Goal: Task Accomplishment & Management: Manage account settings

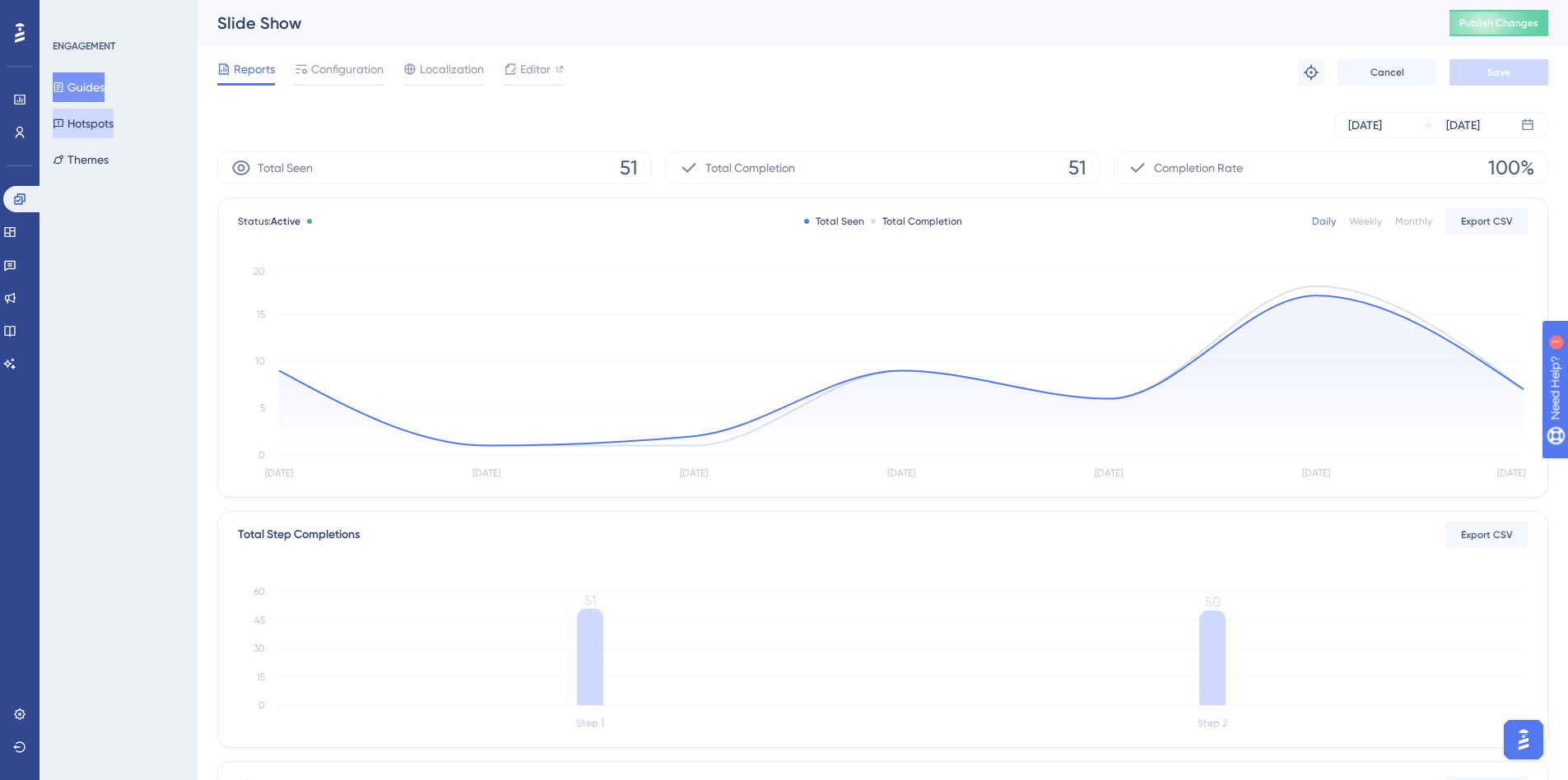
click at [80, 88] on button "Guides" at bounding box center [79, 87] width 52 height 29
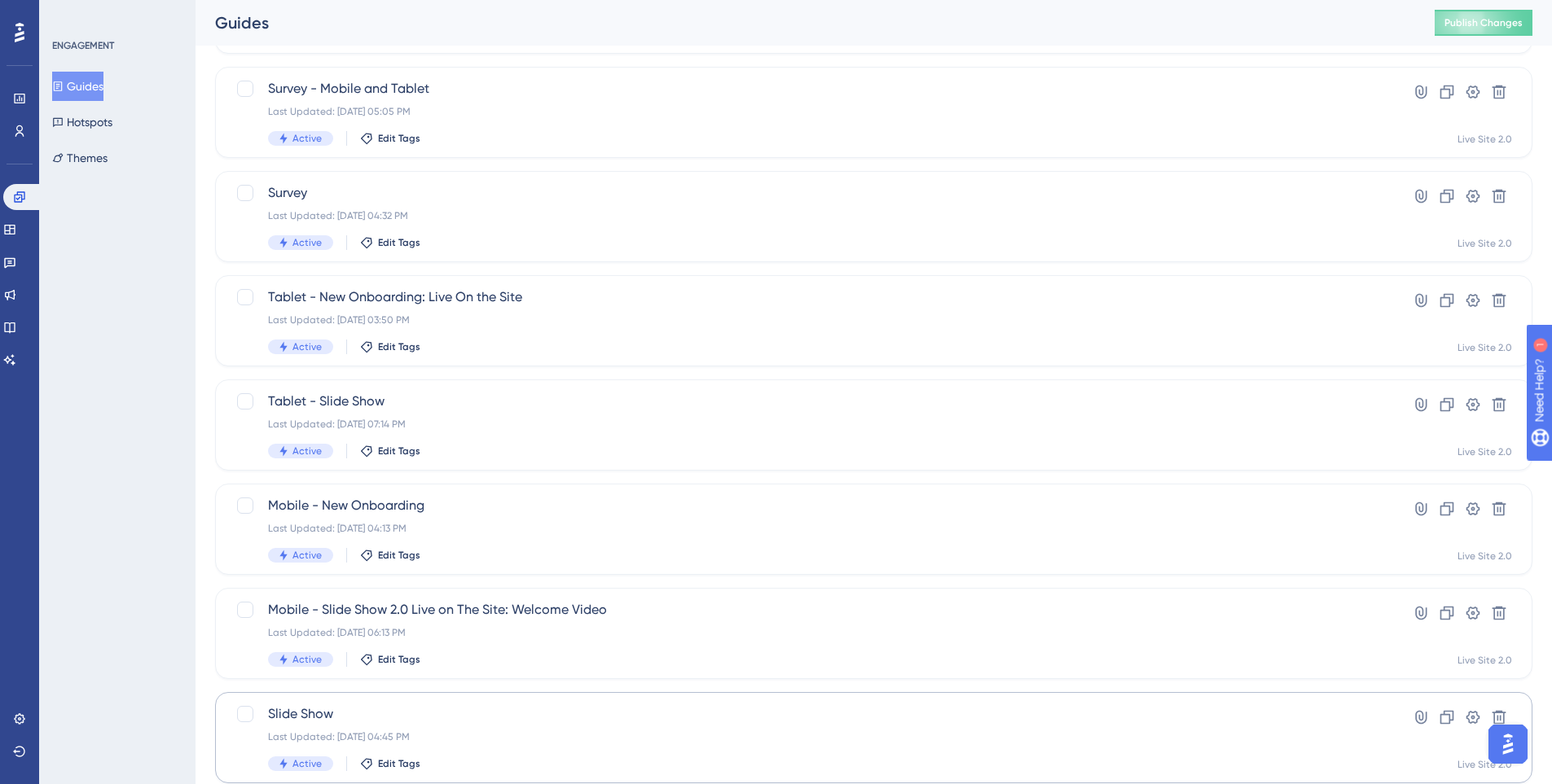
scroll to position [486, 0]
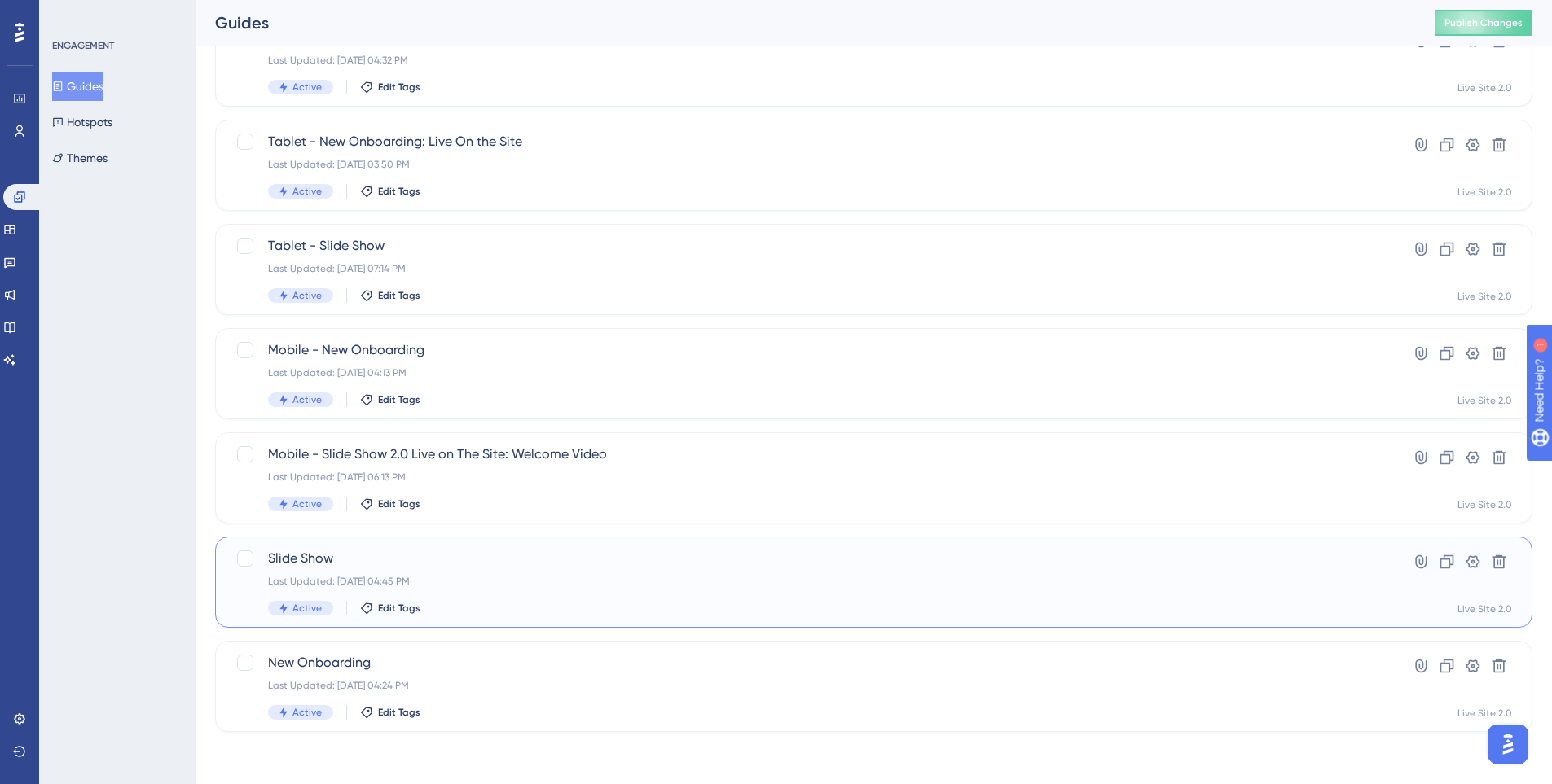
click at [489, 567] on span "Slide Show" at bounding box center [808, 559] width 1081 height 19
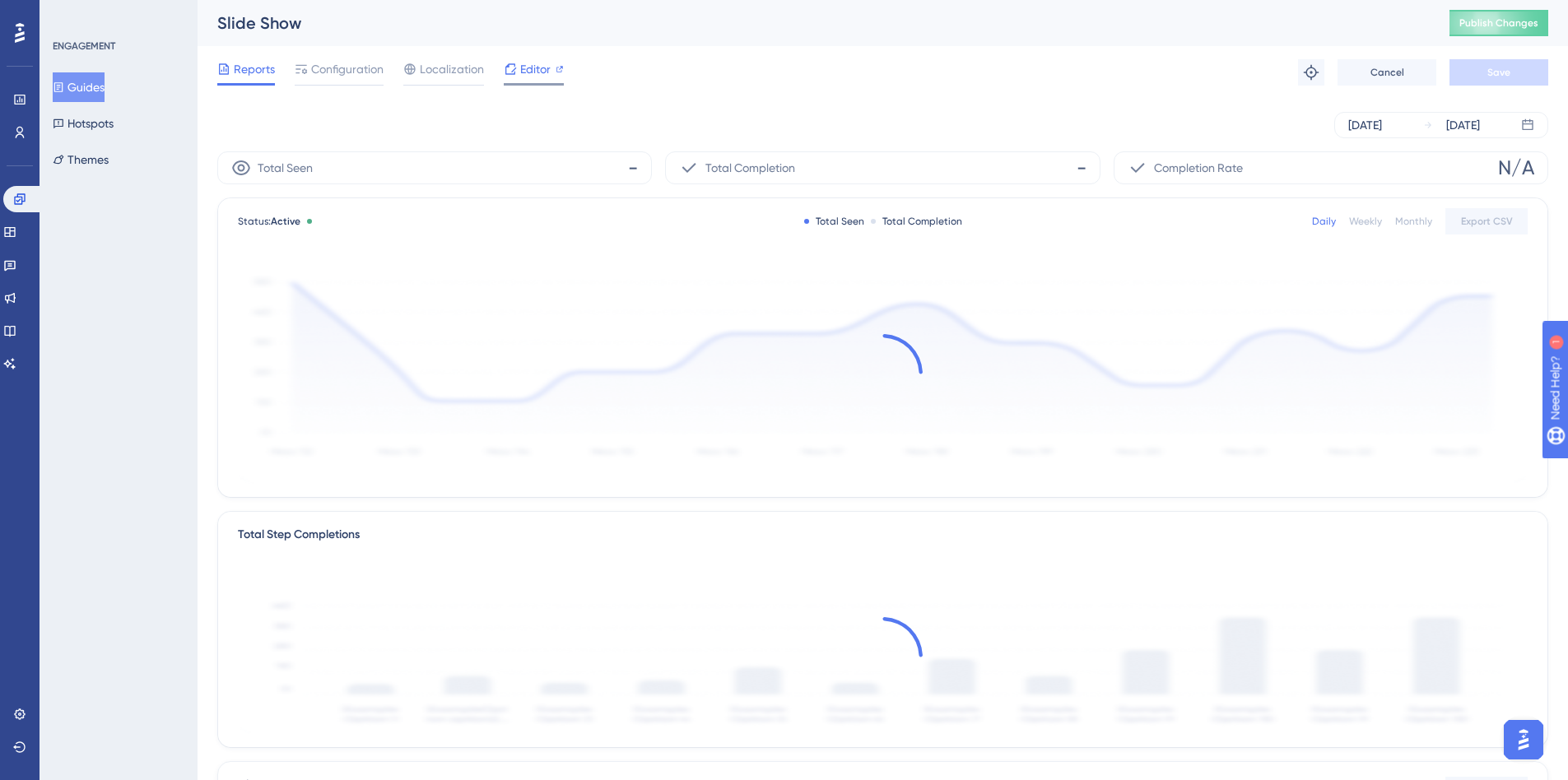
click at [528, 76] on span "Editor" at bounding box center [535, 69] width 30 height 20
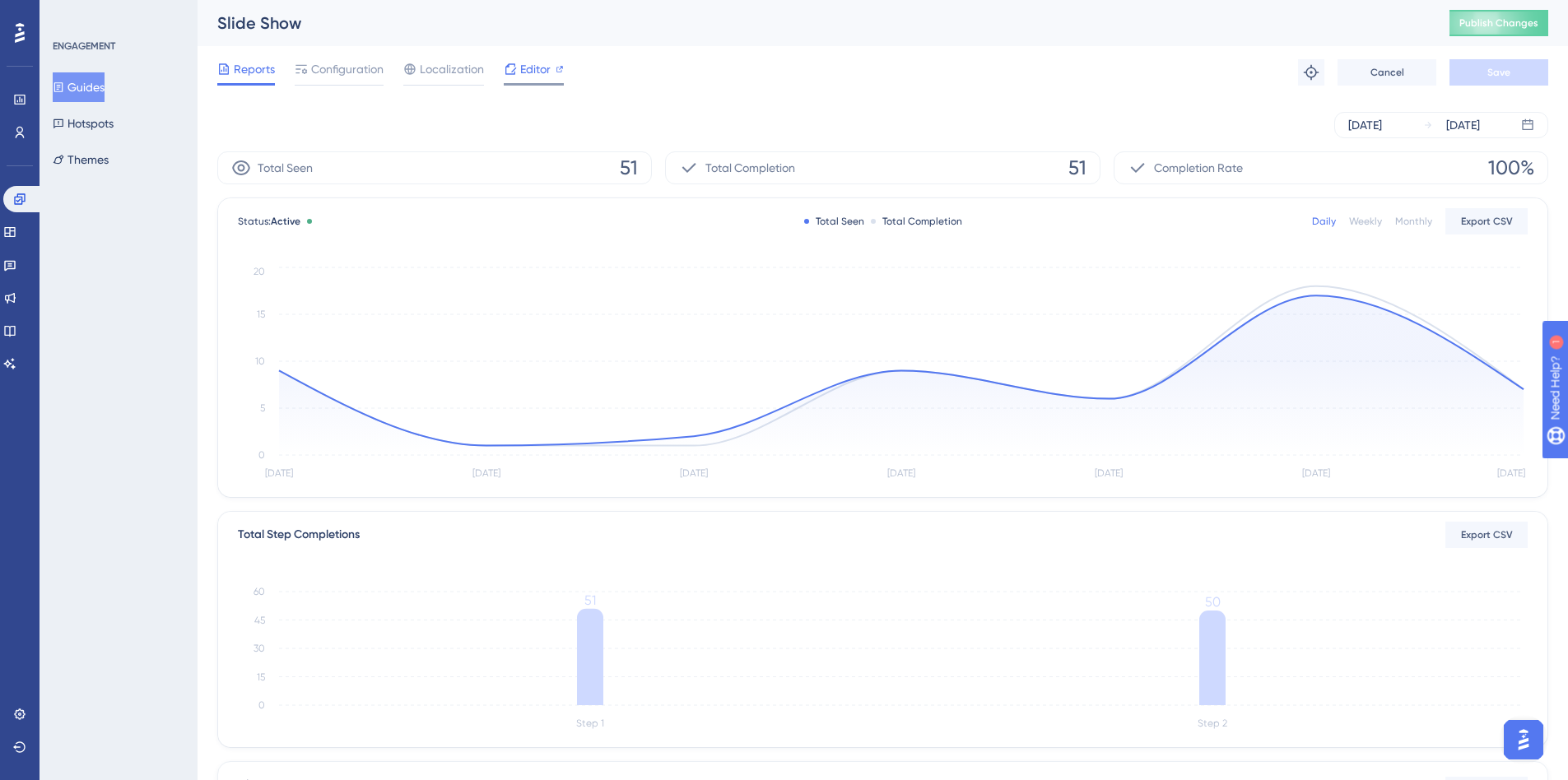
click at [516, 63] on icon at bounding box center [510, 69] width 13 height 13
click at [15, 237] on icon at bounding box center [10, 231] width 11 height 10
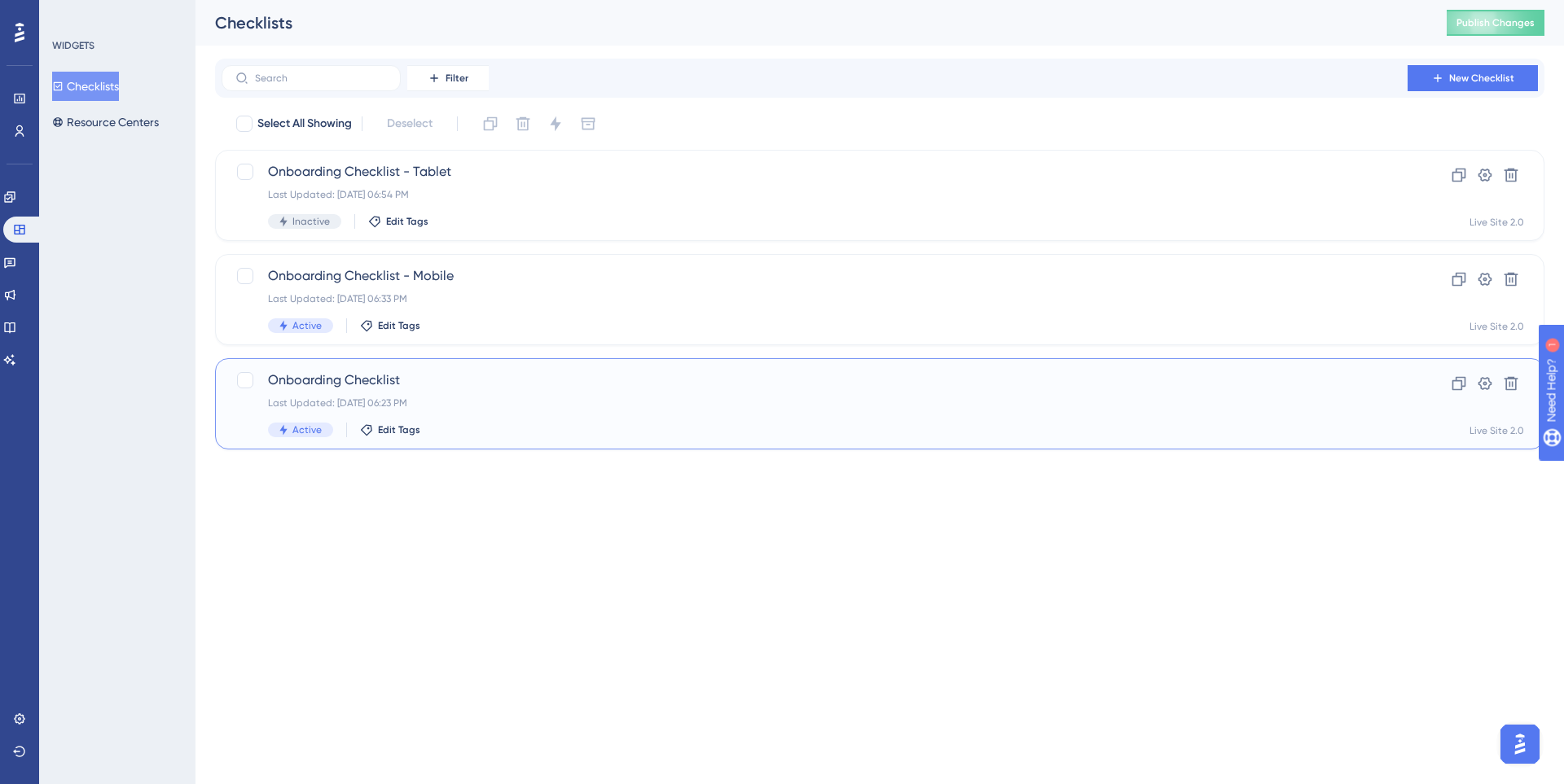
click at [560, 390] on div "Onboarding Checklist Last Updated: Sep 19 2025, 06:23 PM Active Edit Tags" at bounding box center [814, 404] width 1093 height 67
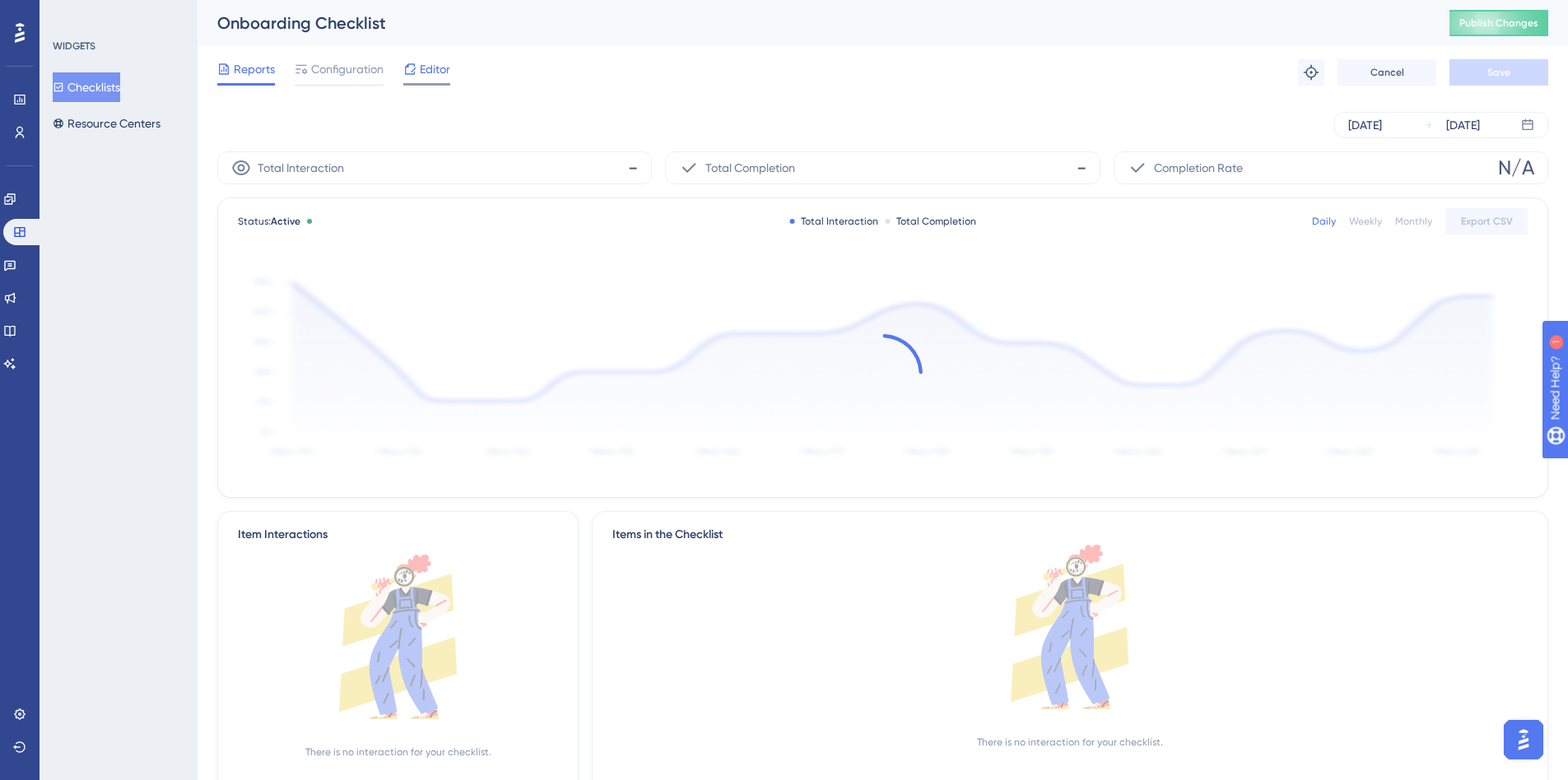
click at [427, 70] on span "Editor" at bounding box center [435, 69] width 30 height 20
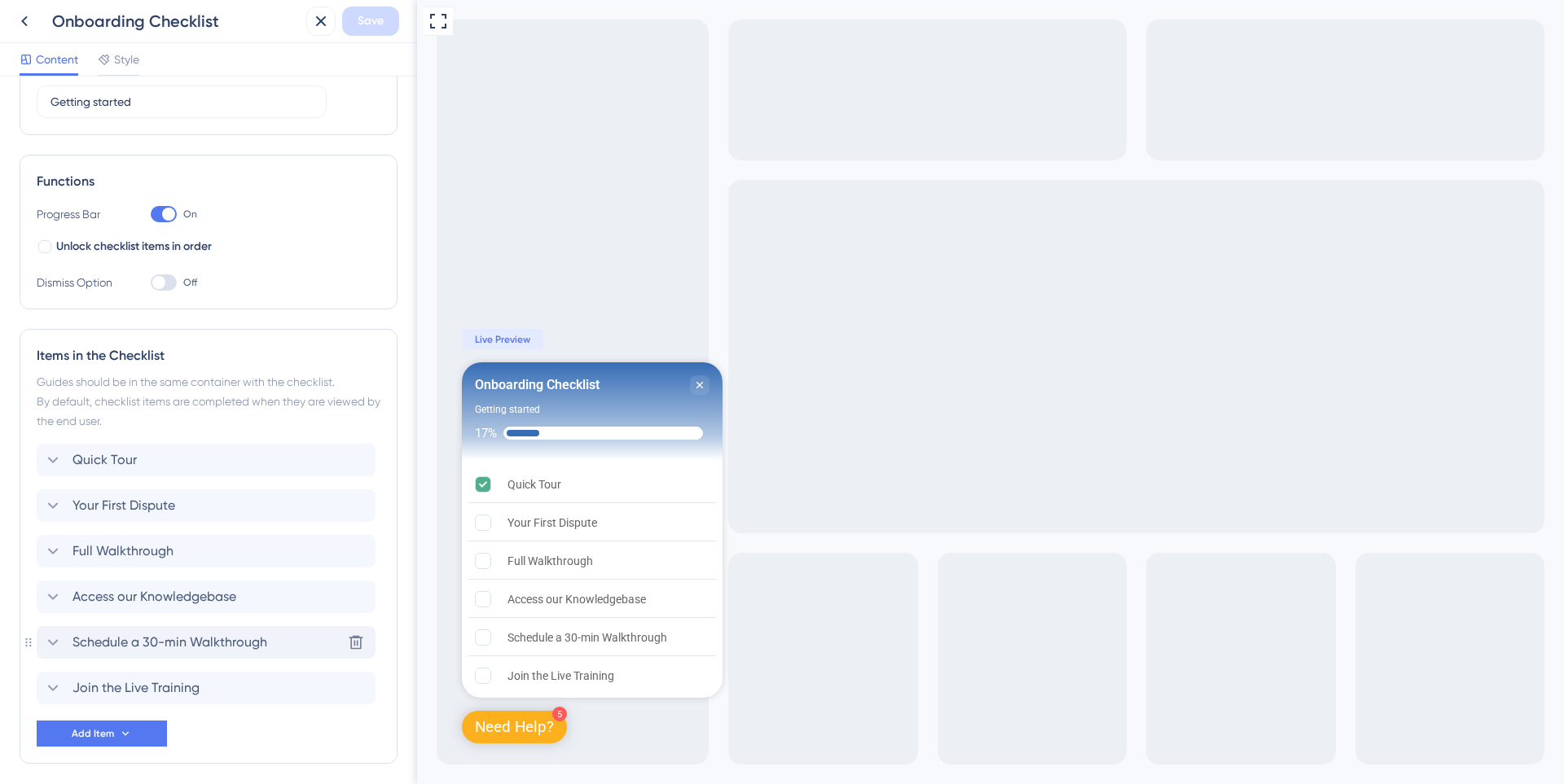
scroll to position [163, 0]
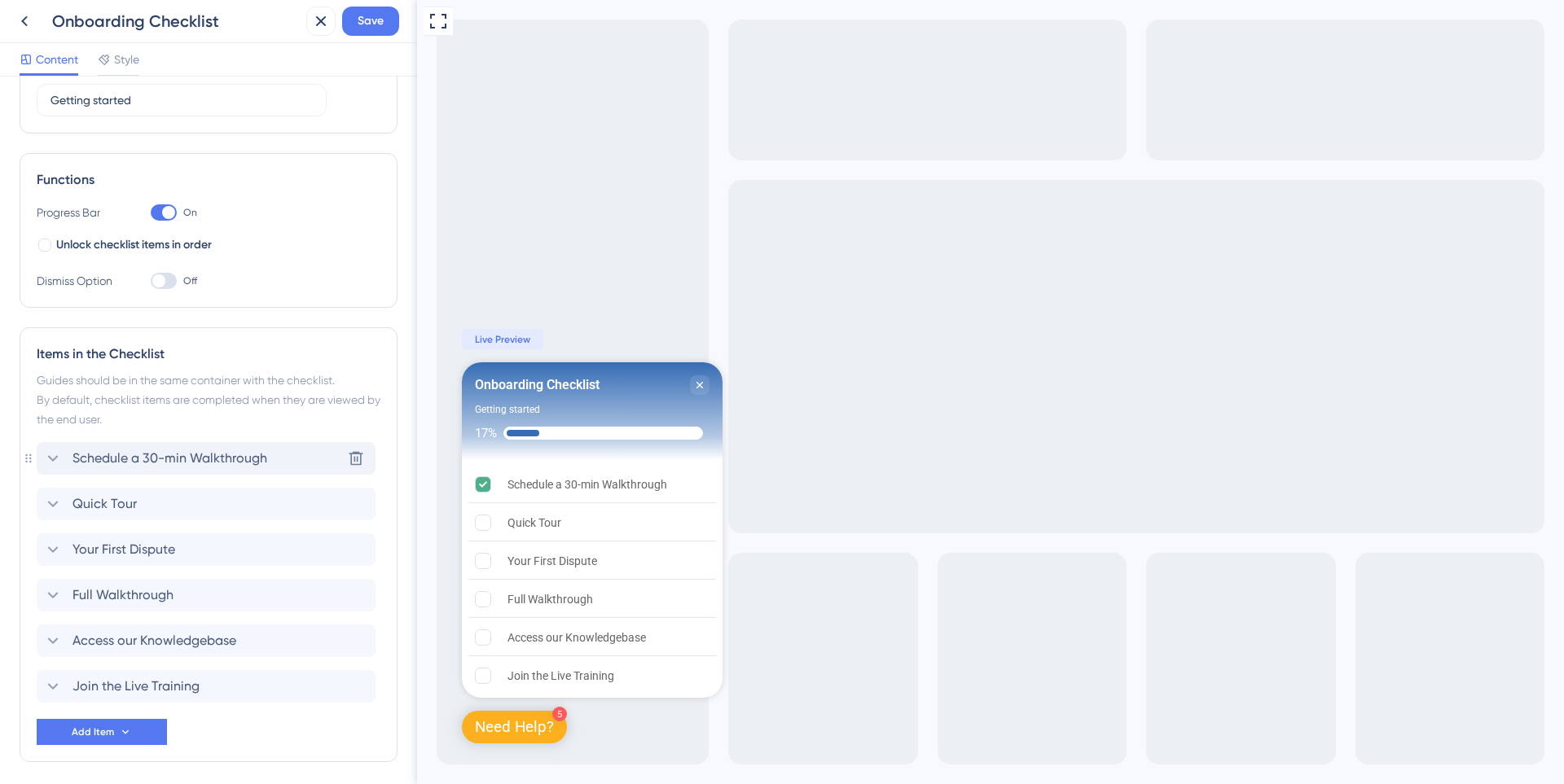
click at [154, 465] on span "Schedule a 30-min Walkthrough" at bounding box center [170, 459] width 195 height 19
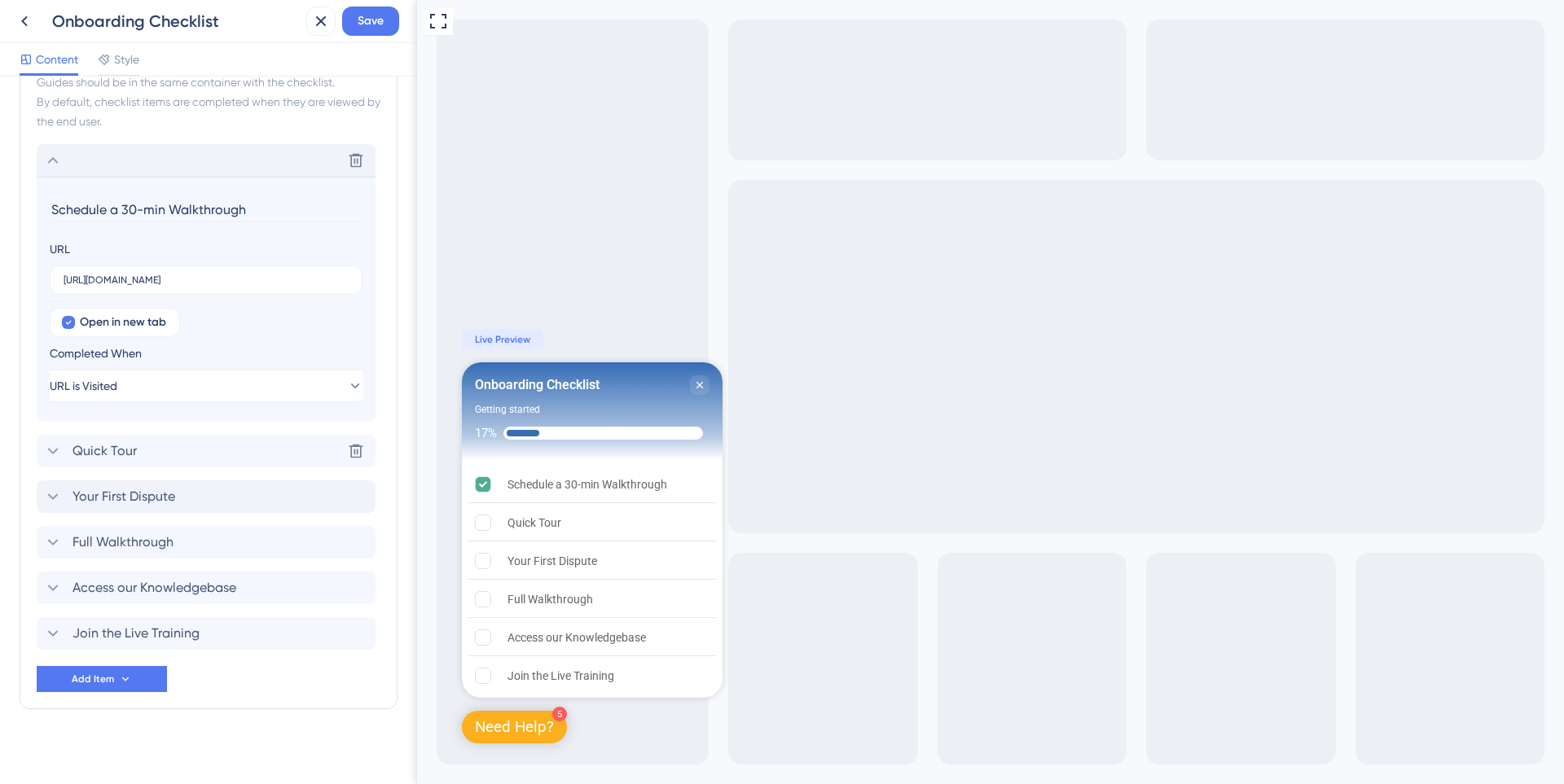
scroll to position [470, 0]
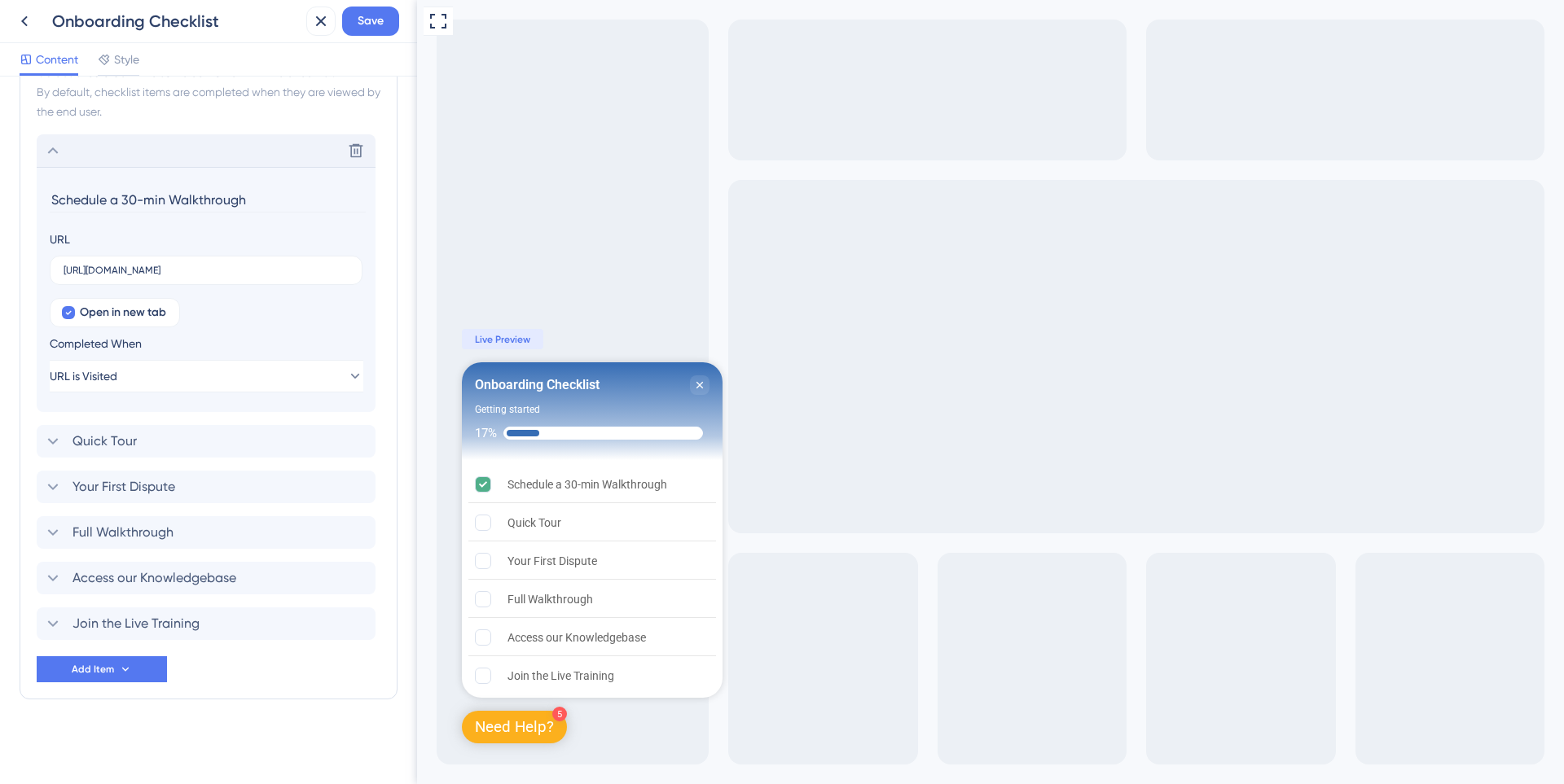
click at [180, 196] on input "Schedule a 30-min Walkthrough" at bounding box center [207, 200] width 316 height 26
type input "Schedule My Free 1-to-1 Setup Call"
click at [351, 320] on div "Open in new tab Completed When URL is Visited" at bounding box center [206, 345] width 313 height 95
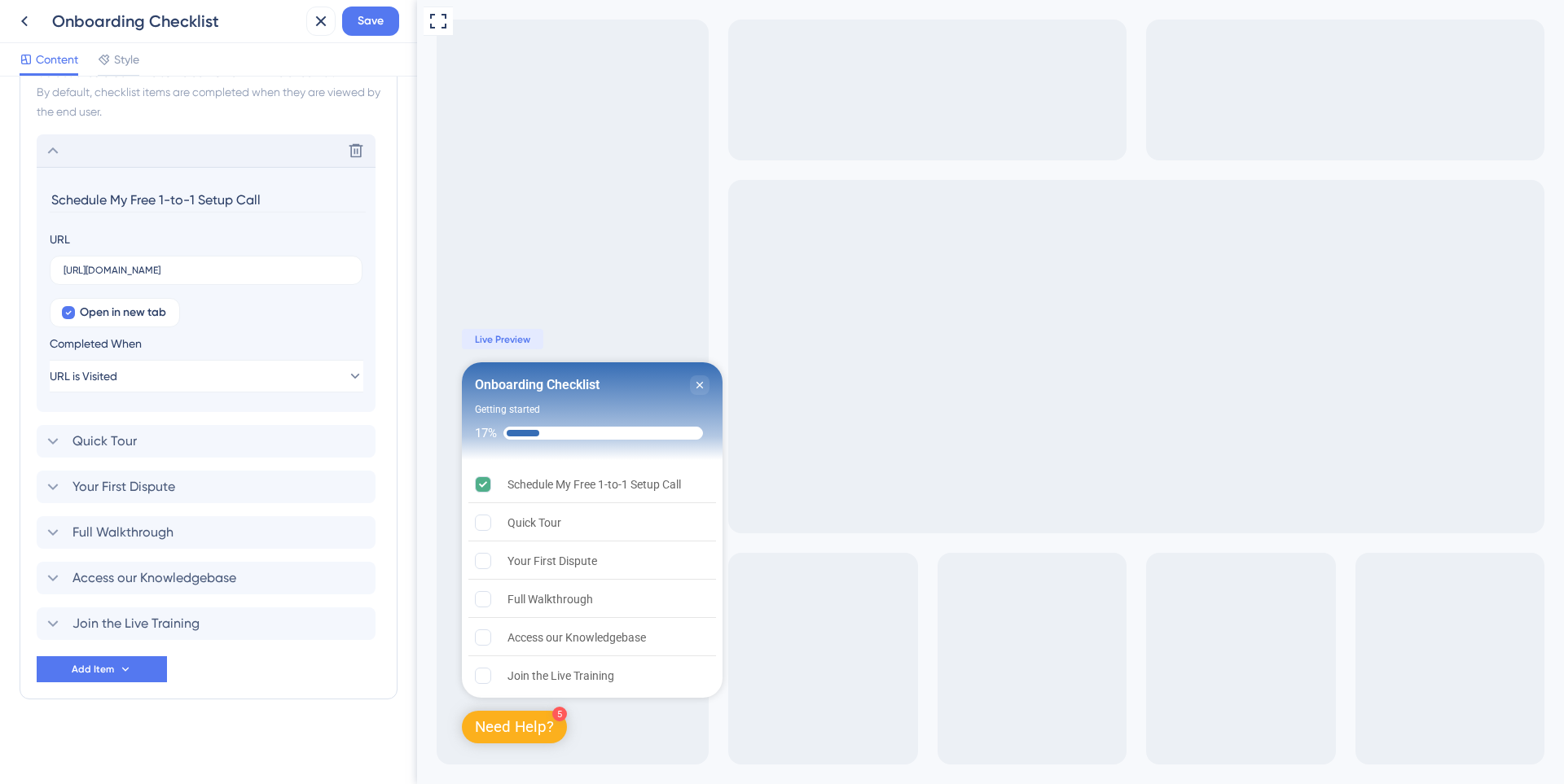
click at [55, 147] on icon at bounding box center [53, 150] width 19 height 19
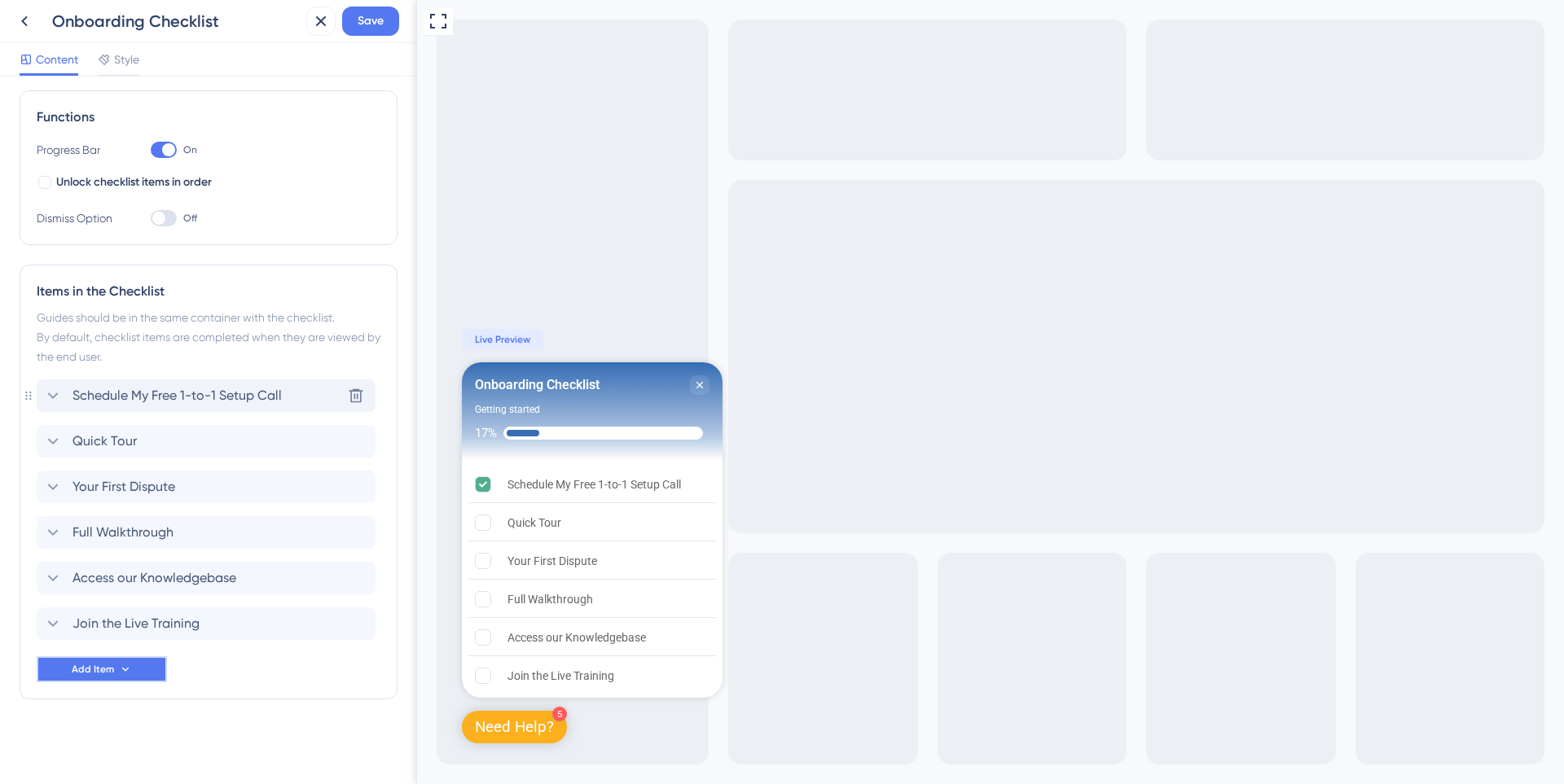
click at [121, 670] on icon at bounding box center [125, 669] width 13 height 13
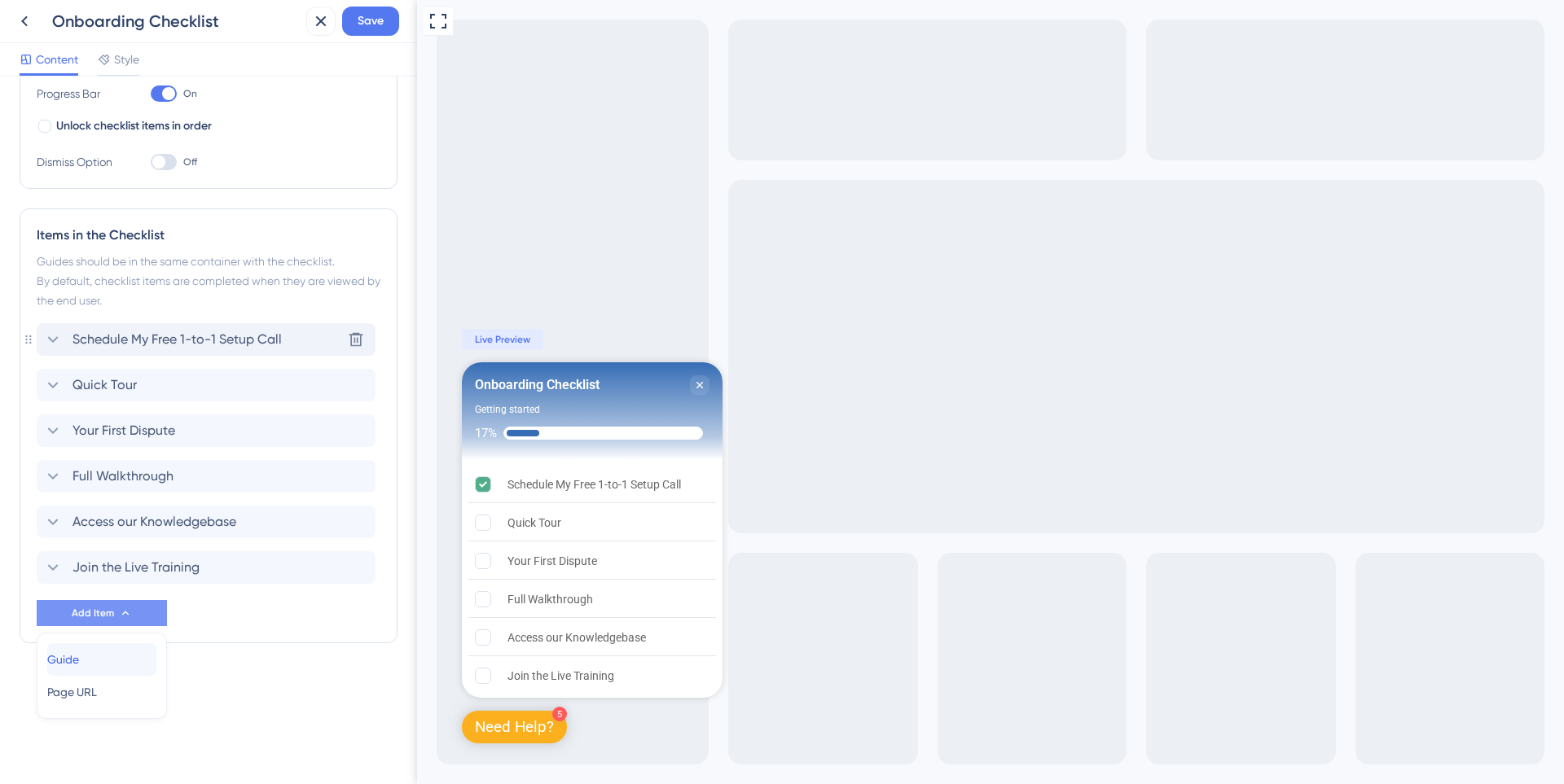
click at [120, 656] on div "Guide Guide" at bounding box center [101, 659] width 109 height 33
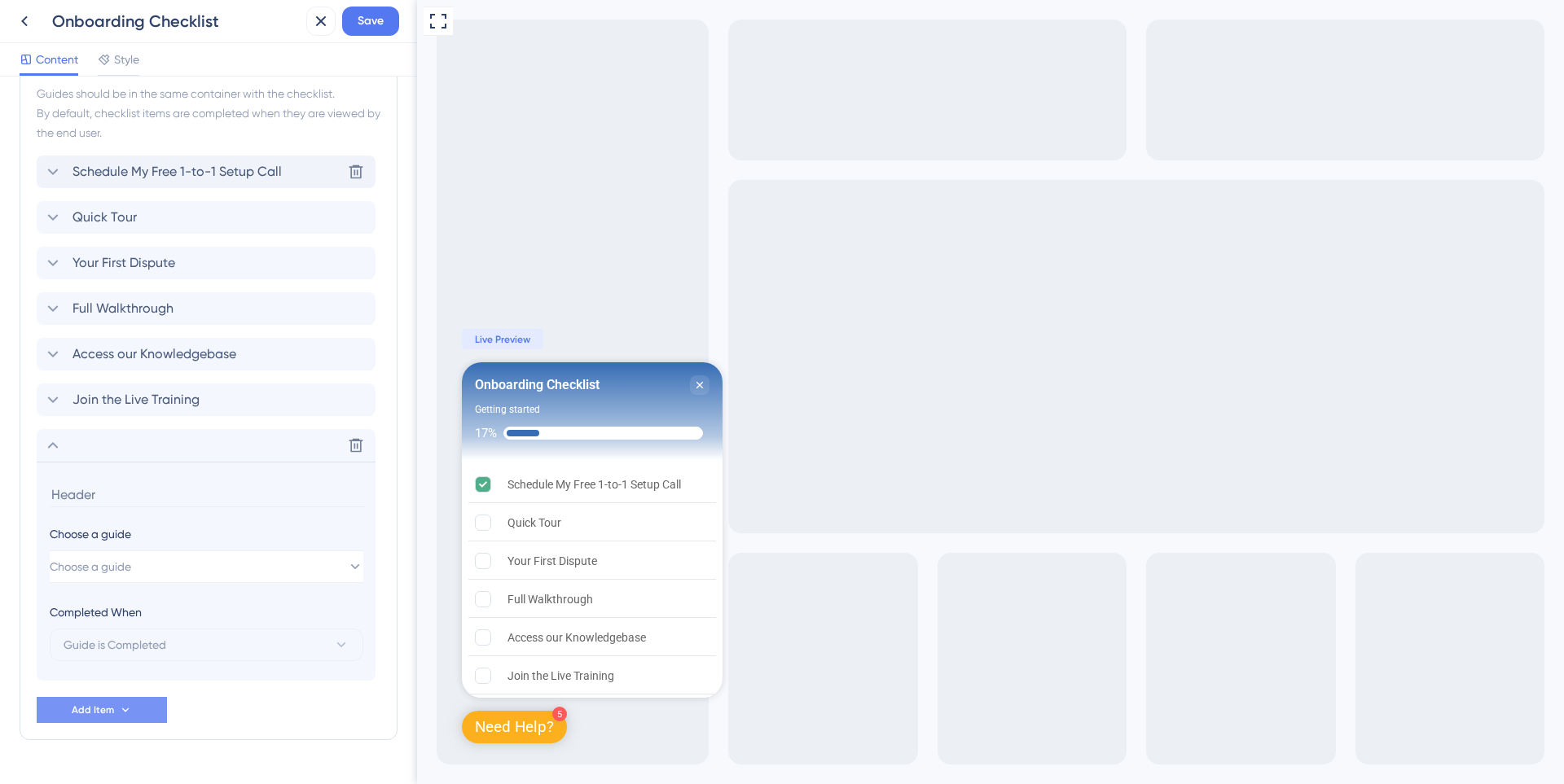
scroll to position [491, 0]
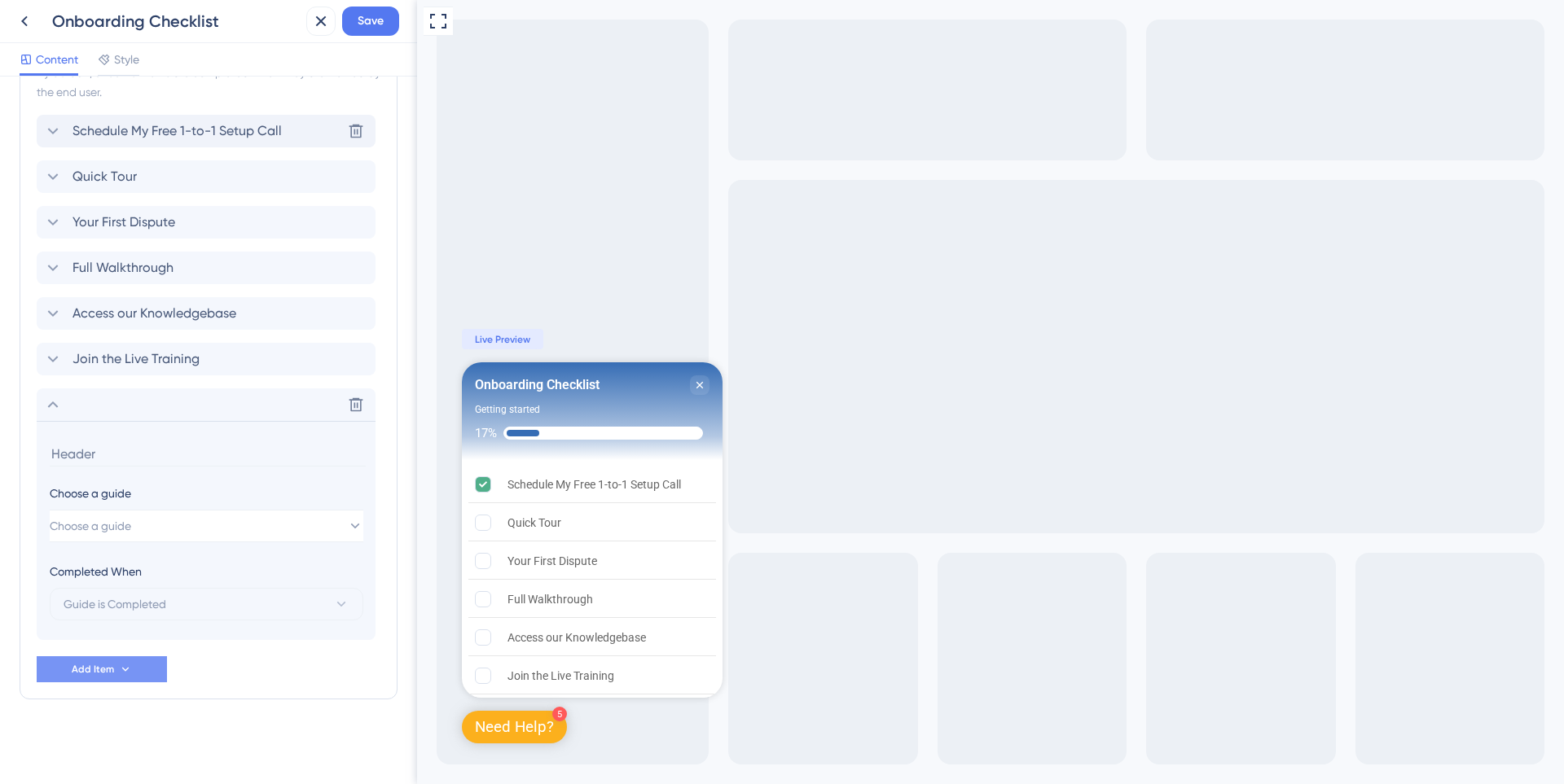
click at [118, 456] on input at bounding box center [207, 453] width 316 height 26
click at [159, 516] on button "Choose a guide" at bounding box center [206, 526] width 314 height 33
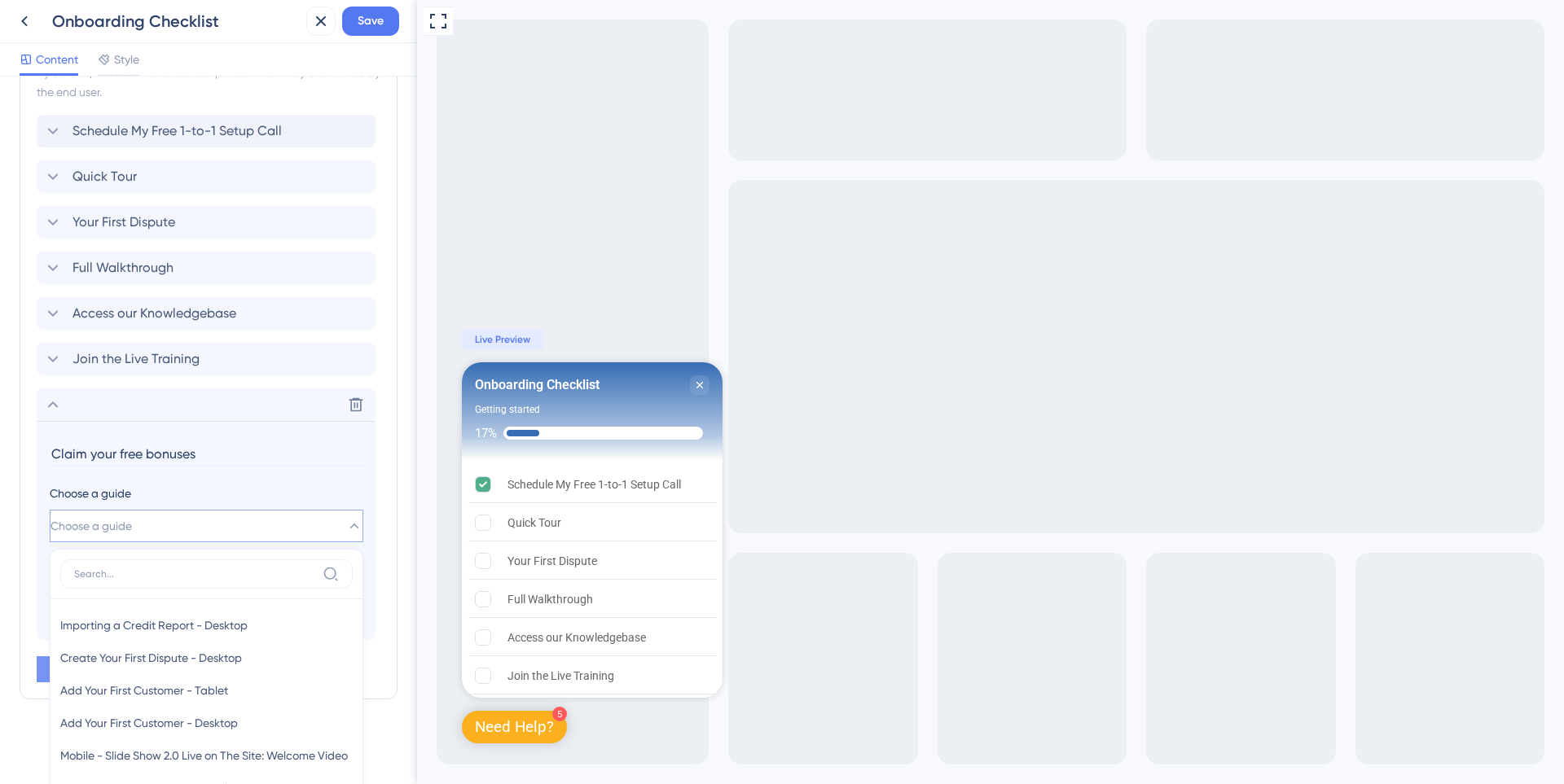
scroll to position [759, 0]
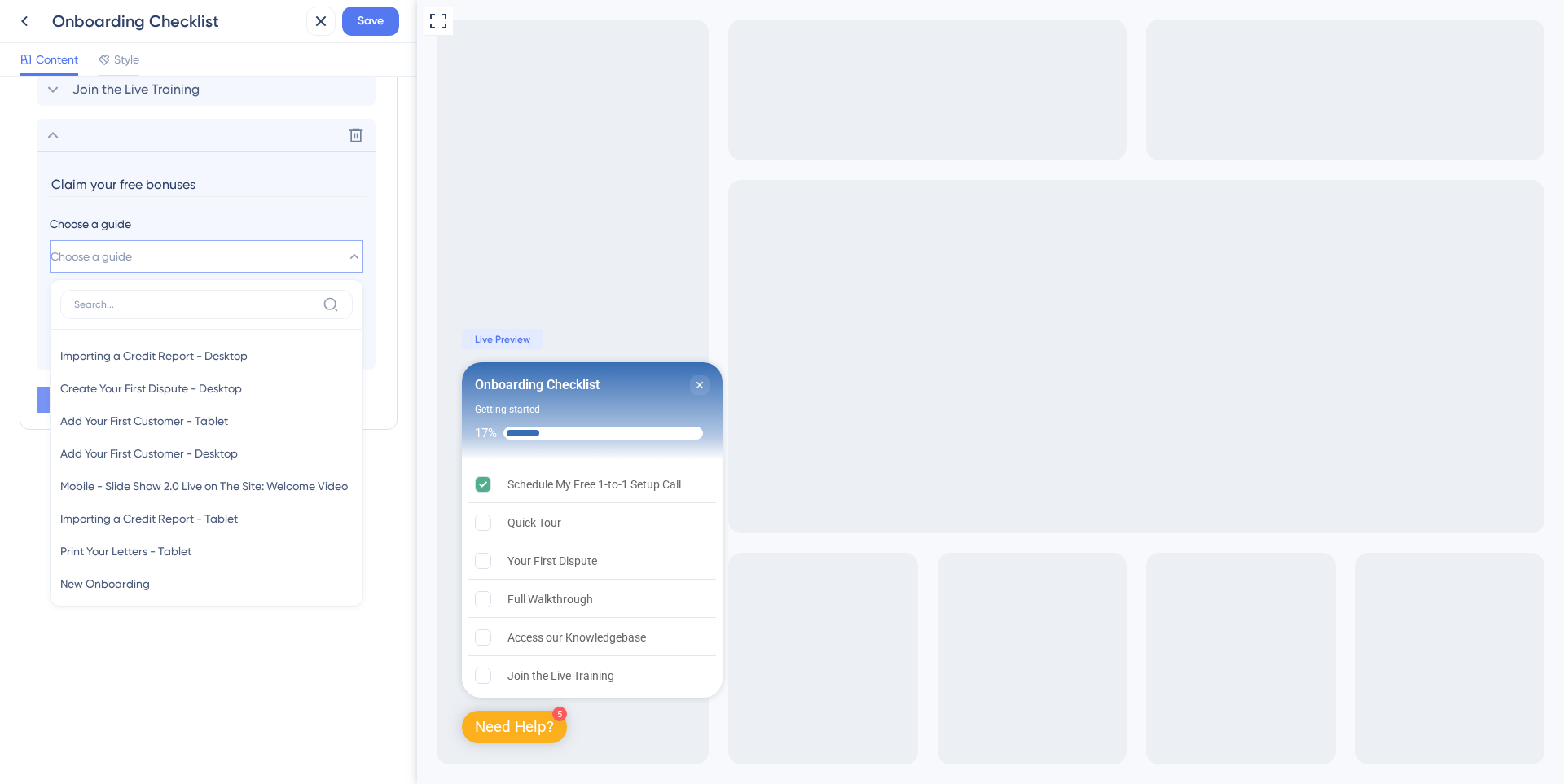
click at [145, 628] on div "Checklist Header Title Onboarding Checklist Subtitle Getting started Functions …" at bounding box center [209, 430] width 417 height 708
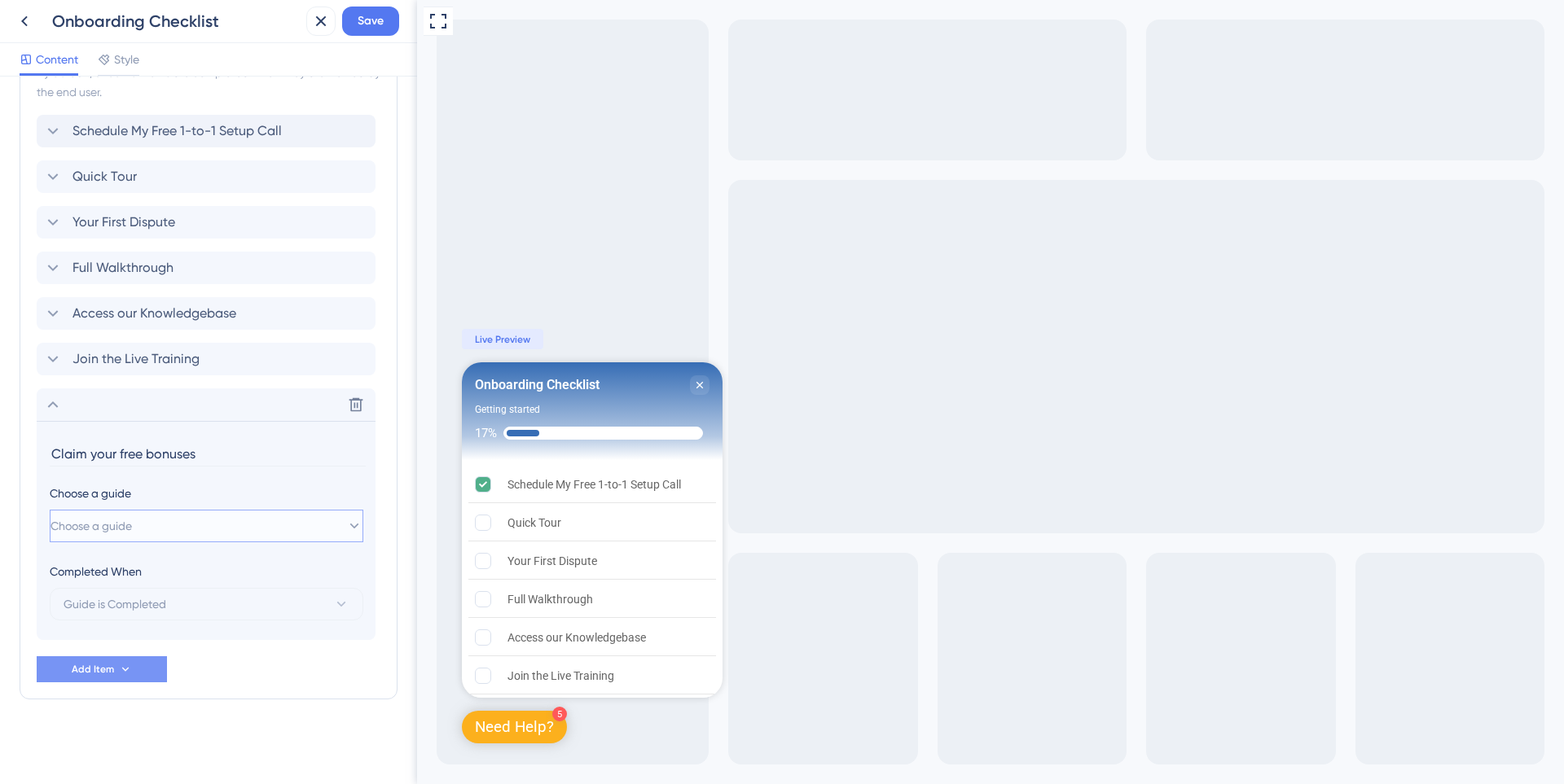
click at [173, 532] on button "Choose a guide" at bounding box center [206, 526] width 314 height 33
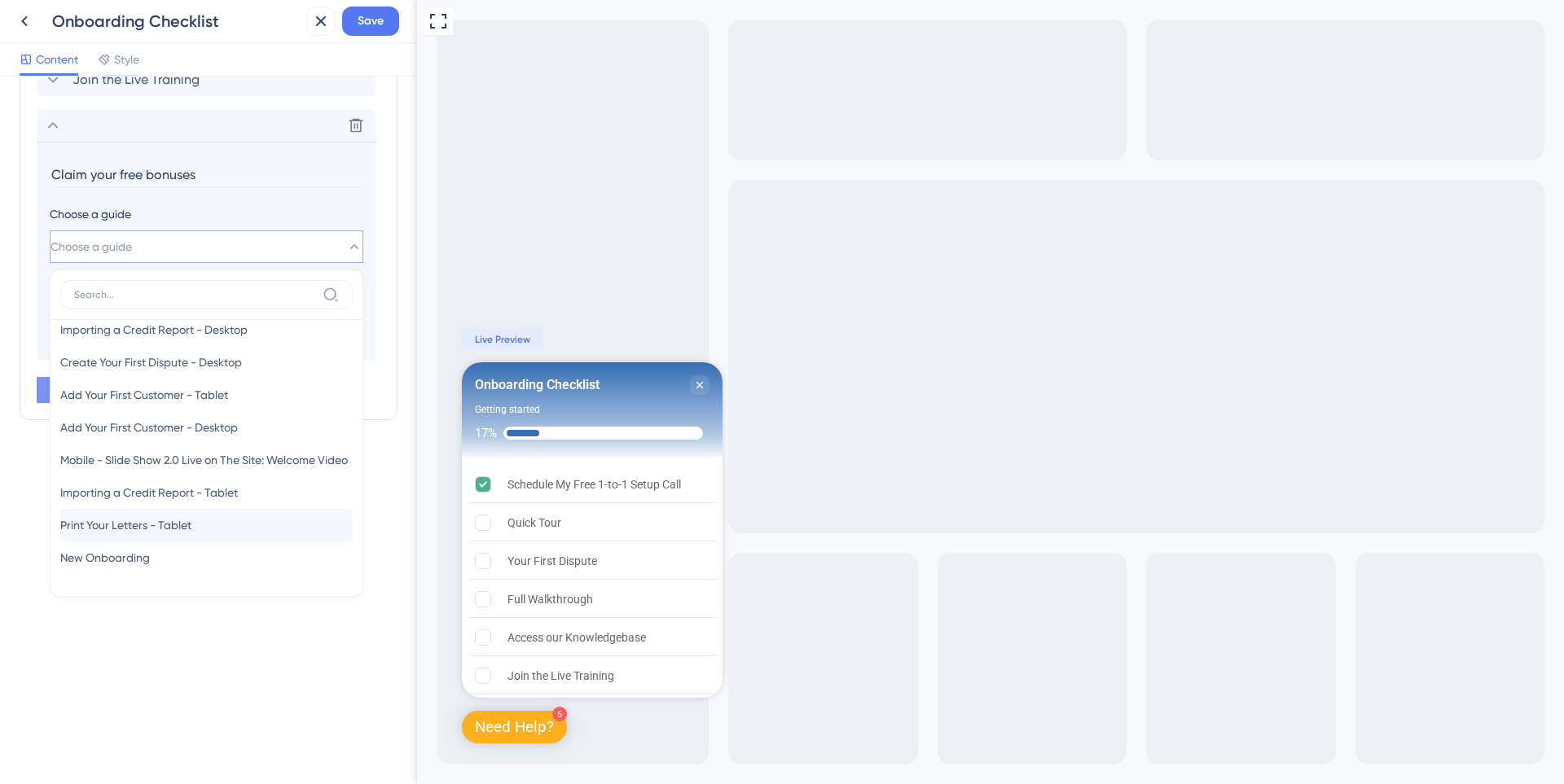
scroll to position [0, 0]
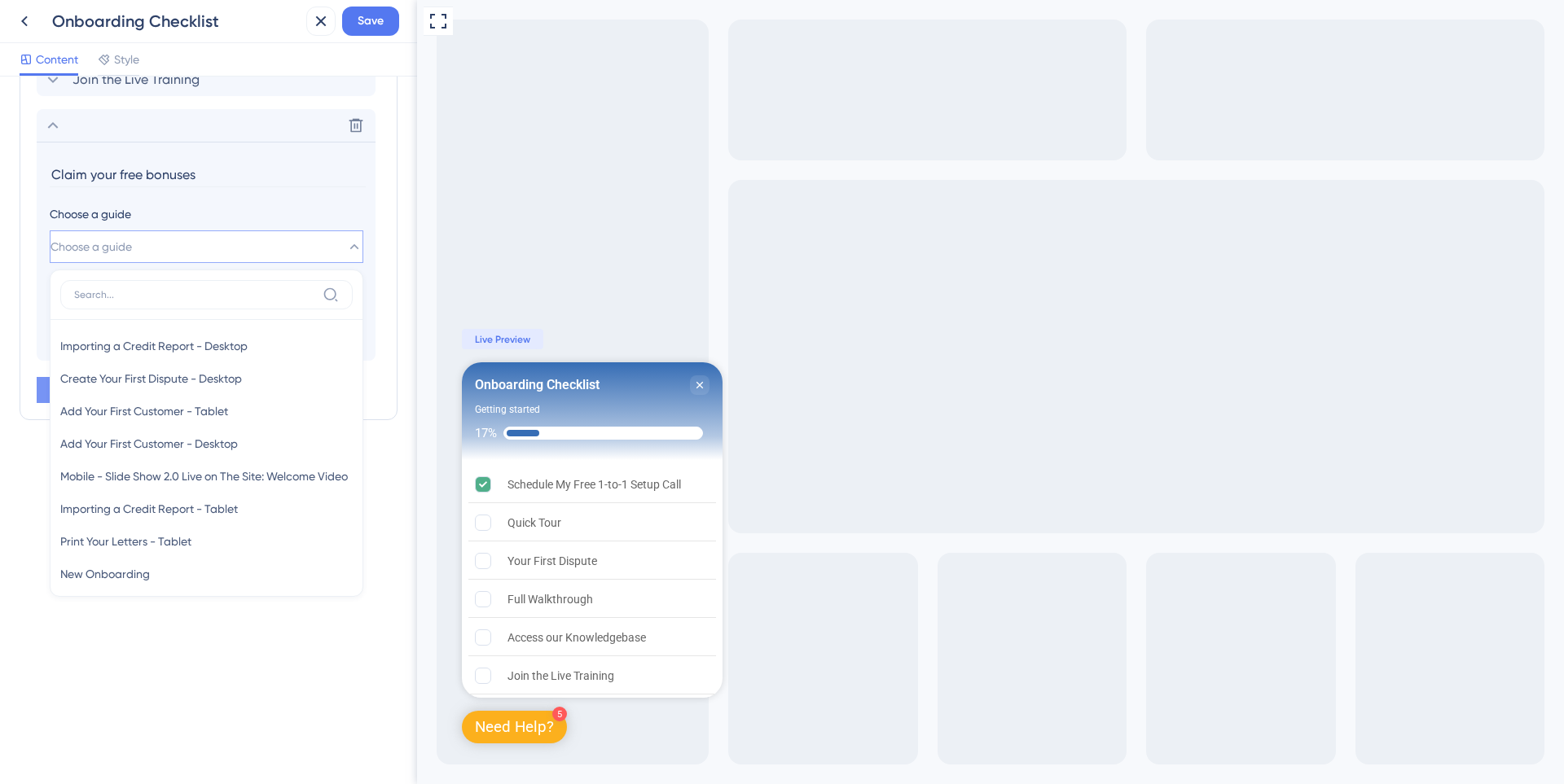
click at [172, 664] on div "Checklist Header Title Onboarding Checklist Subtitle Getting started Functions …" at bounding box center [209, 430] width 417 height 708
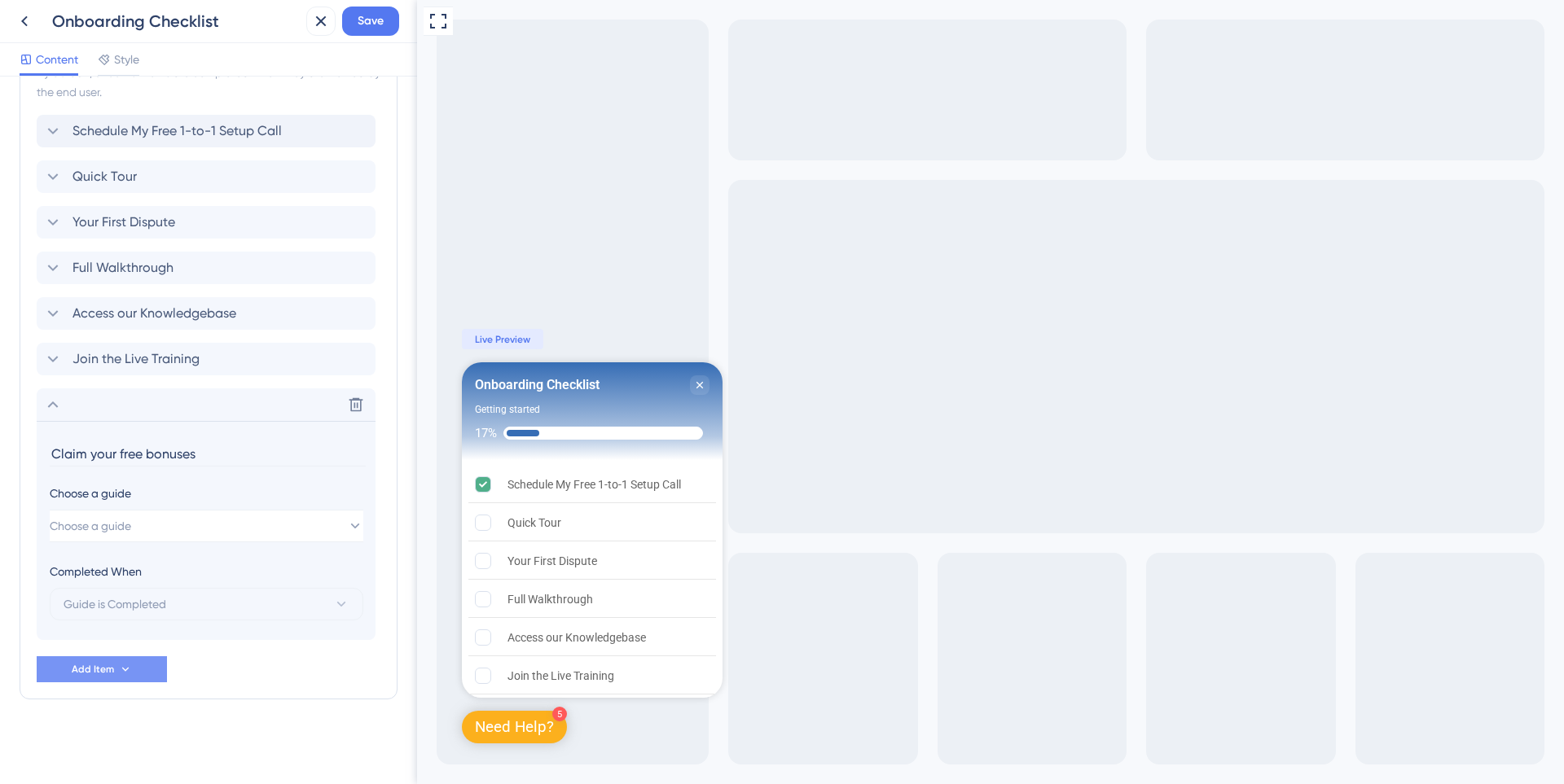
click at [98, 454] on input "Claim your free bonuses" at bounding box center [207, 453] width 316 height 26
click at [121, 452] on input "Claim Your free bonuses" at bounding box center [207, 453] width 316 height 26
click at [155, 459] on input "Claim Your Free bonuses" at bounding box center [207, 453] width 316 height 26
click at [272, 710] on div "Checklist Header Title Onboarding Checklist Subtitle Getting started Functions …" at bounding box center [208, 185] width 378 height 1159
click at [270, 703] on div "Checklist Header Title Onboarding Checklist Subtitle Getting started Functions …" at bounding box center [208, 185] width 378 height 1159
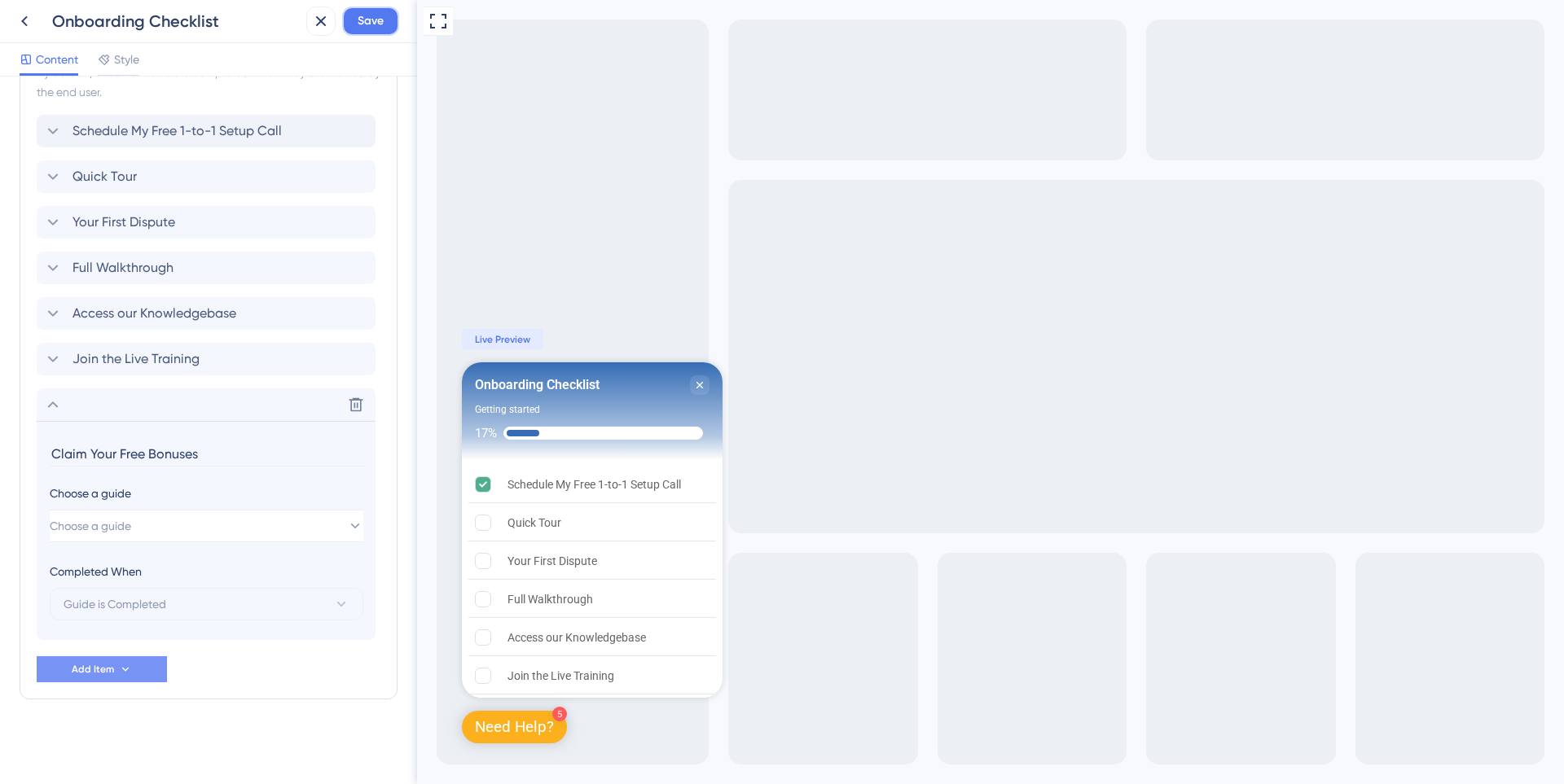
click at [367, 34] on button "Save" at bounding box center [370, 20] width 57 height 29
click at [148, 521] on button "Choose a guide" at bounding box center [206, 526] width 314 height 33
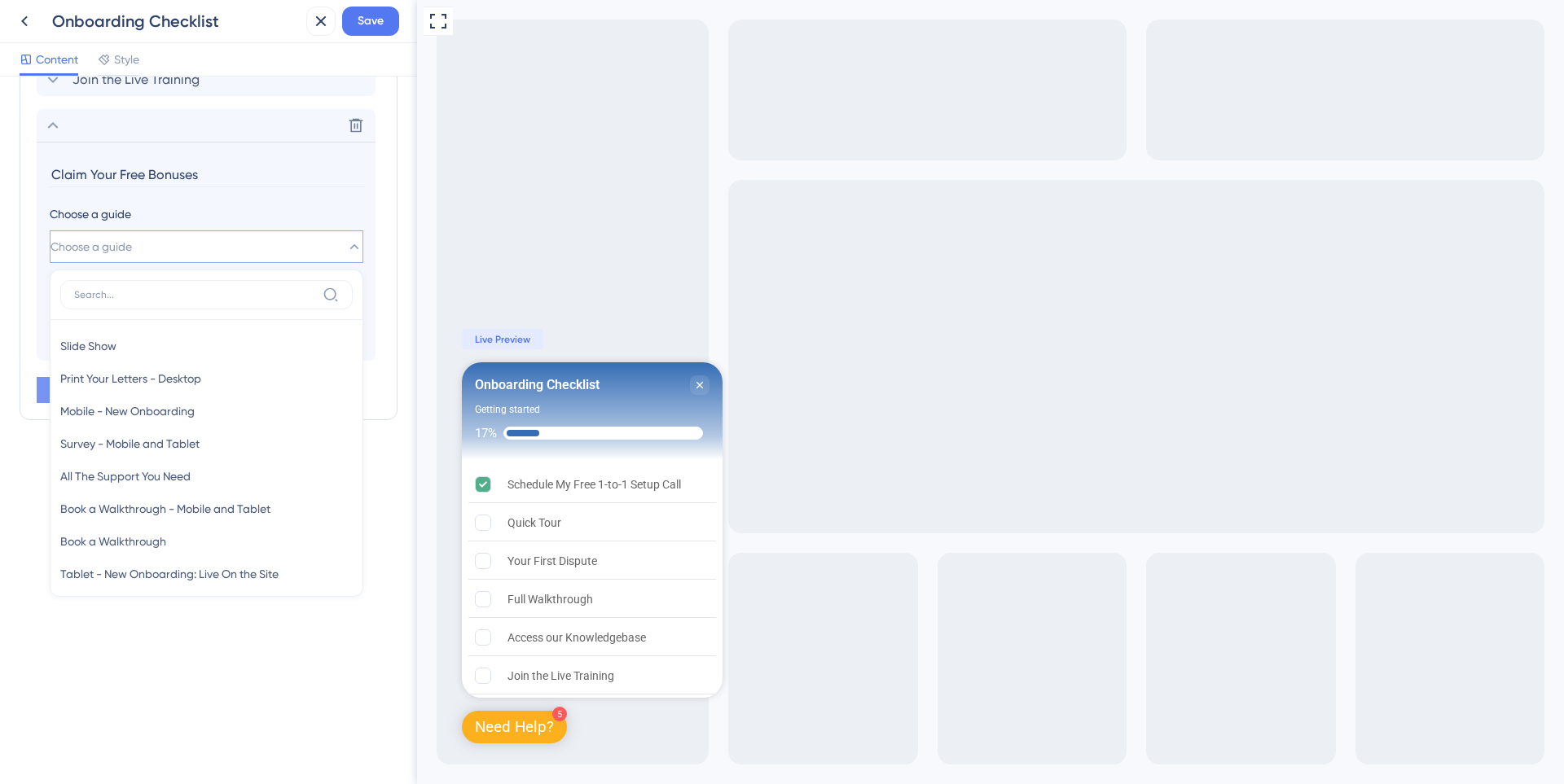
scroll to position [535, 0]
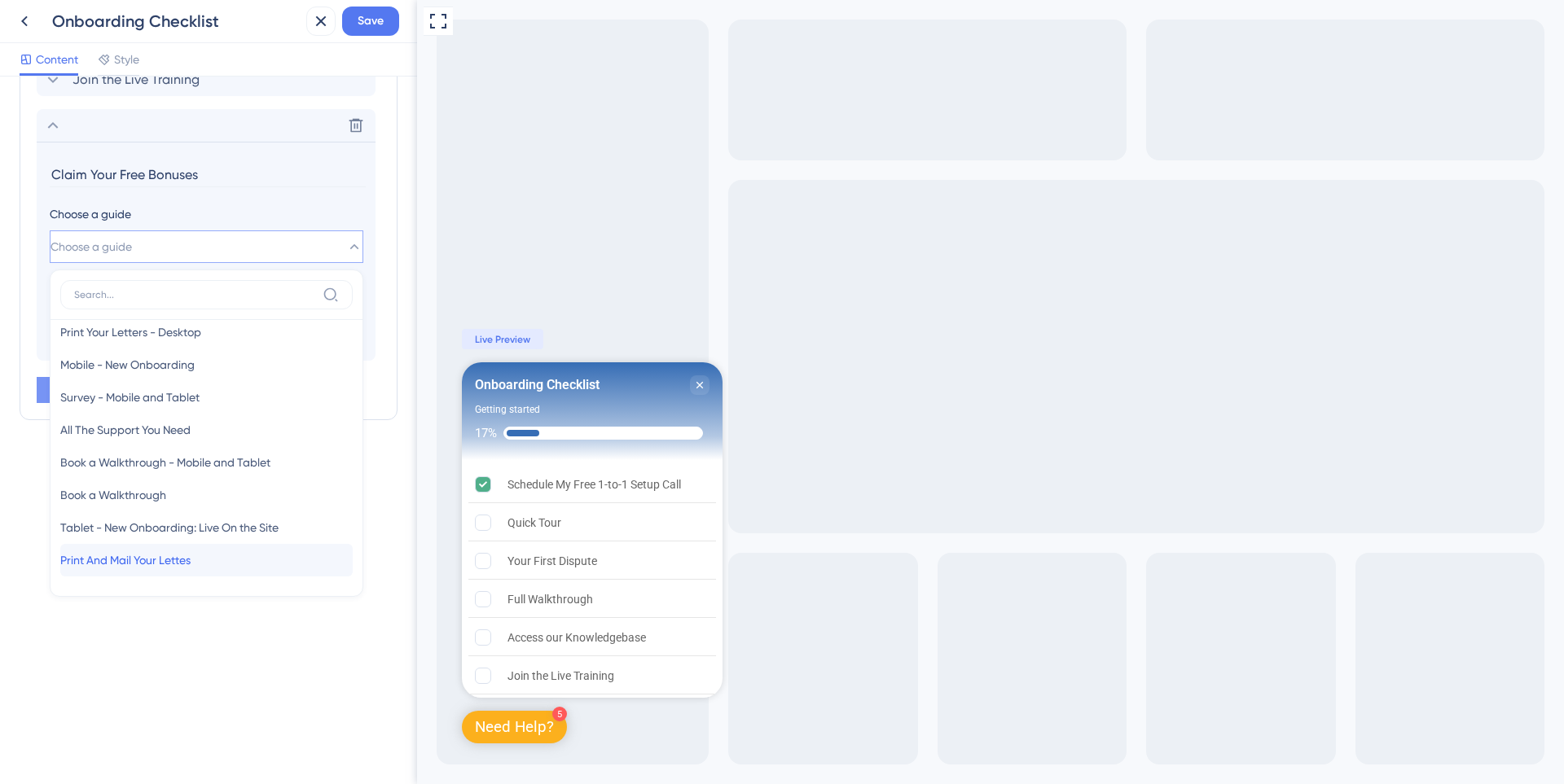
click at [159, 569] on span "Print And Mail Your Lettes" at bounding box center [125, 560] width 130 height 19
type input "Print And Mail Your Lettes"
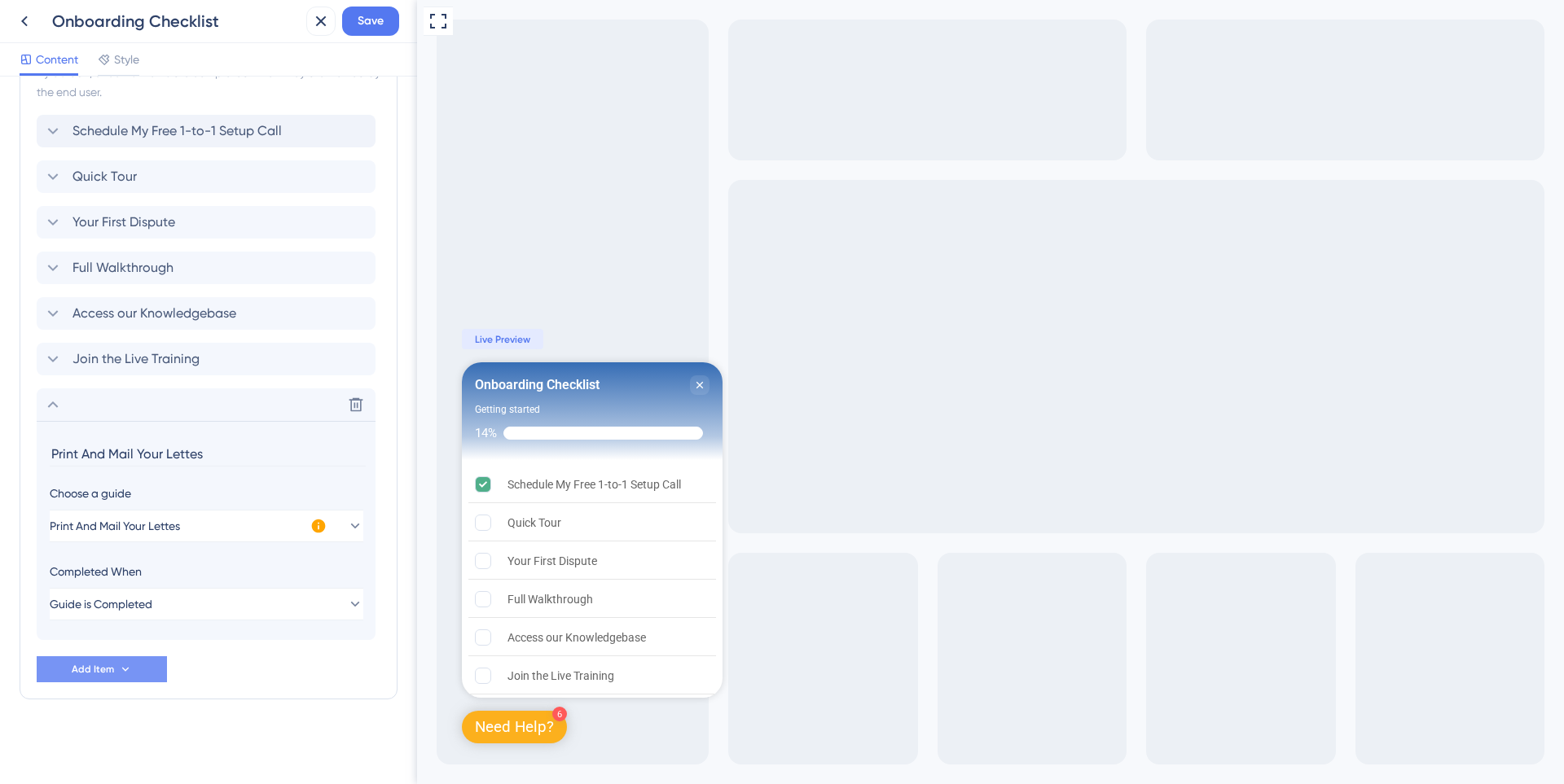
scroll to position [491, 0]
drag, startPoint x: 104, startPoint y: 413, endPoint x: 95, endPoint y: 156, distance: 257.2
click at [95, 156] on div "Schedule My Free 1-to-1 Setup Call Quick Tour Delete Your First Dispute Full Wa…" at bounding box center [208, 377] width 344 height 525
click at [376, 12] on span "Save" at bounding box center [370, 21] width 26 height 19
click at [61, 405] on icon at bounding box center [53, 405] width 19 height 19
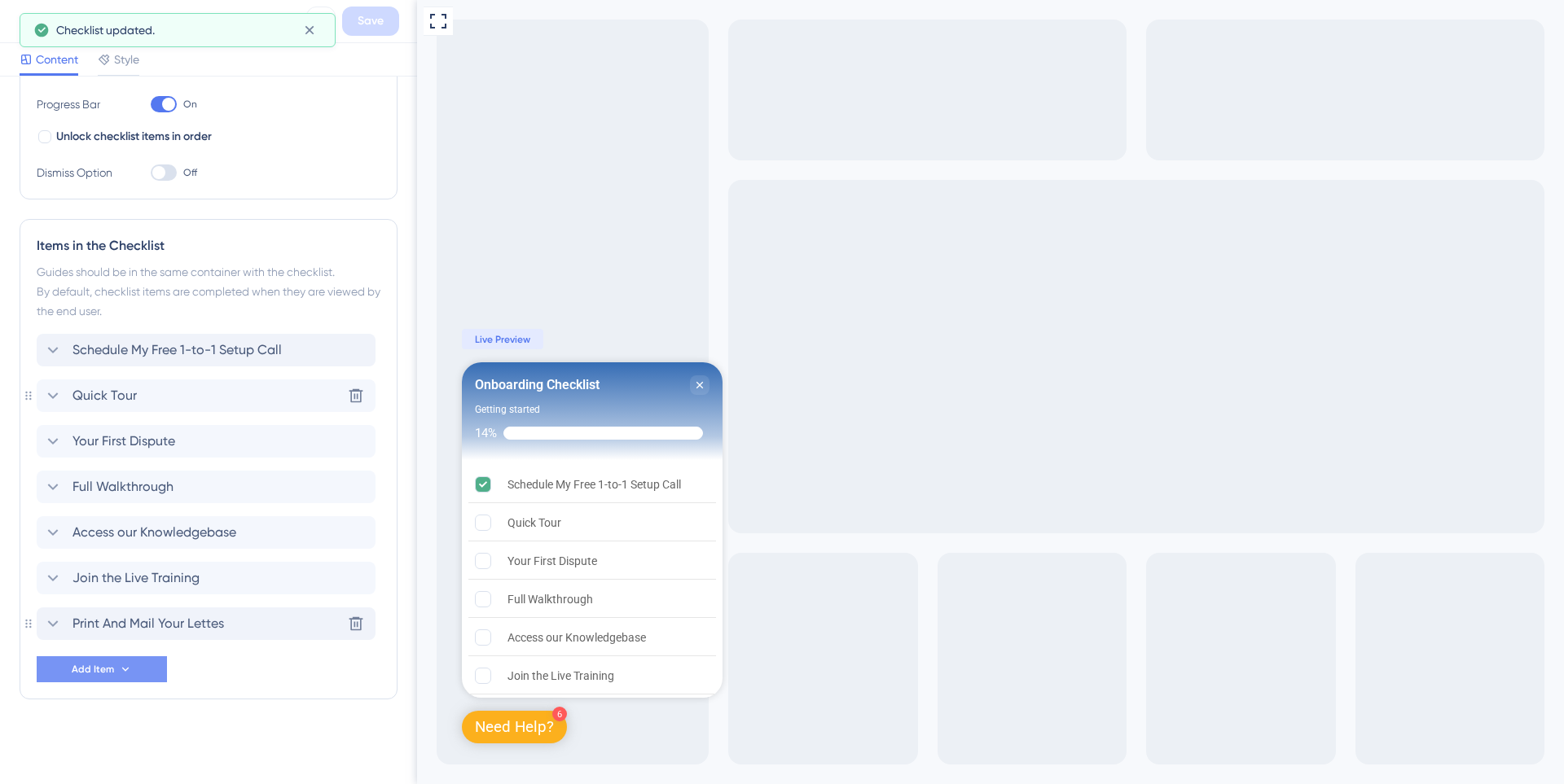
scroll to position [271, 0]
click at [111, 623] on span "Print And Mail Your Lettes" at bounding box center [148, 624] width 151 height 19
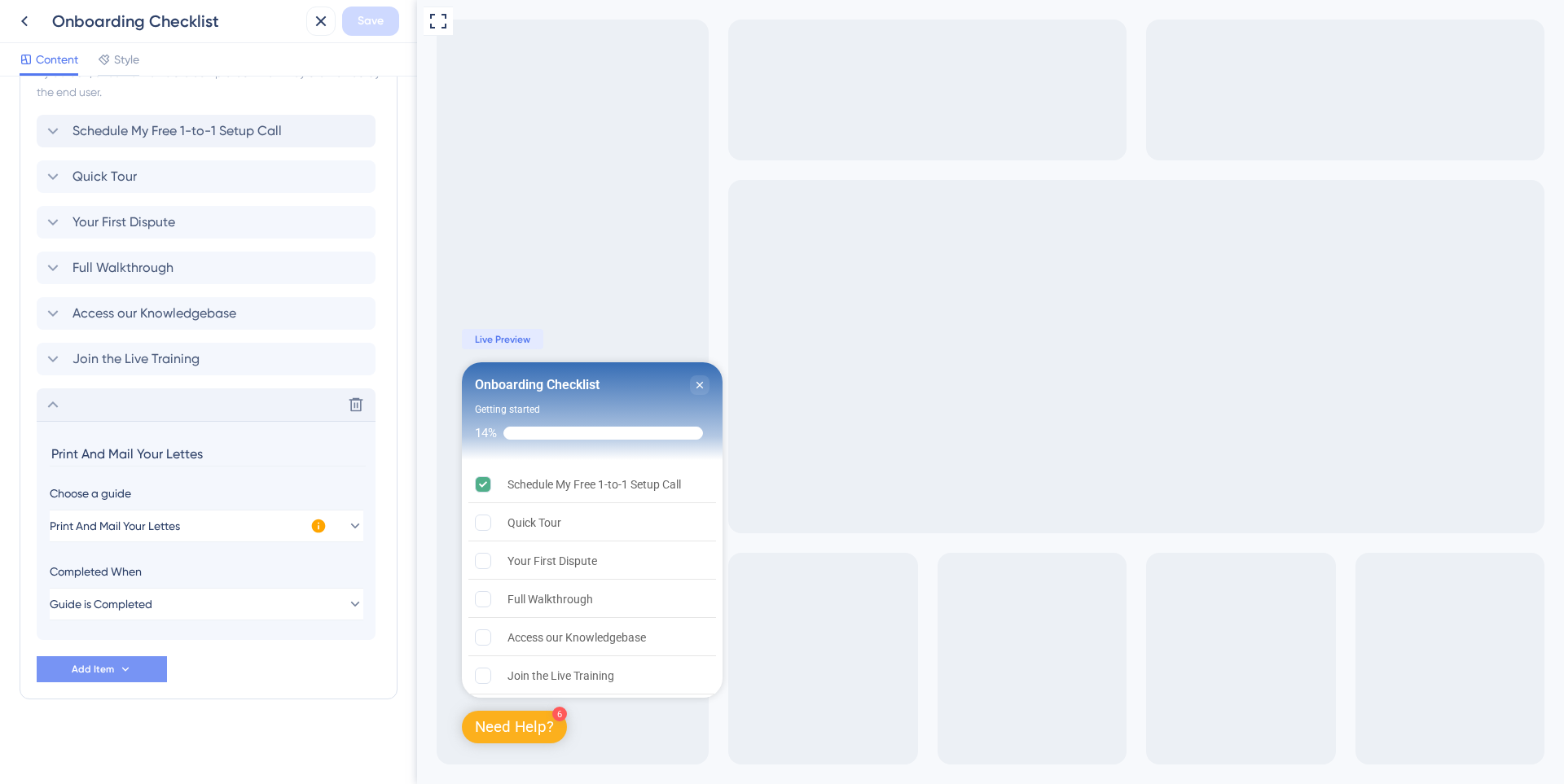
click at [143, 454] on input "Print And Mail Your Lettes" at bounding box center [207, 453] width 316 height 26
click at [98, 456] on input "Claim your free bonuses" at bounding box center [207, 453] width 316 height 26
type input "Claim Your Free Bonuses"
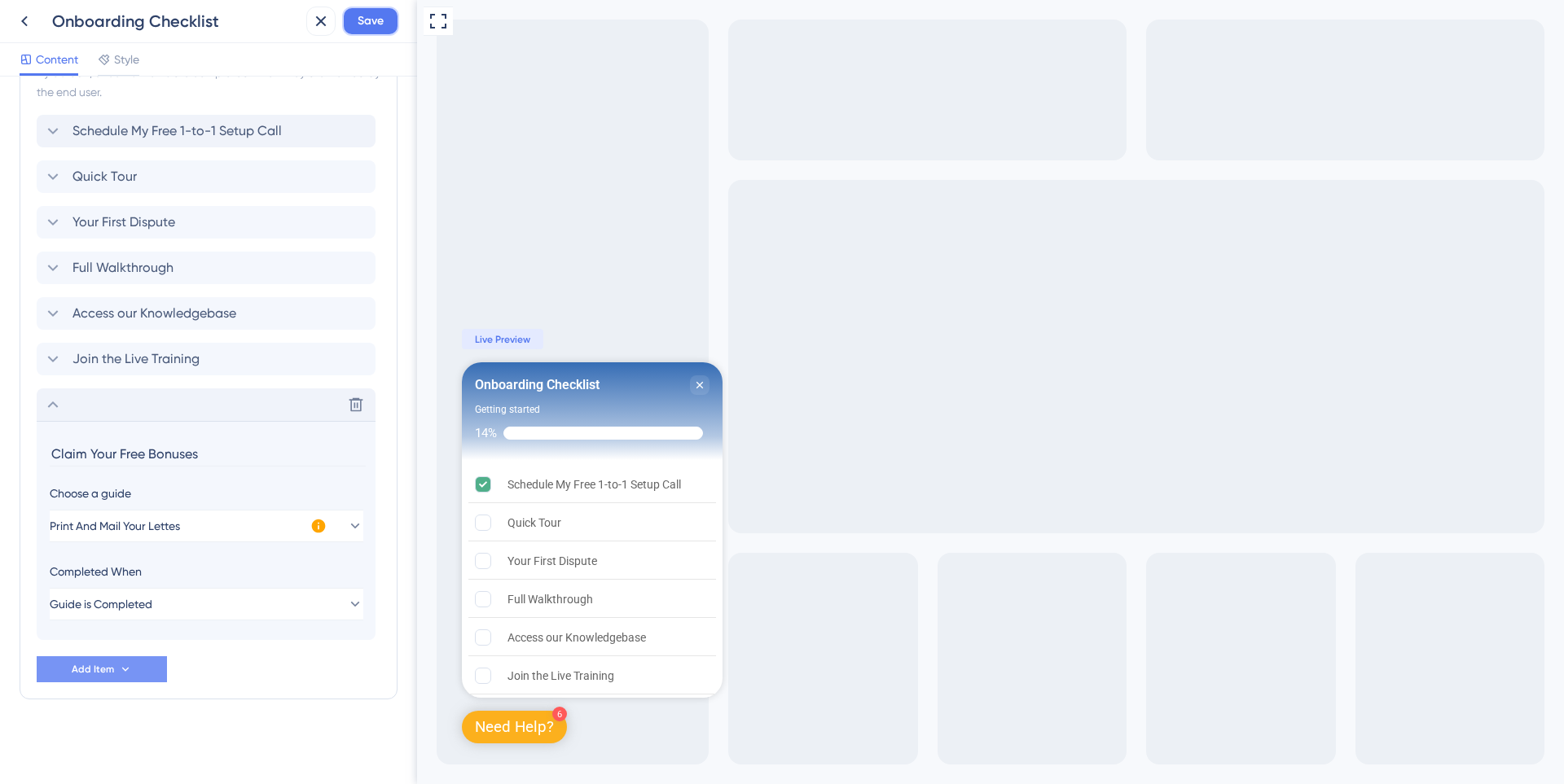
click at [361, 15] on span "Save" at bounding box center [370, 21] width 26 height 19
click at [64, 408] on div "Delete" at bounding box center [205, 404] width 339 height 33
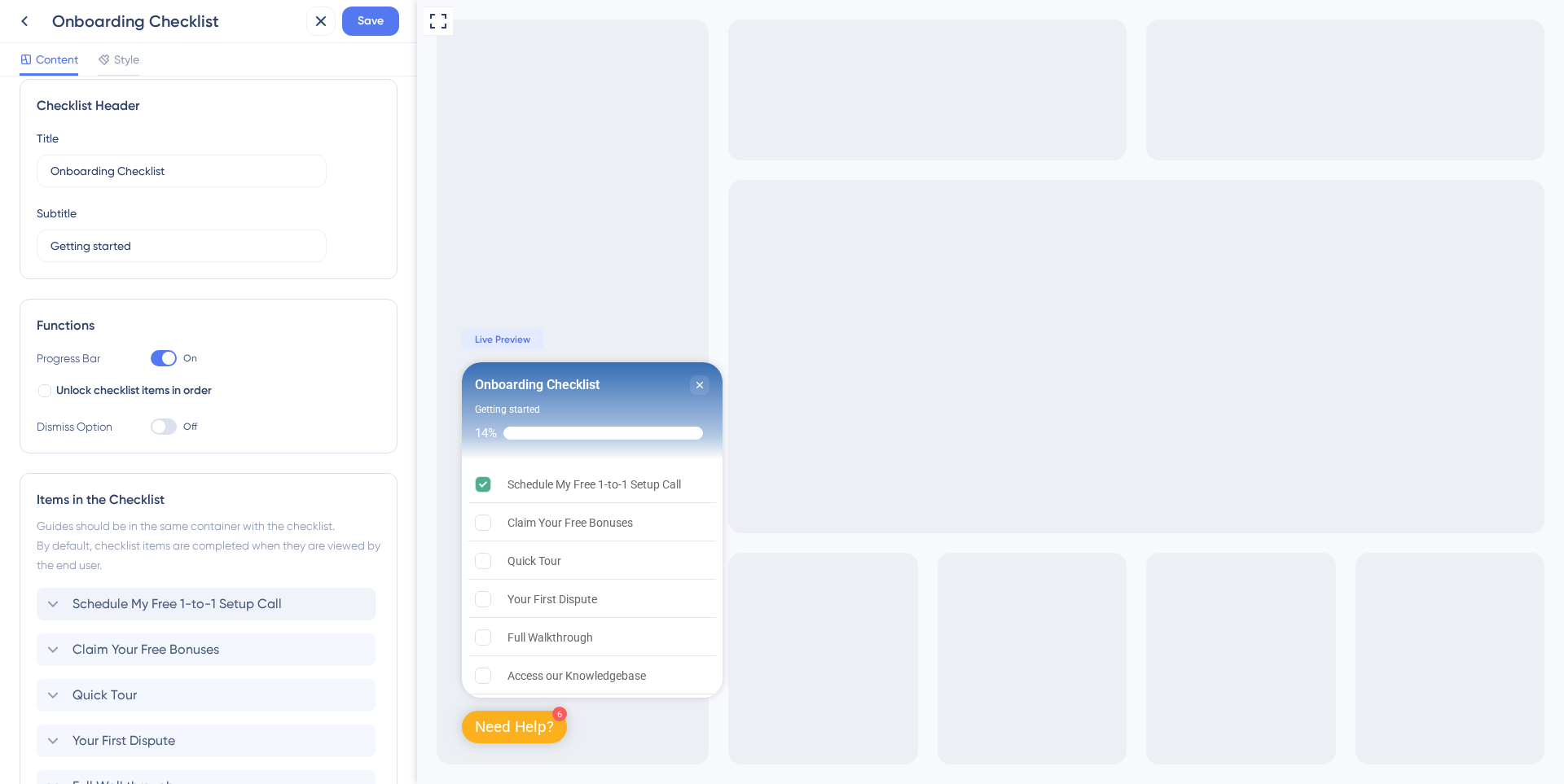
scroll to position [0, 0]
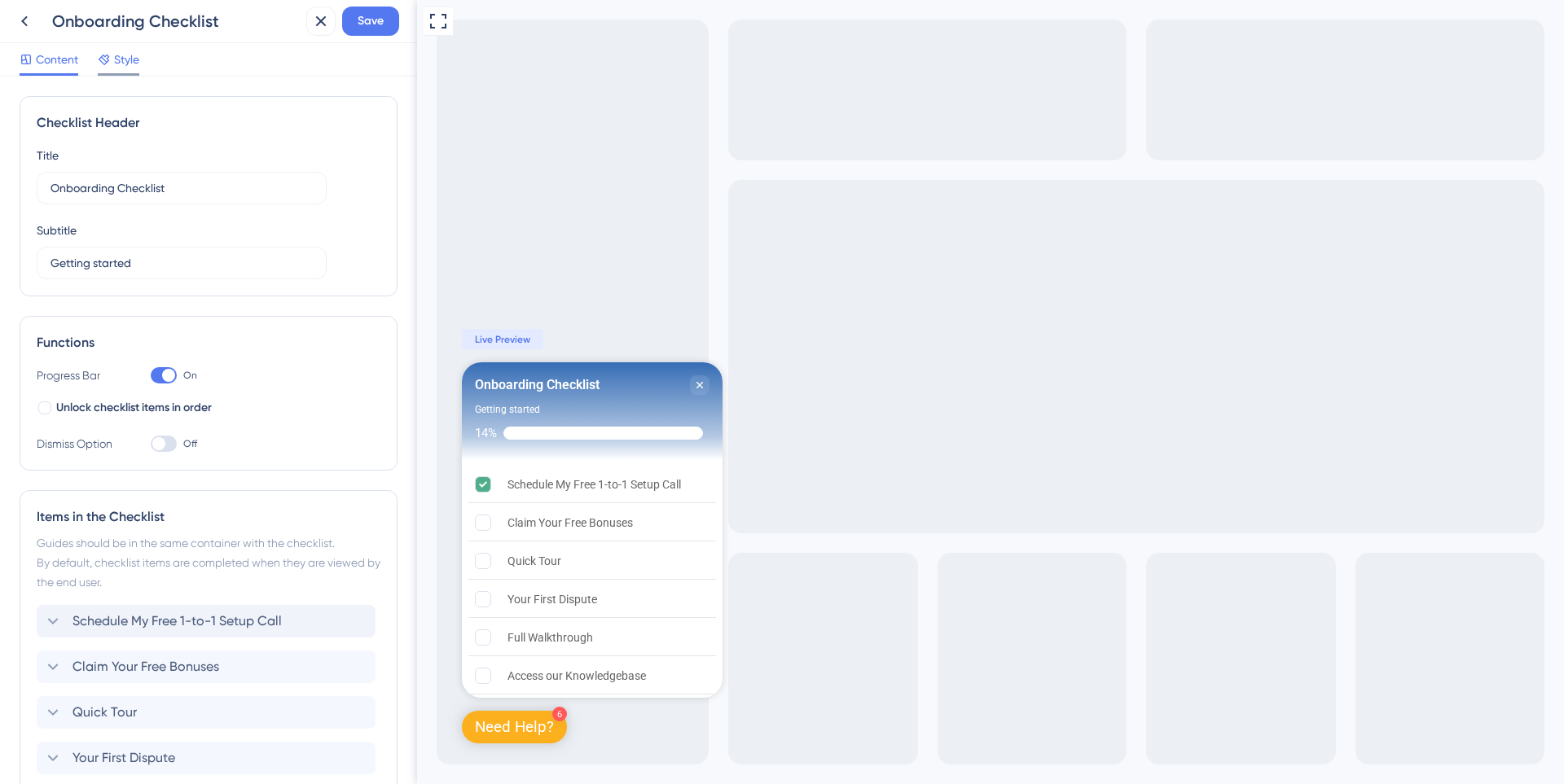
click at [112, 59] on div "Style" at bounding box center [118, 59] width 42 height 19
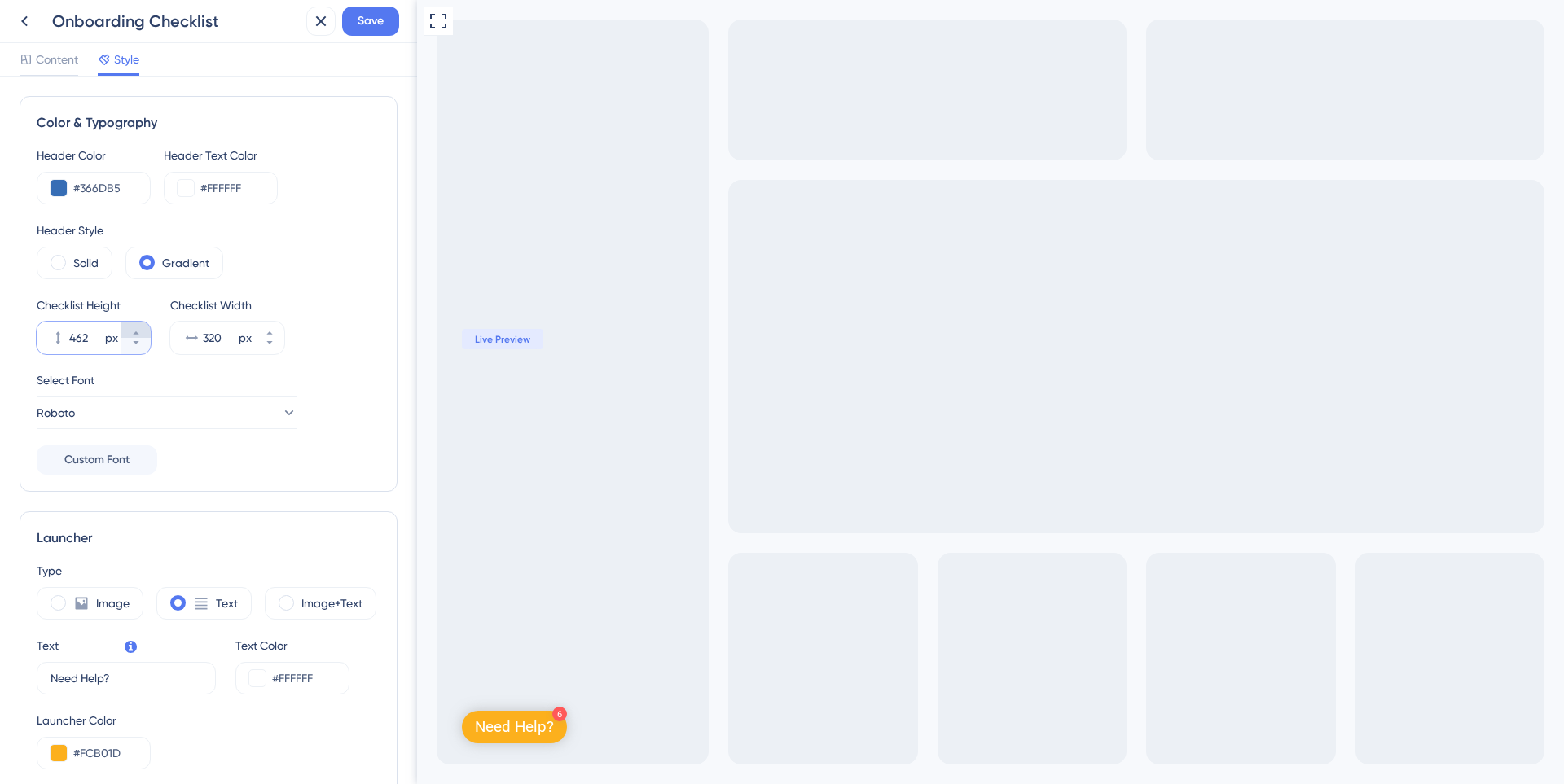
click at [131, 333] on icon at bounding box center [135, 332] width 10 height 10
type input "463"
click at [315, 487] on div "Color & Typography Header Color #366DB5 Header Text Color #FFFFFF Header Style …" at bounding box center [208, 294] width 378 height 396
click at [383, 31] on button "Save" at bounding box center [370, 20] width 57 height 29
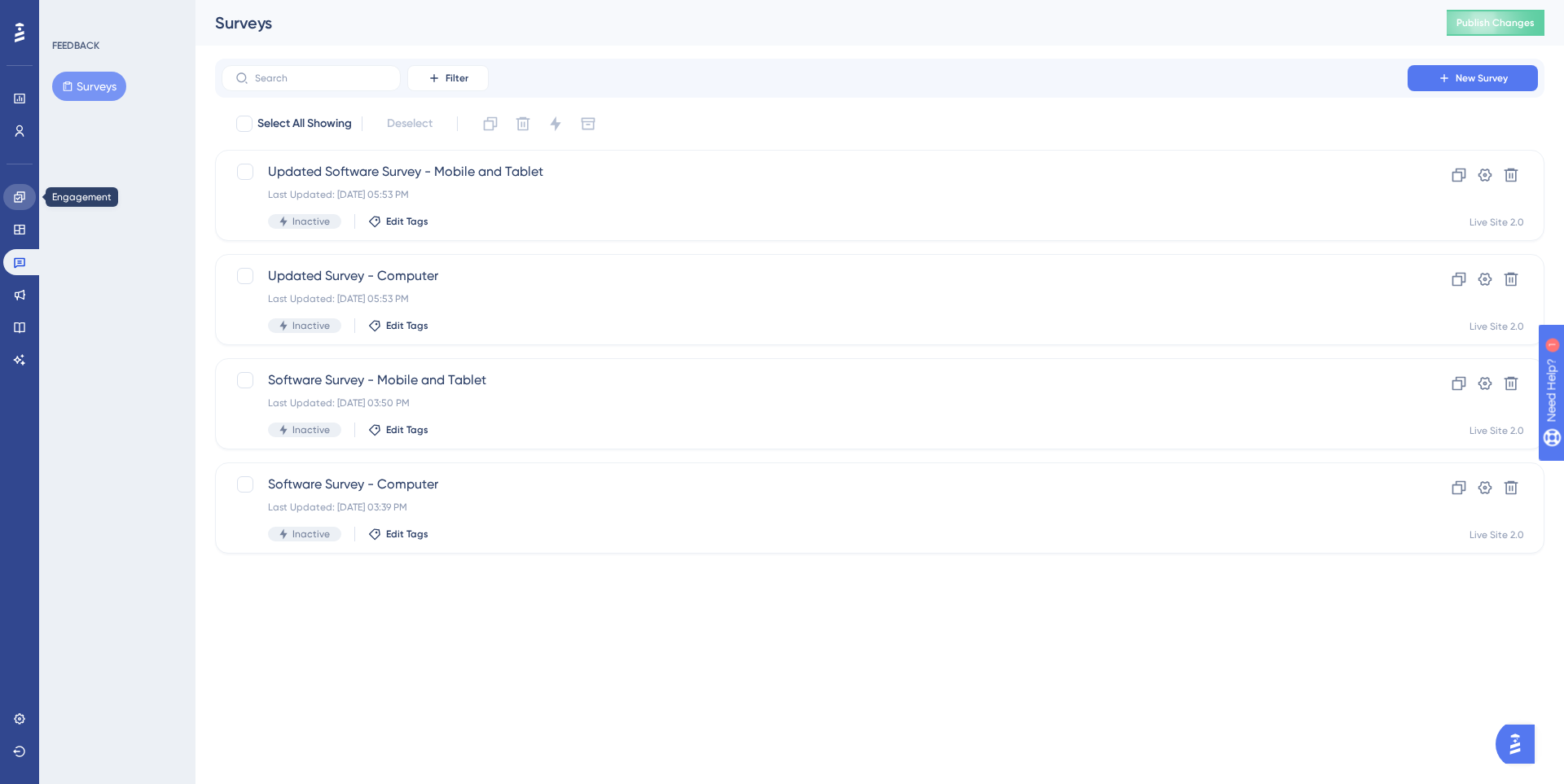
click at [13, 200] on icon at bounding box center [19, 197] width 13 height 13
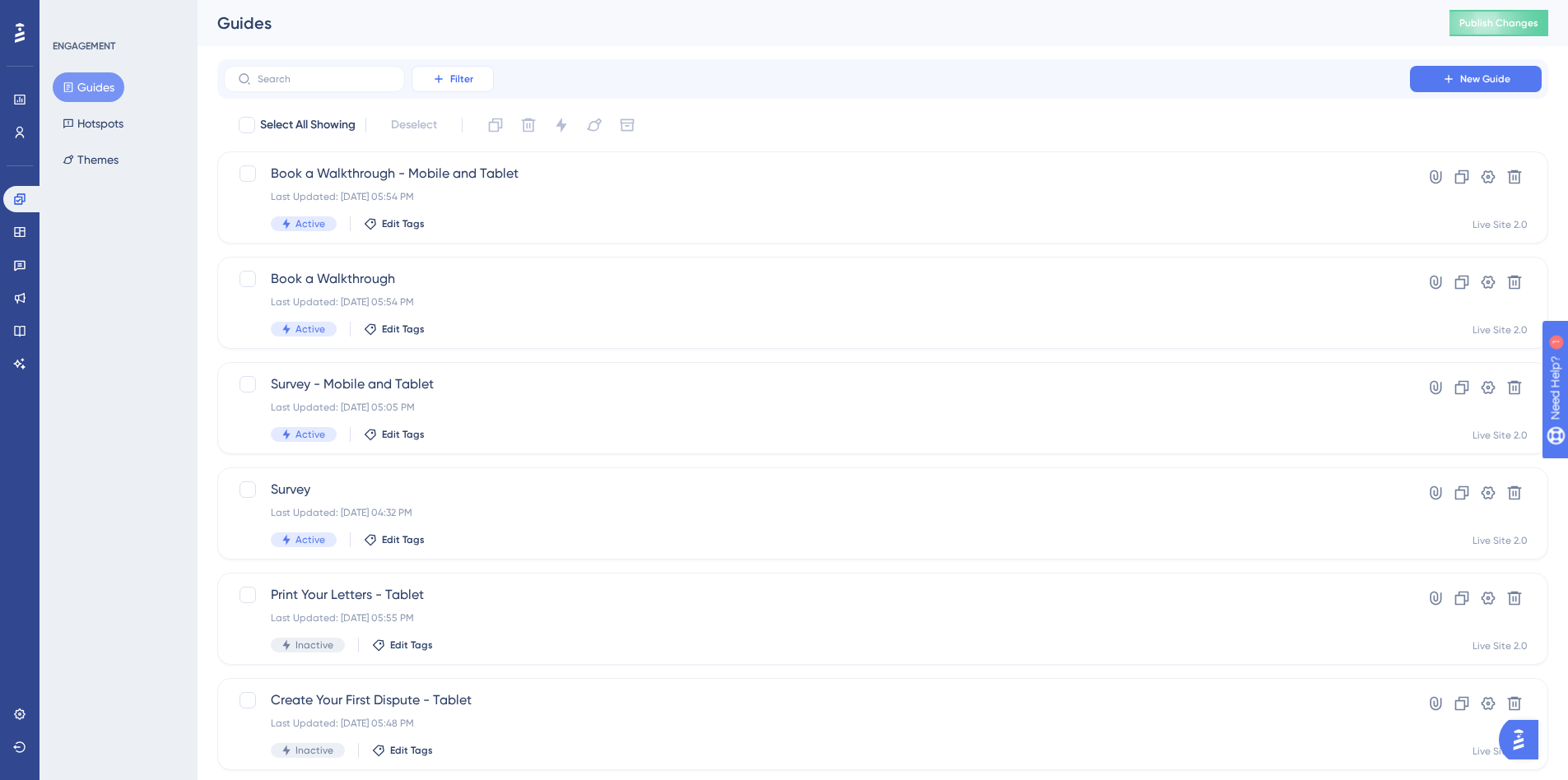
click at [442, 91] on button "Filter" at bounding box center [453, 79] width 82 height 26
click at [469, 234] on span "Status" at bounding box center [452, 224] width 34 height 20
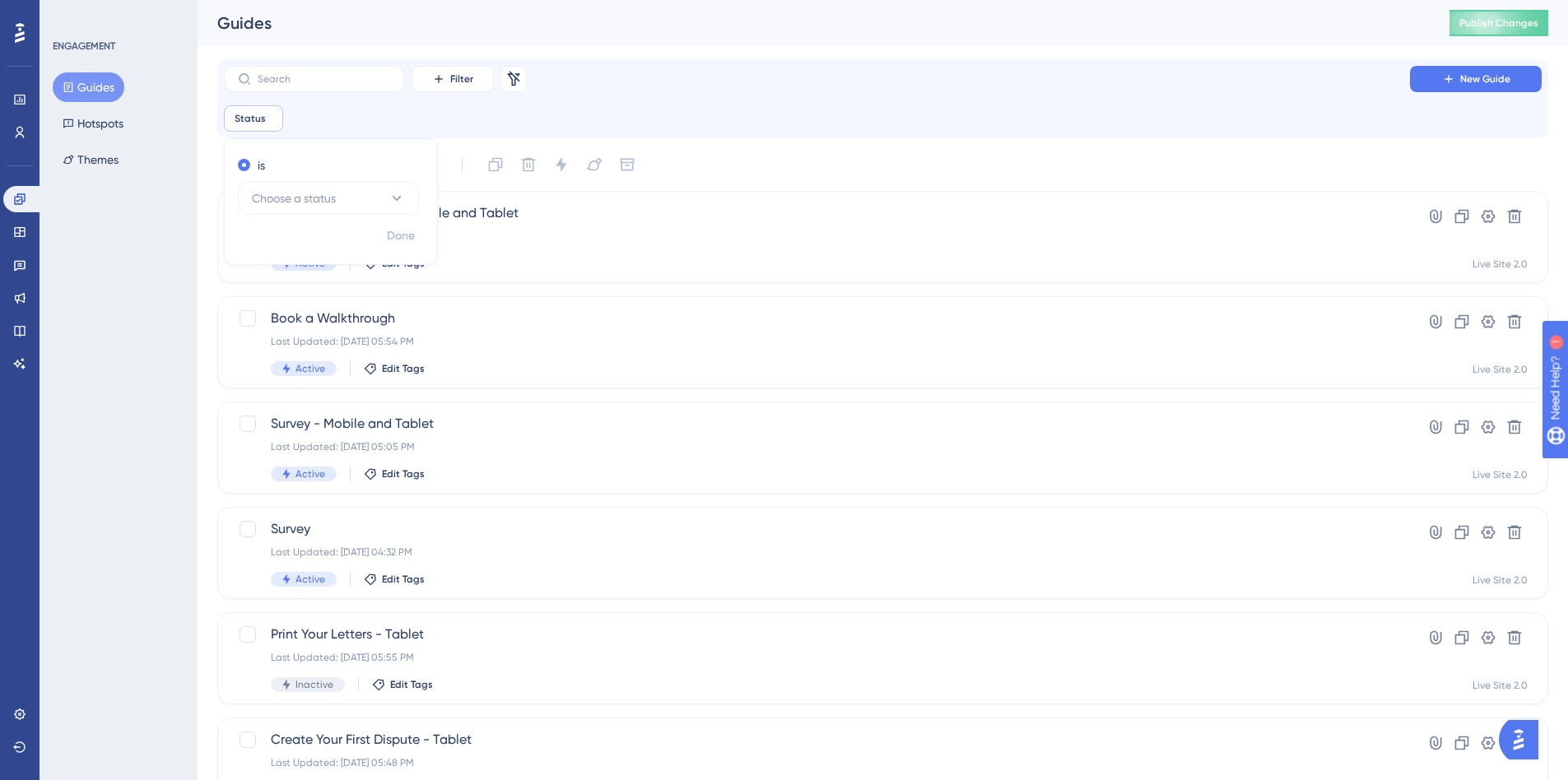
click at [273, 180] on div "is Choose a status" at bounding box center [327, 185] width 180 height 59
click at [273, 188] on button "Choose a status" at bounding box center [328, 198] width 181 height 33
click at [298, 247] on div "Active Active" at bounding box center [328, 248] width 133 height 33
click at [407, 243] on span "Done" at bounding box center [400, 236] width 28 height 20
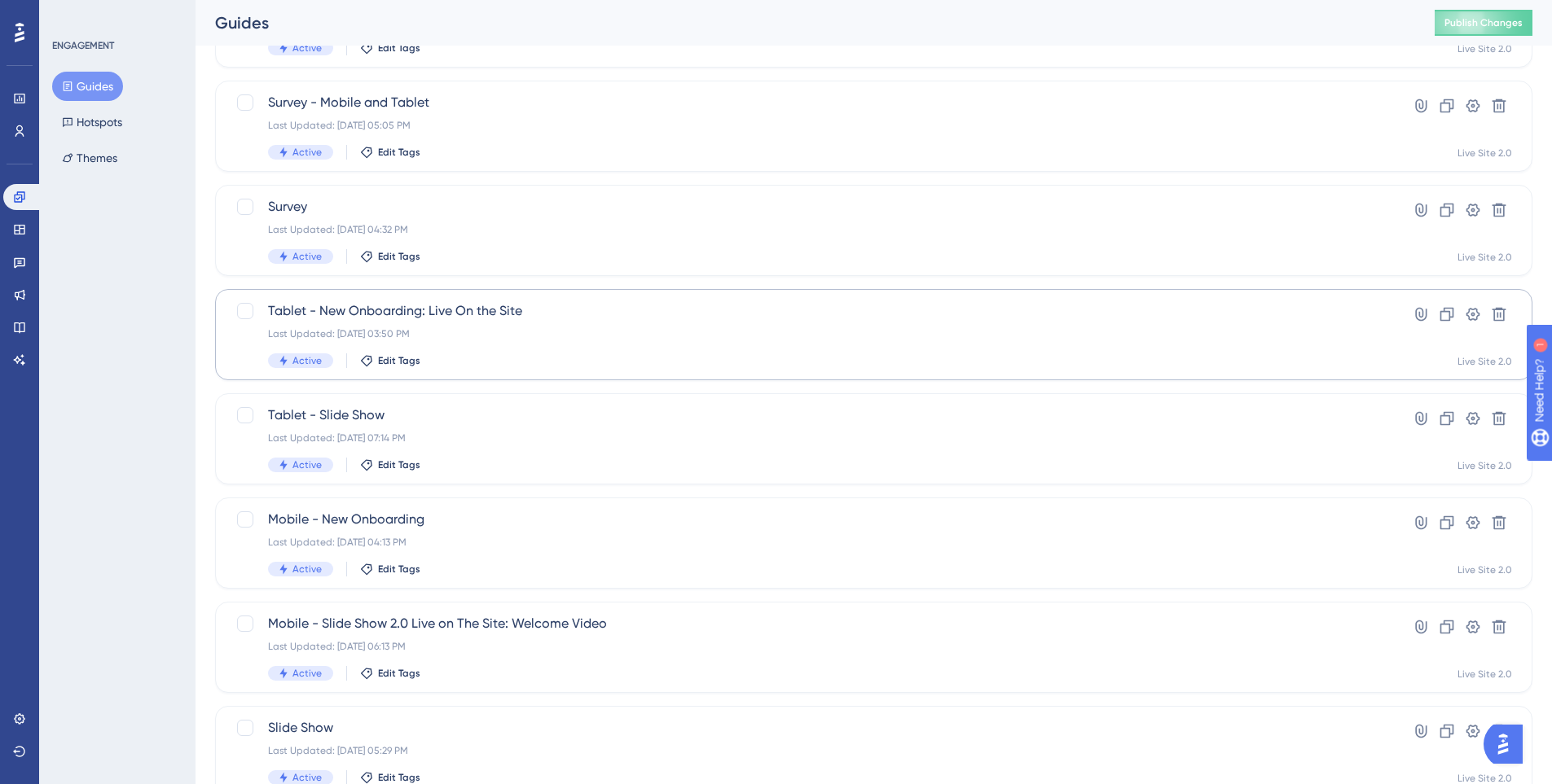
scroll to position [486, 0]
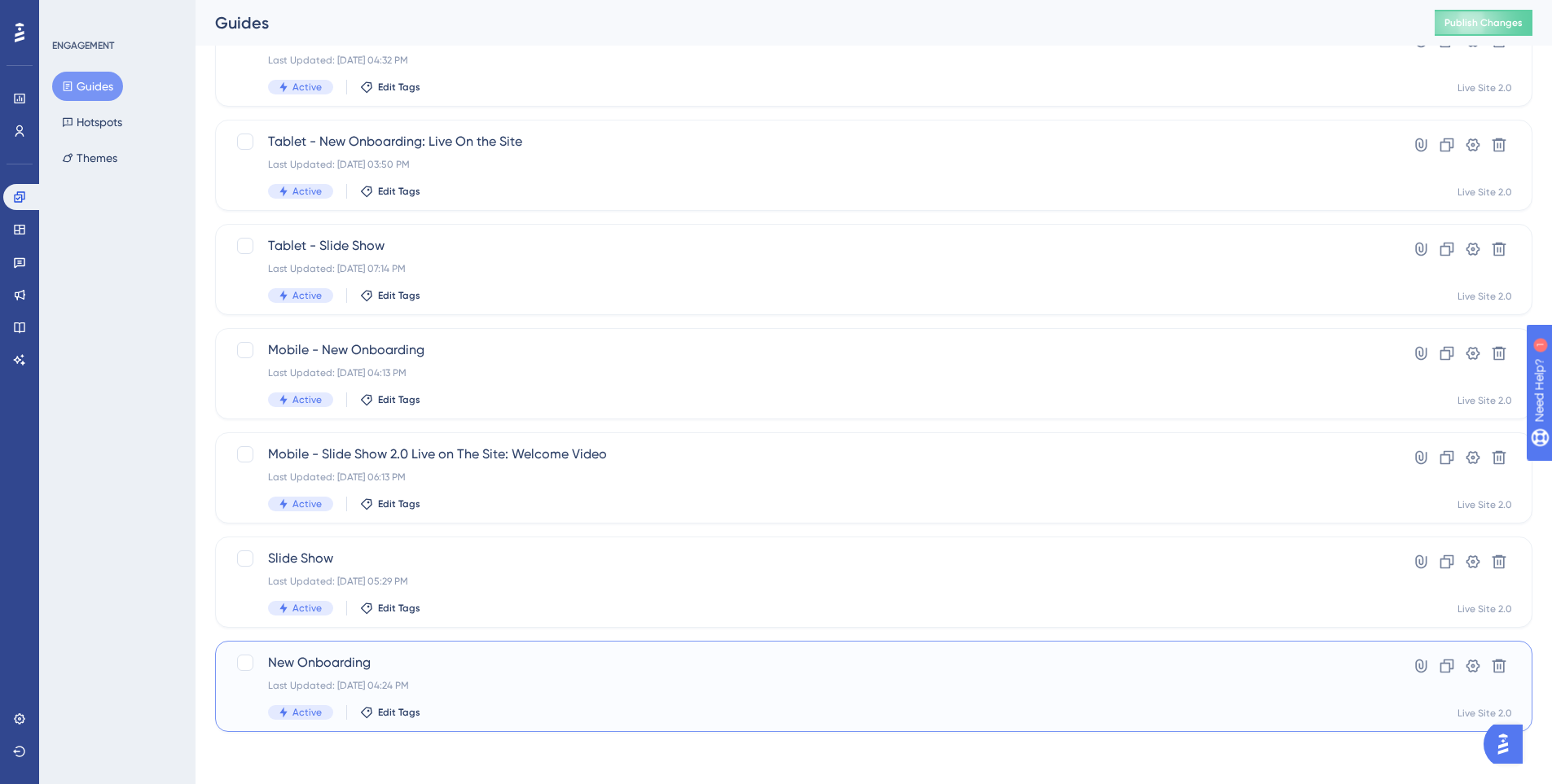
click at [525, 684] on div "Last Updated: Sep 30 2025, 04:24 PM" at bounding box center [808, 685] width 1081 height 13
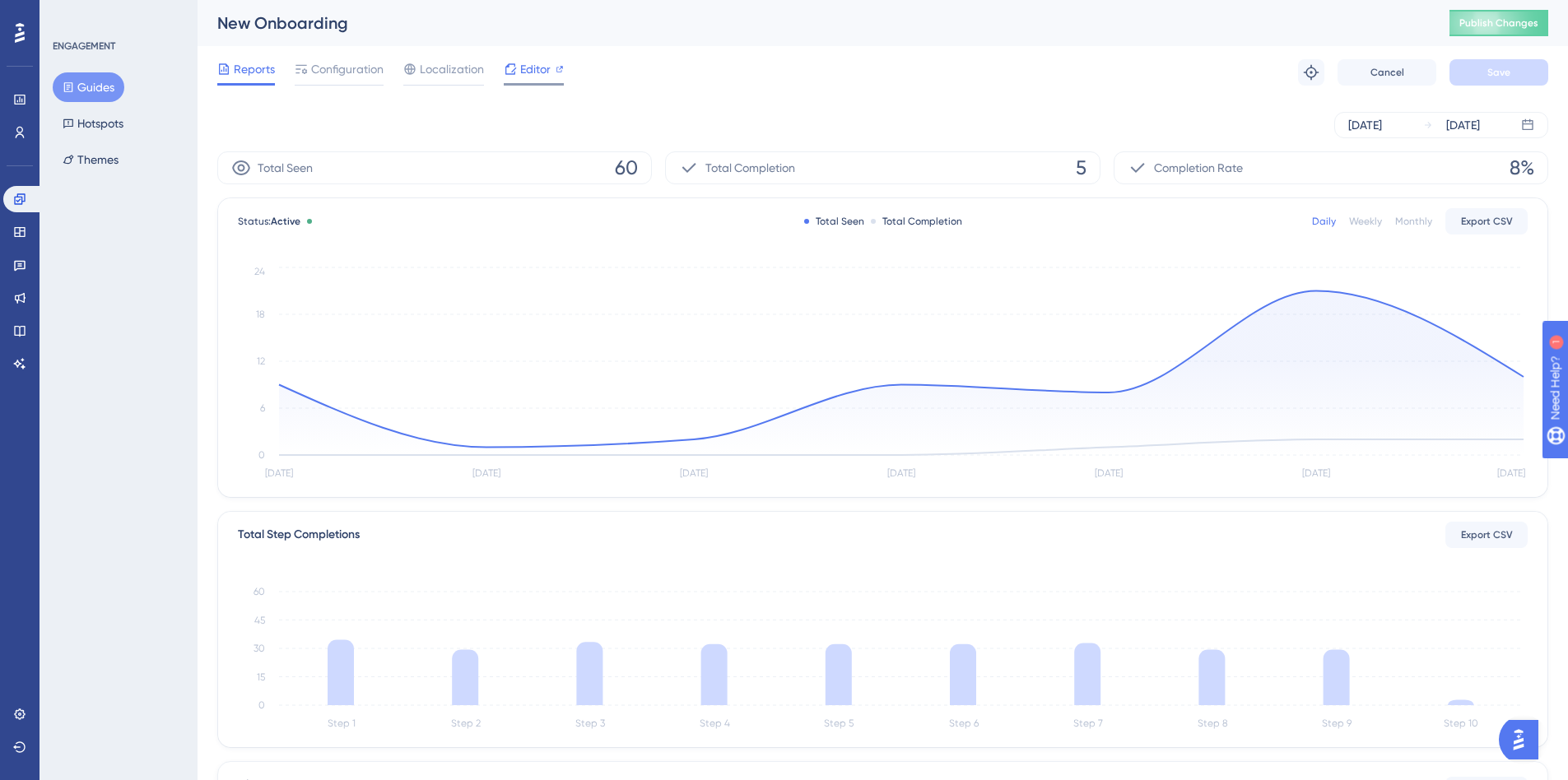
click at [527, 66] on span "Editor" at bounding box center [535, 69] width 30 height 20
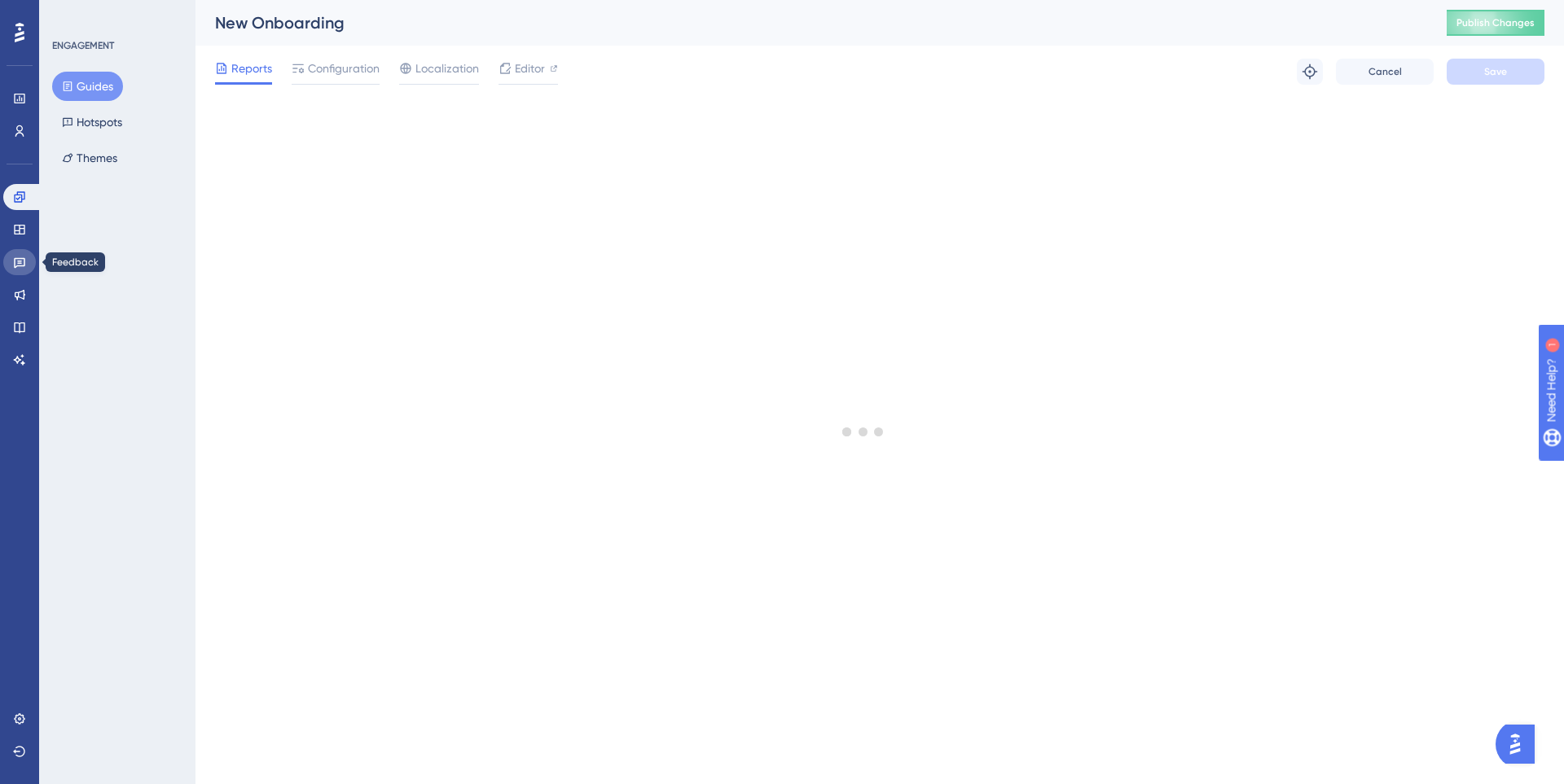
click at [8, 262] on link at bounding box center [19, 262] width 33 height 26
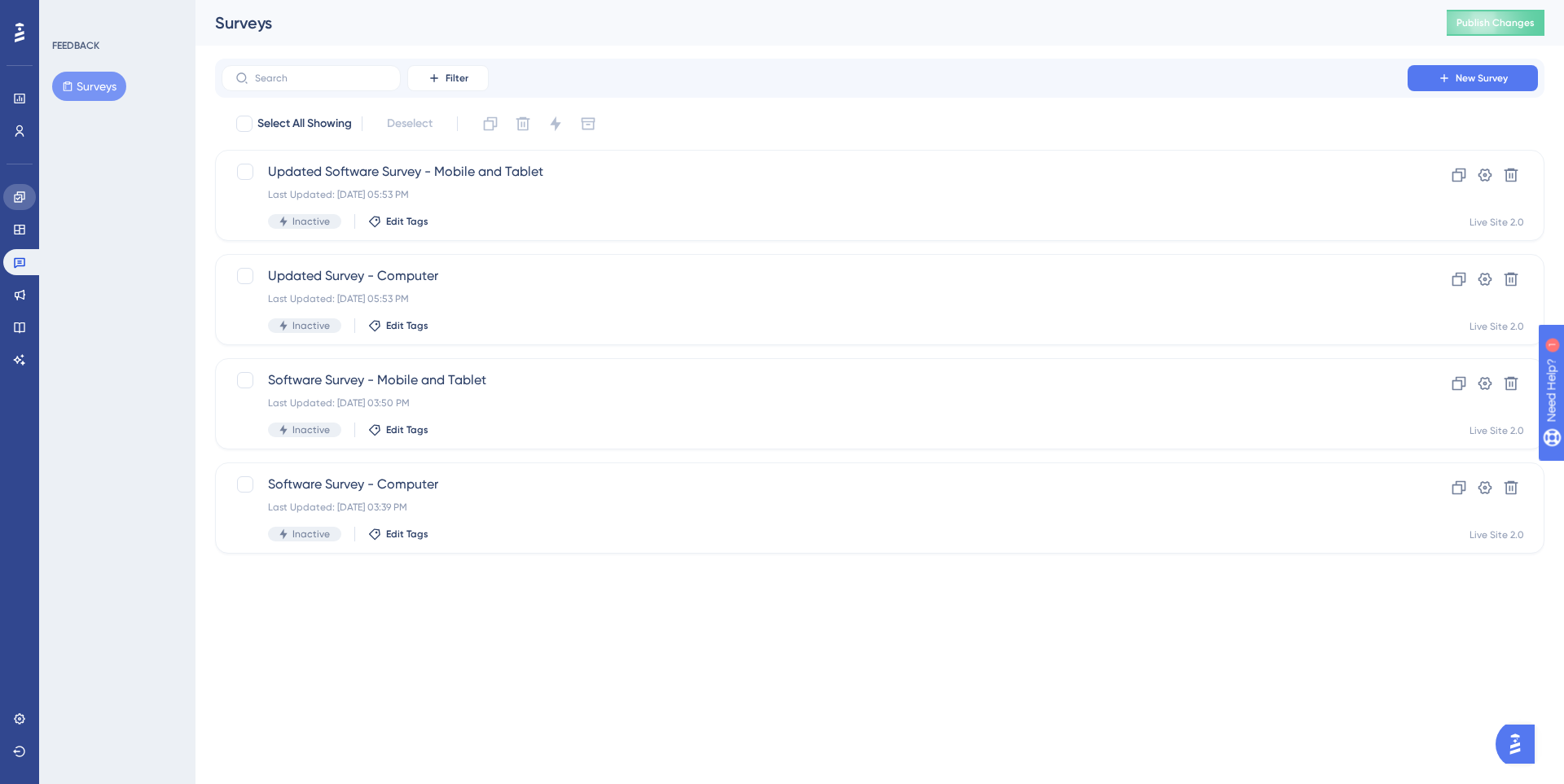
click at [16, 187] on link at bounding box center [19, 196] width 33 height 26
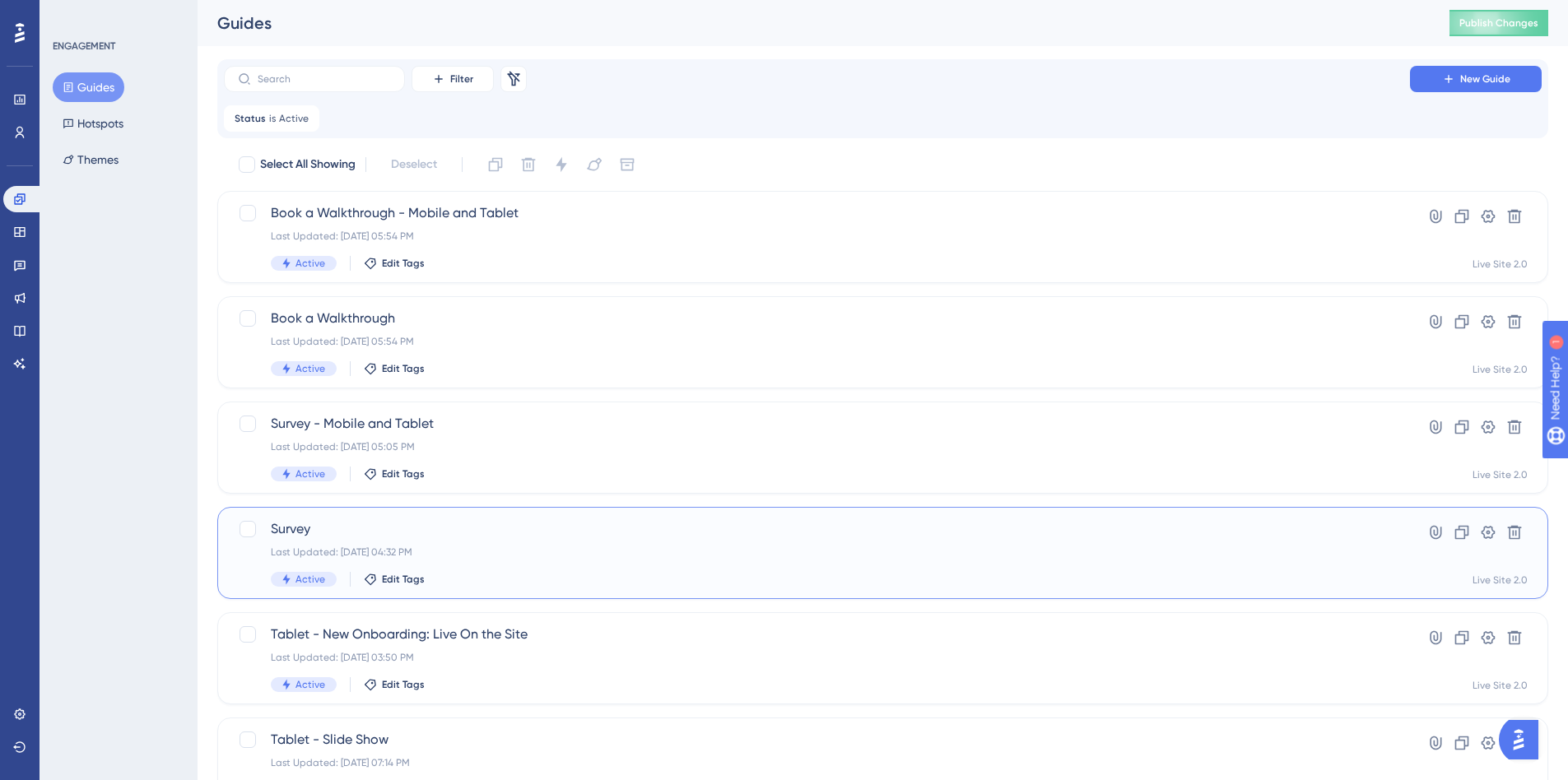
click at [365, 541] on div "Survey Last Updated: Oct 09 2025, 04:32 PM Active Edit Tags" at bounding box center [817, 553] width 1092 height 68
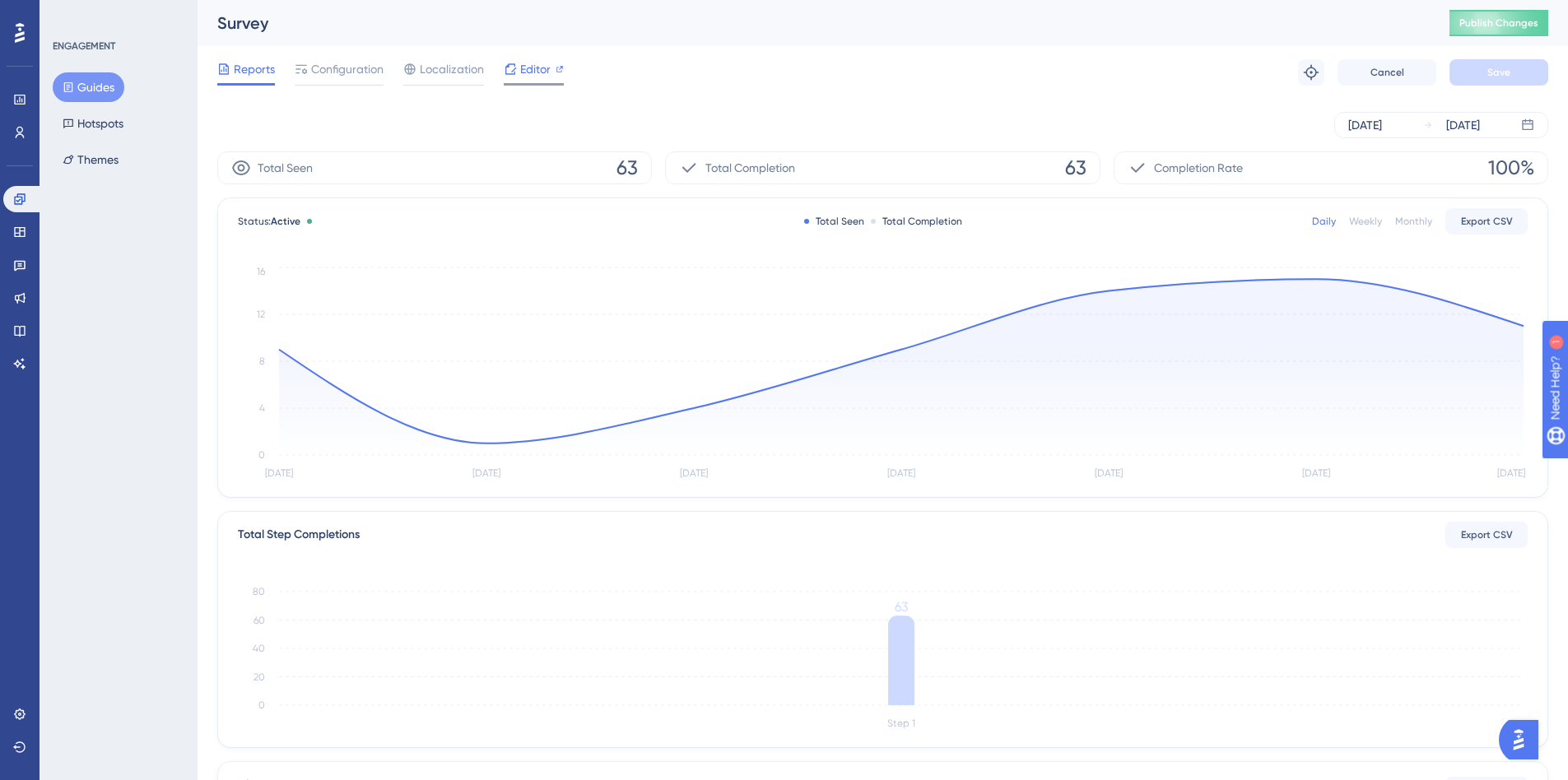
click at [527, 70] on span "Editor" at bounding box center [535, 69] width 30 height 20
click at [91, 84] on button "Guides" at bounding box center [88, 87] width 71 height 29
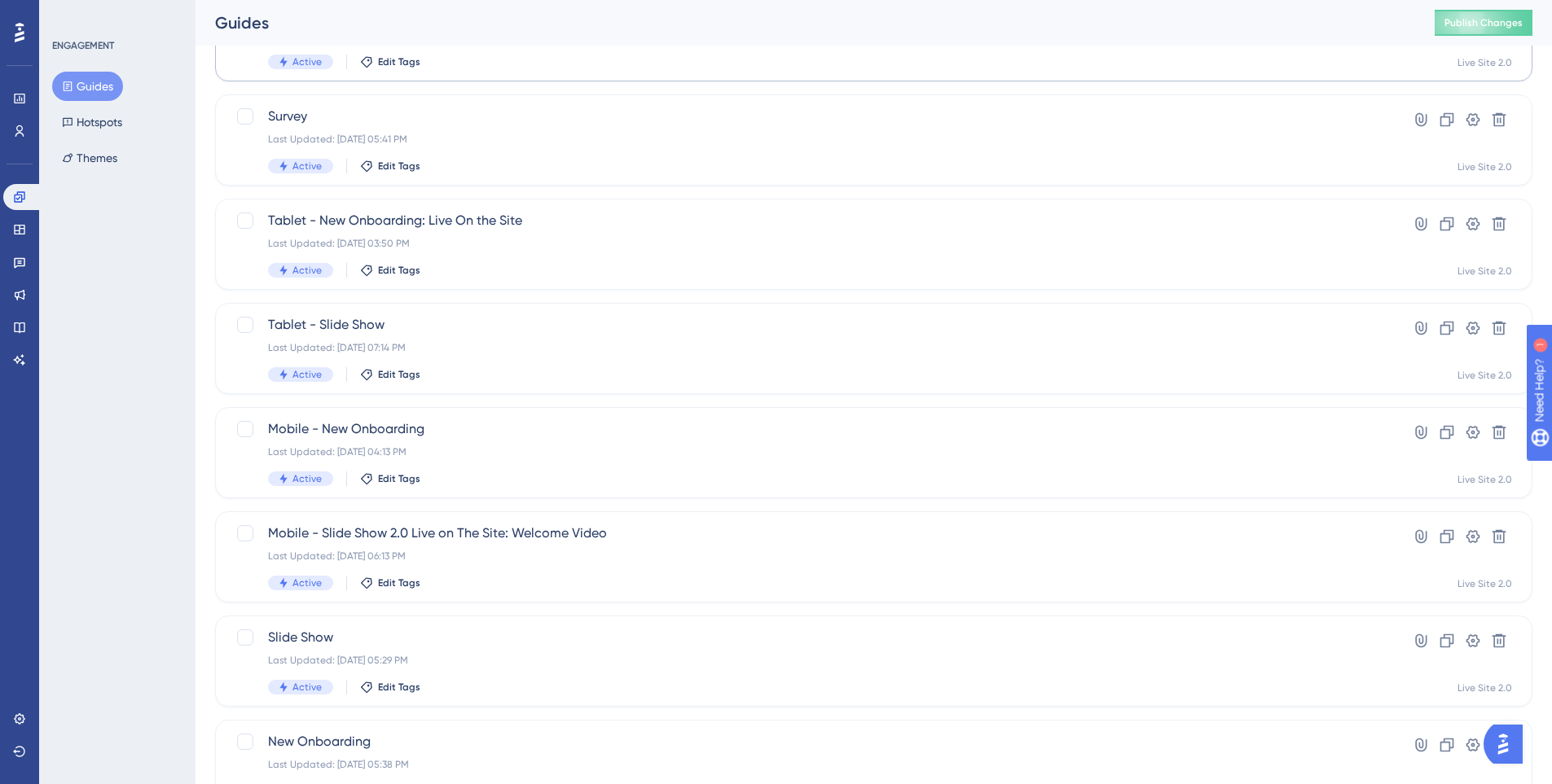
scroll to position [486, 0]
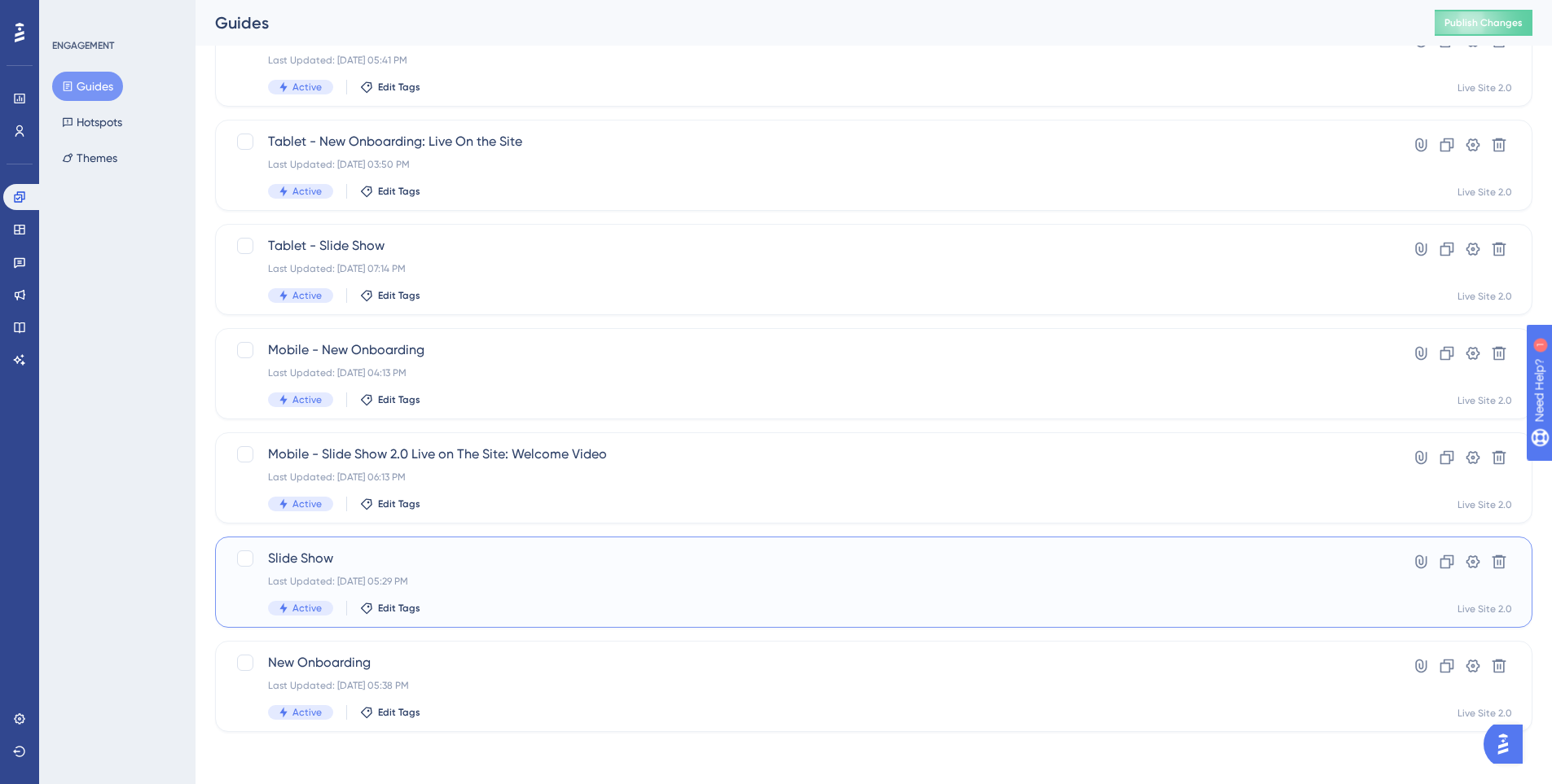
click at [491, 598] on div "Slide Show Last Updated: Oct 09 2025, 05:29 PM Active Edit Tags" at bounding box center [808, 582] width 1081 height 67
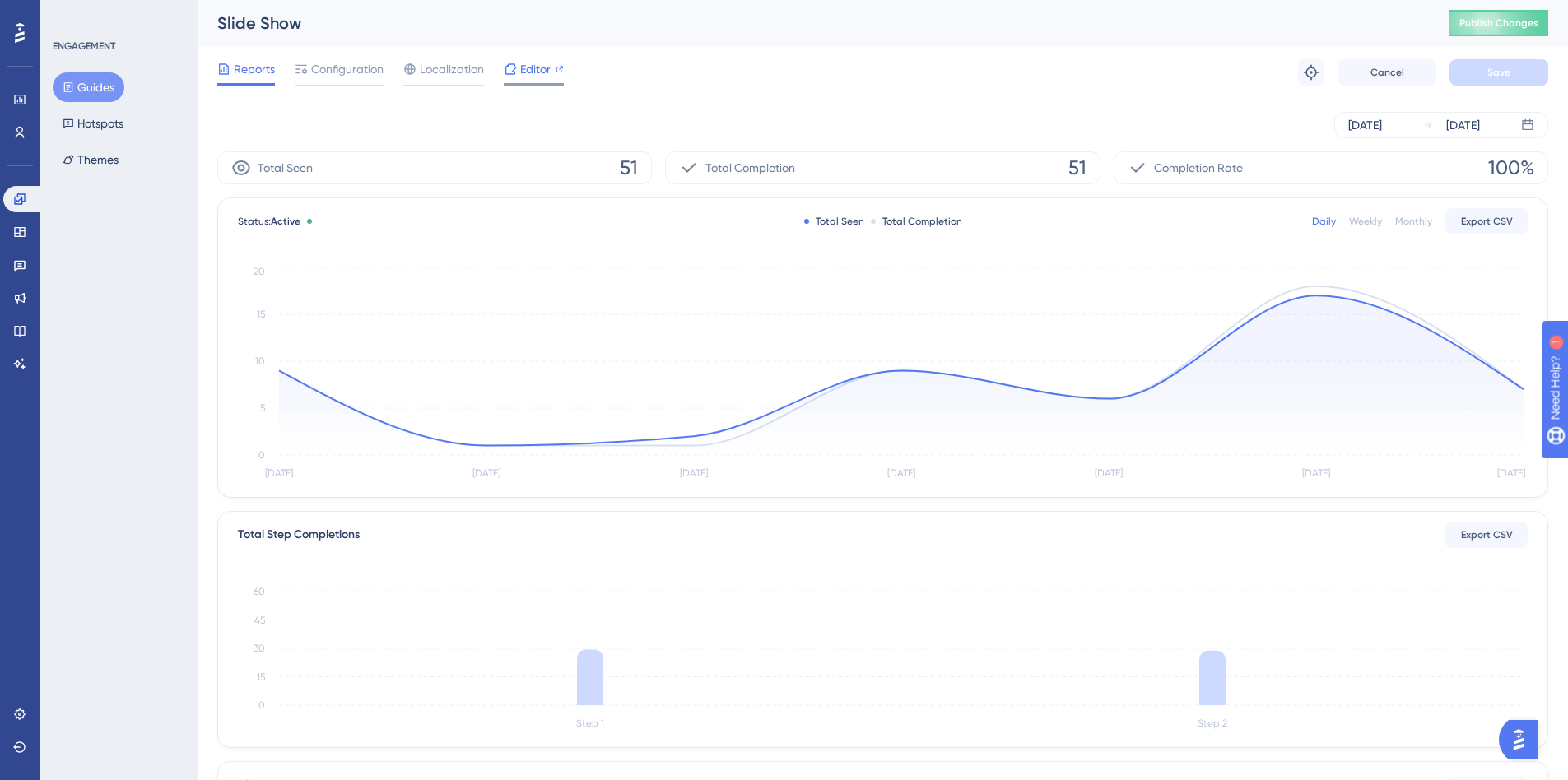
click at [513, 63] on icon at bounding box center [510, 69] width 13 height 13
click at [91, 84] on button "Guides" at bounding box center [88, 87] width 71 height 29
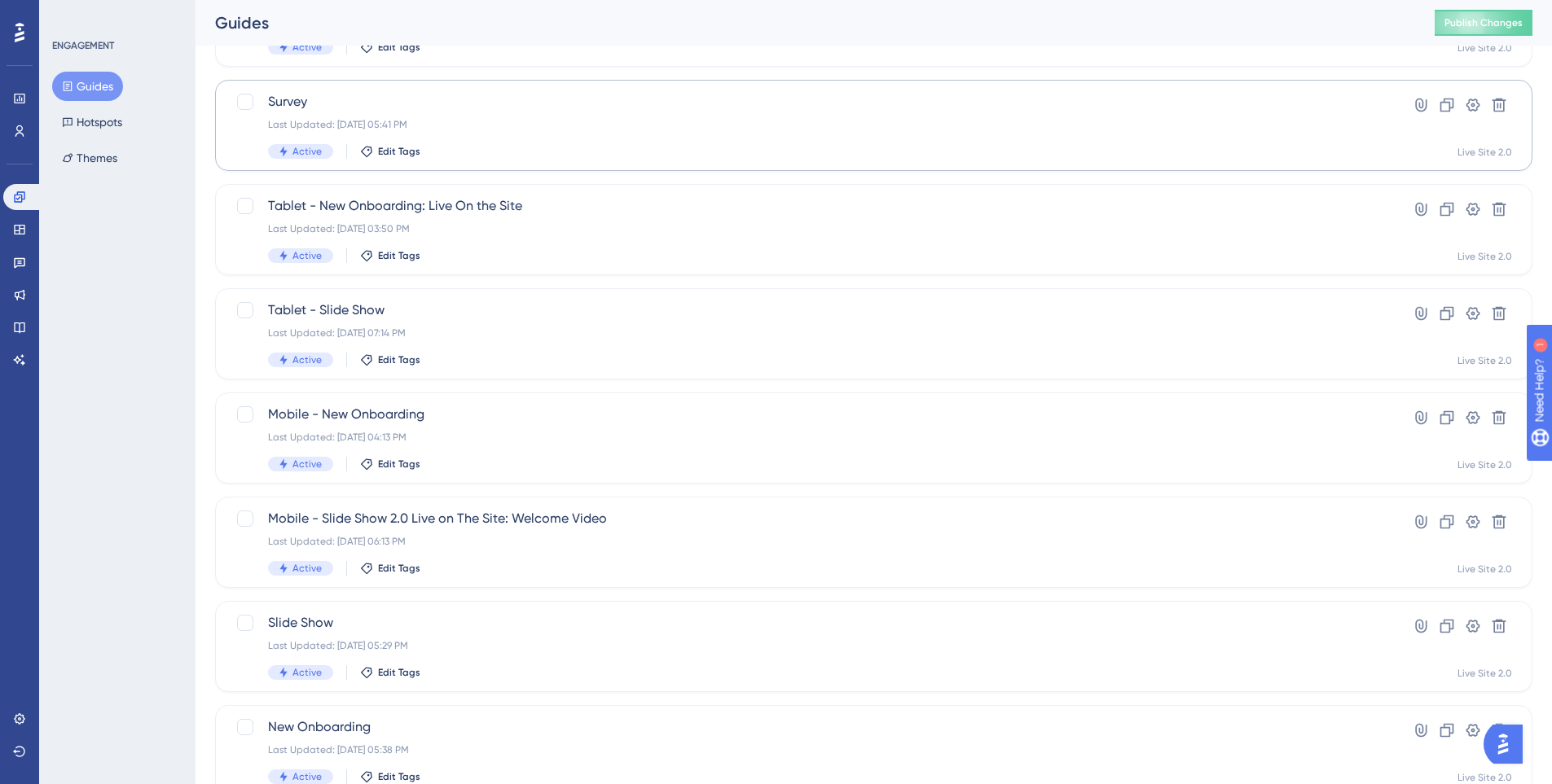
scroll to position [486, 0]
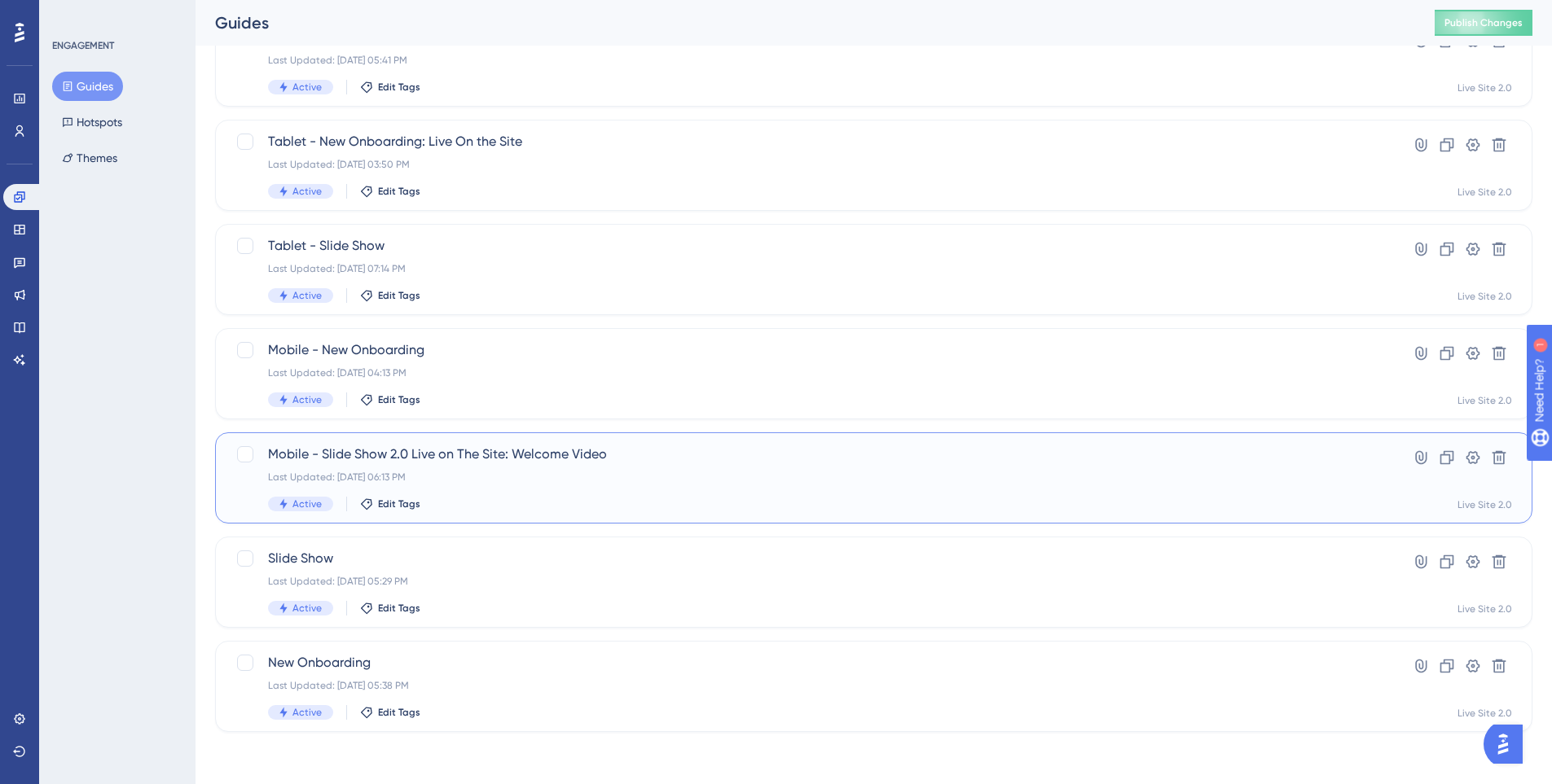
click at [516, 453] on span "Mobile - Slide Show 2.0 Live on The Site: Welcome Video" at bounding box center [808, 454] width 1081 height 19
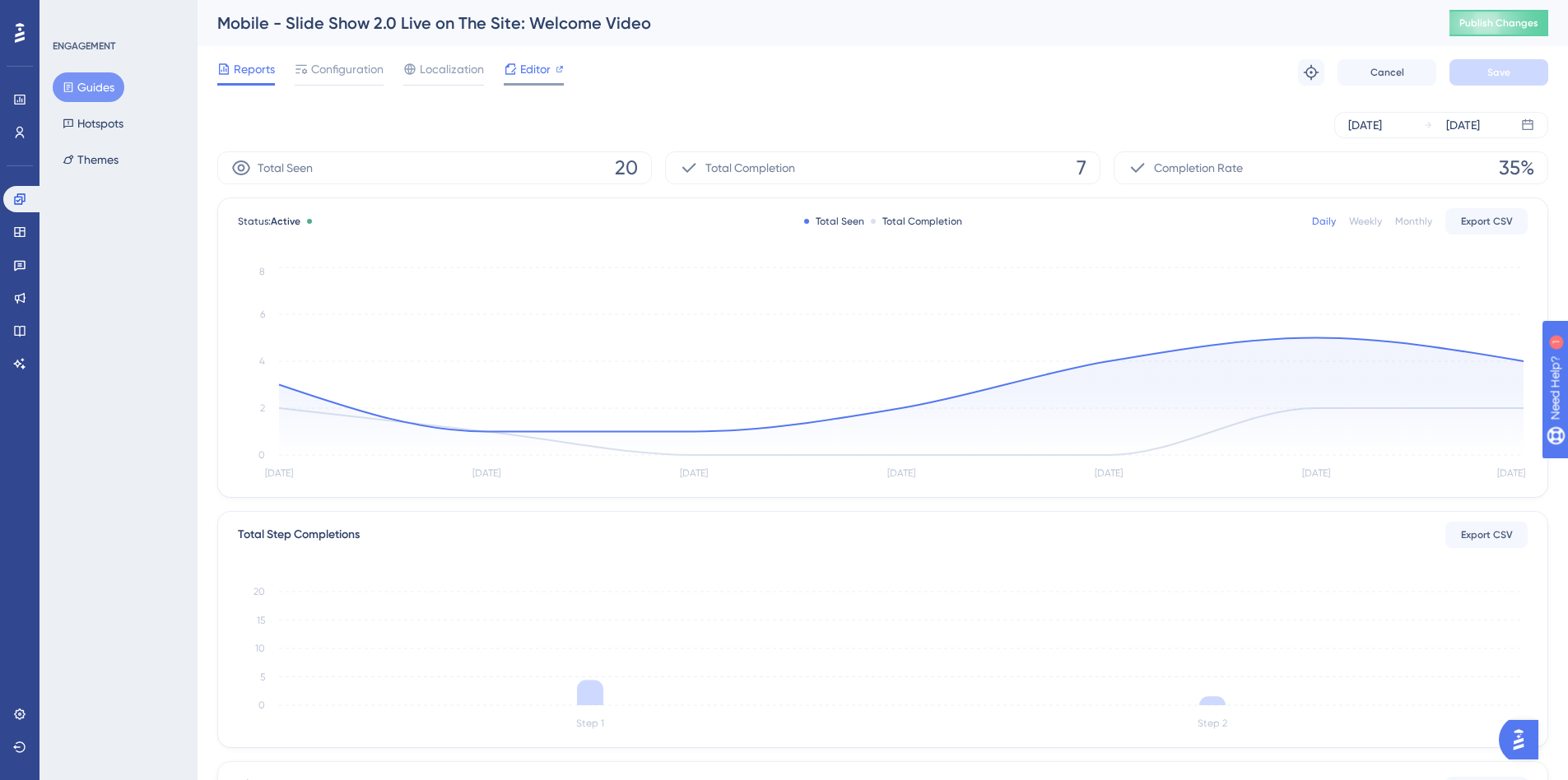
click at [532, 76] on span "Editor" at bounding box center [535, 69] width 30 height 20
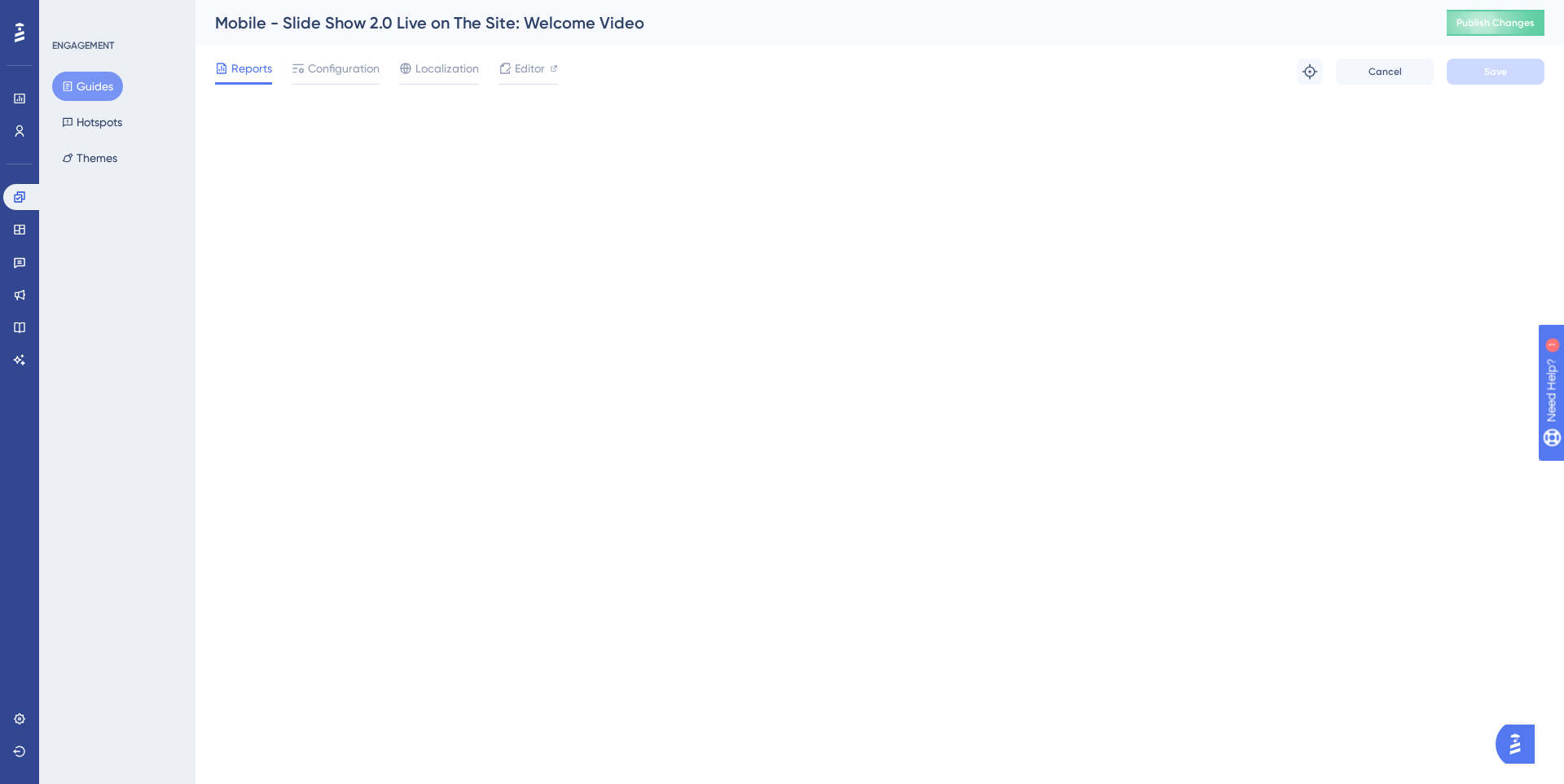
click at [78, 83] on button "Guides" at bounding box center [88, 86] width 71 height 29
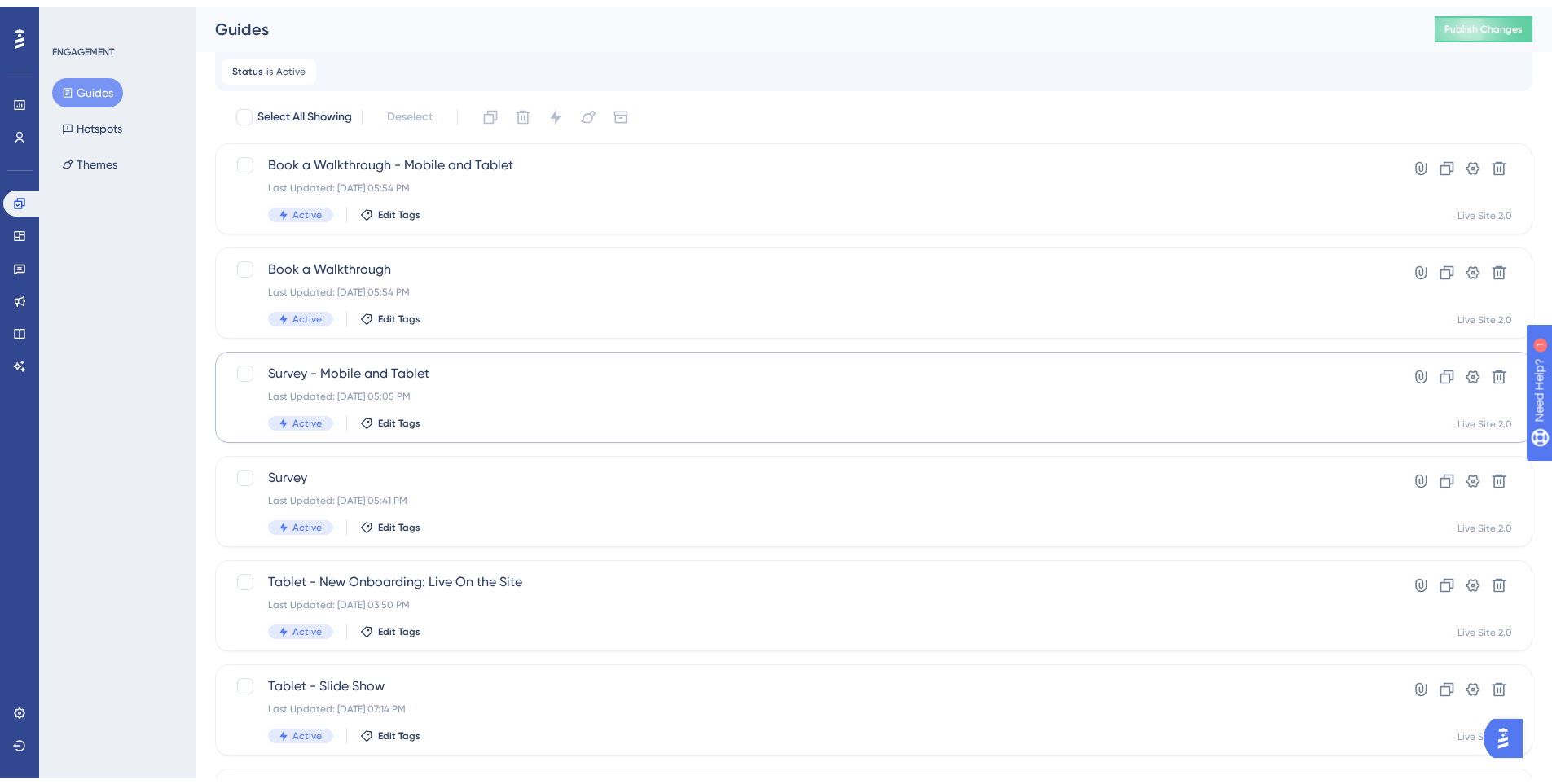
scroll to position [163, 0]
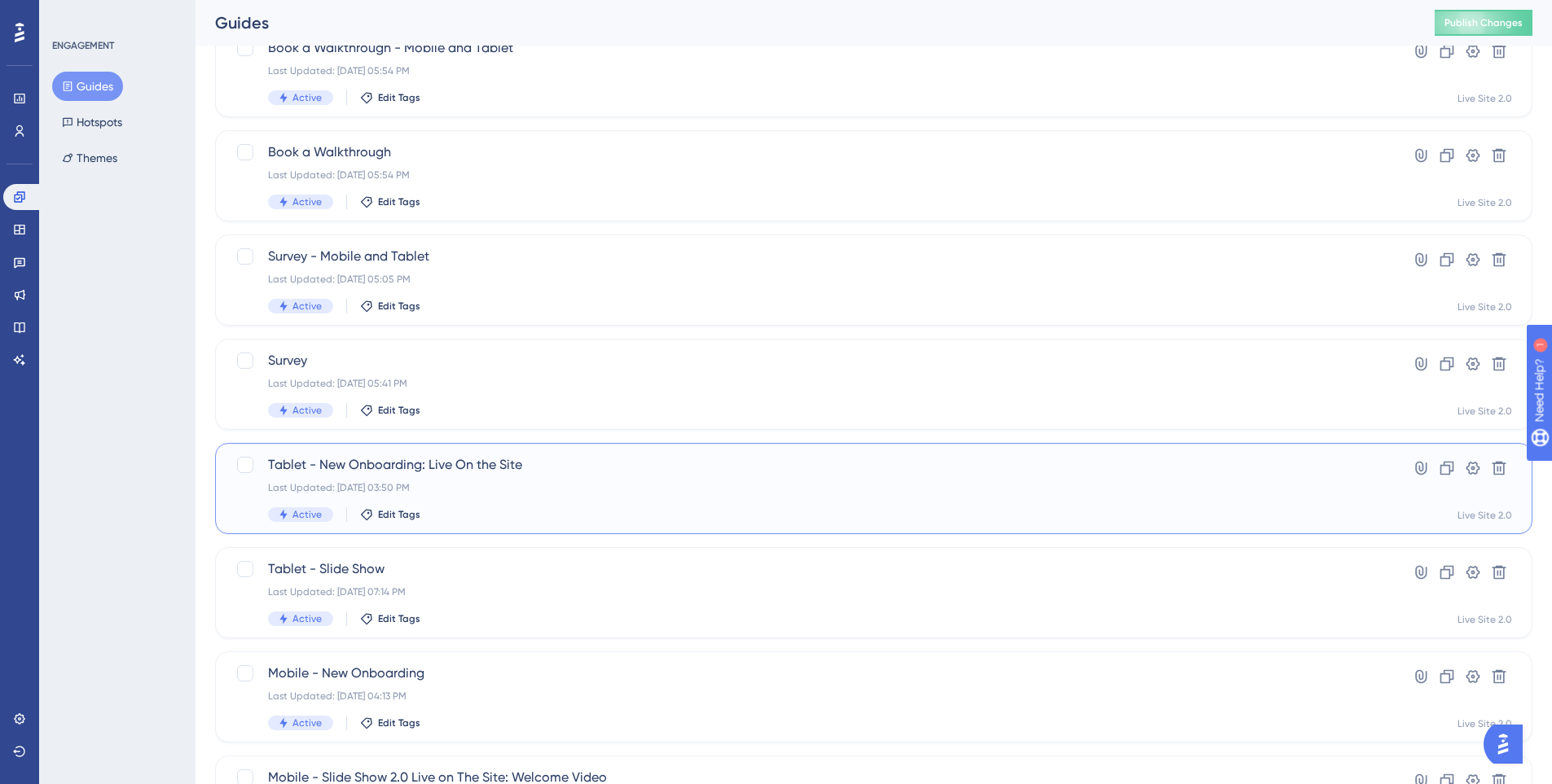
click at [540, 473] on span "Tablet - New Onboarding: Live On the Site" at bounding box center [808, 465] width 1081 height 19
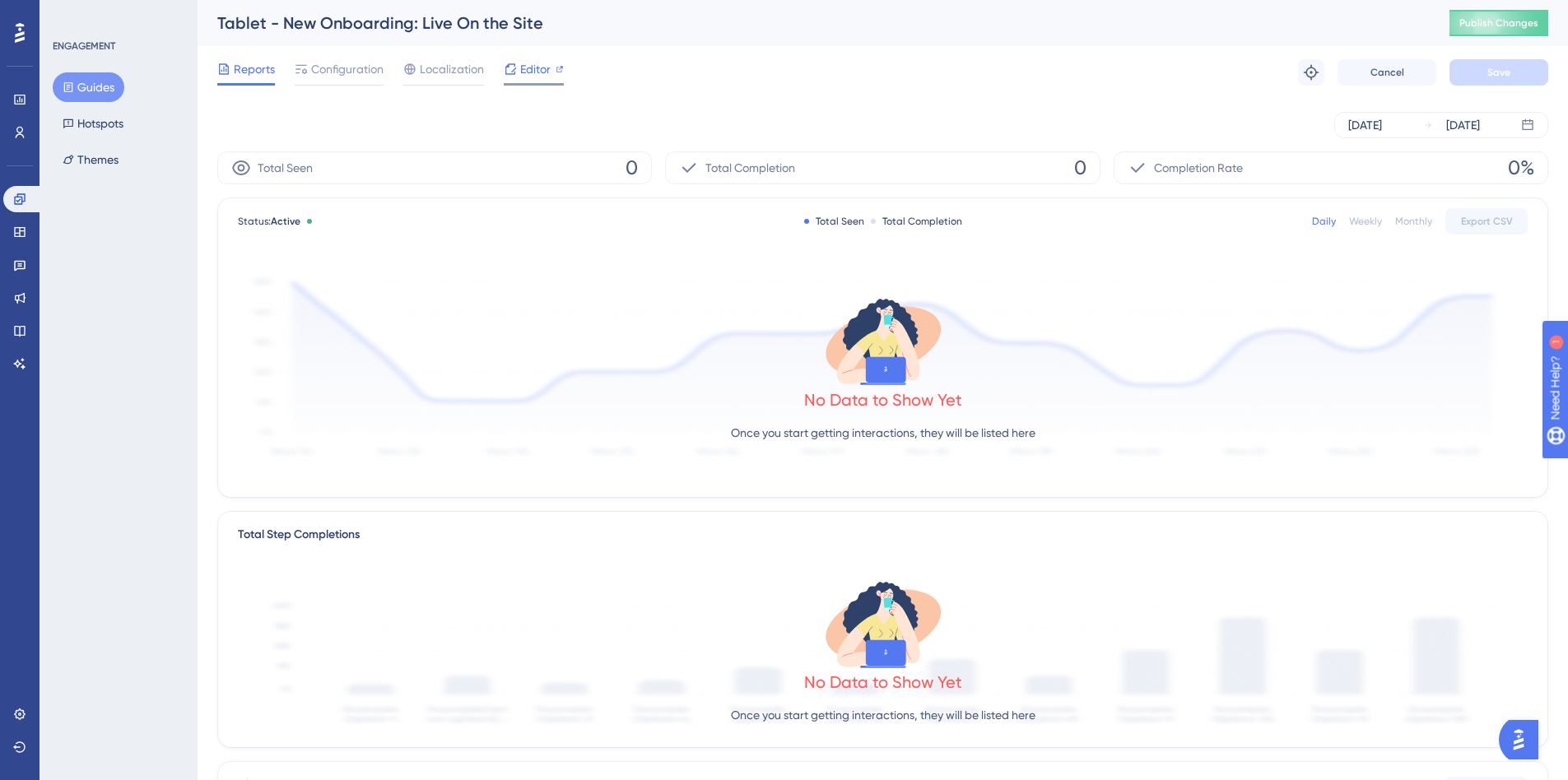
click at [529, 72] on span "Editor" at bounding box center [535, 69] width 30 height 20
click at [87, 88] on button "Guides" at bounding box center [88, 87] width 71 height 29
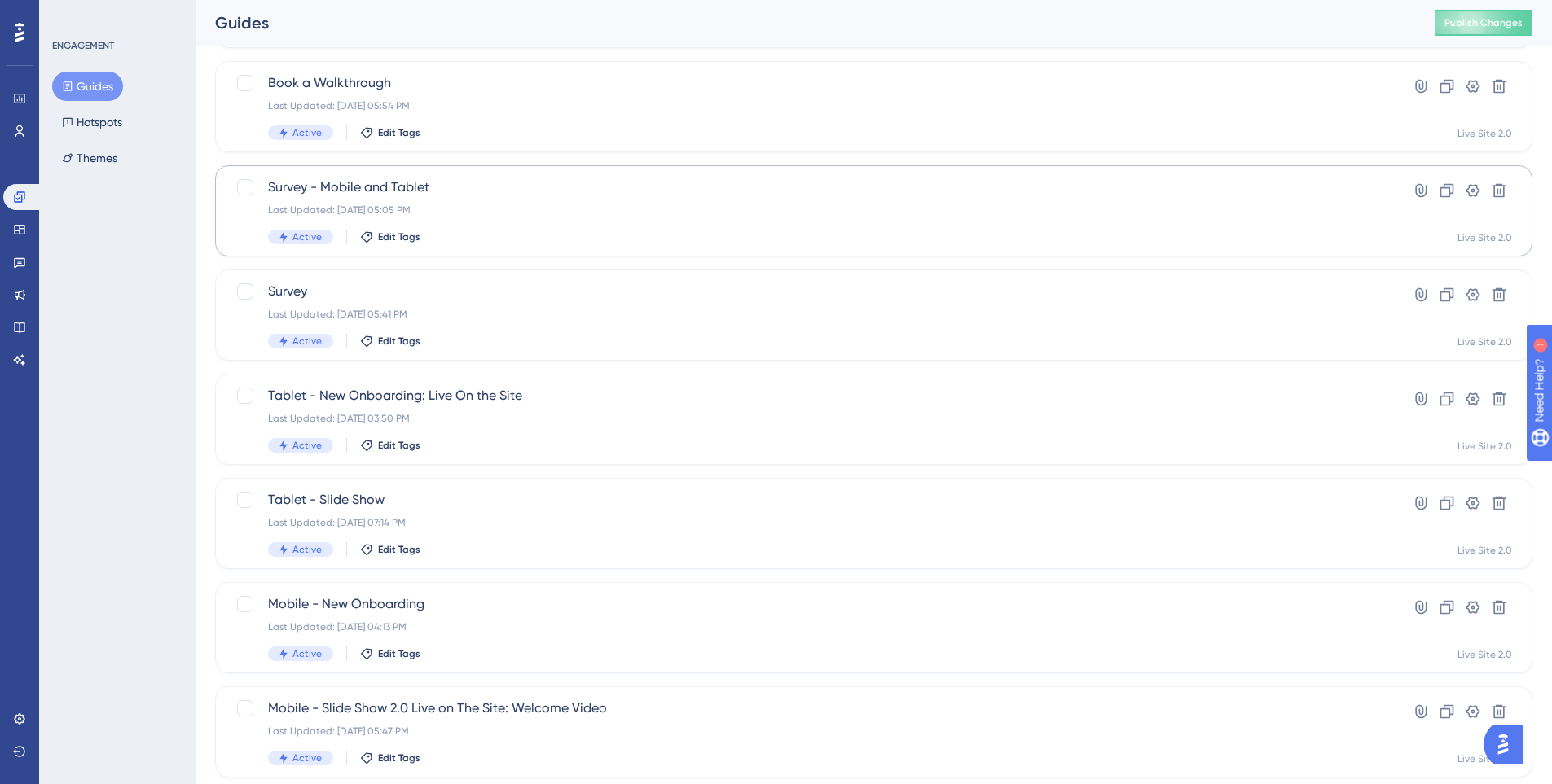
scroll to position [244, 0]
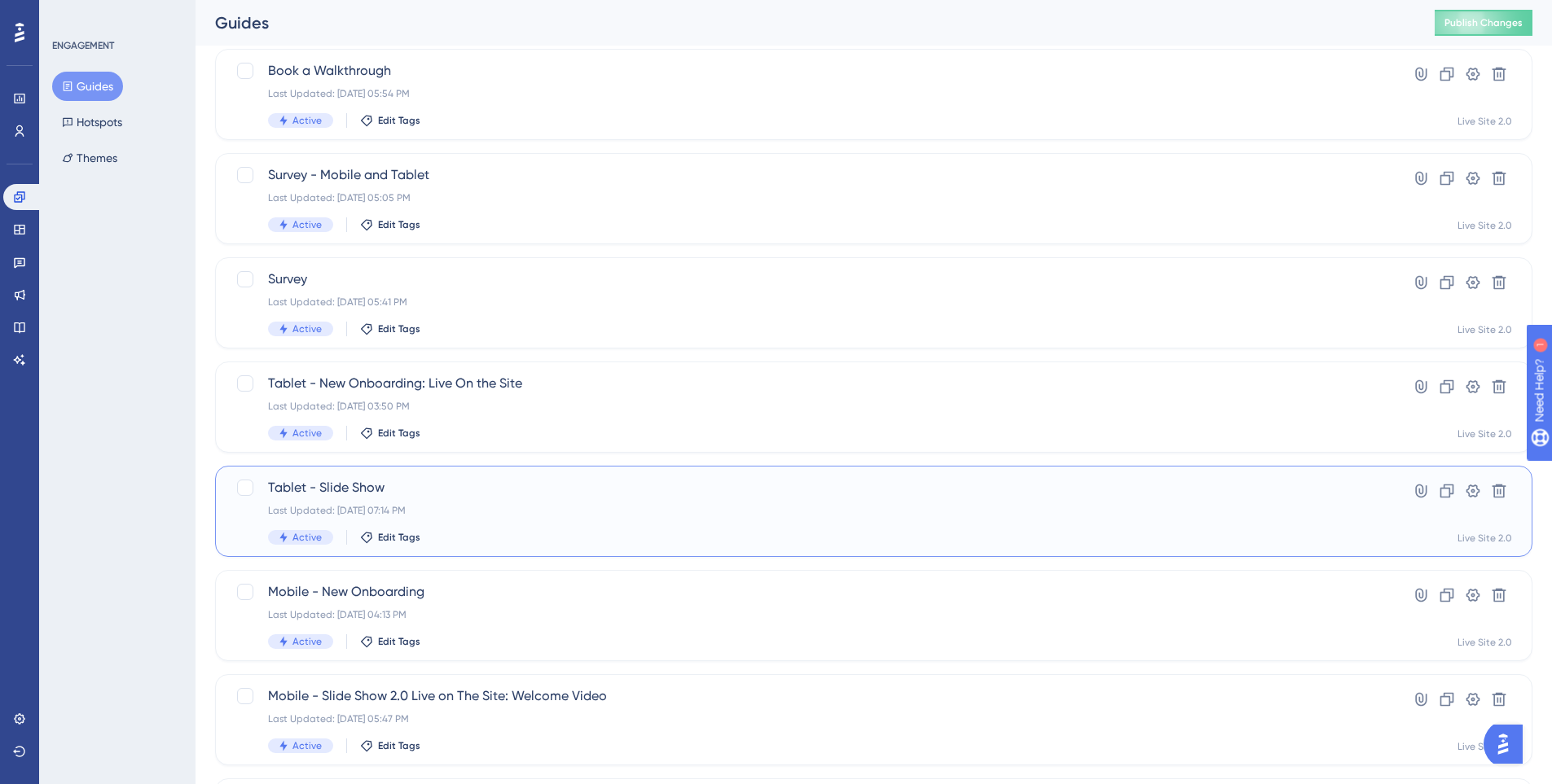
click at [486, 474] on div "Tablet - Slide Show Last Updated: Jul 31 2025, 07:14 PM Active Edit Tags Hyperl…" at bounding box center [874, 511] width 1318 height 91
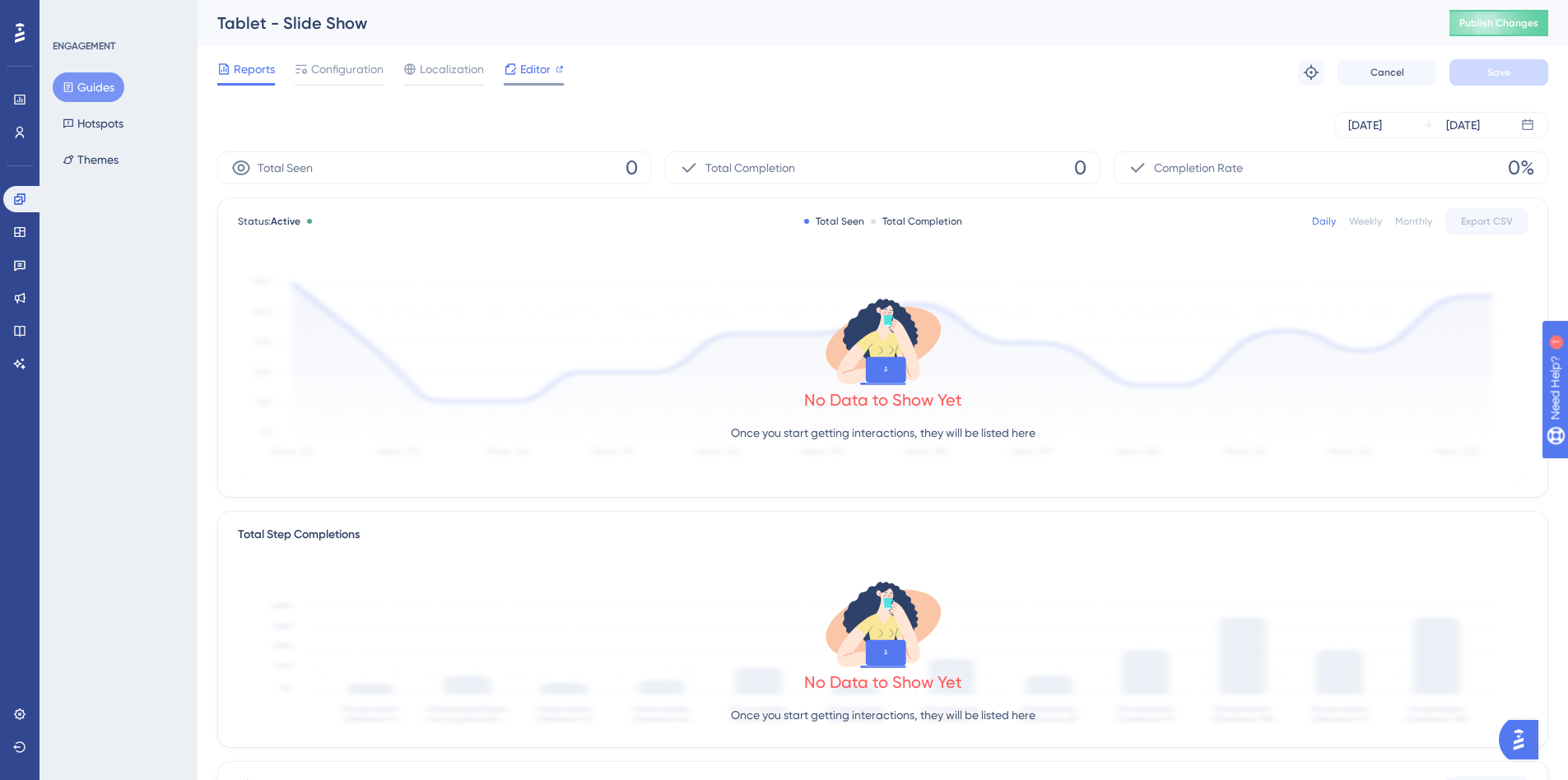
click at [525, 64] on span "Editor" at bounding box center [535, 69] width 30 height 20
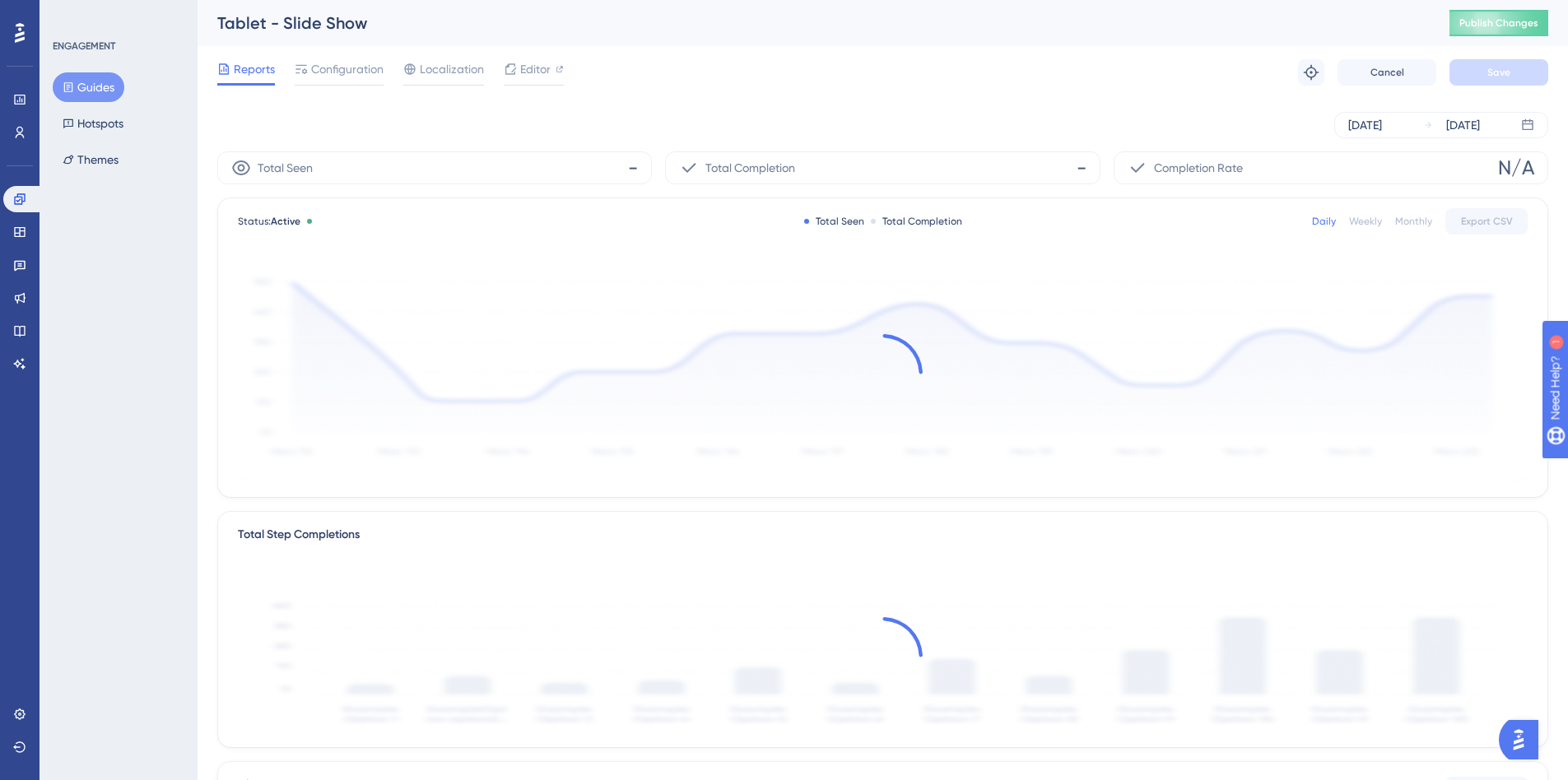
click at [88, 89] on button "Guides" at bounding box center [88, 87] width 71 height 29
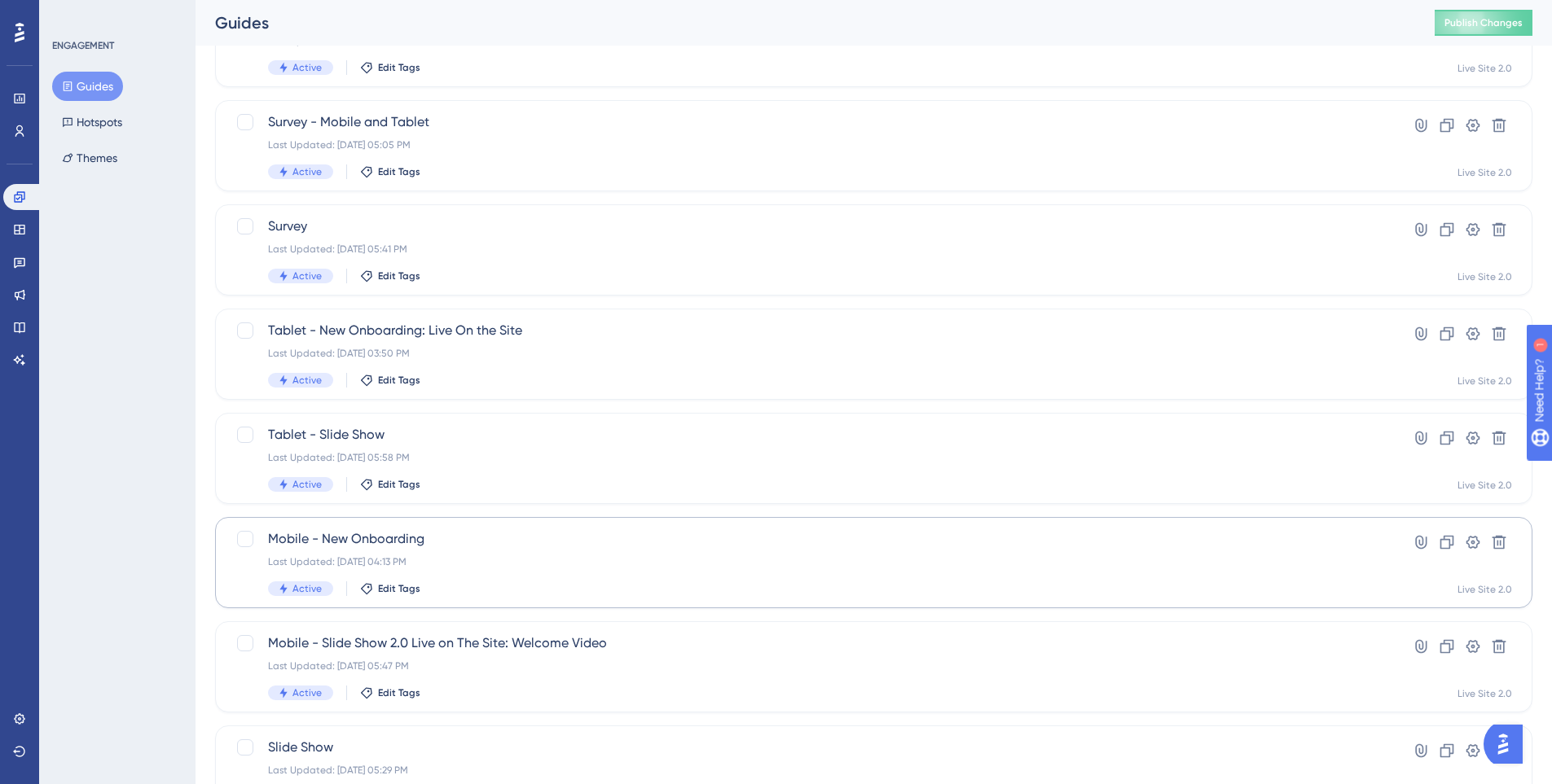
scroll to position [325, 0]
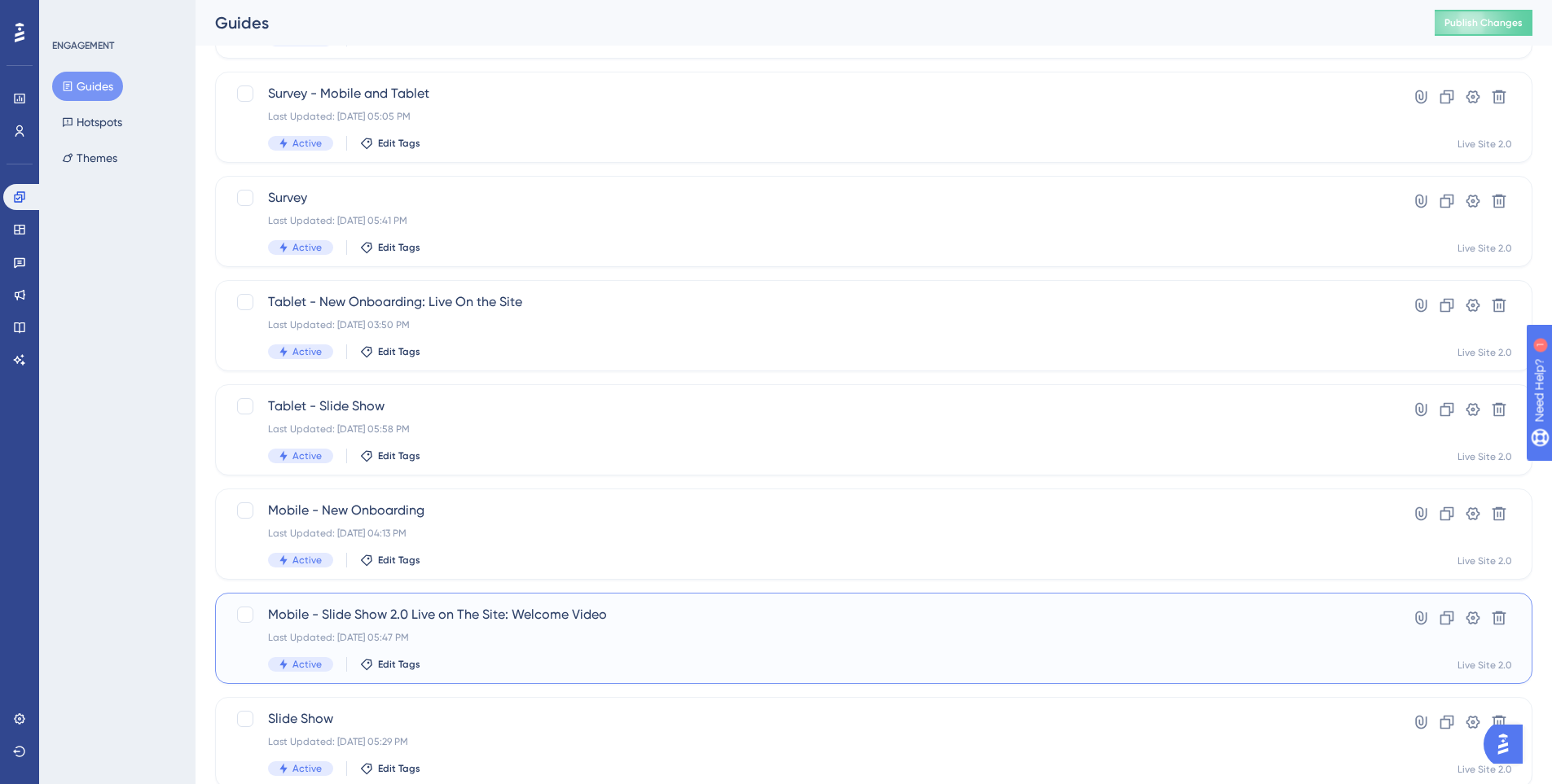
click at [554, 636] on div "Last Updated: Oct 09 2025, 05:47 PM" at bounding box center [808, 637] width 1081 height 13
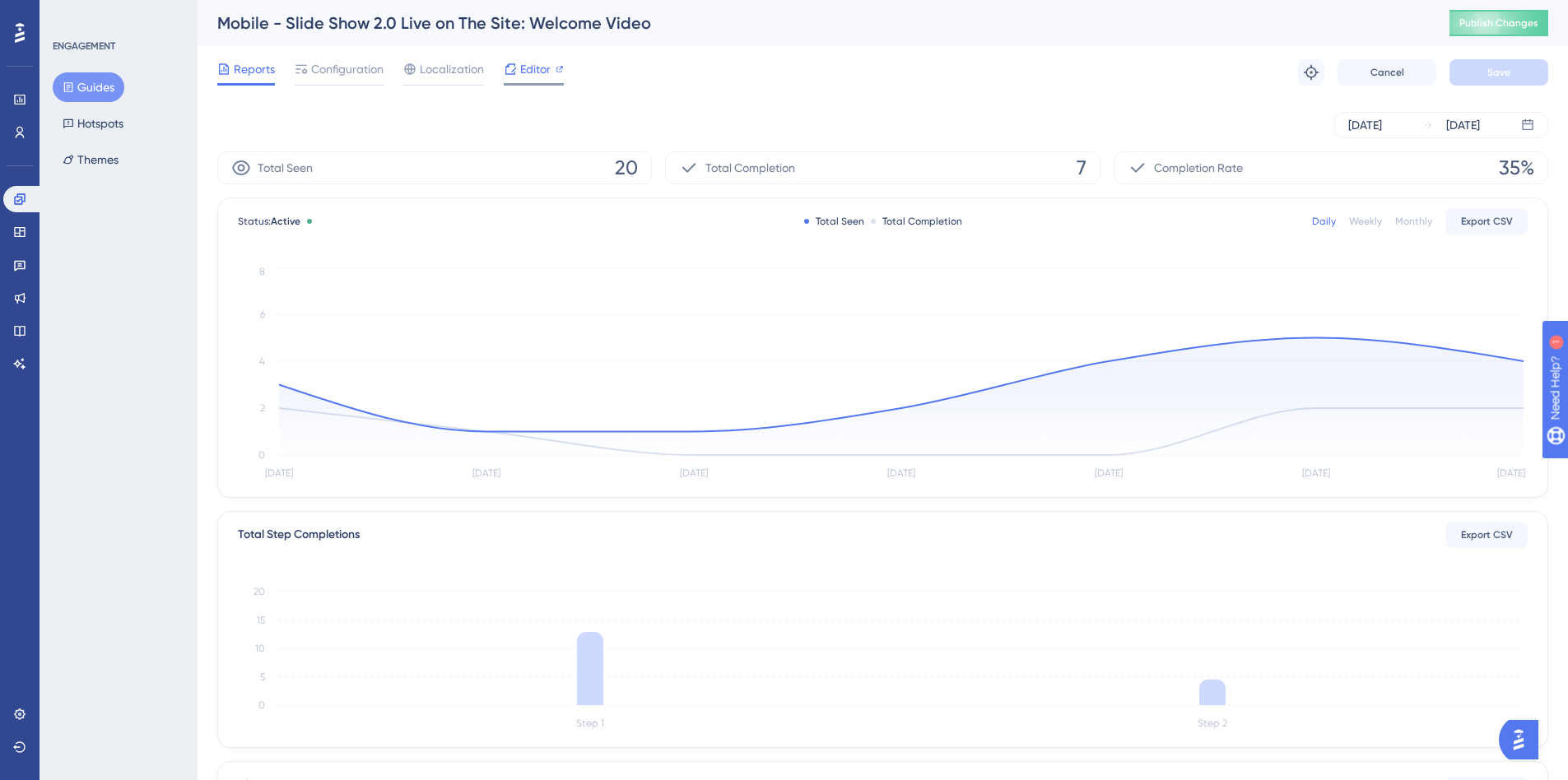
click at [522, 70] on span "Editor" at bounding box center [535, 69] width 30 height 20
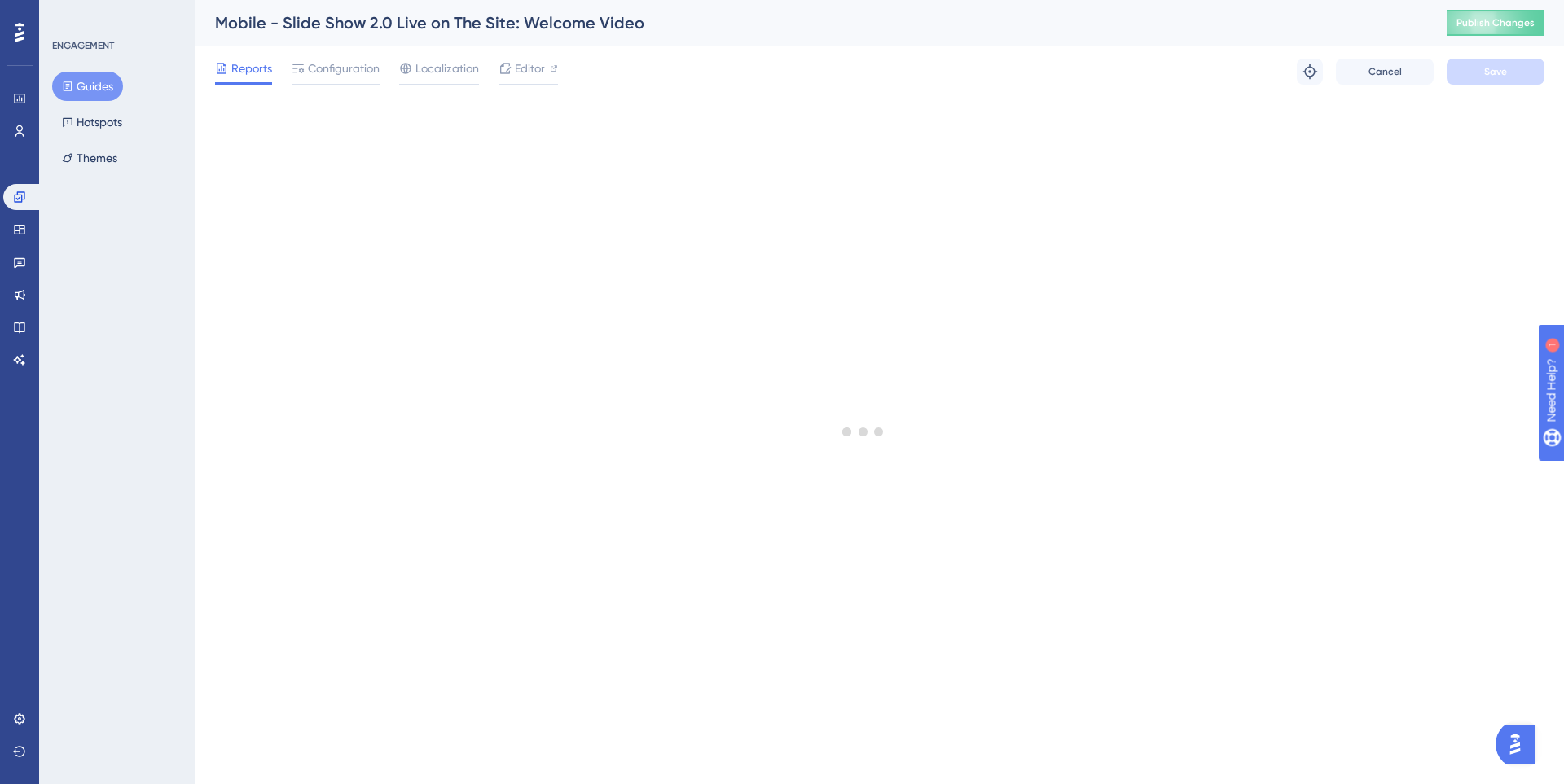
click at [91, 80] on button "Guides" at bounding box center [88, 86] width 71 height 29
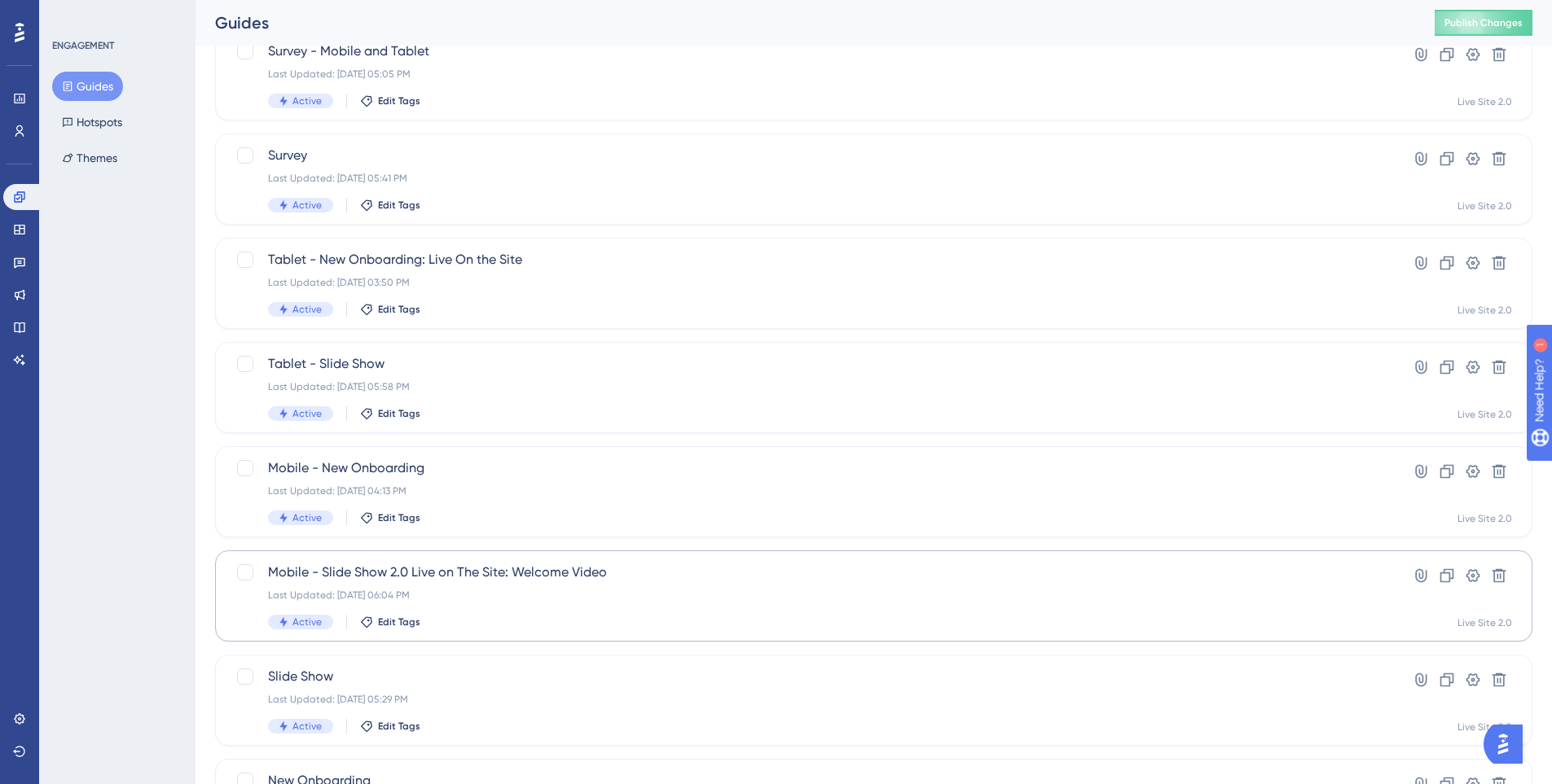
scroll to position [486, 0]
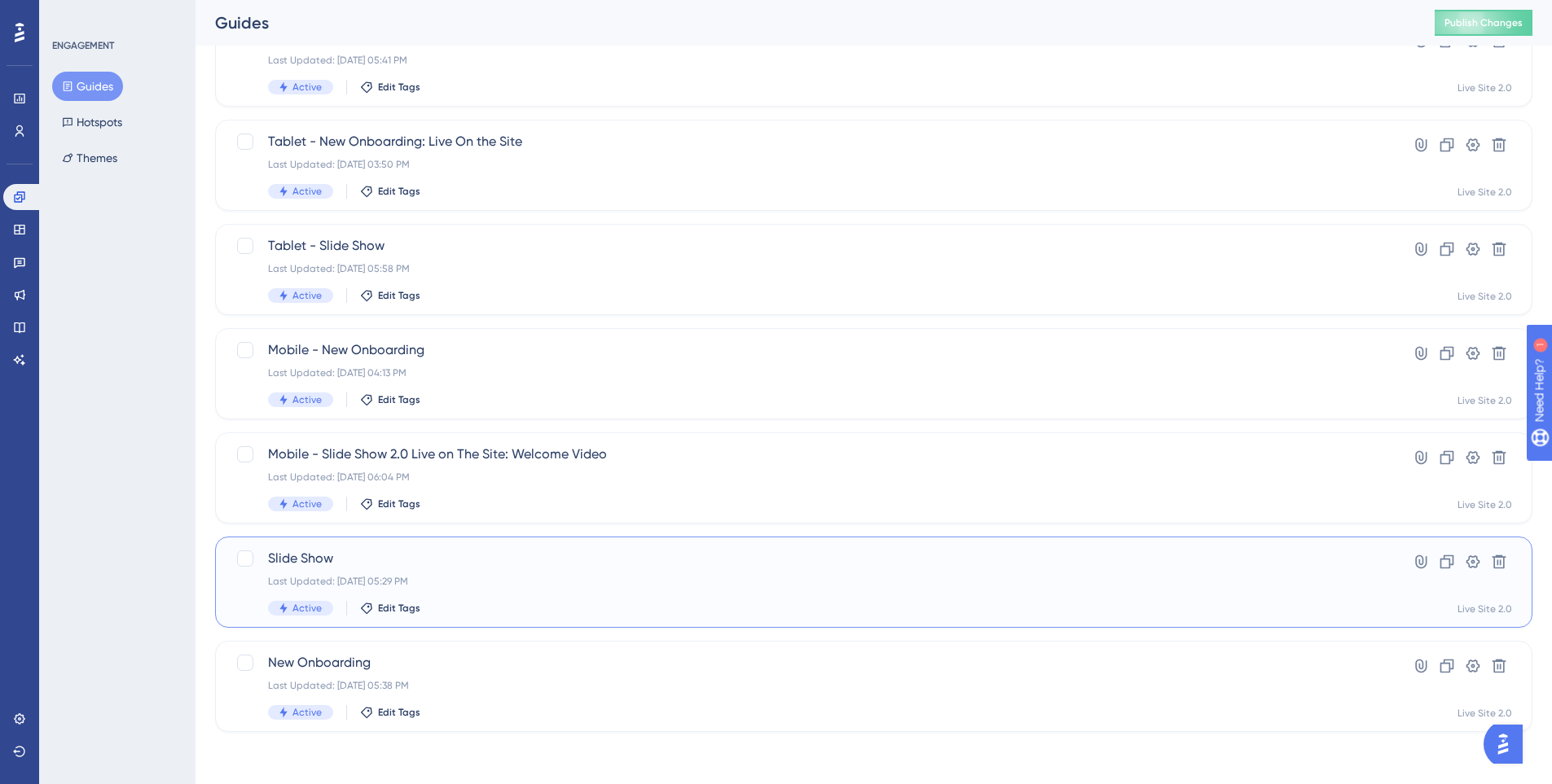
click at [493, 586] on div "Last Updated: Oct 09 2025, 05:29 PM" at bounding box center [808, 581] width 1081 height 13
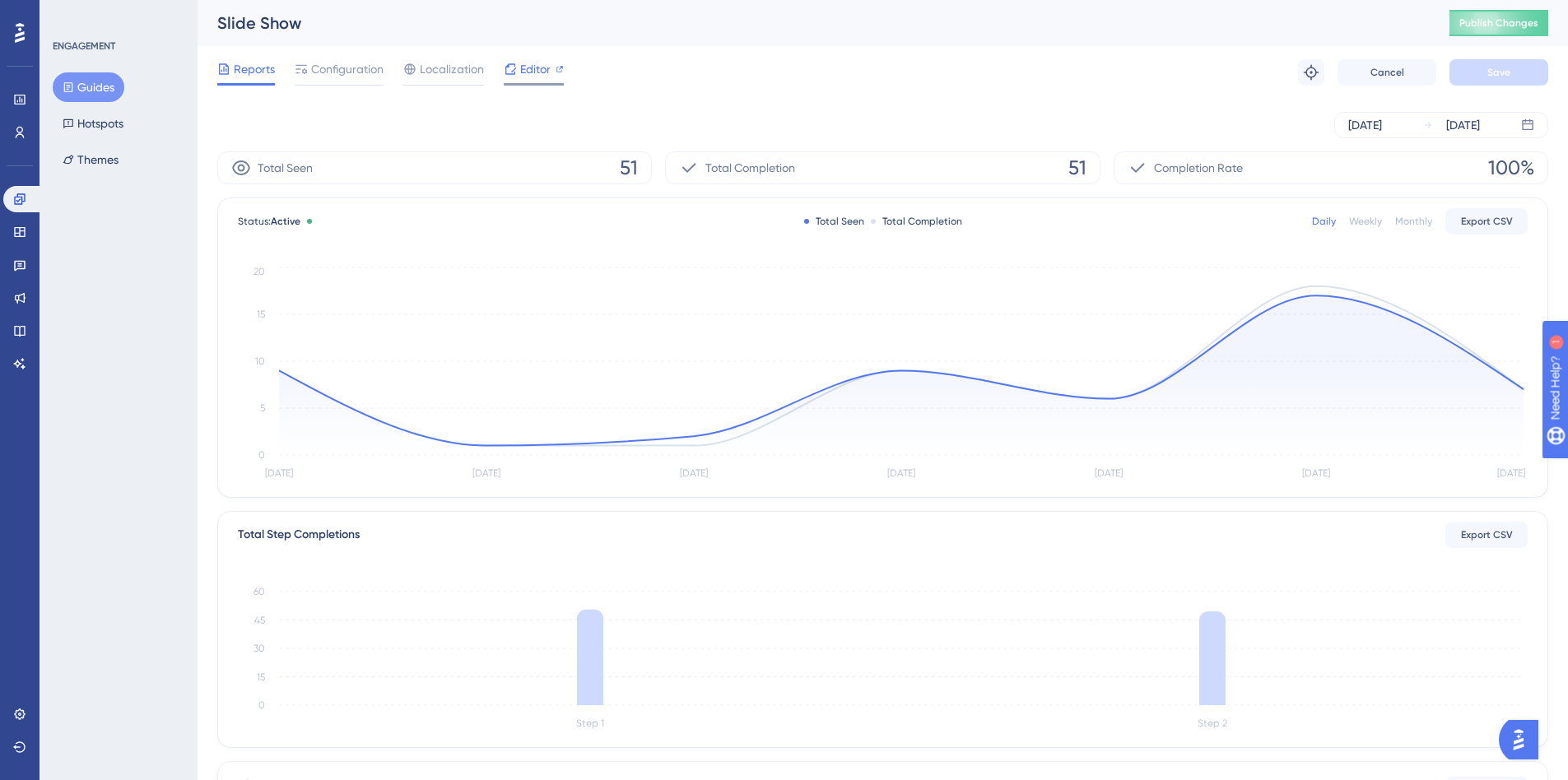
click at [541, 70] on span "Editor" at bounding box center [535, 69] width 30 height 20
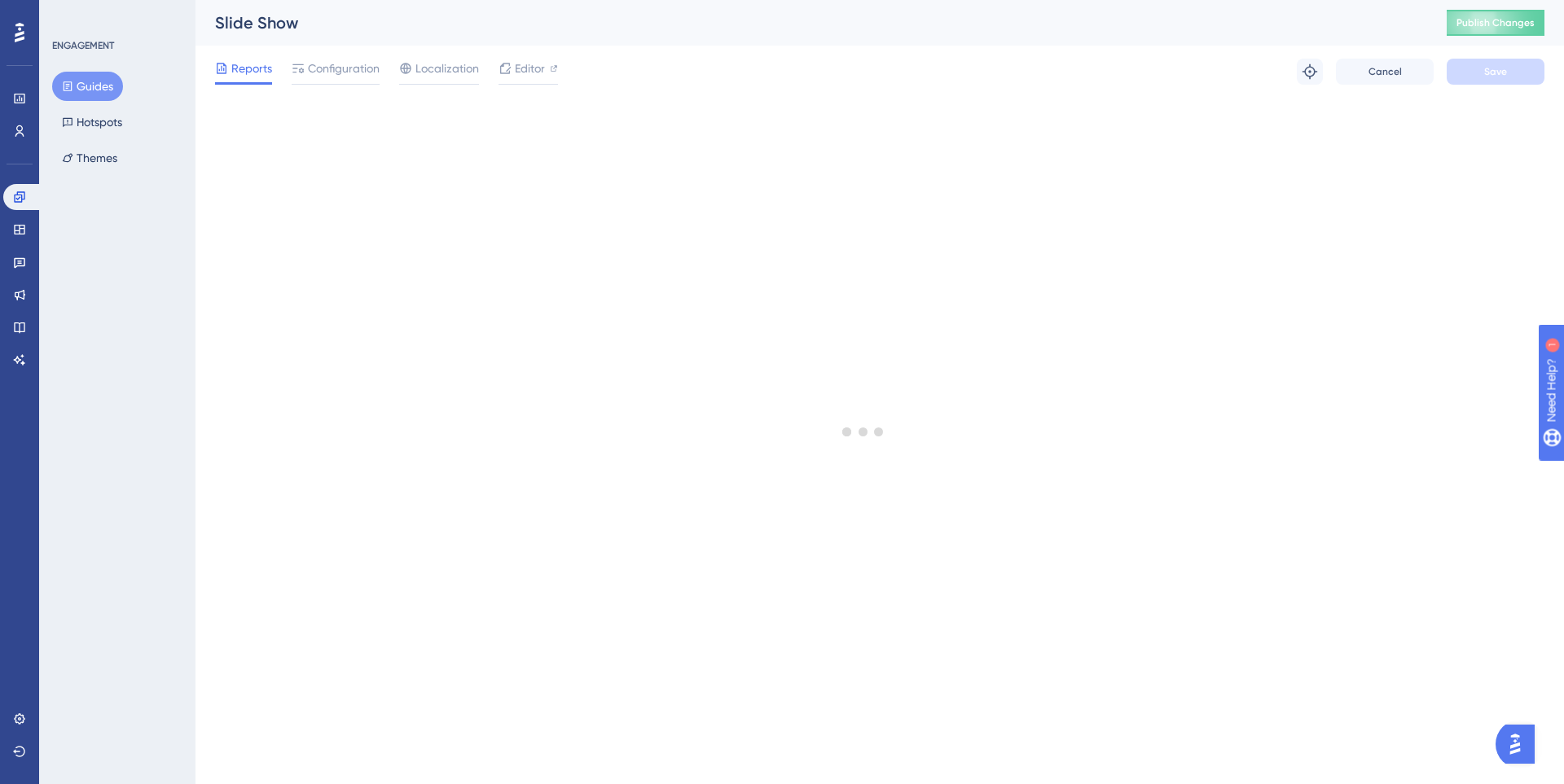
click at [83, 82] on button "Guides" at bounding box center [88, 86] width 71 height 29
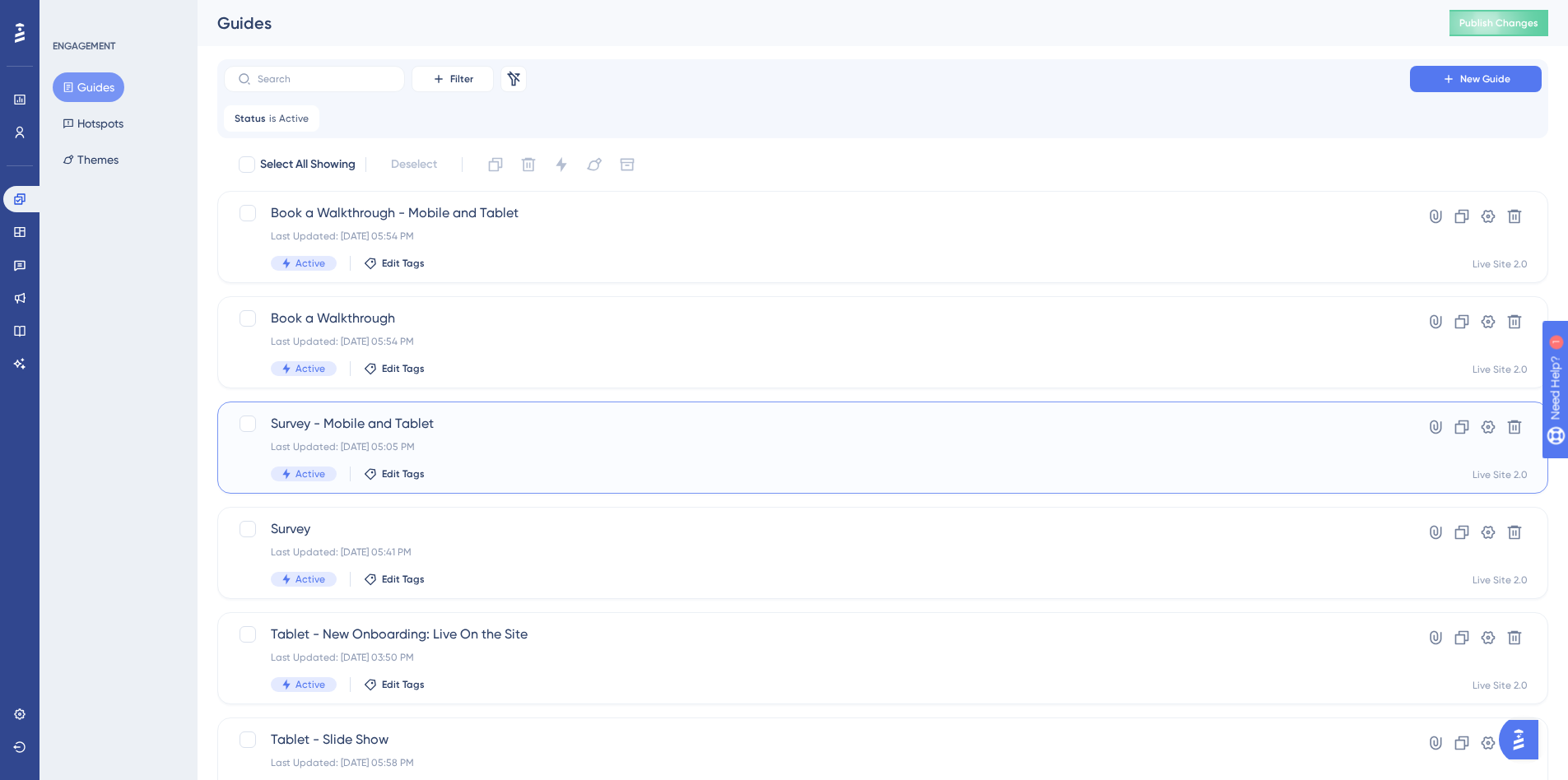
click at [541, 446] on div "Last Updated: Sep 30 2025, 05:05 PM" at bounding box center [817, 447] width 1092 height 13
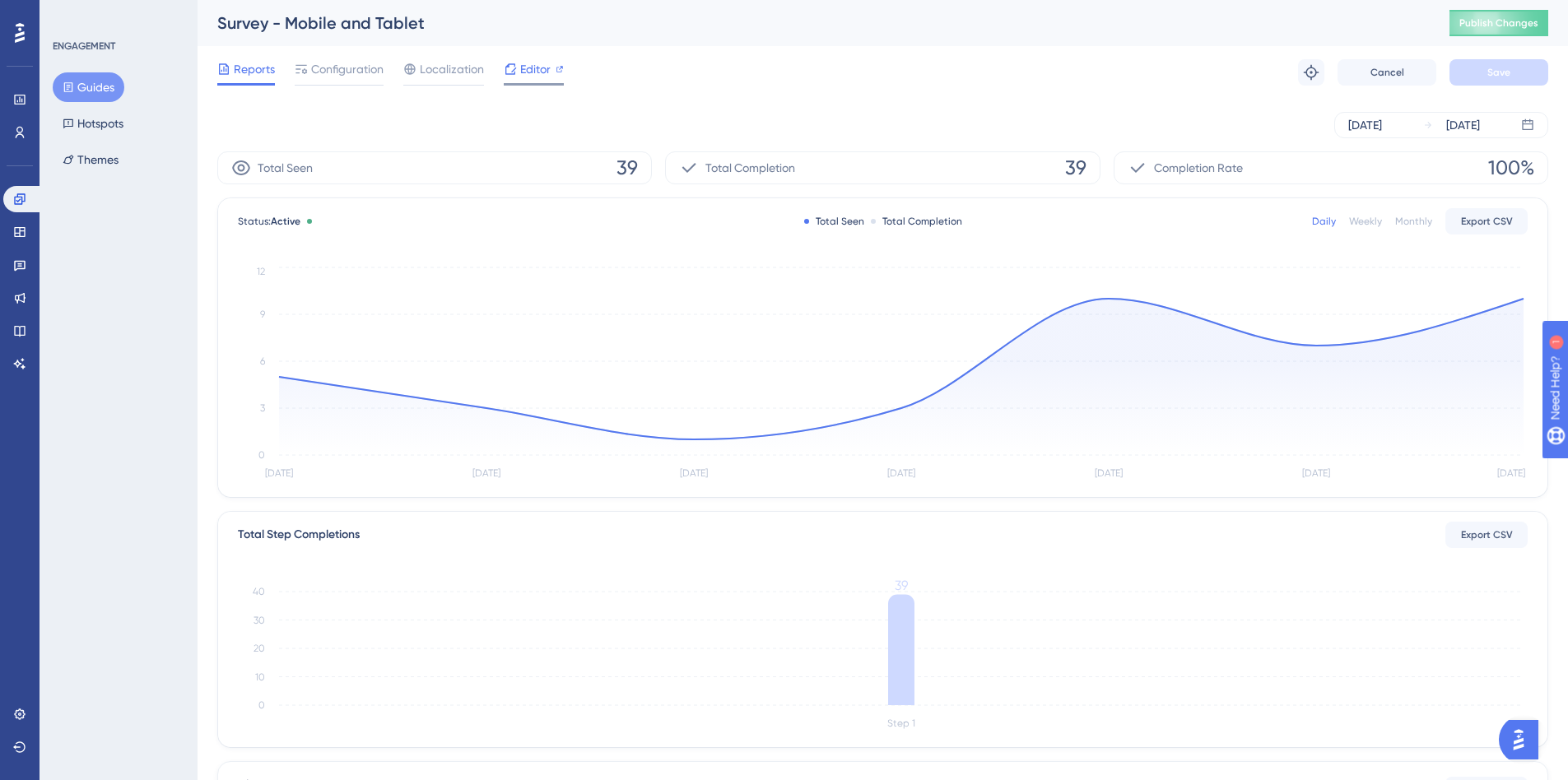
click at [530, 76] on span "Editor" at bounding box center [535, 69] width 30 height 20
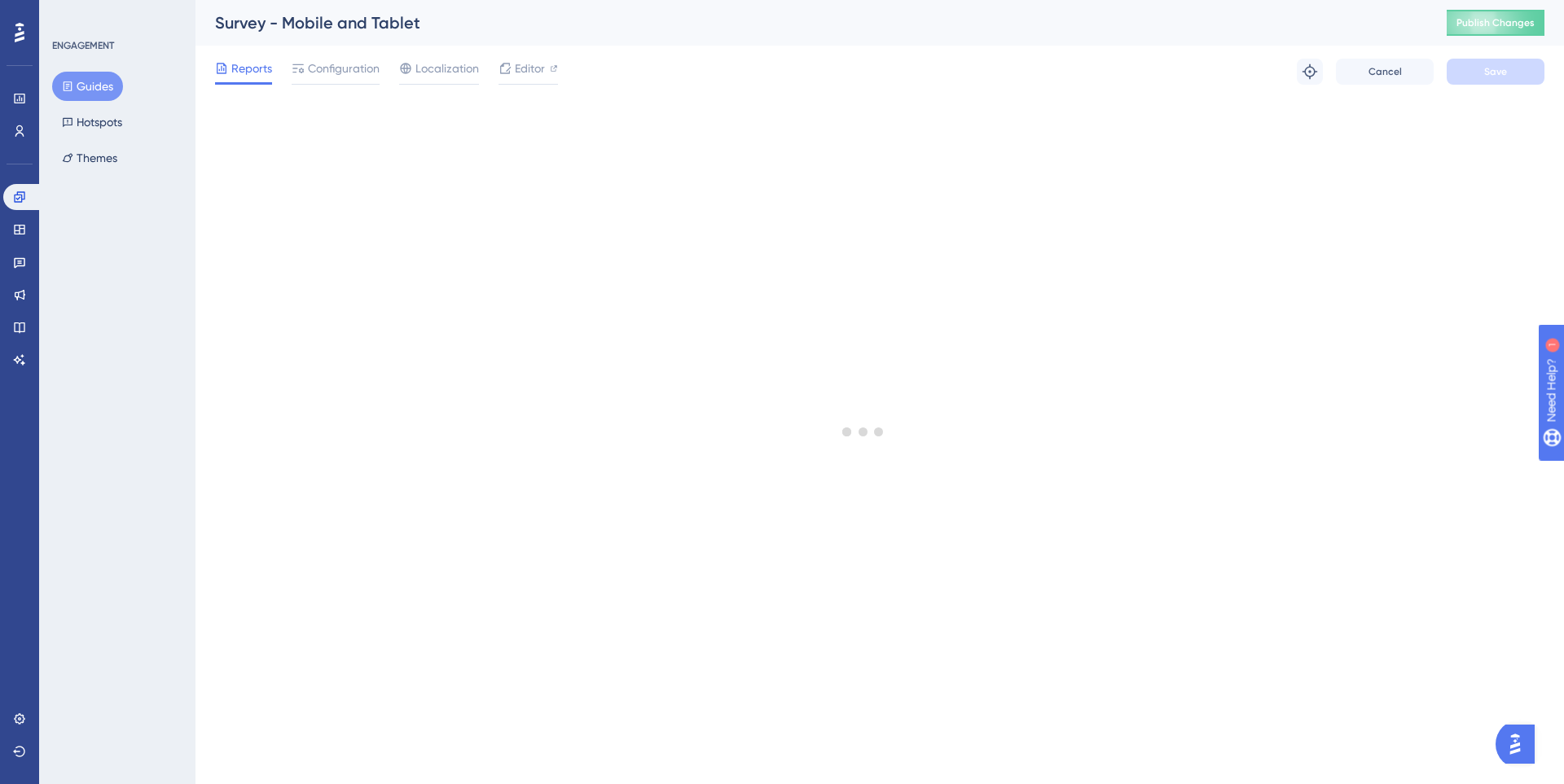
click at [94, 84] on button "Guides" at bounding box center [88, 86] width 71 height 29
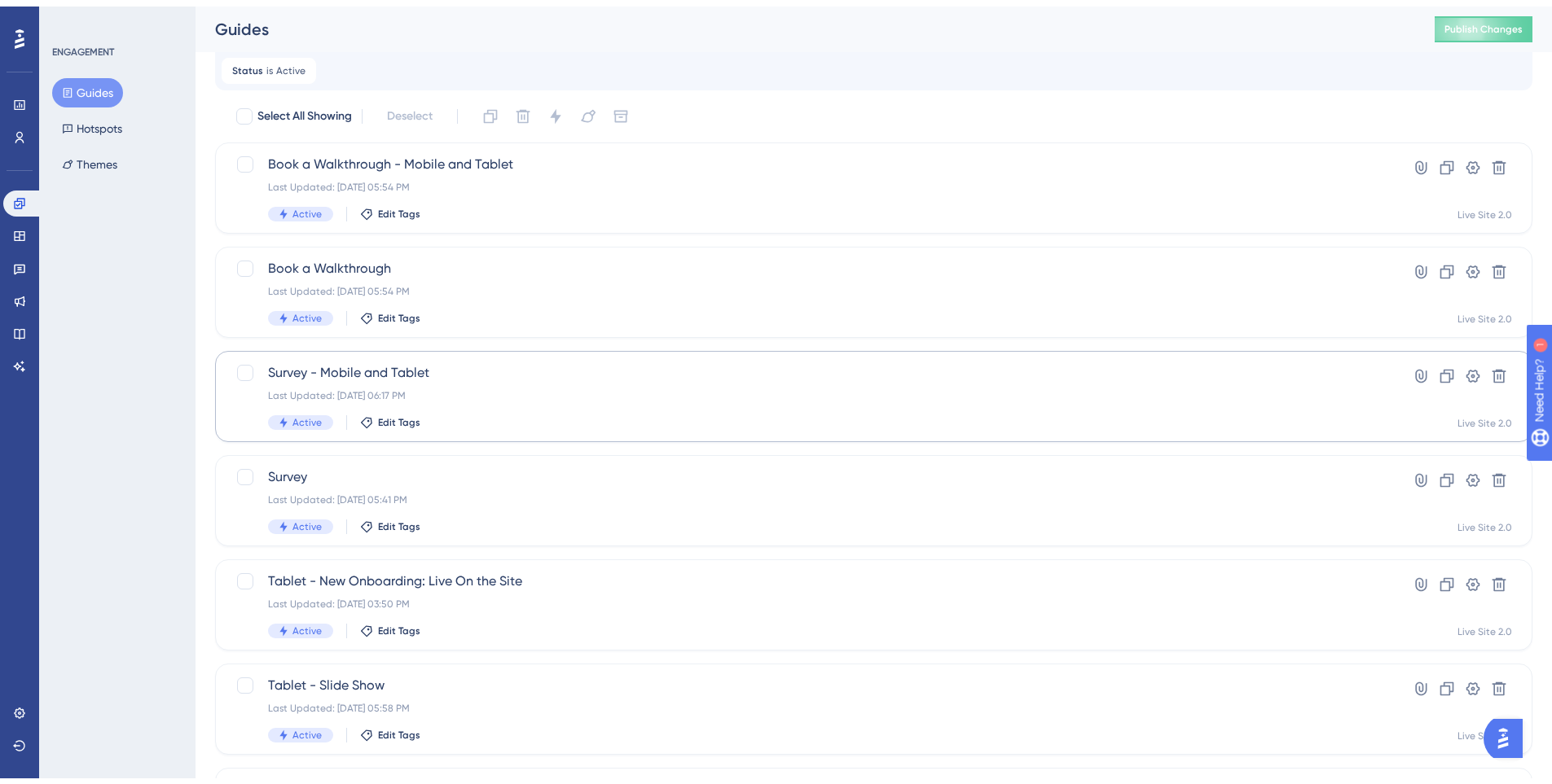
scroll to position [81, 0]
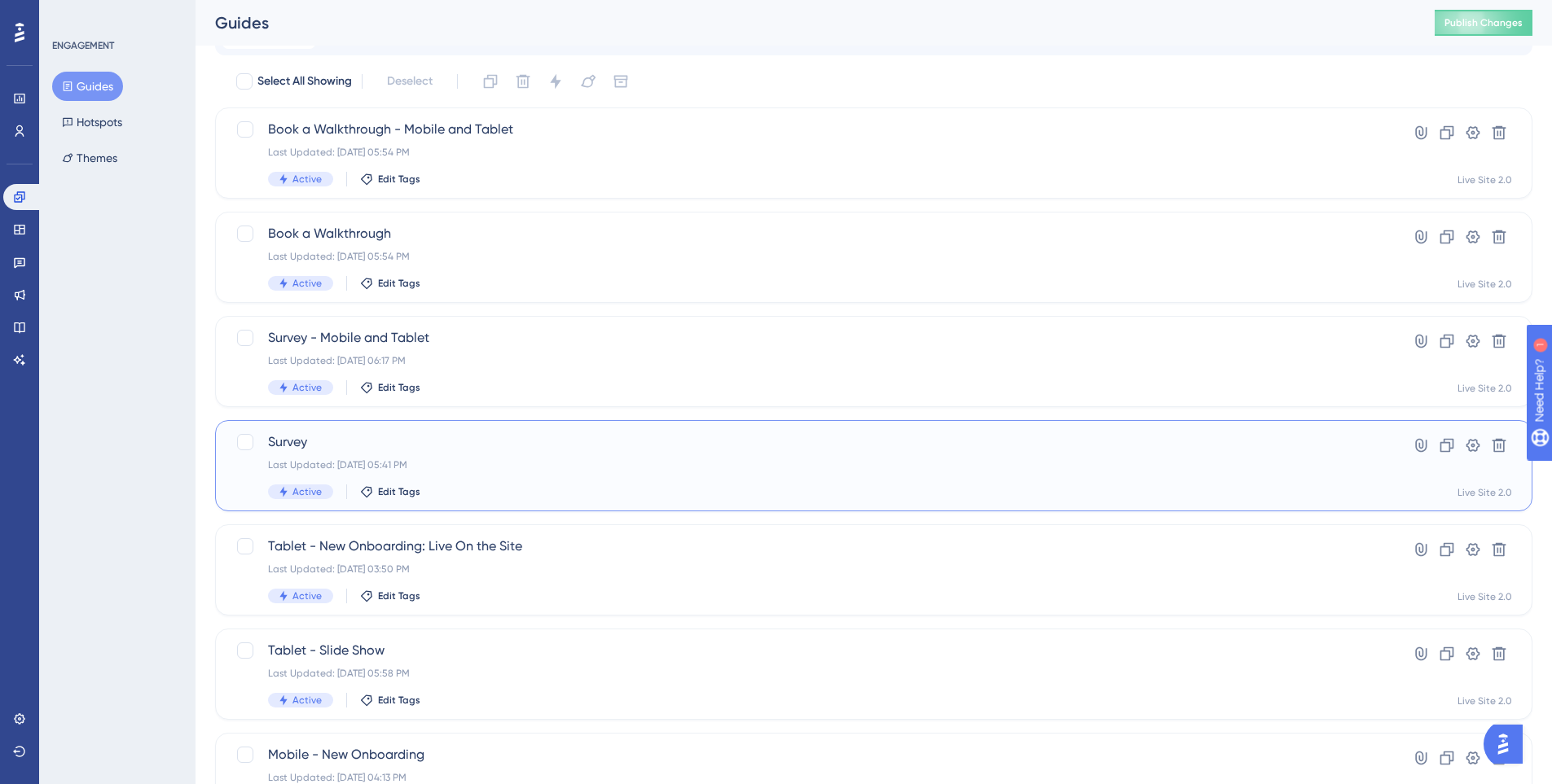
click at [483, 470] on div "Last Updated: Oct 09 2025, 05:41 PM" at bounding box center [808, 465] width 1081 height 13
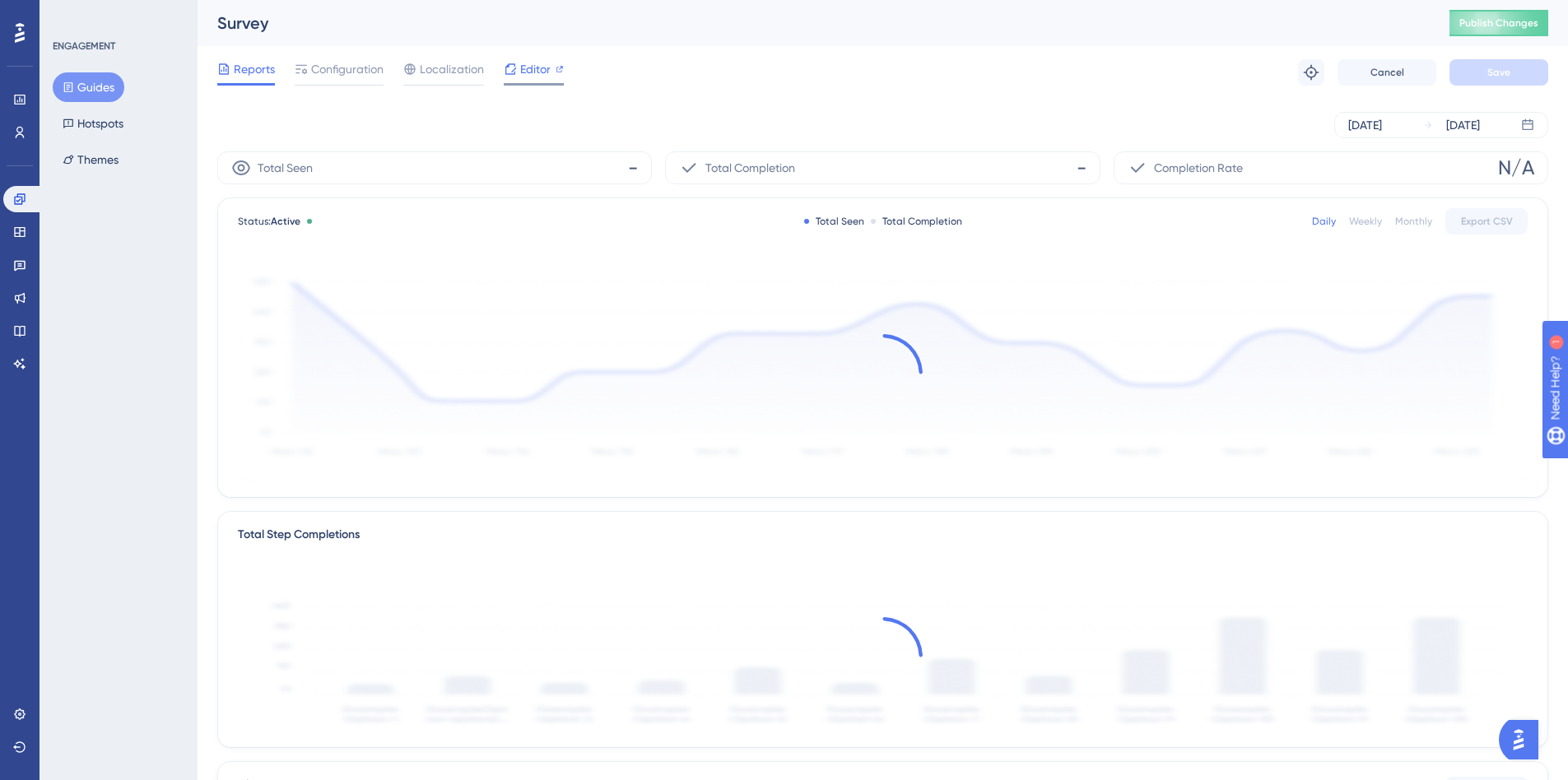
click at [516, 65] on icon at bounding box center [510, 69] width 13 height 13
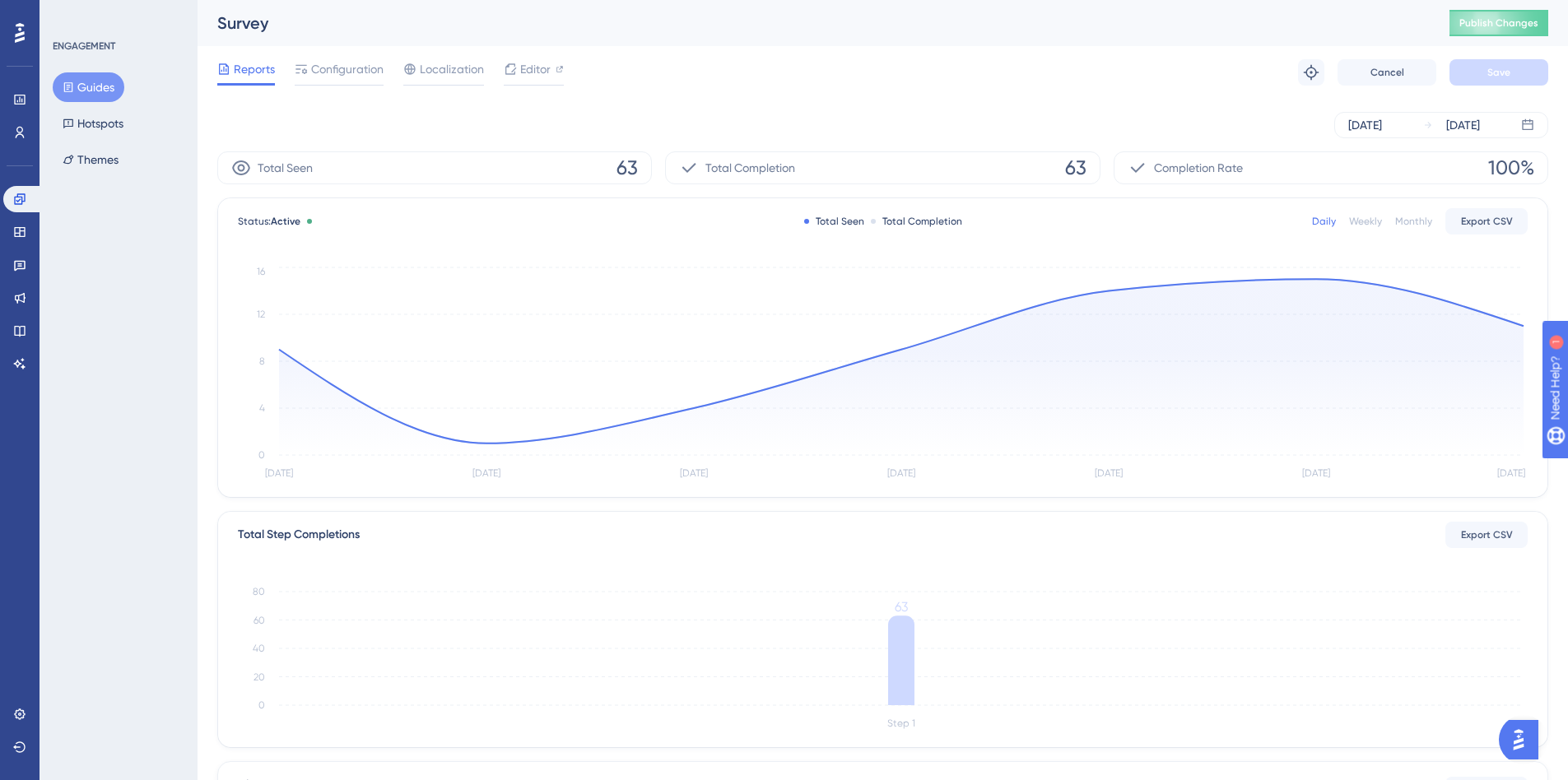
click at [98, 96] on button "Guides" at bounding box center [88, 87] width 71 height 29
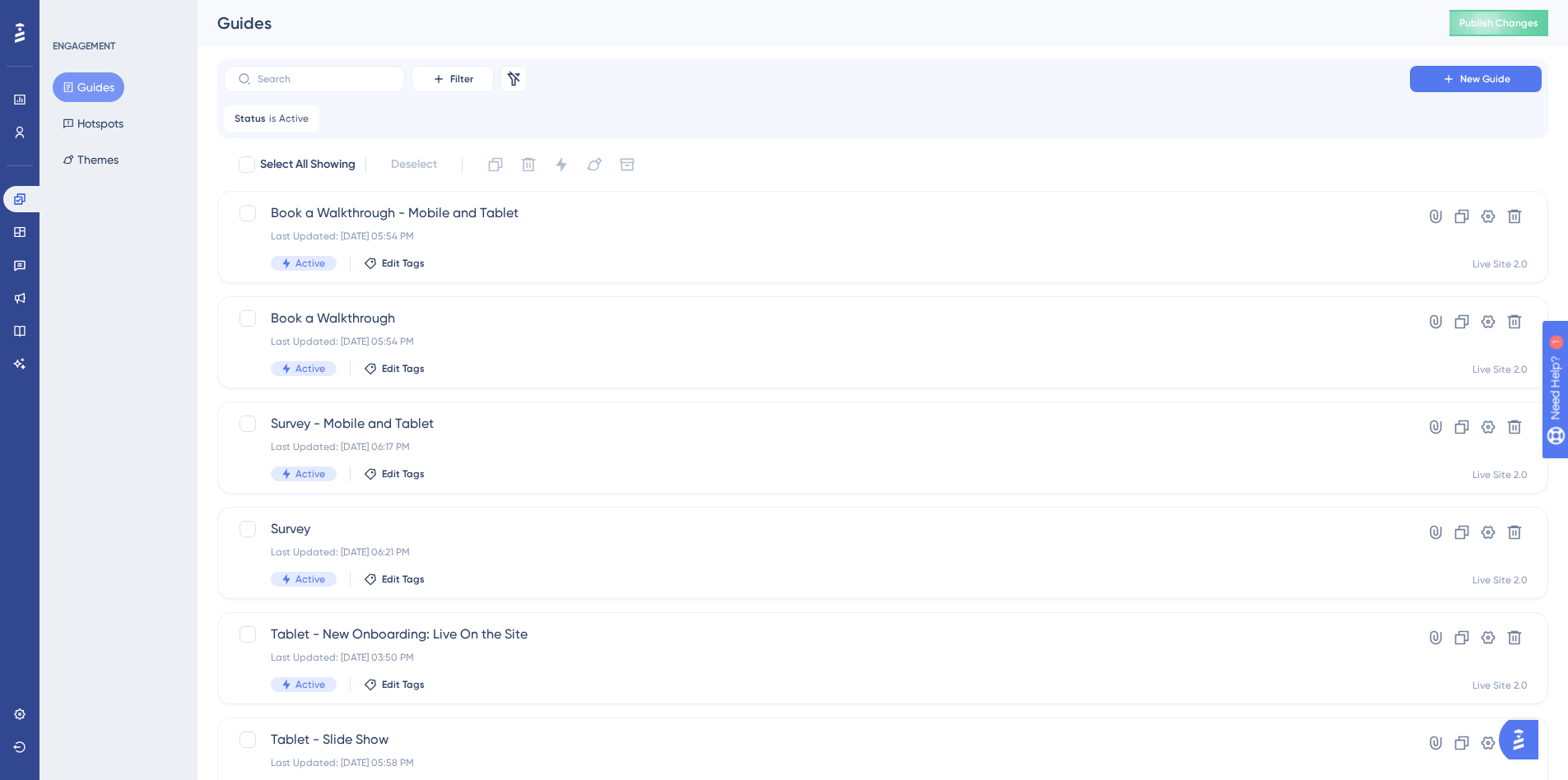
click at [108, 315] on div "ENGAGEMENT Guides Hotspots Themes" at bounding box center [118, 390] width 158 height 780
click at [1434, 79] on button "New Guide" at bounding box center [1475, 79] width 131 height 26
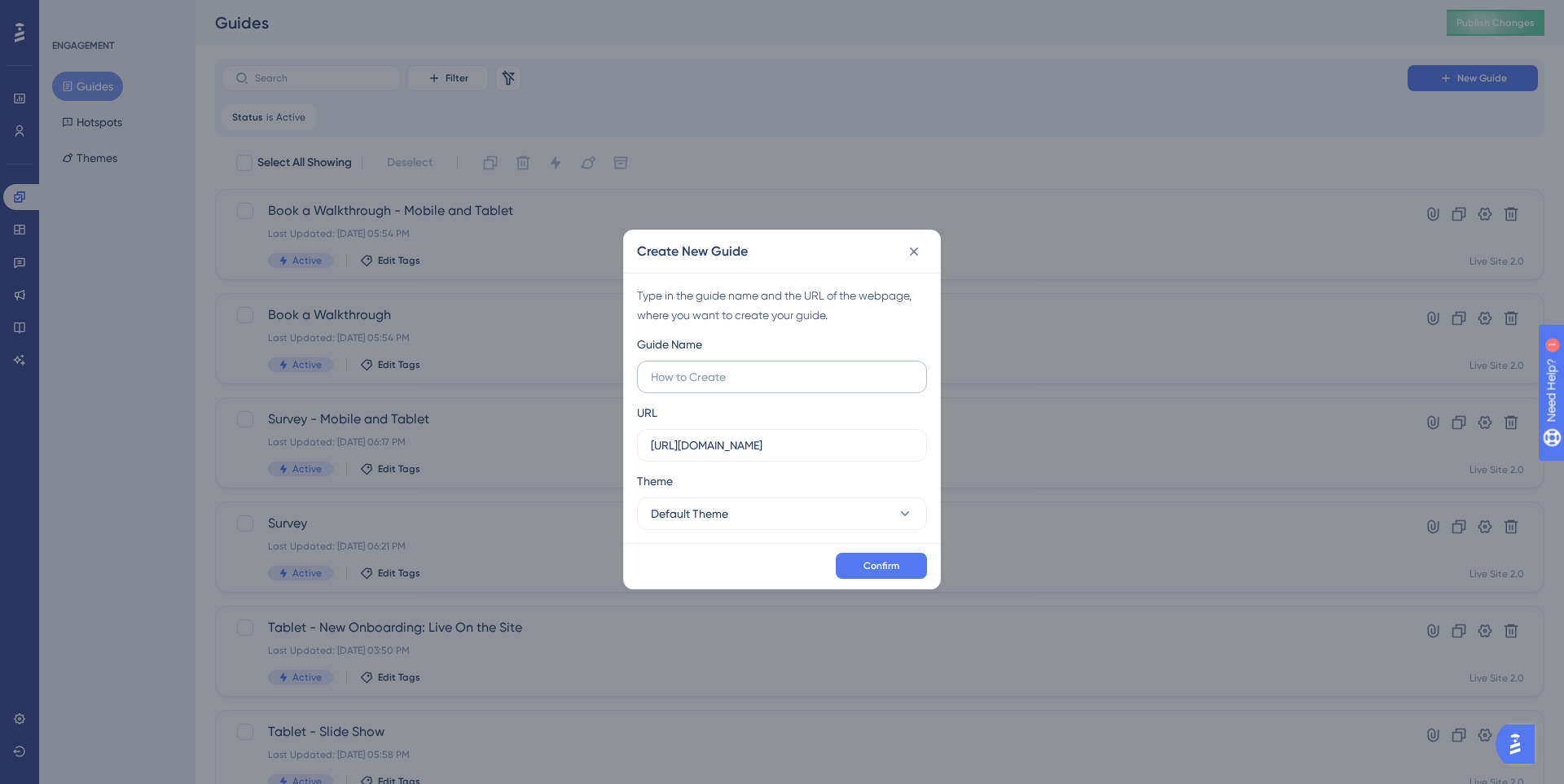
click at [694, 375] on input "text" at bounding box center [782, 377] width 263 height 18
type input "H"
type input "Claim Your Free Gift"
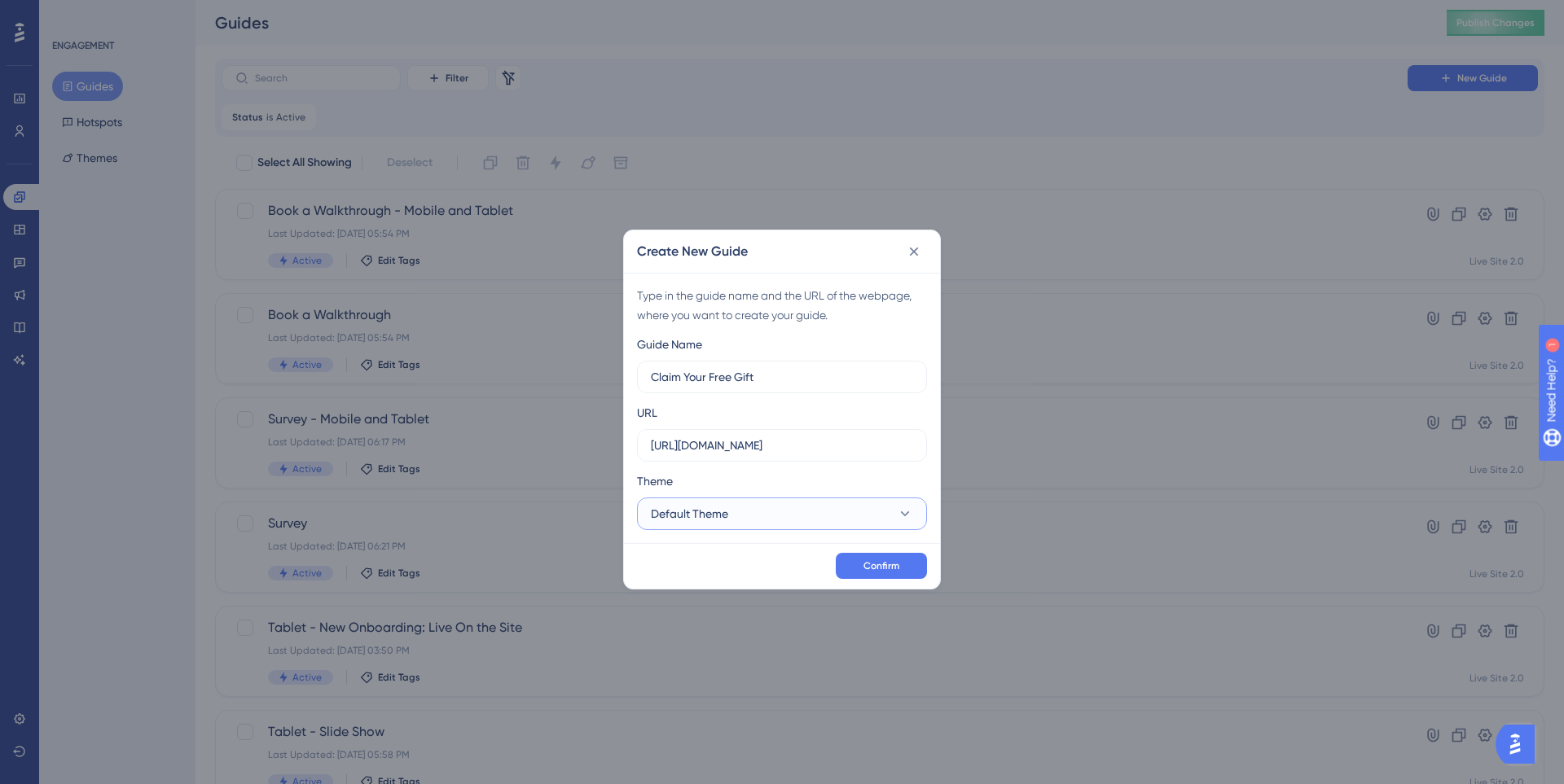
click at [811, 519] on button "Default Theme" at bounding box center [782, 514] width 290 height 33
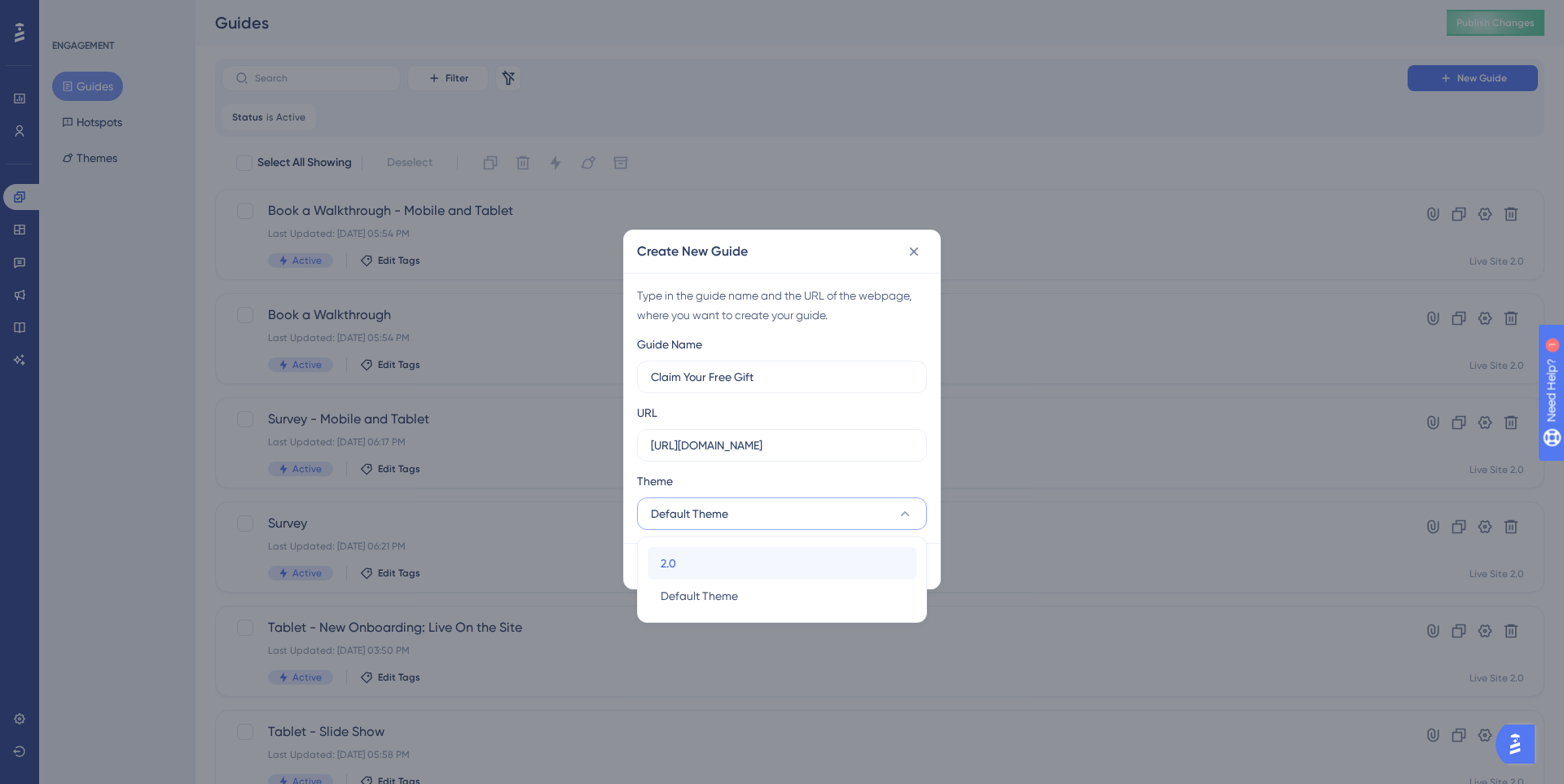
click at [713, 569] on div "2.0 2.0" at bounding box center [782, 563] width 243 height 33
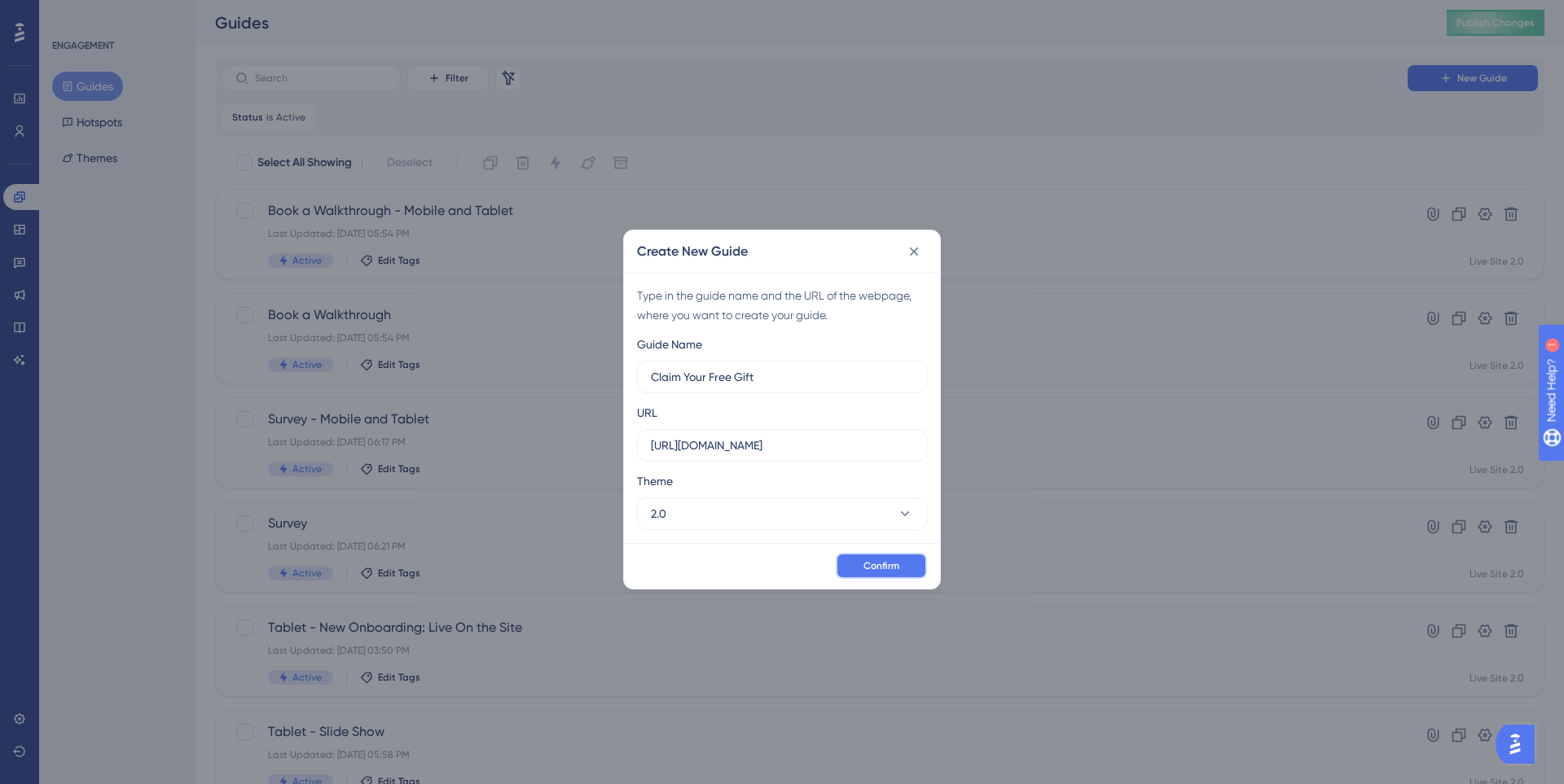
click at [858, 573] on button "Confirm" at bounding box center [881, 565] width 91 height 26
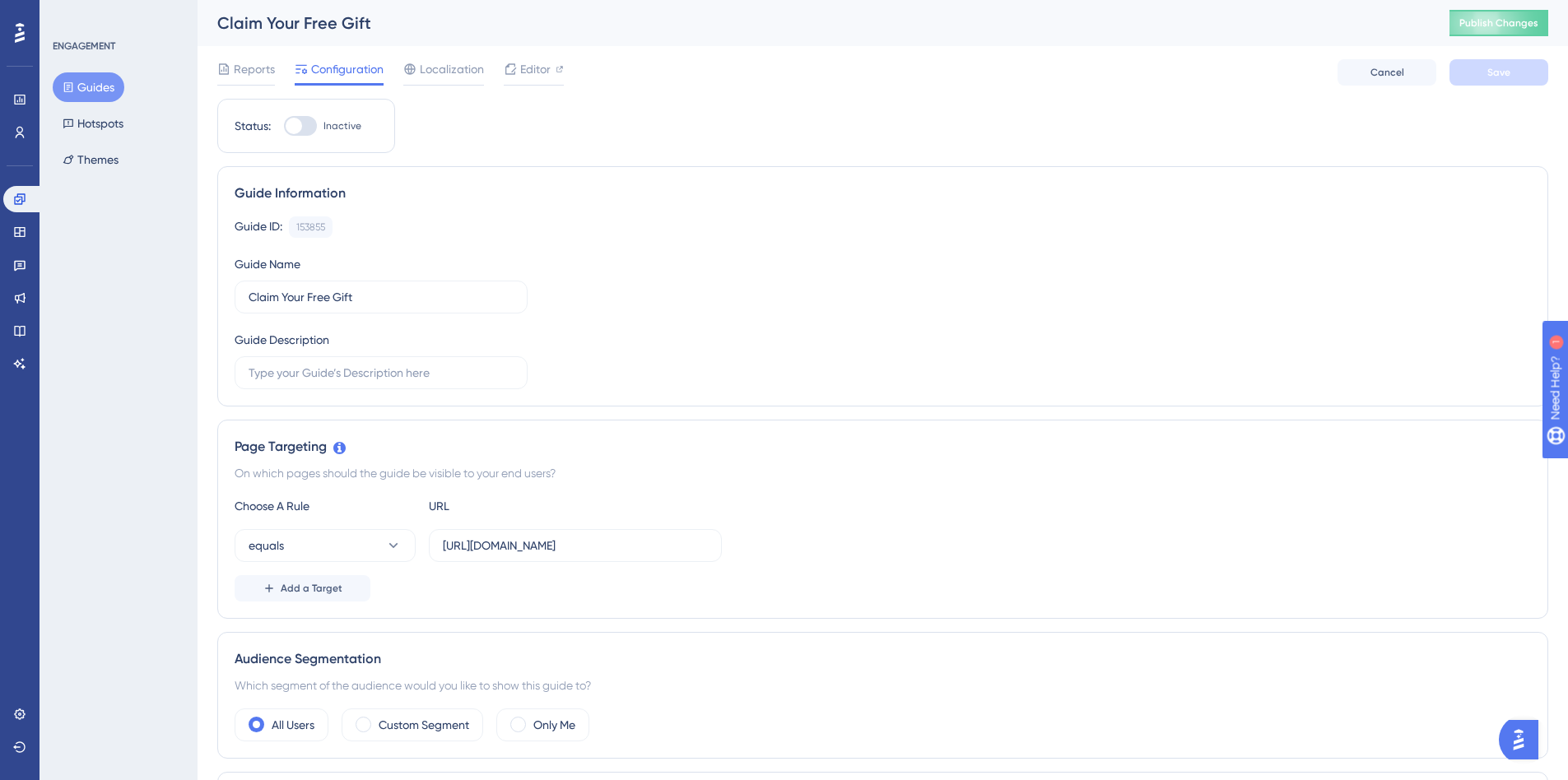
click at [755, 290] on div "Guide ID: 153855 Copy Guide Name Claim Your Free Gift Guide Description" at bounding box center [883, 302] width 1296 height 172
click at [304, 120] on div at bounding box center [300, 126] width 33 height 20
click at [284, 126] on input "Inactive" at bounding box center [283, 126] width 1 height 1
checkbox input "true"
click at [1505, 84] on button "Save" at bounding box center [1498, 71] width 99 height 26
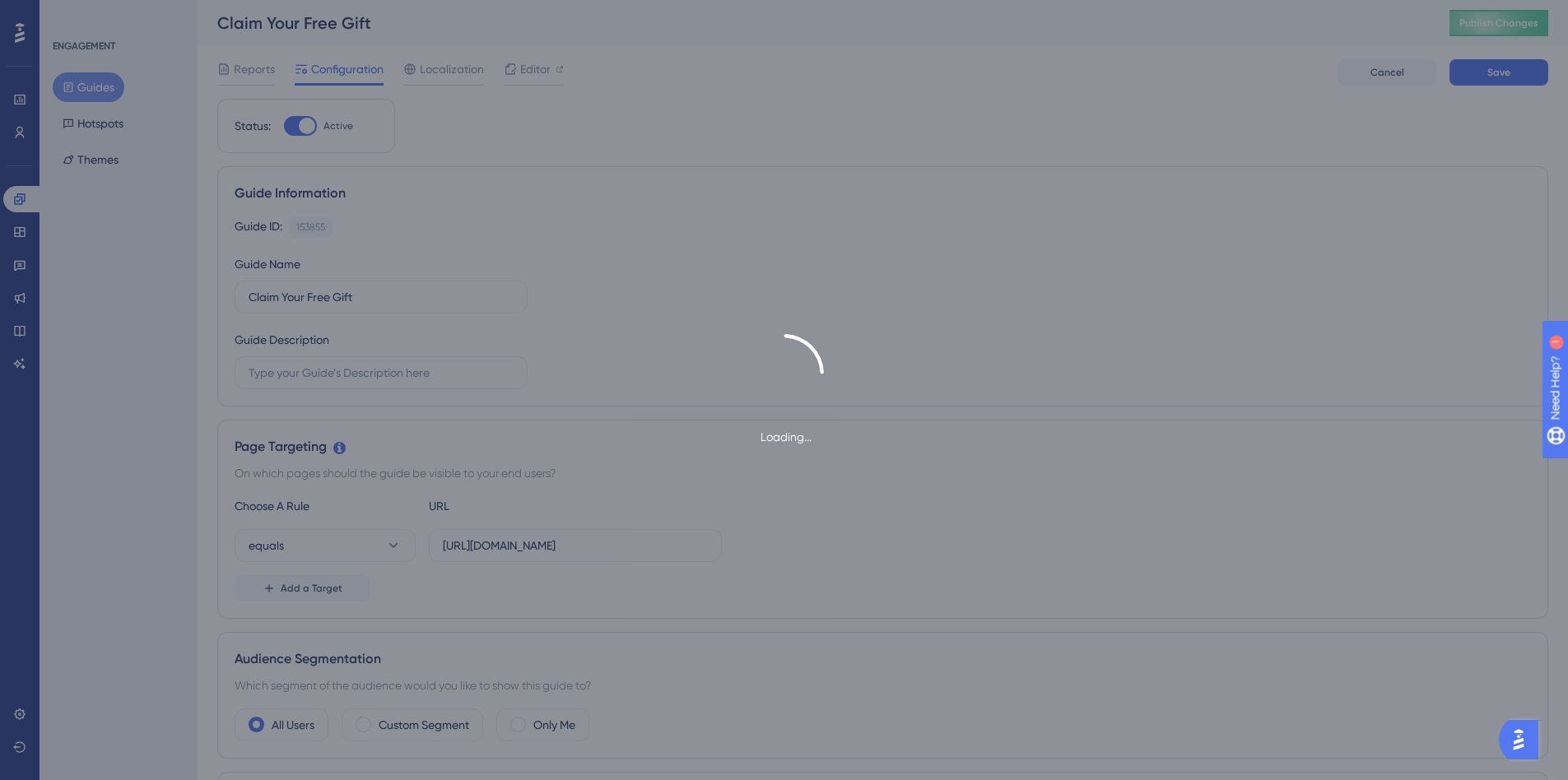
click at [870, 321] on div "Loading..." at bounding box center [784, 390] width 1568 height 780
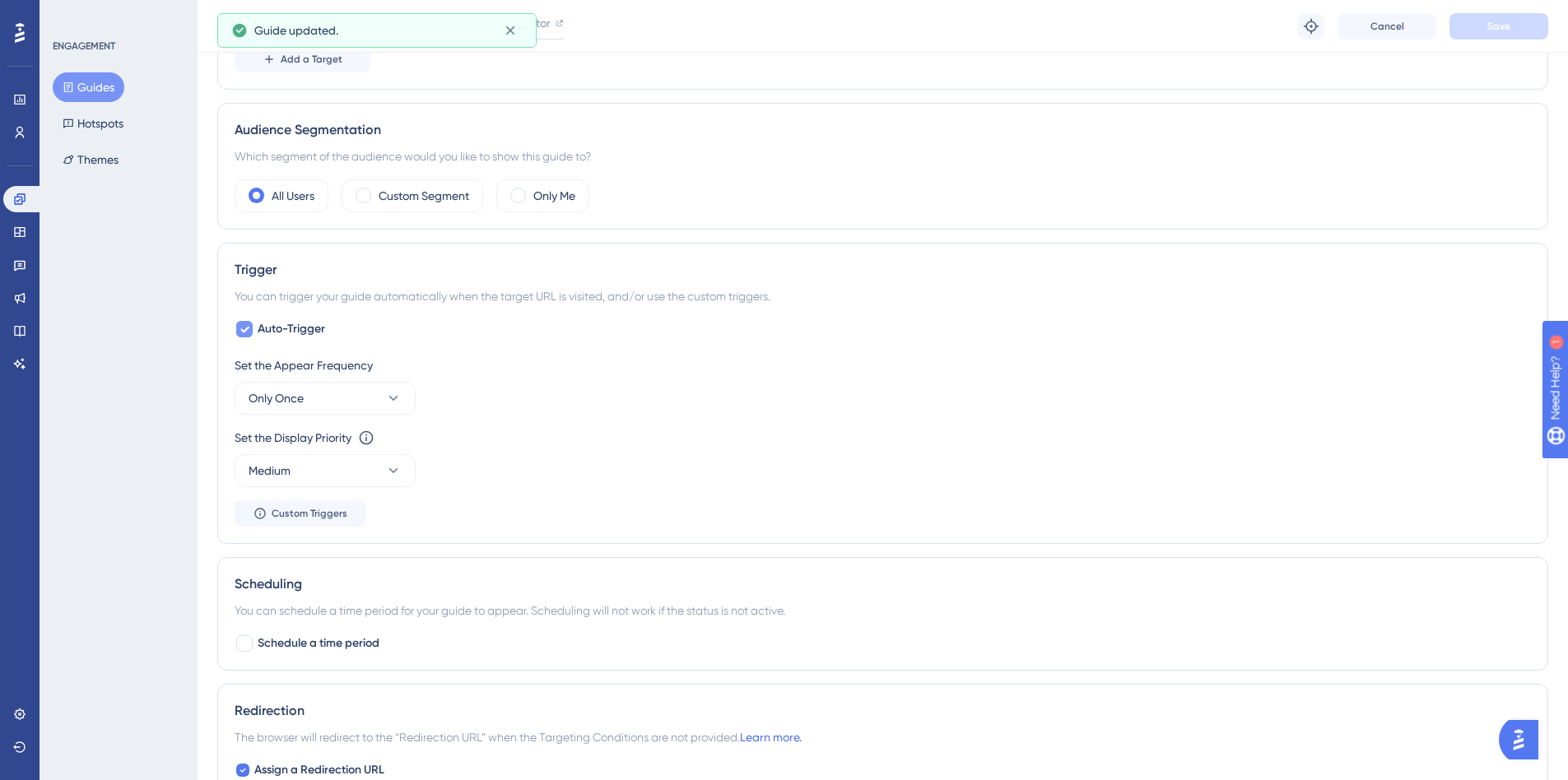
scroll to position [412, 0]
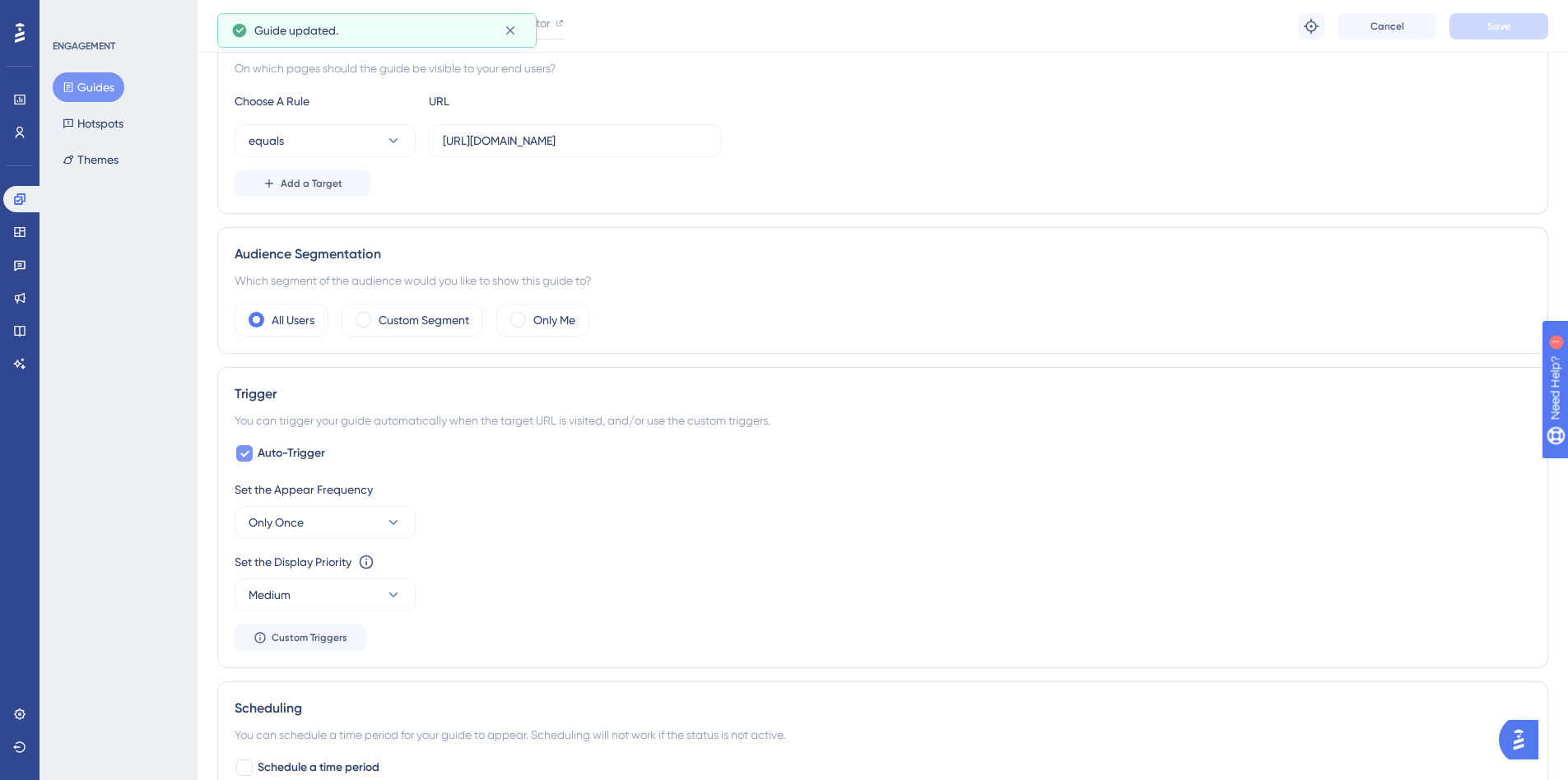
click at [241, 453] on icon at bounding box center [244, 453] width 10 height 13
checkbox input "false"
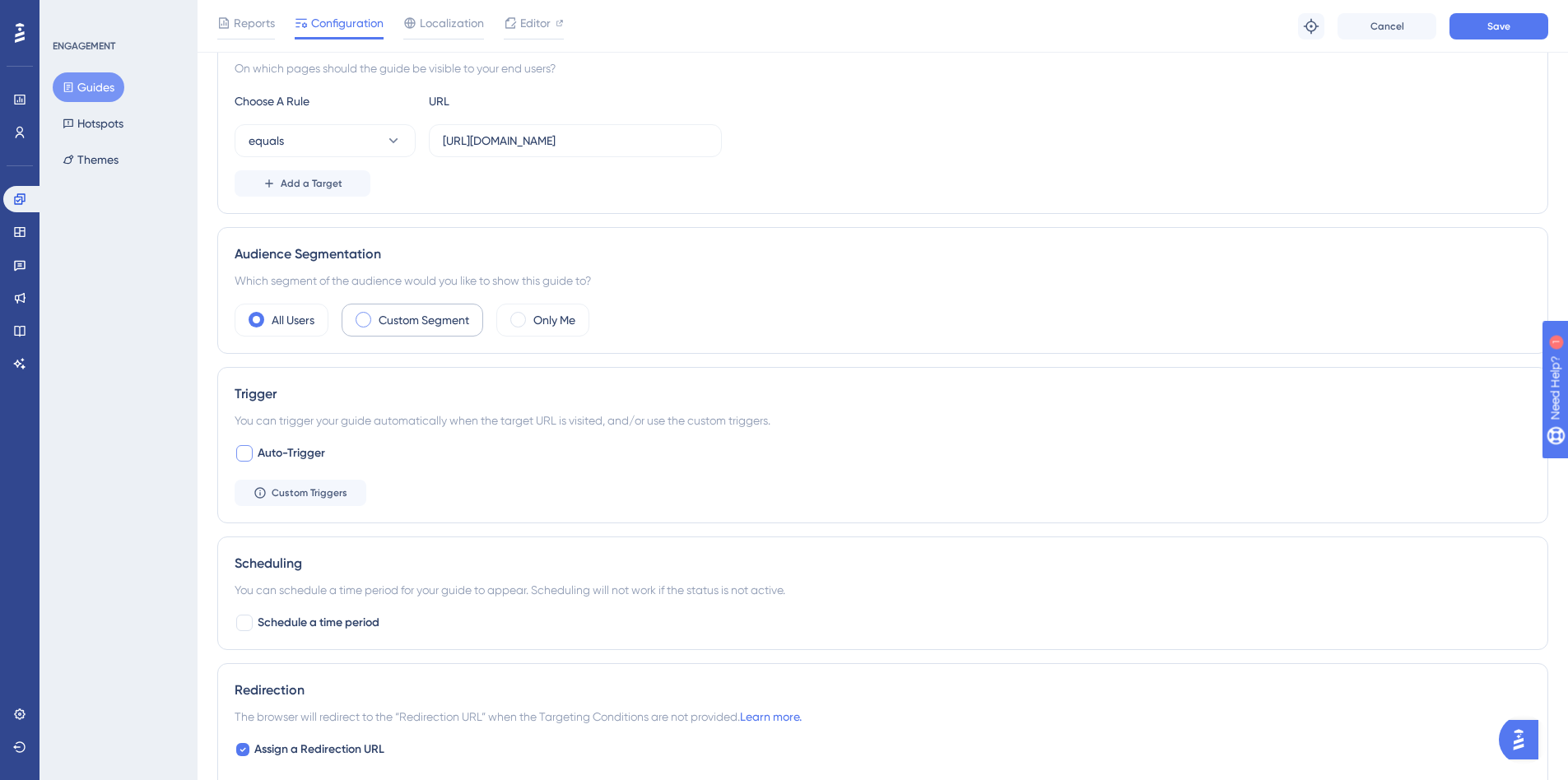
click at [394, 324] on label "Custom Segment" at bounding box center [423, 320] width 90 height 20
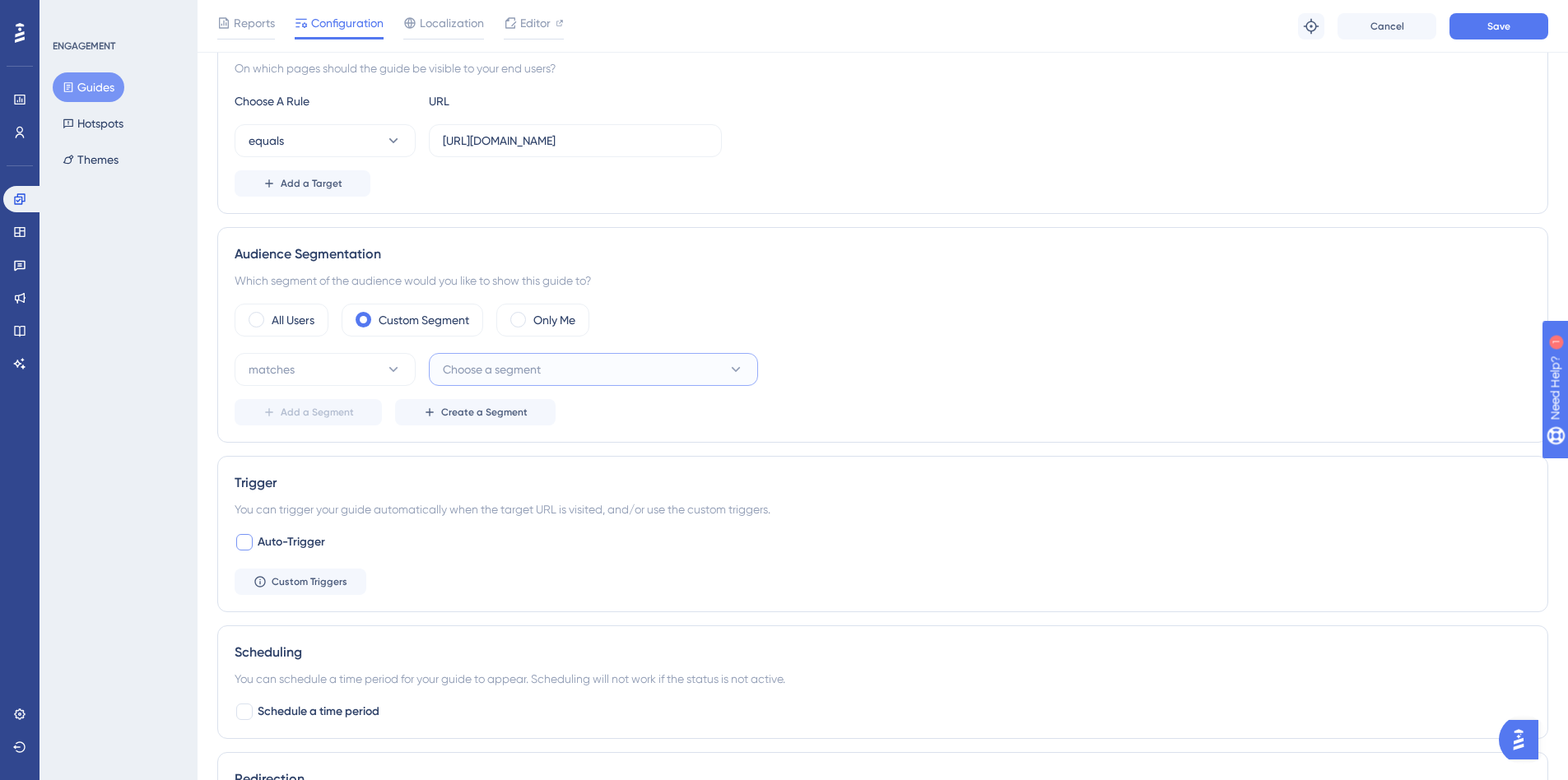
click at [488, 368] on span "Choose a segment" at bounding box center [492, 370] width 98 height 20
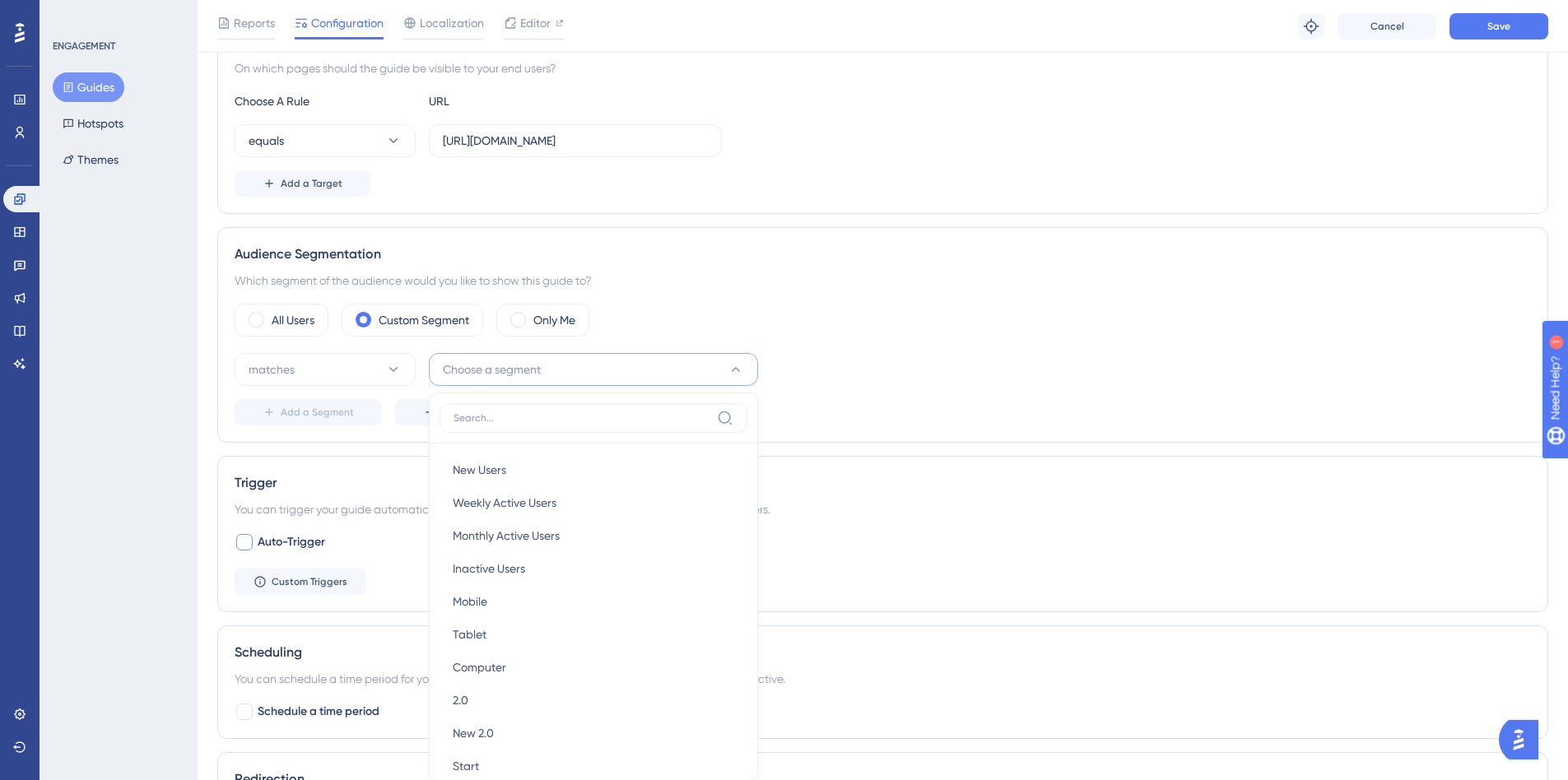
scroll to position [608, 0]
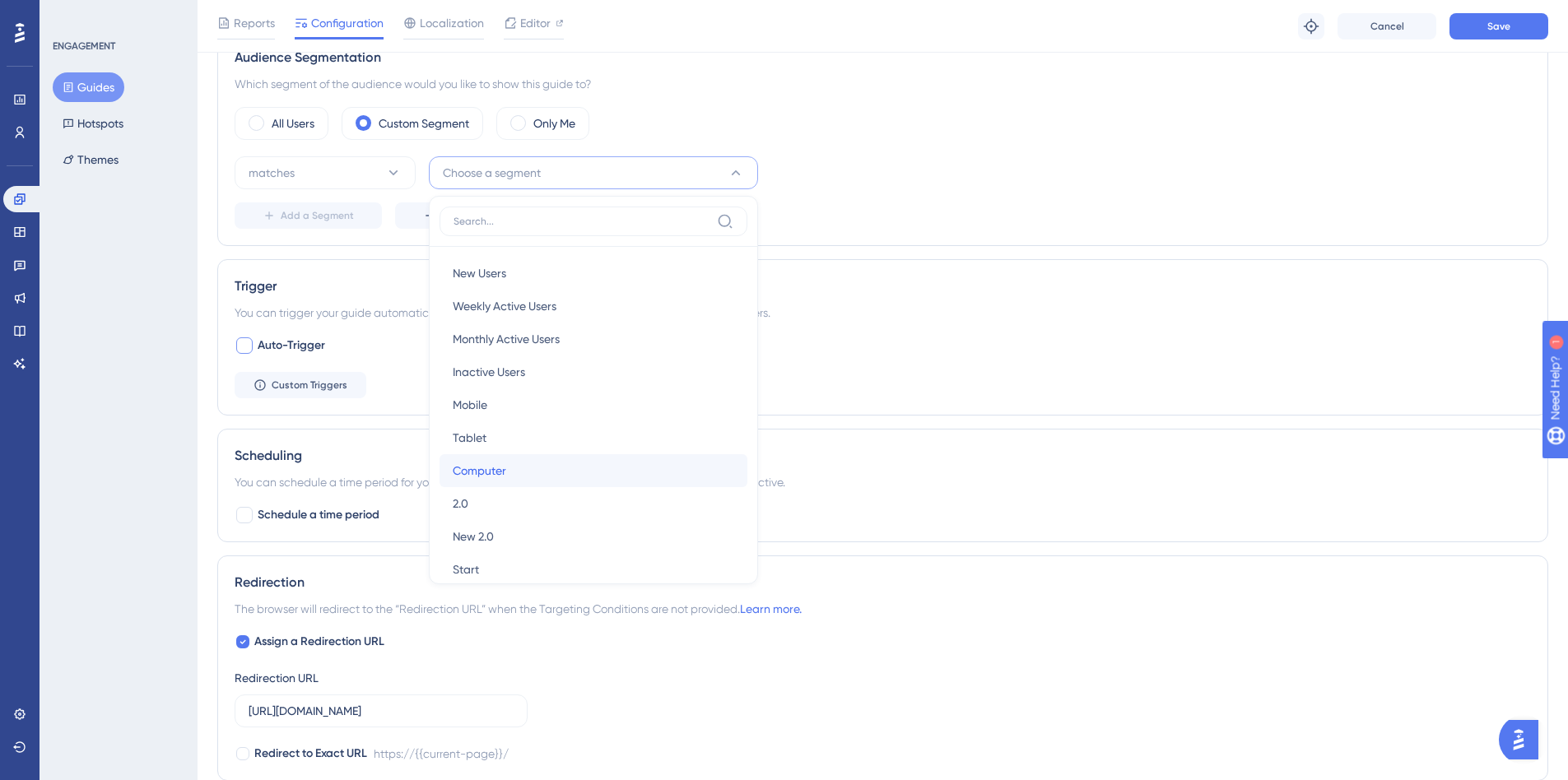
click at [488, 471] on span "Computer" at bounding box center [480, 471] width 54 height 20
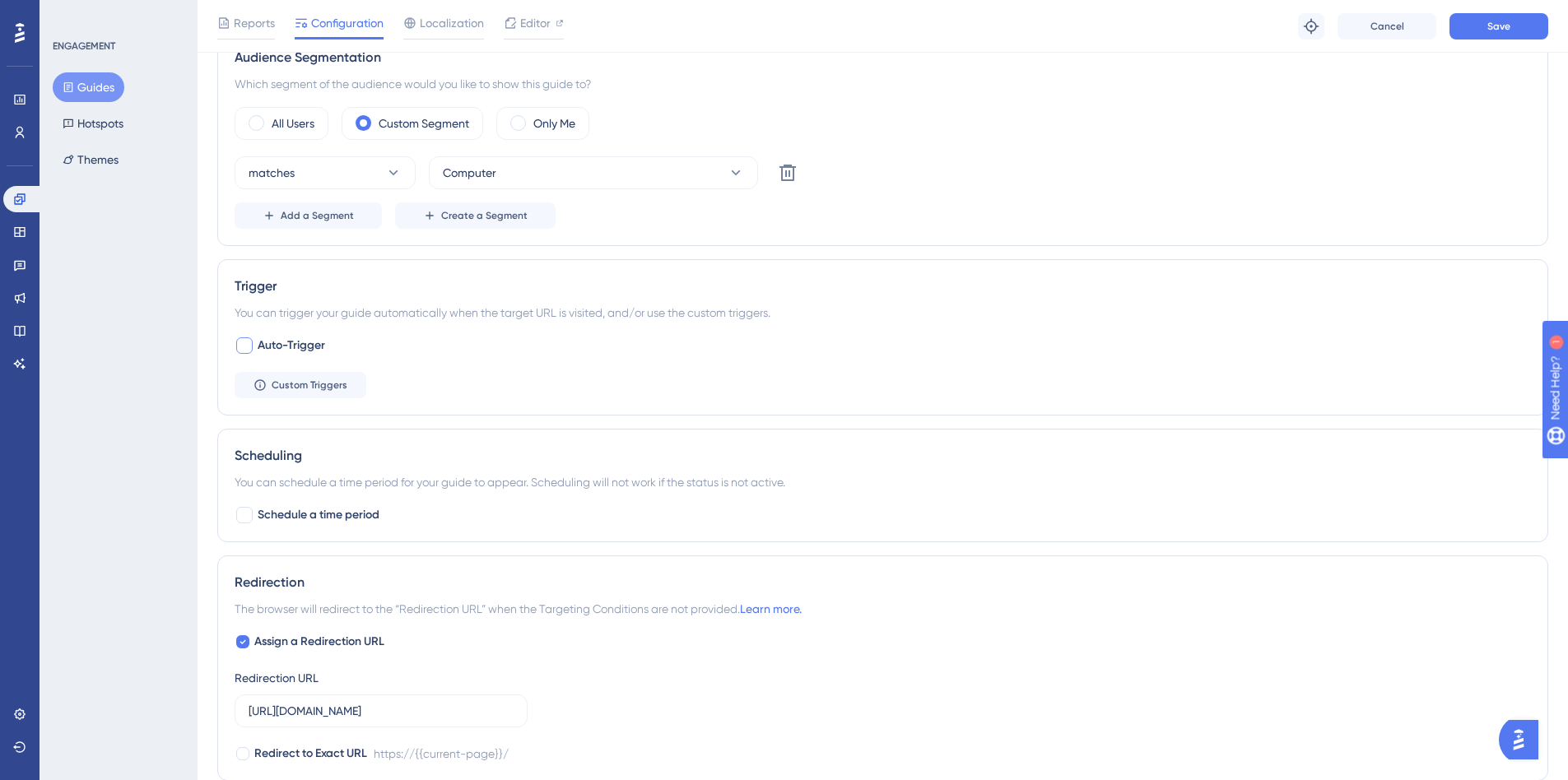
click at [1033, 412] on div "Trigger You can trigger your guide automatically when the target URL is visited…" at bounding box center [883, 337] width 1331 height 156
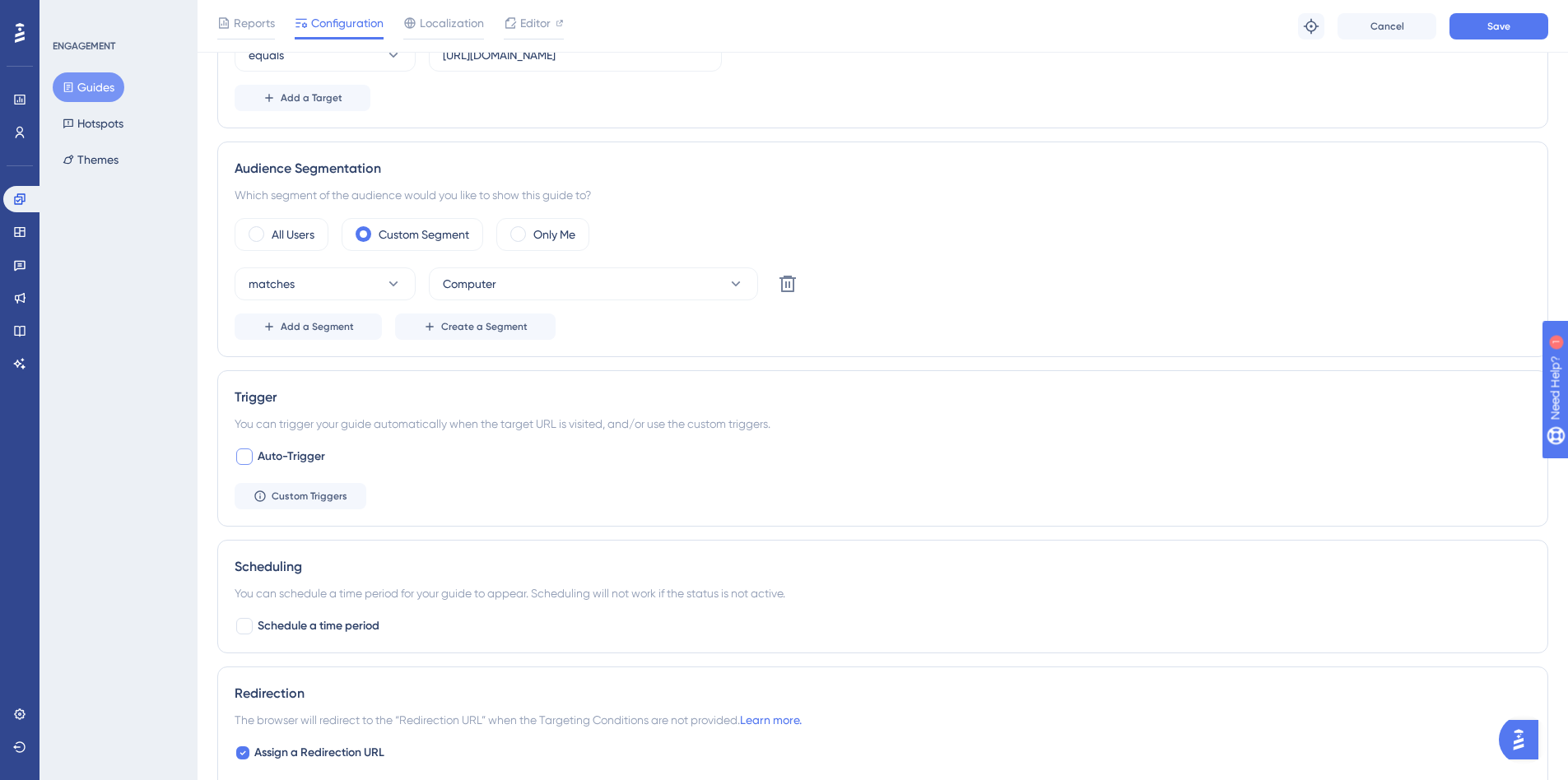
scroll to position [12, 0]
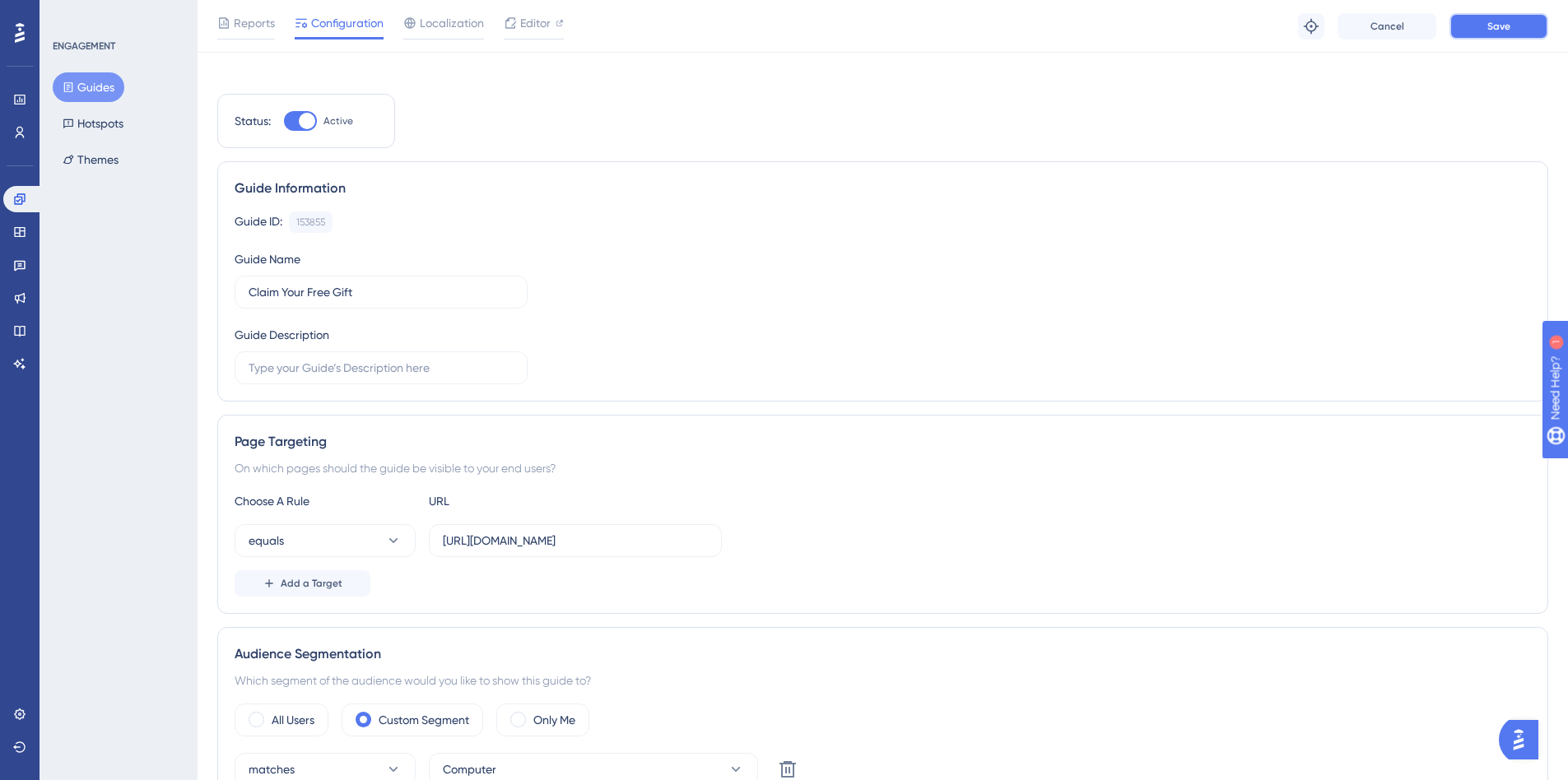
click at [1478, 34] on button "Save" at bounding box center [1498, 26] width 99 height 26
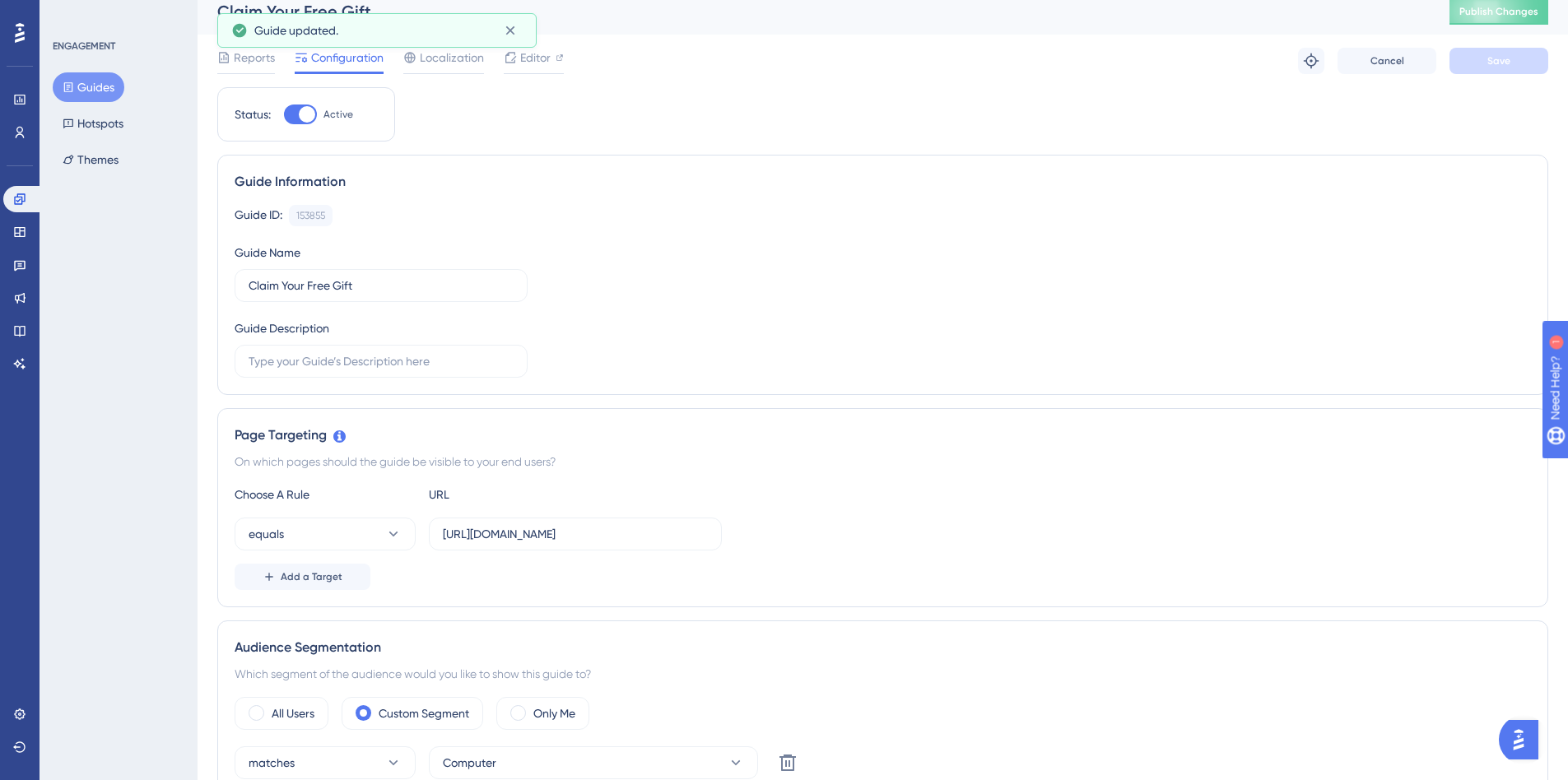
click at [96, 81] on button "Guides" at bounding box center [88, 87] width 71 height 29
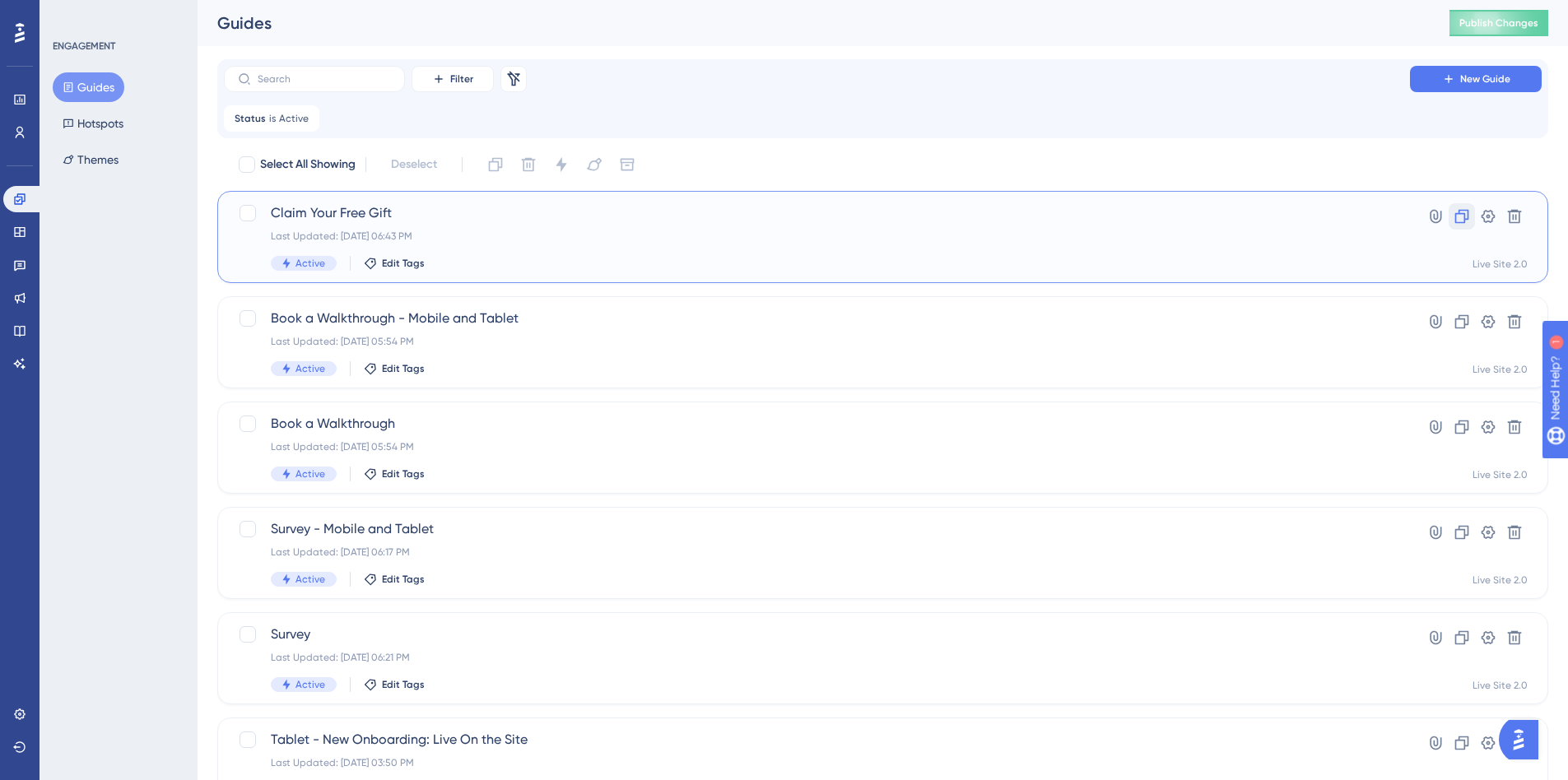
drag, startPoint x: 473, startPoint y: 234, endPoint x: 1459, endPoint y: 221, distance: 986.1
click at [1459, 221] on icon at bounding box center [1462, 216] width 16 height 16
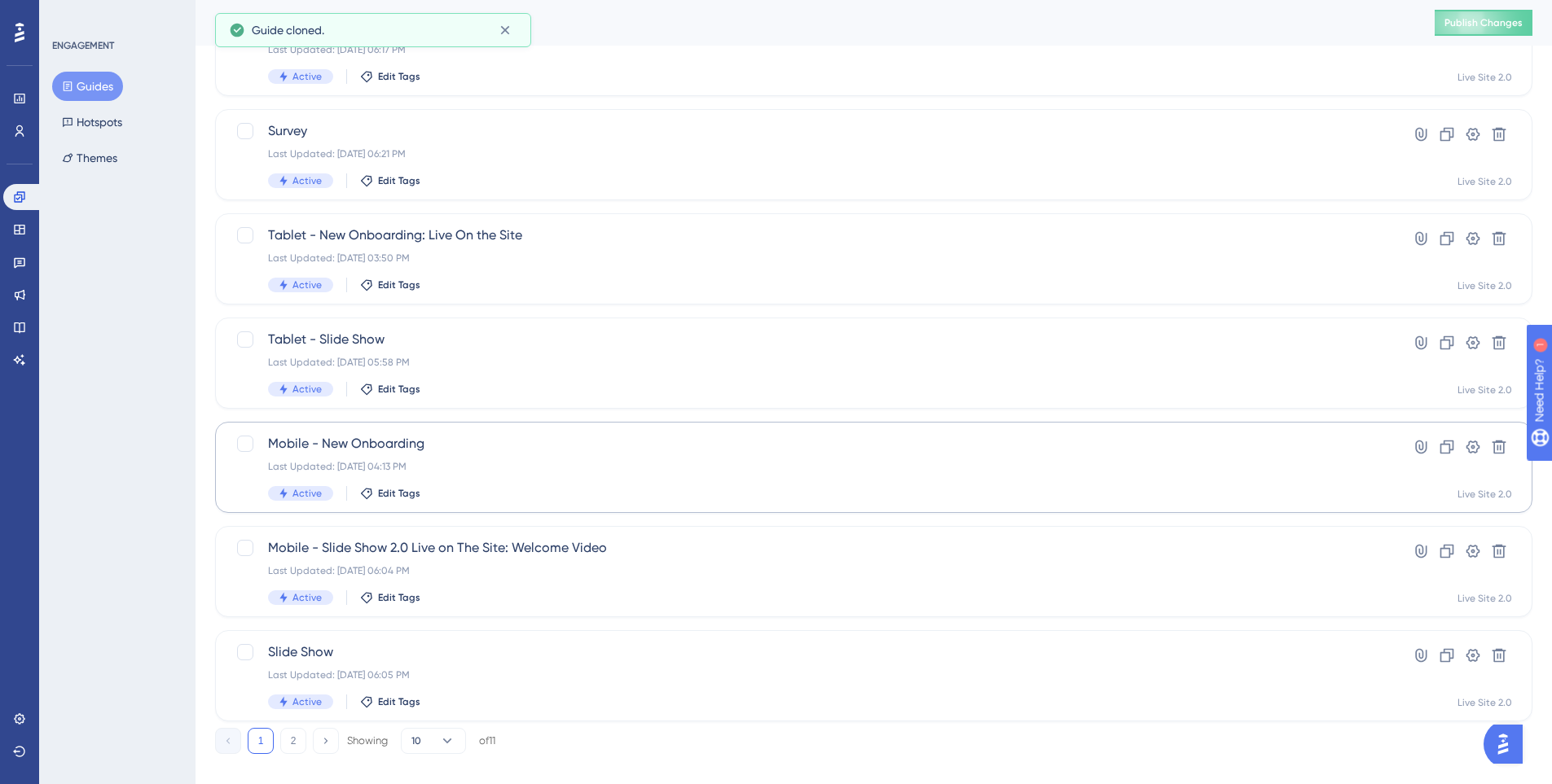
scroll to position [519, 0]
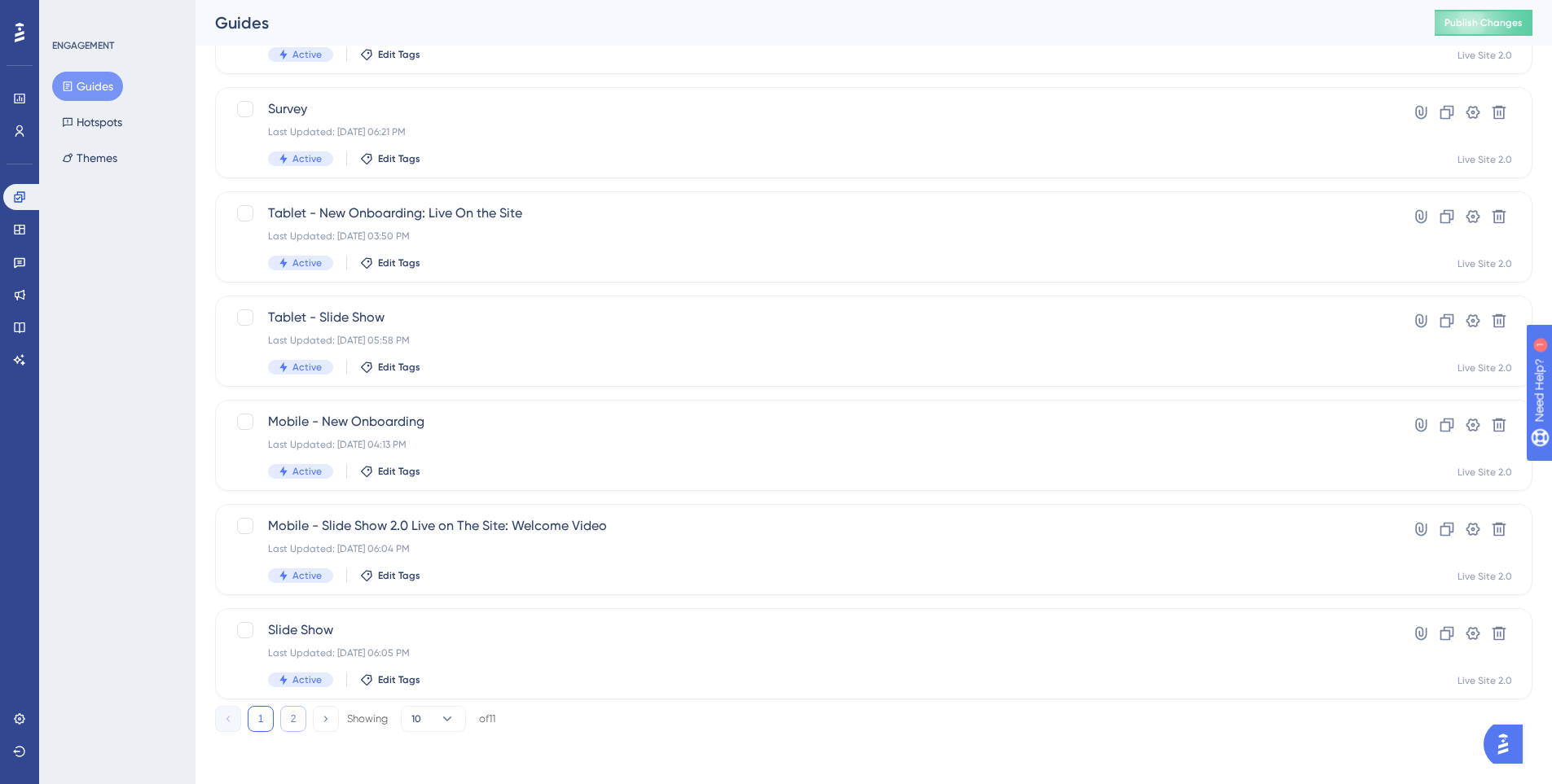
click at [294, 720] on button "2" at bounding box center [293, 719] width 26 height 26
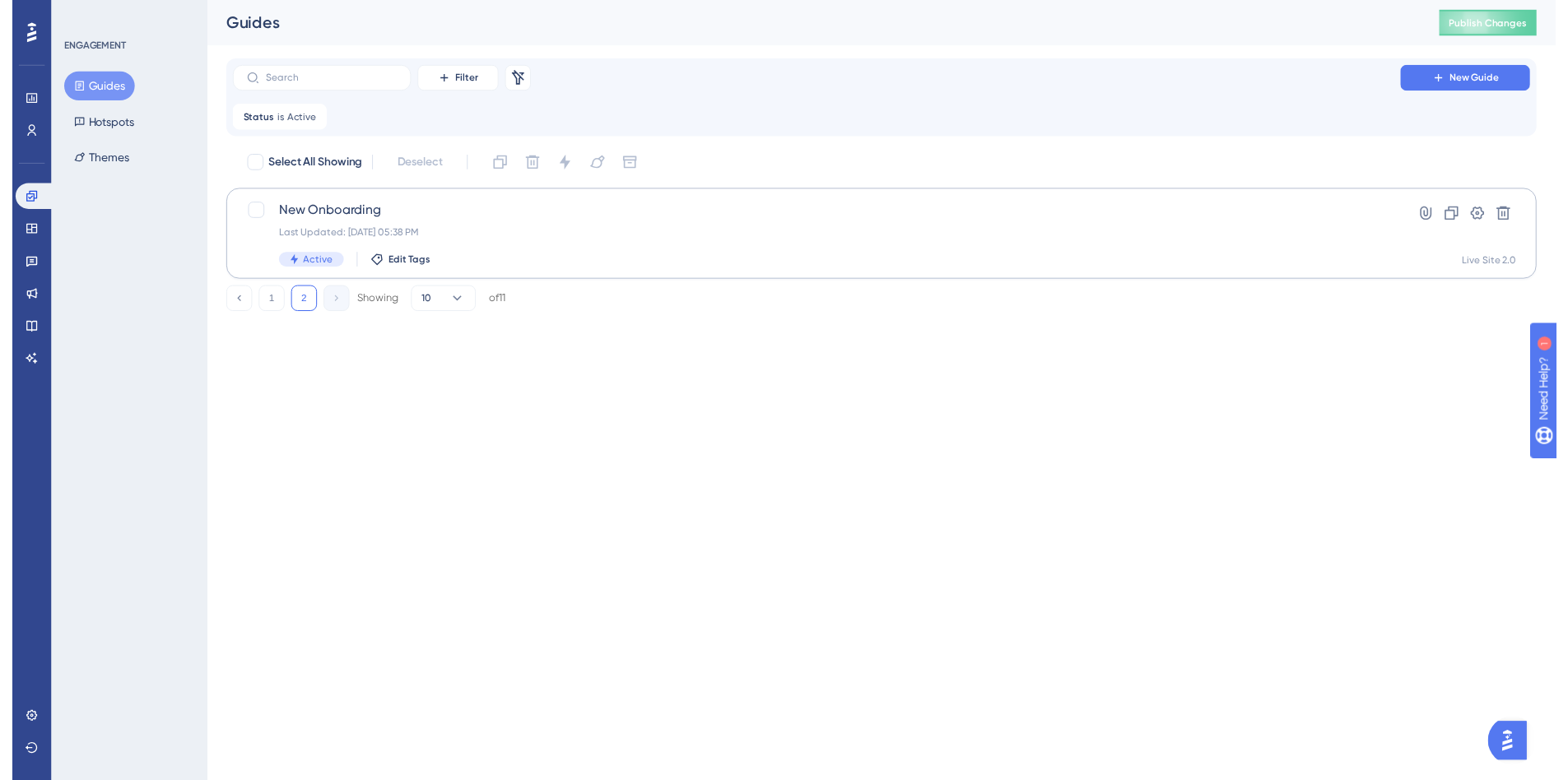
scroll to position [0, 0]
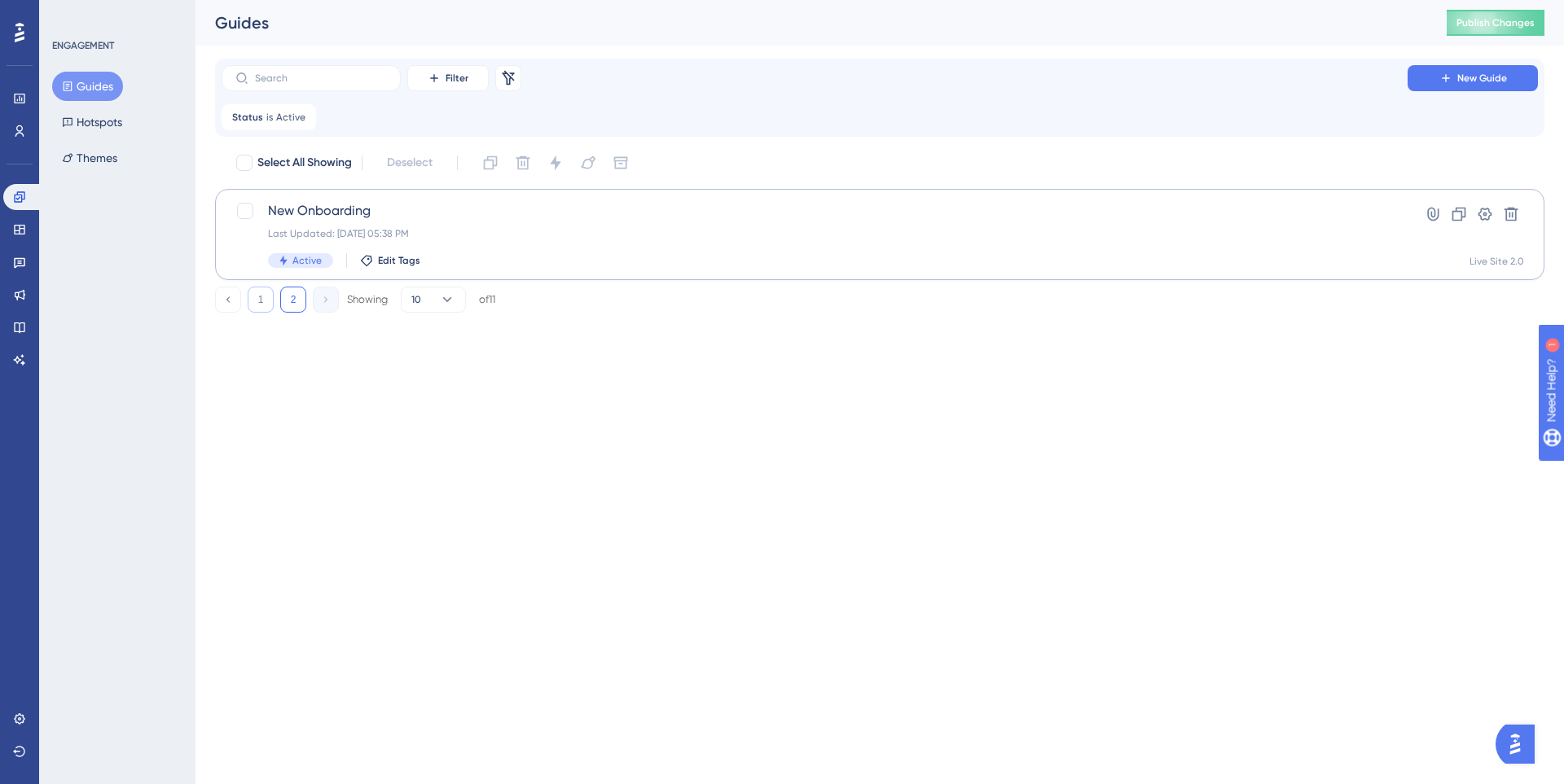
click at [268, 308] on button "1" at bounding box center [260, 299] width 26 height 26
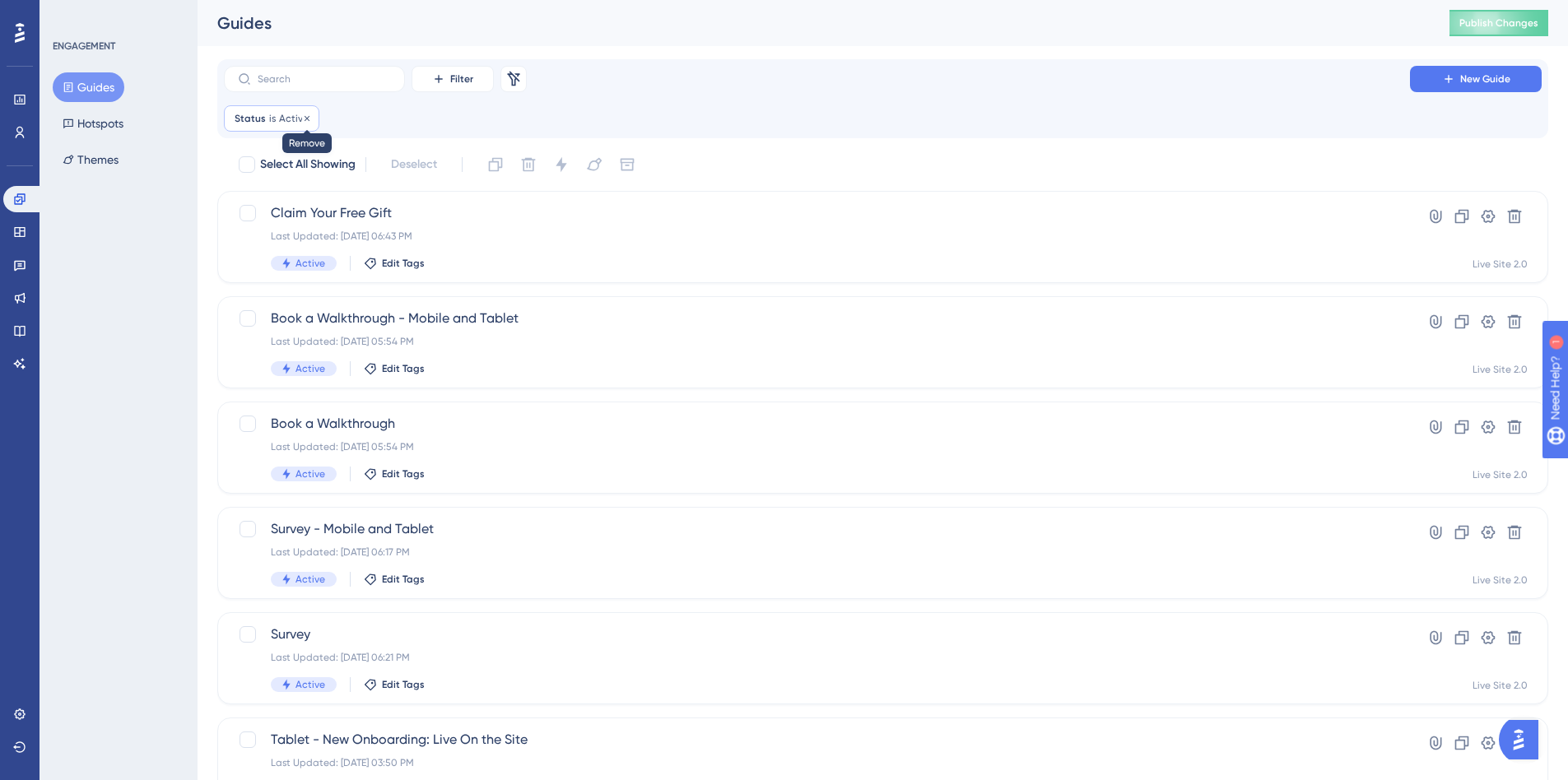
click at [302, 118] on icon at bounding box center [306, 118] width 10 height 10
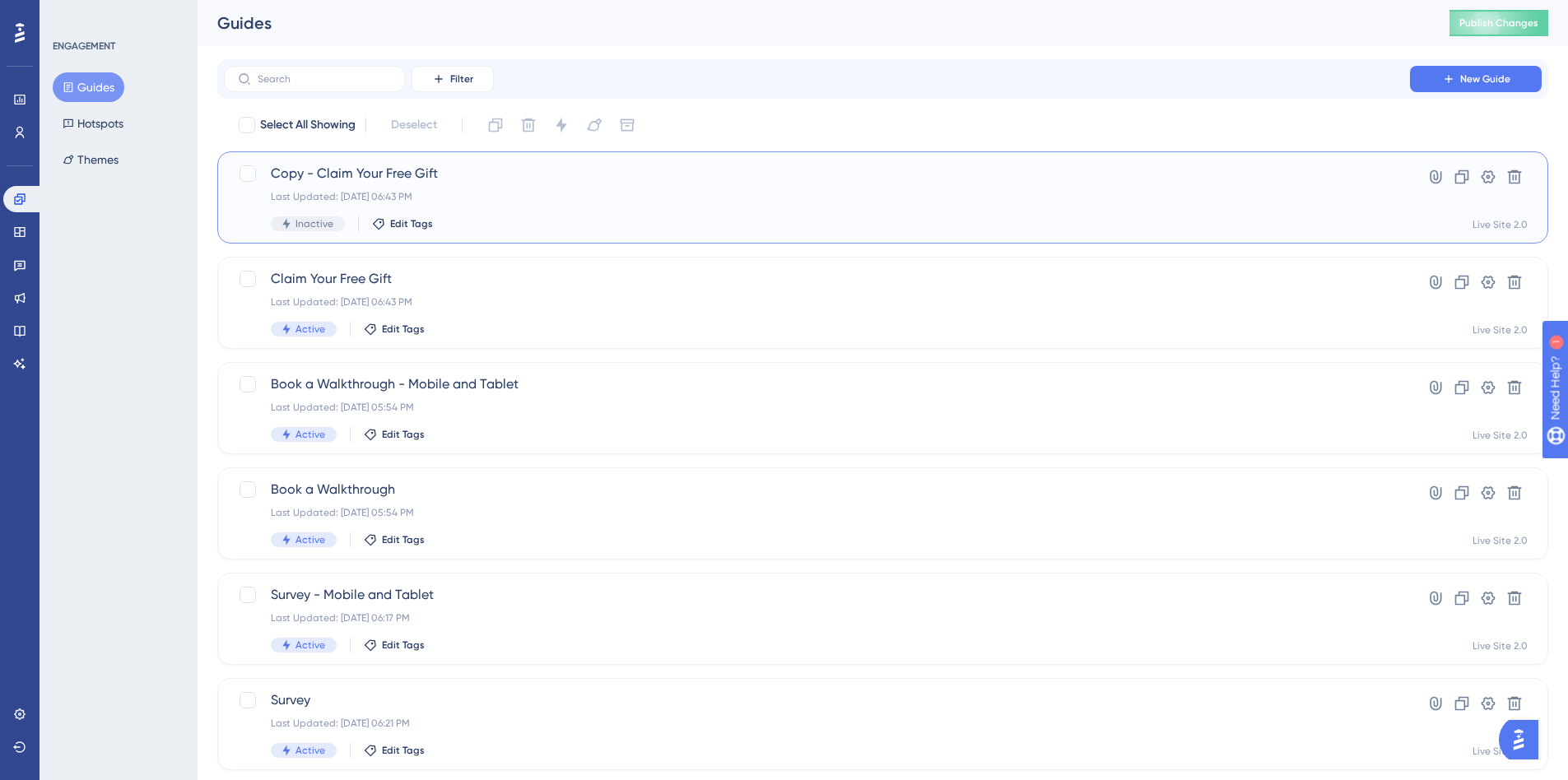
click at [469, 197] on div "Last Updated: Oct 09 2025, 06:43 PM" at bounding box center [817, 197] width 1092 height 13
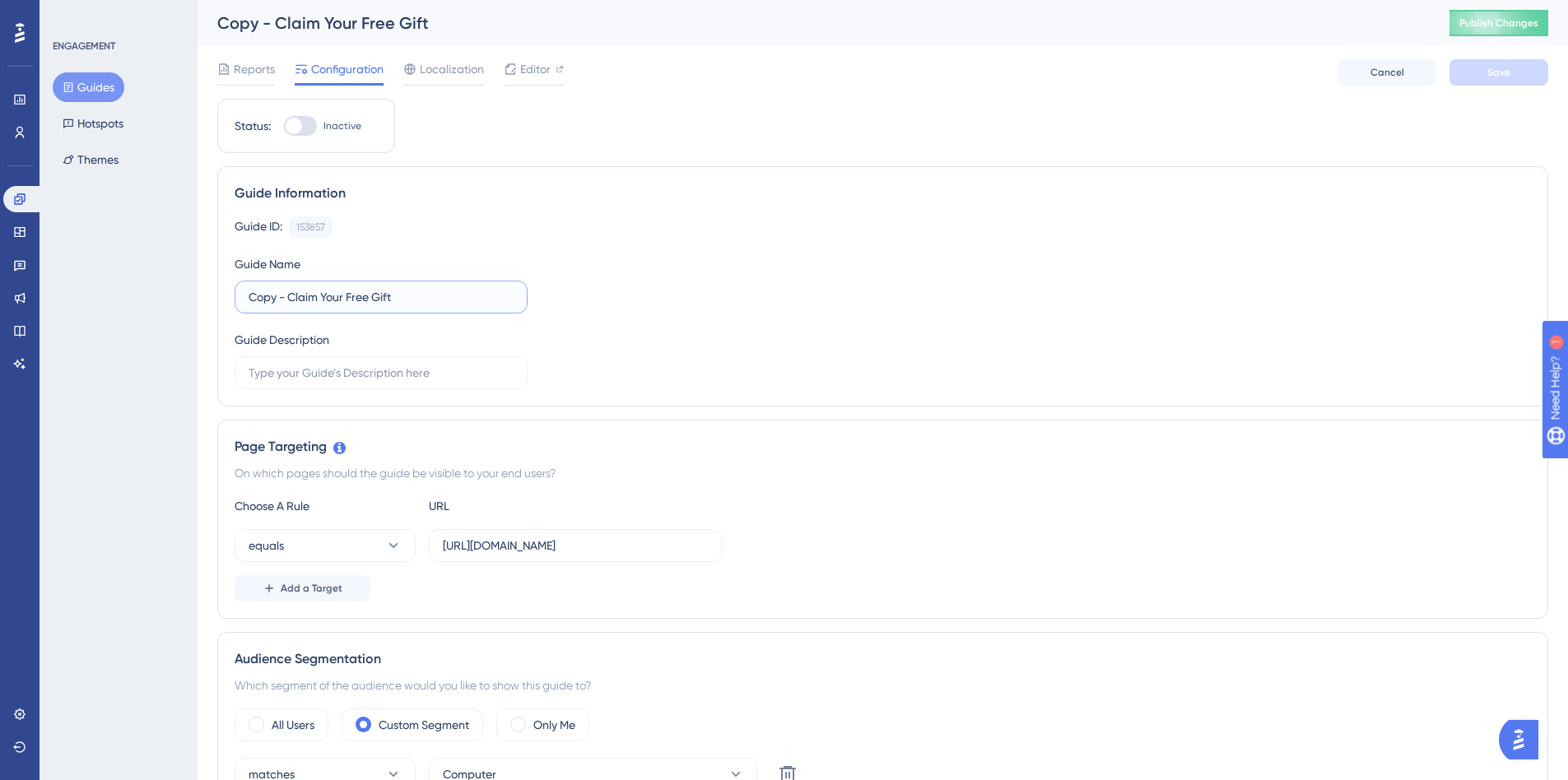
click at [305, 297] on input "Copy - Claim Your Free Gift" at bounding box center [381, 297] width 265 height 18
click at [281, 301] on input "Copy - Claim Your Free Gift" at bounding box center [381, 297] width 265 height 18
drag, startPoint x: 292, startPoint y: 298, endPoint x: 252, endPoint y: 300, distance: 40.0
click at [252, 300] on input "Copy - Claim Your Free Gift" at bounding box center [381, 297] width 265 height 18
click at [410, 298] on input "Claim Your Free Gift" at bounding box center [381, 297] width 265 height 18
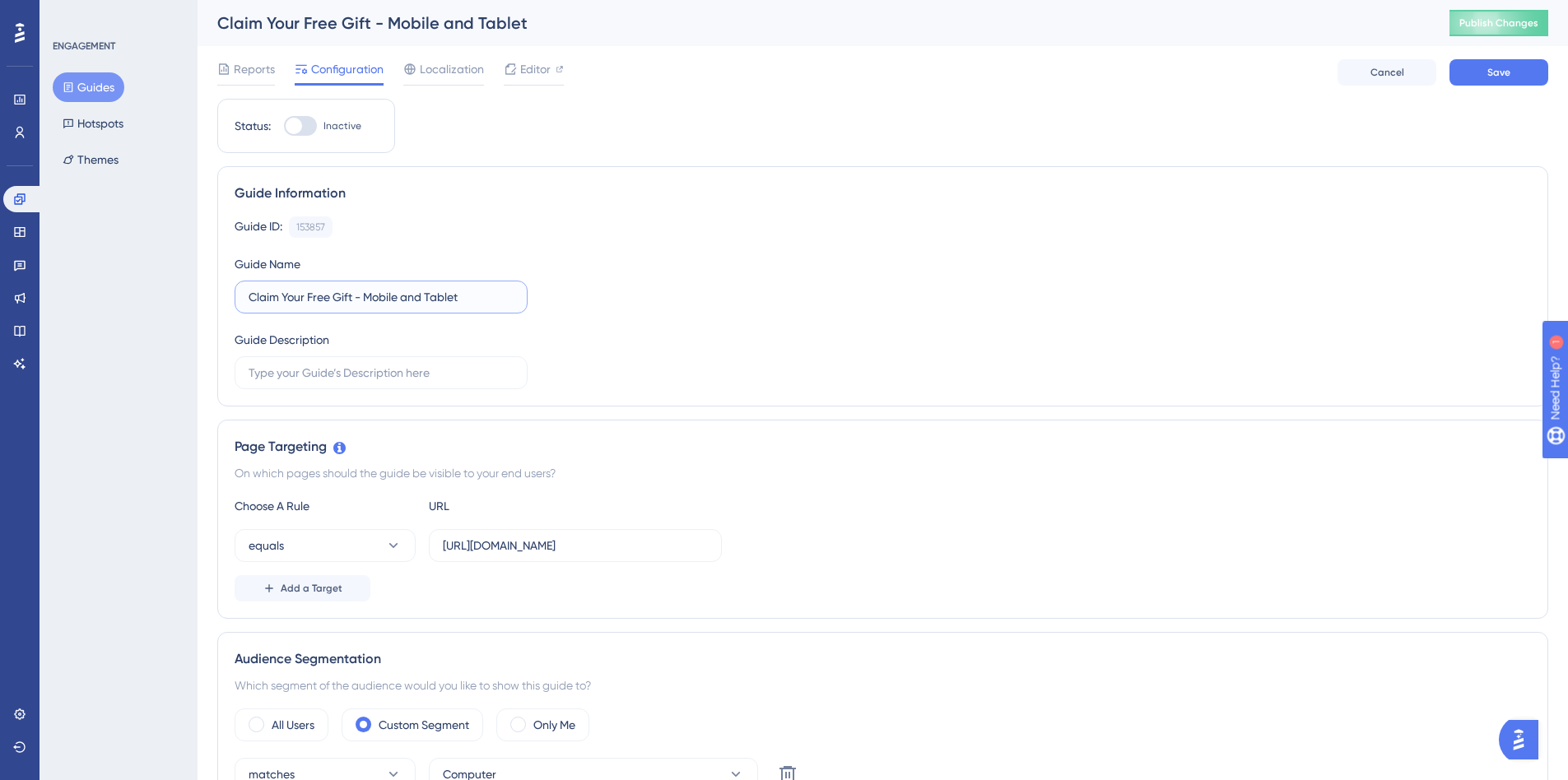
type input "Claim Your Free Gift - Mobile and Tablet"
click at [566, 347] on div "Guide ID: 153857 Copy Guide Name Claim Your Free Gift - Mobile and Tablet Guide…" at bounding box center [883, 302] width 1296 height 172
click at [1500, 83] on button "Save" at bounding box center [1498, 71] width 99 height 26
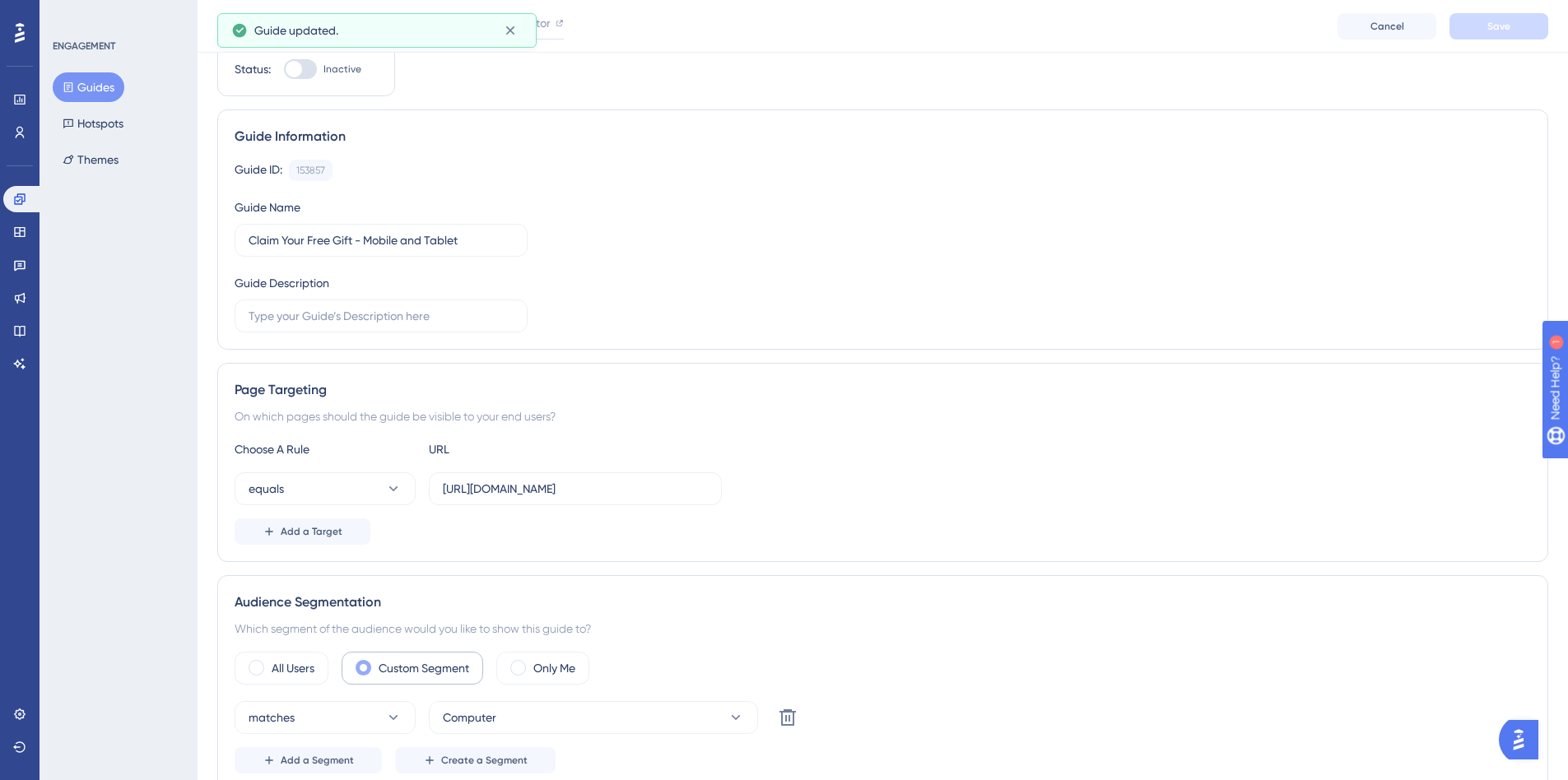
scroll to position [329, 0]
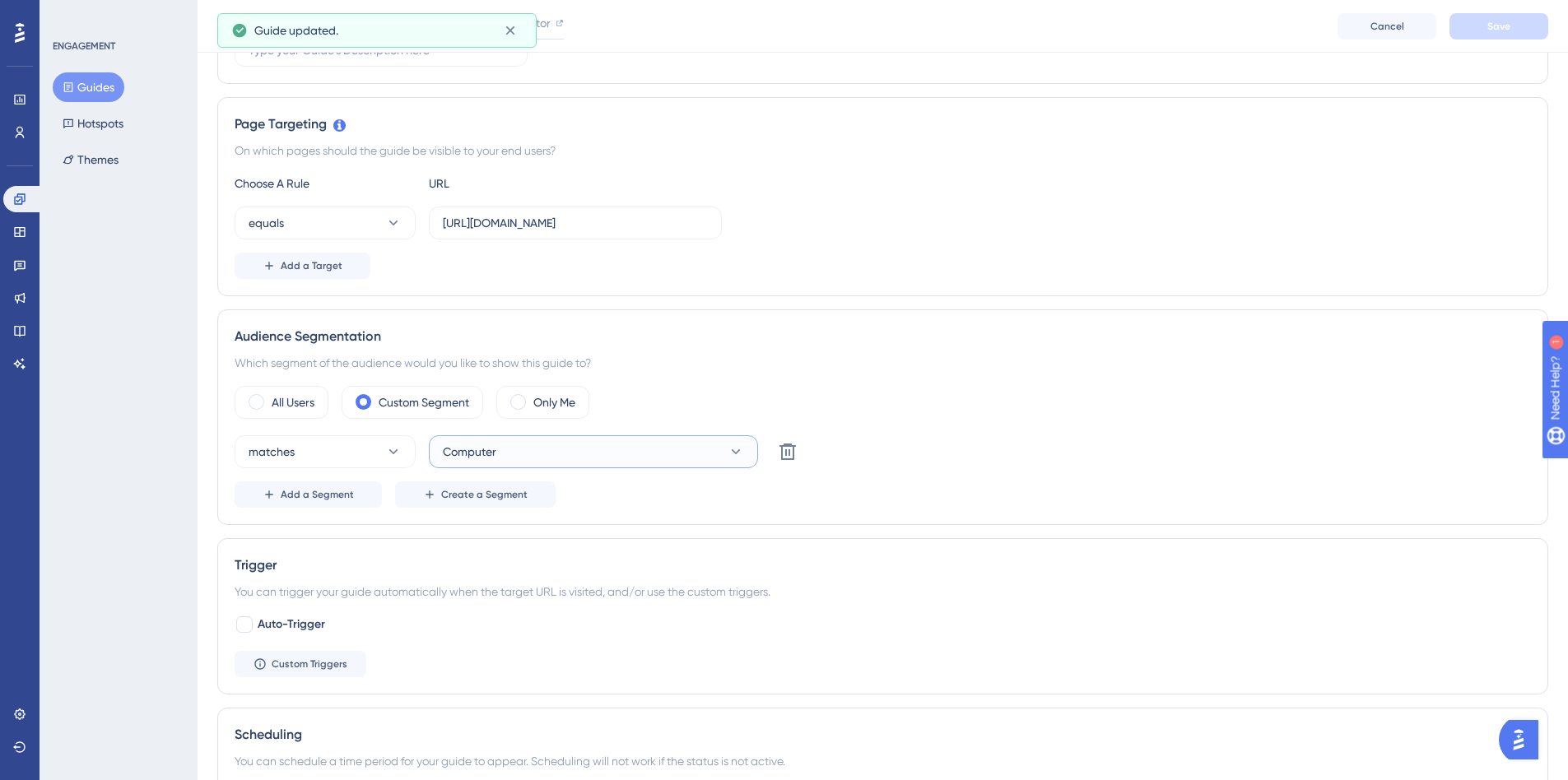
click at [499, 458] on button "Computer" at bounding box center [593, 451] width 329 height 33
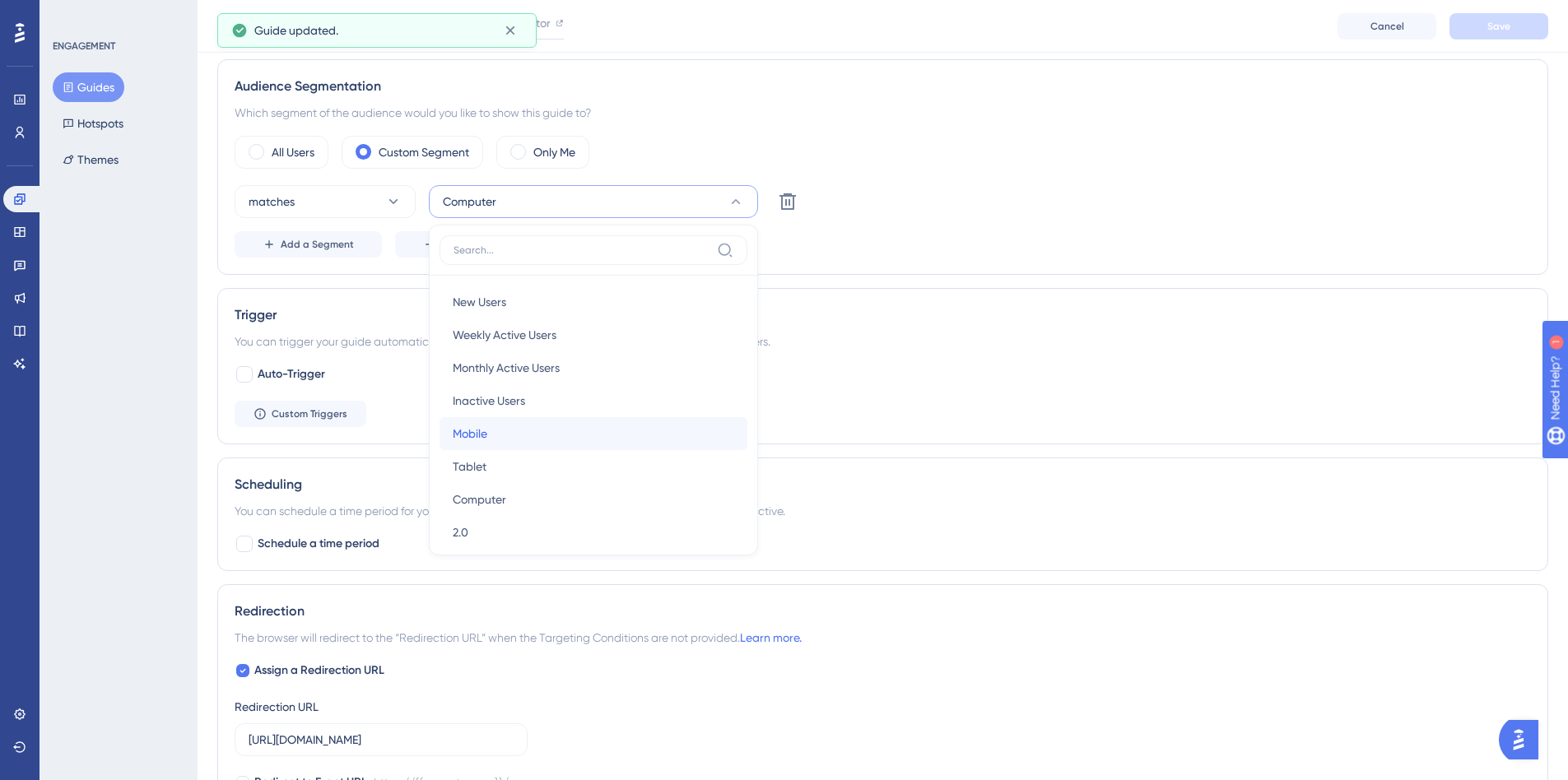
click at [505, 443] on div "Mobile Mobile" at bounding box center [593, 433] width 281 height 33
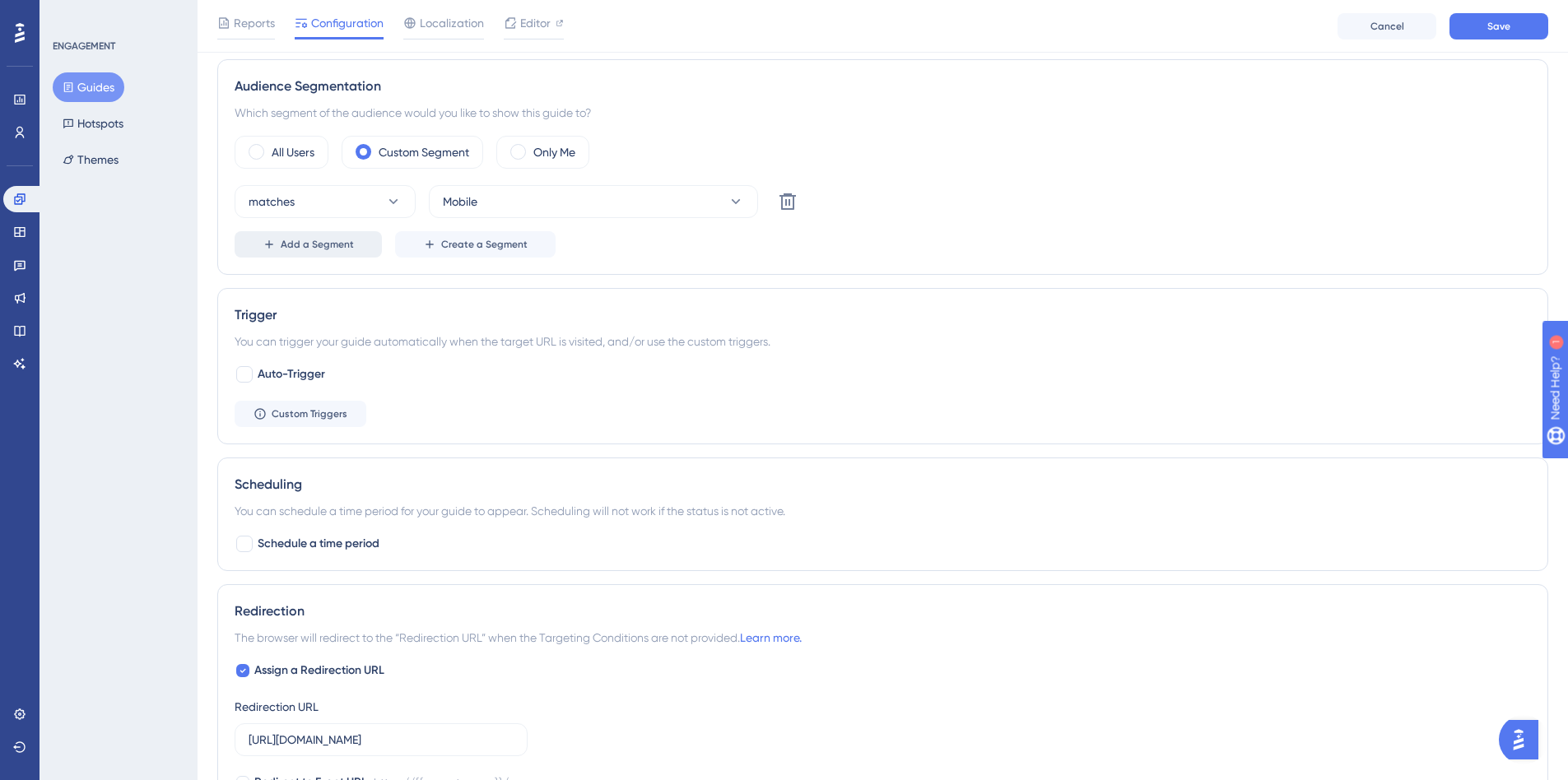
click at [343, 252] on button "Add a Segment" at bounding box center [308, 244] width 147 height 26
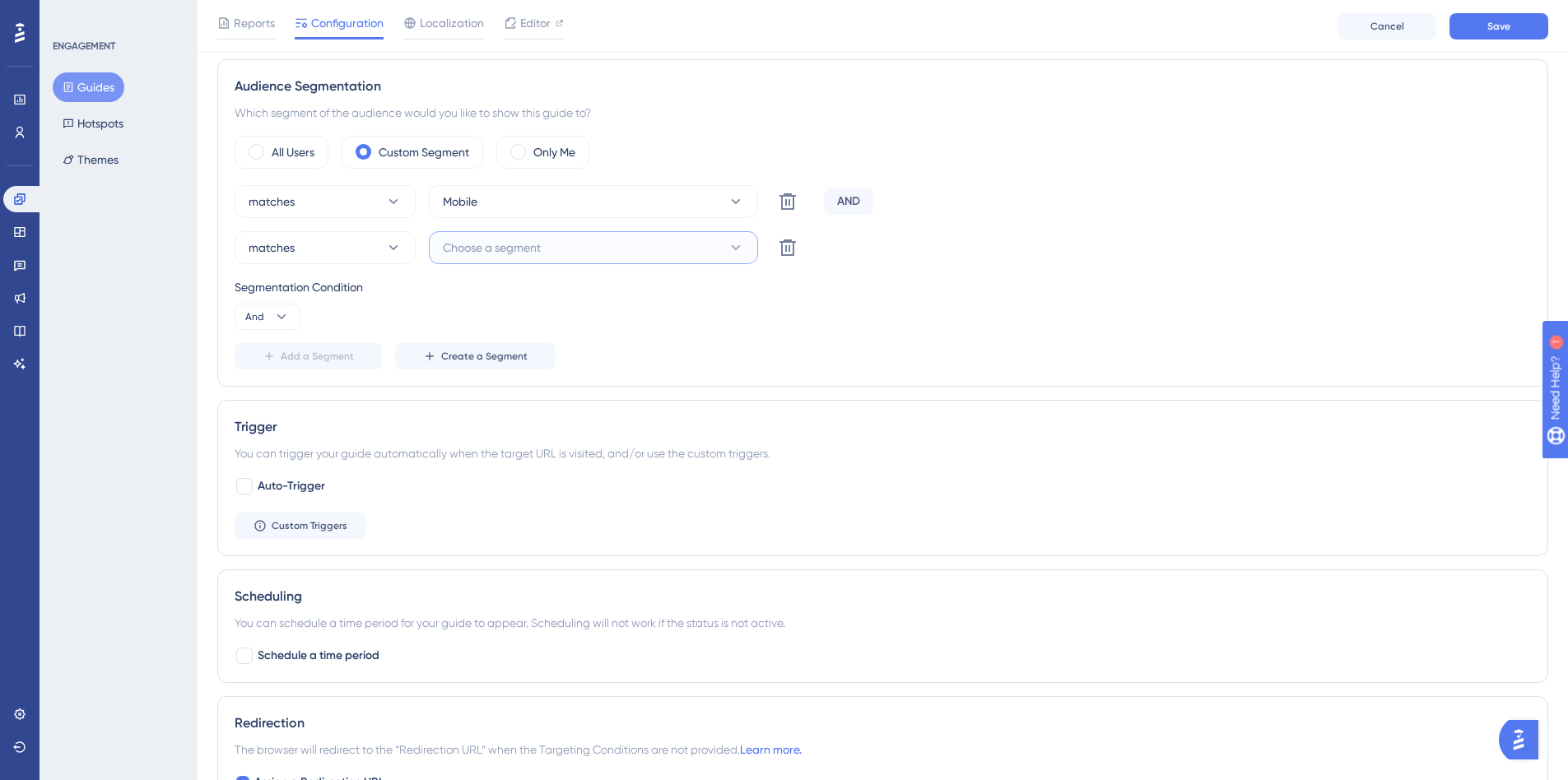
click at [515, 258] on button "Choose a segment" at bounding box center [593, 247] width 329 height 33
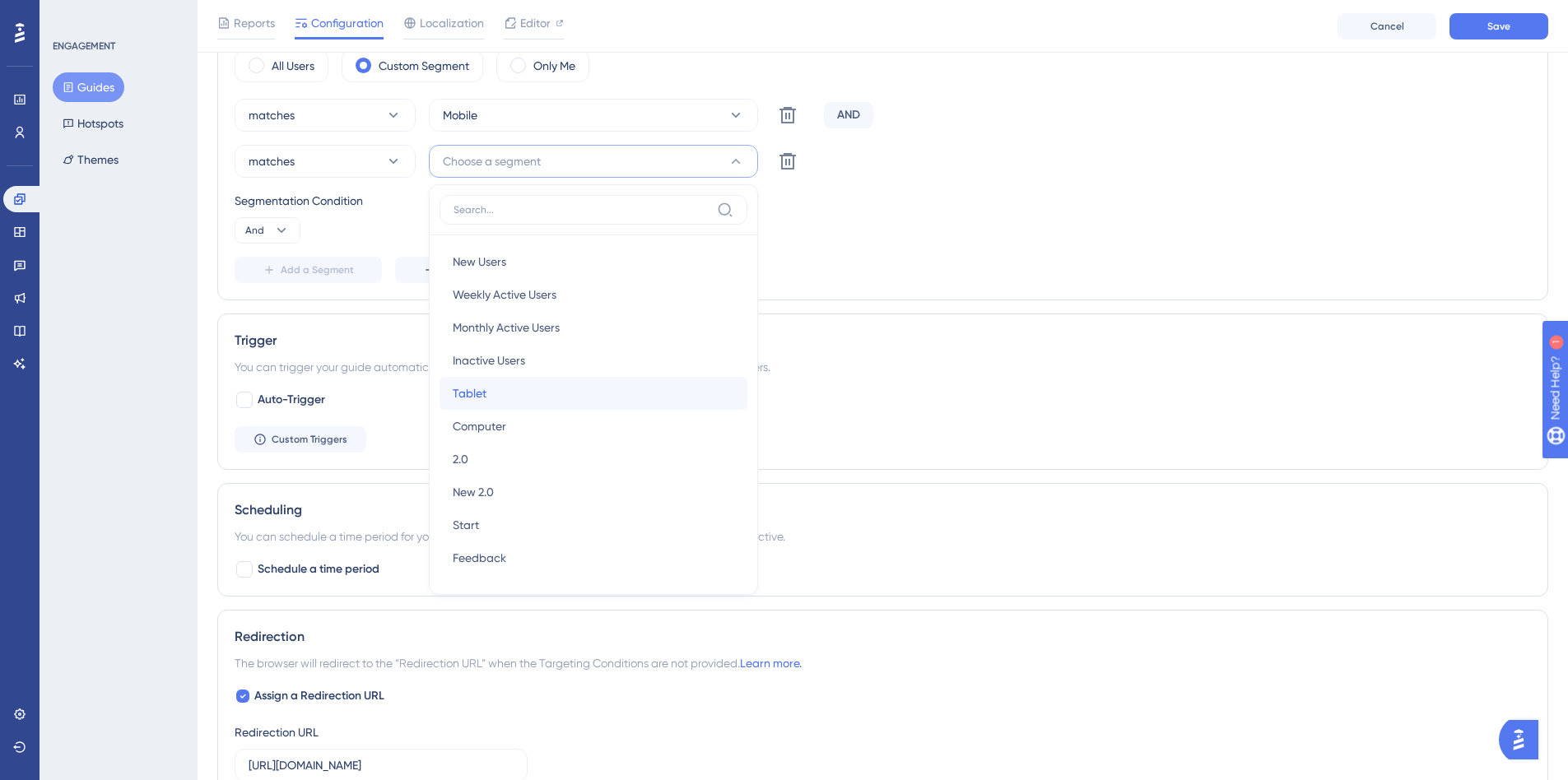
click at [501, 399] on div "Tablet Tablet" at bounding box center [593, 393] width 281 height 33
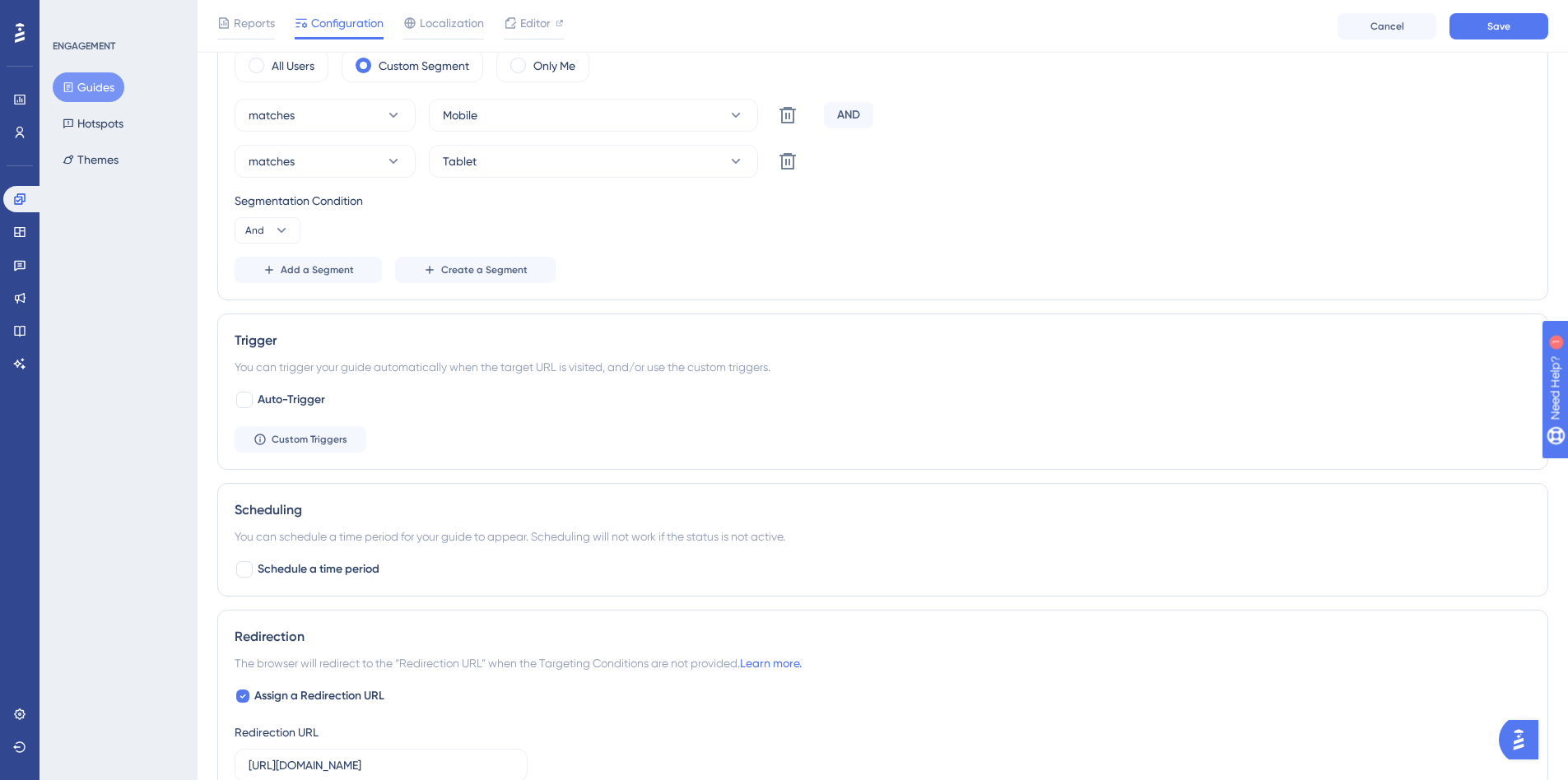
click at [891, 334] on div "Trigger" at bounding box center [883, 340] width 1296 height 20
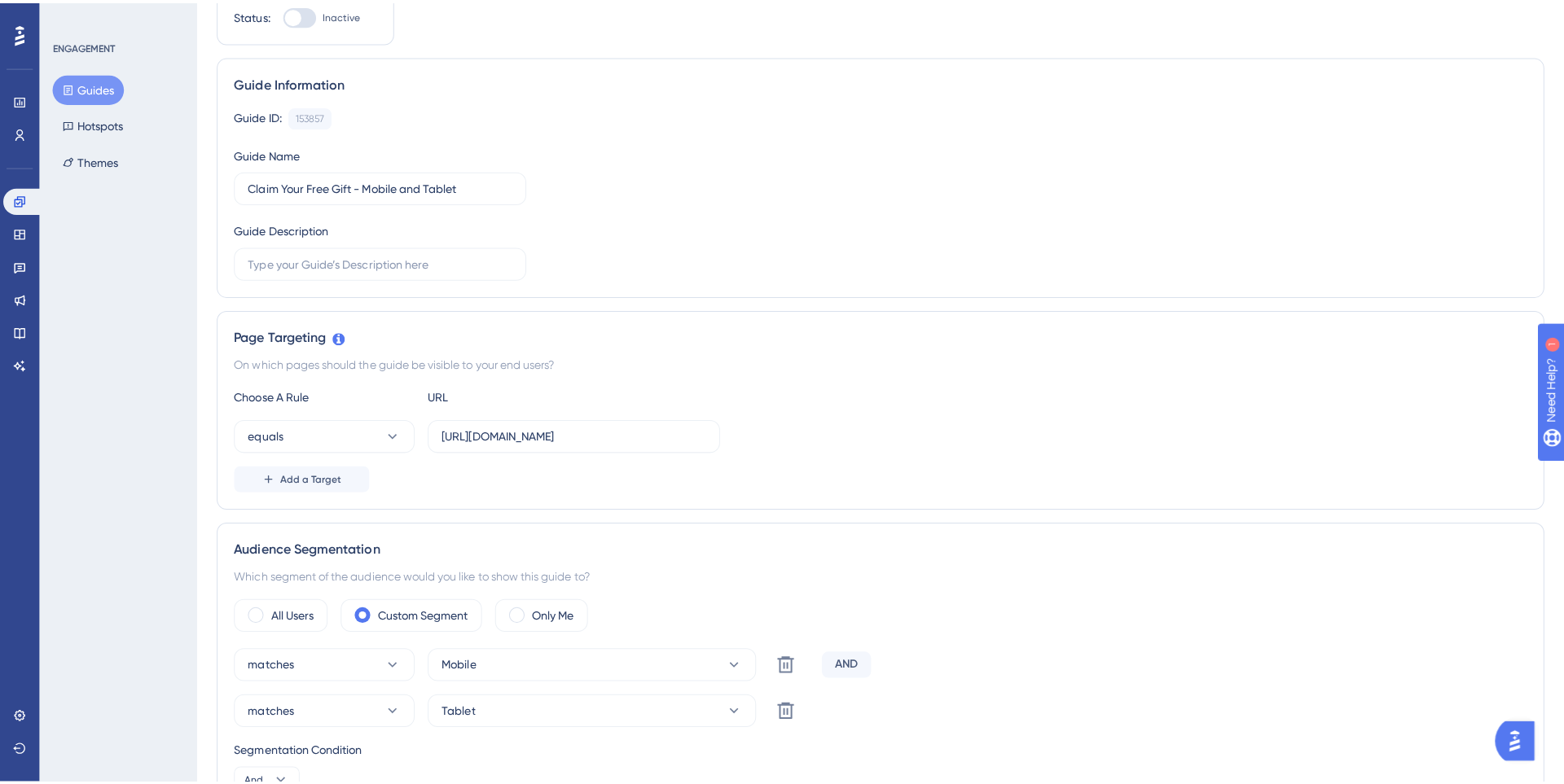
scroll to position [0, 0]
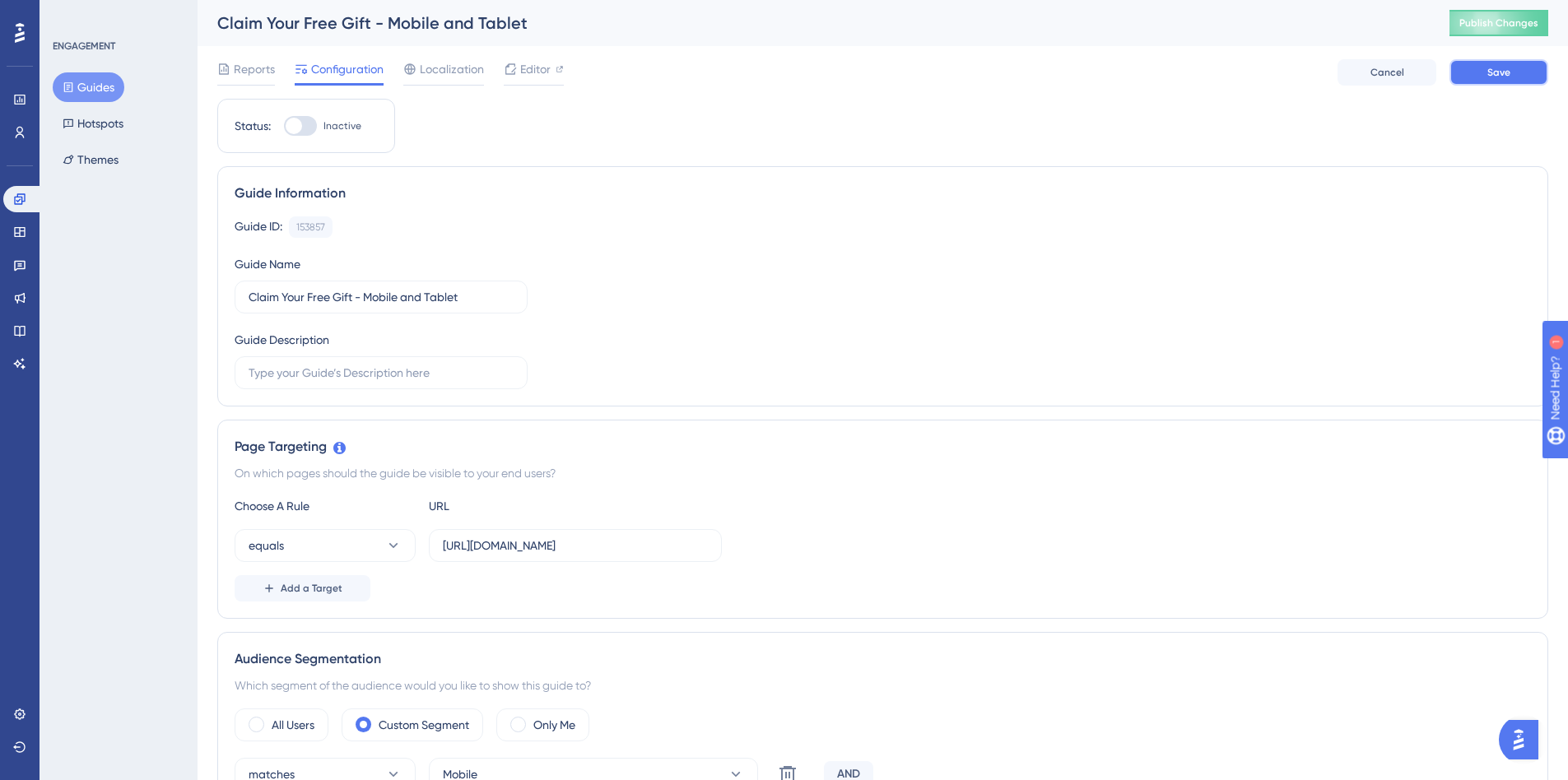
click at [1478, 72] on button "Save" at bounding box center [1498, 71] width 99 height 26
click at [659, 269] on div "Guide ID: 153857 Copy Guide Name Claim Your Free Gift - Mobile and Tablet Guide…" at bounding box center [883, 302] width 1296 height 172
click at [520, 77] on span "Editor" at bounding box center [535, 69] width 30 height 20
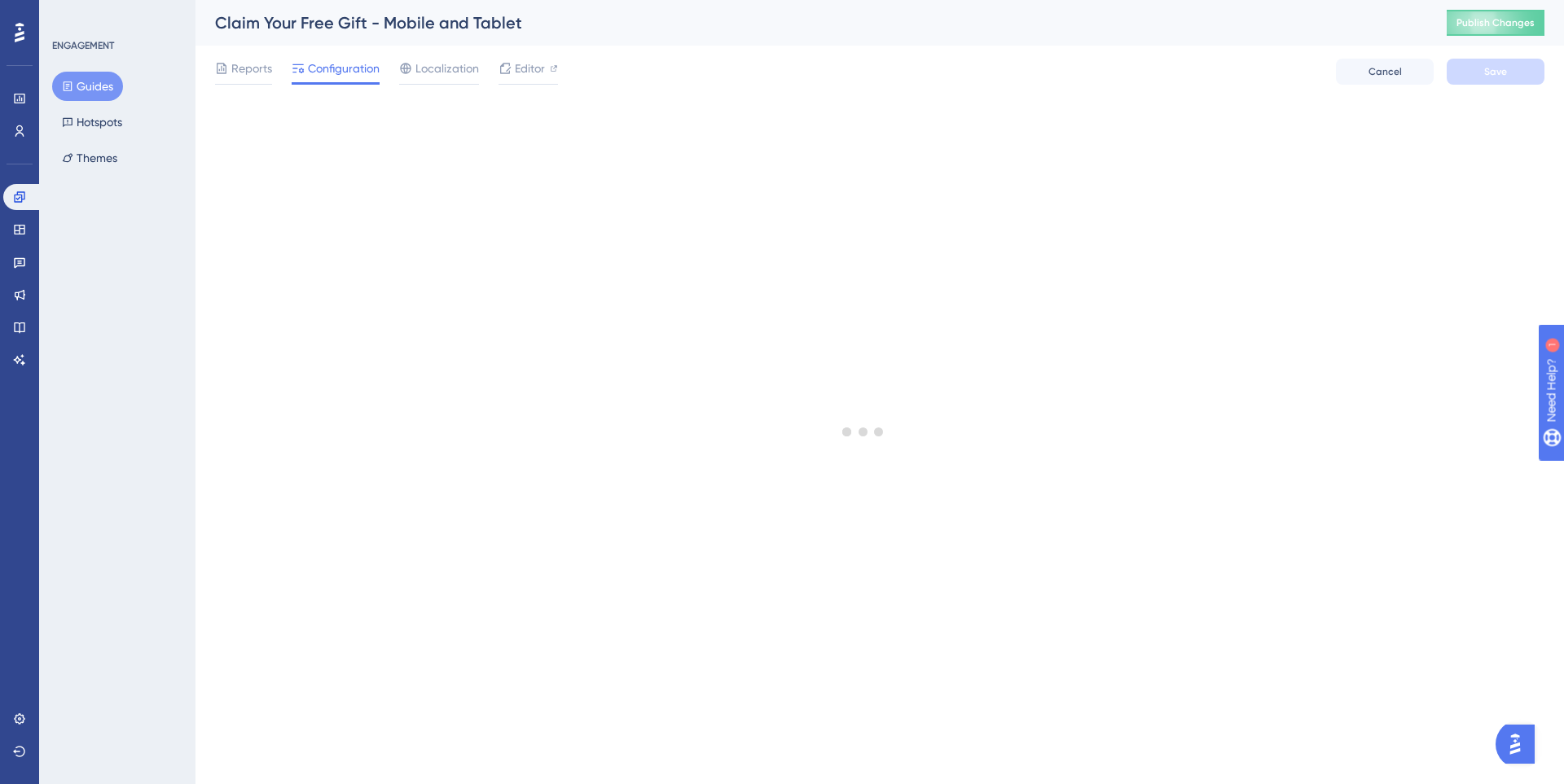
click at [93, 95] on button "Guides" at bounding box center [88, 86] width 71 height 29
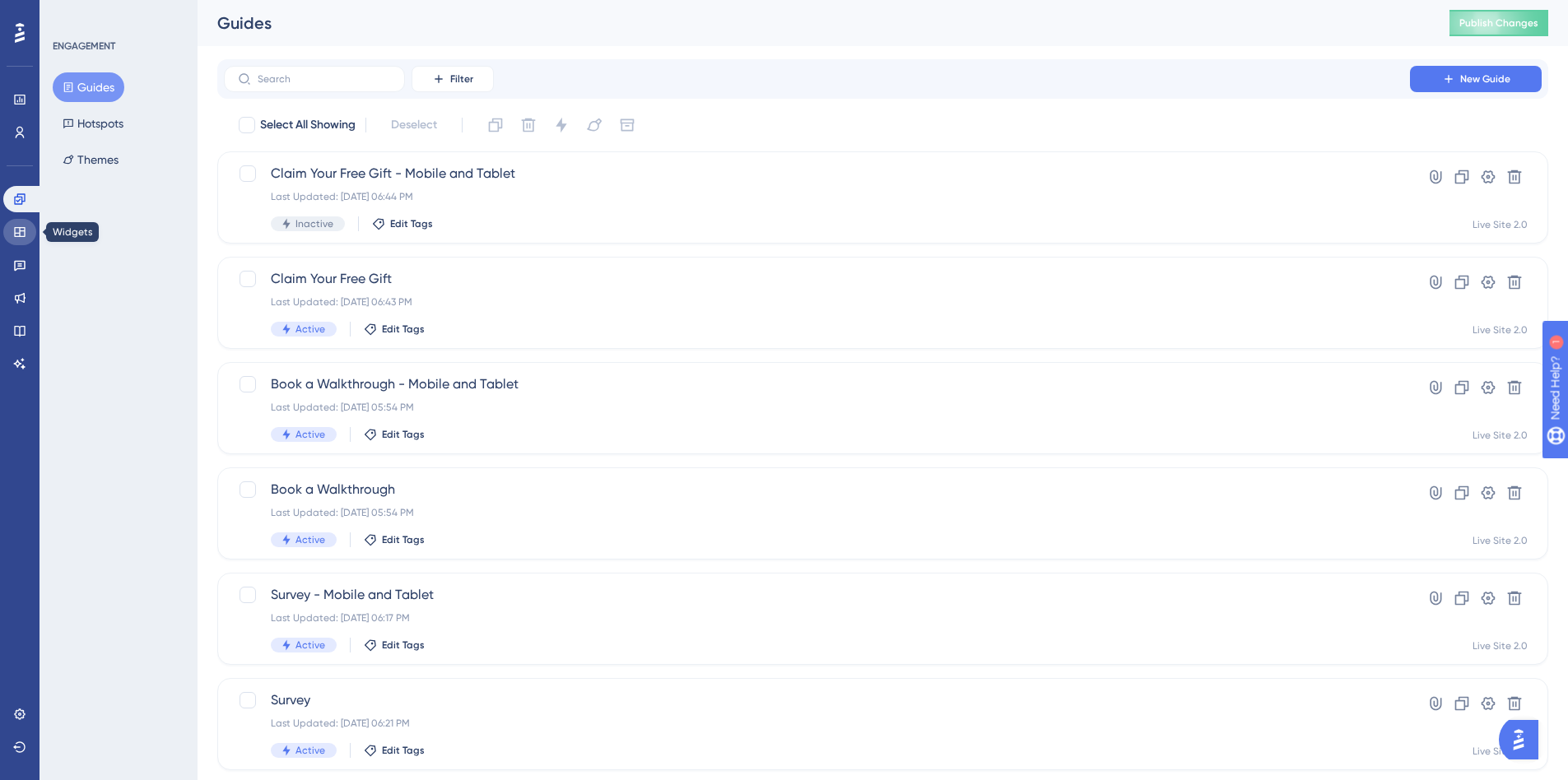
click at [16, 239] on link at bounding box center [20, 231] width 33 height 26
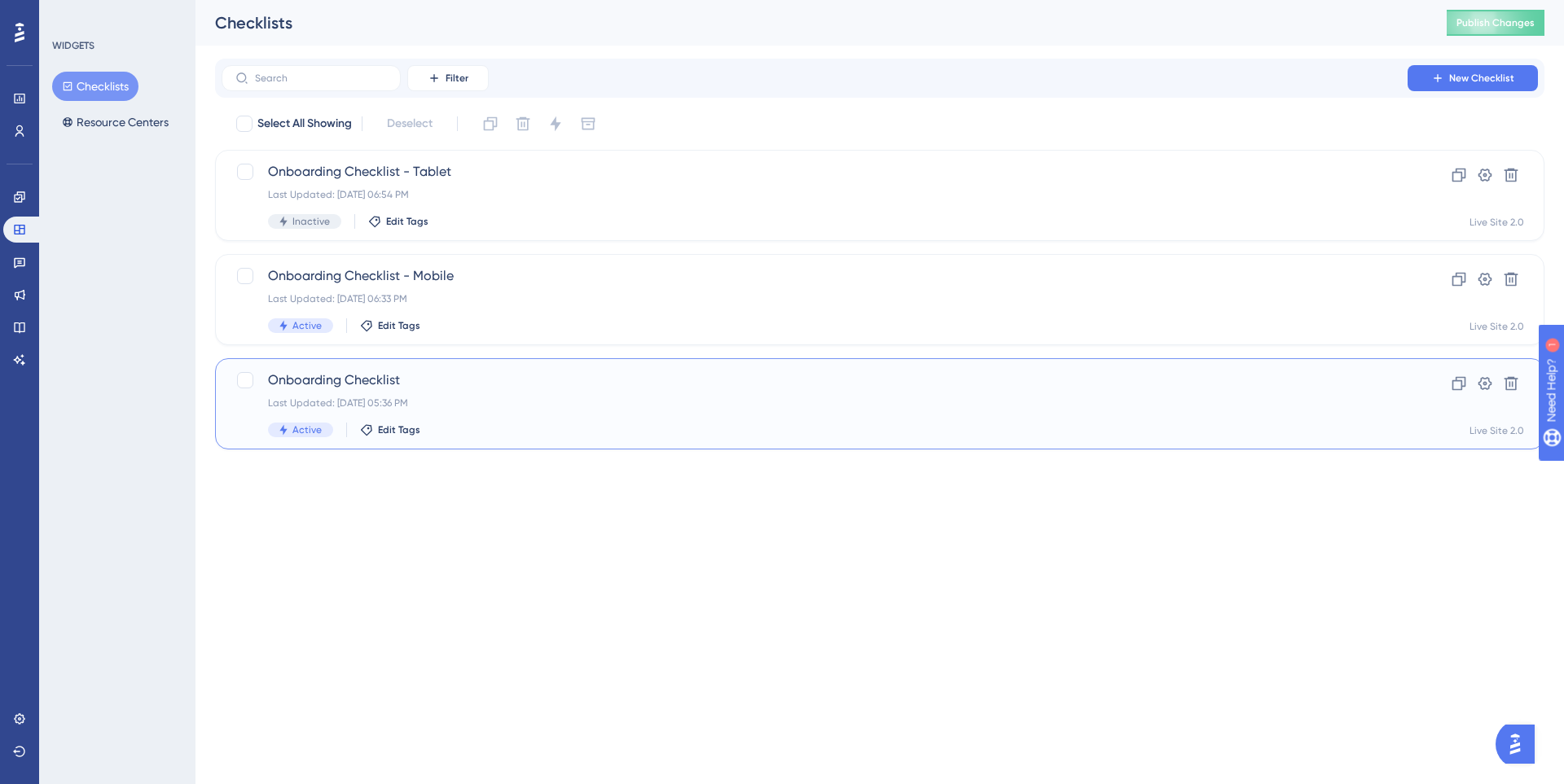
click at [414, 383] on span "Onboarding Checklist" at bounding box center [814, 380] width 1093 height 19
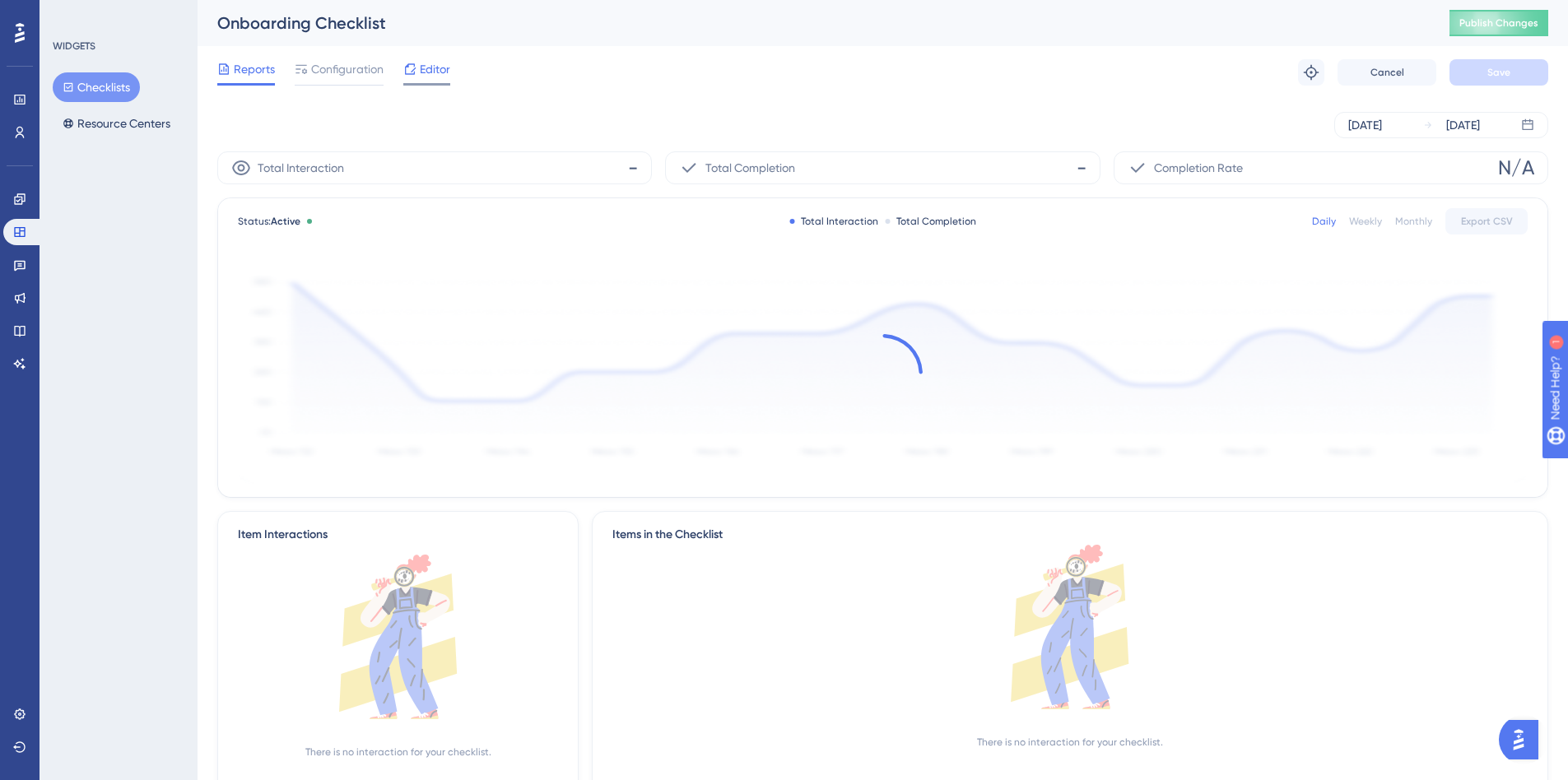
click at [416, 79] on div "Editor" at bounding box center [426, 71] width 47 height 26
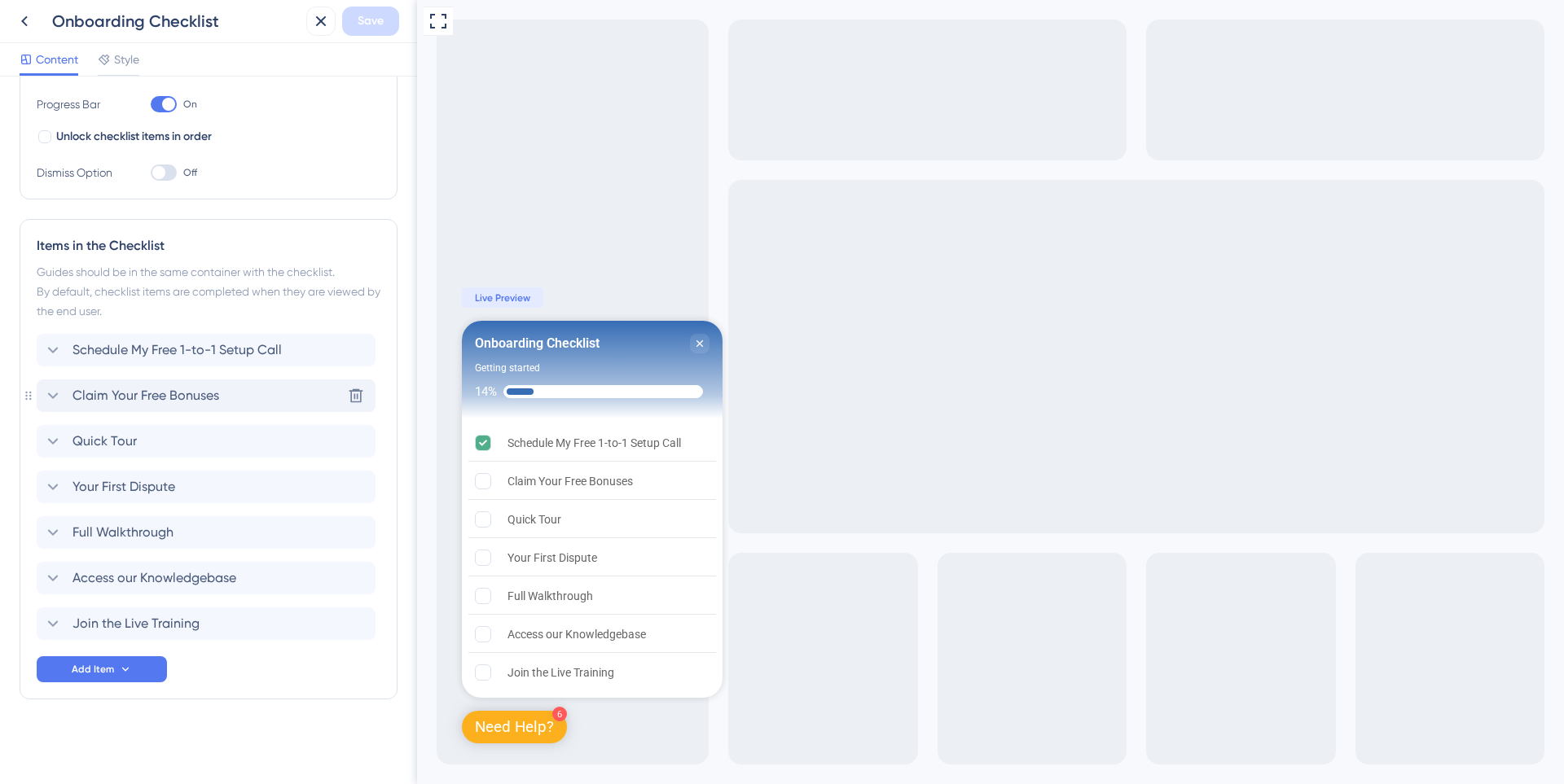
click at [100, 393] on span "Claim Your Free Bonuses" at bounding box center [146, 396] width 147 height 19
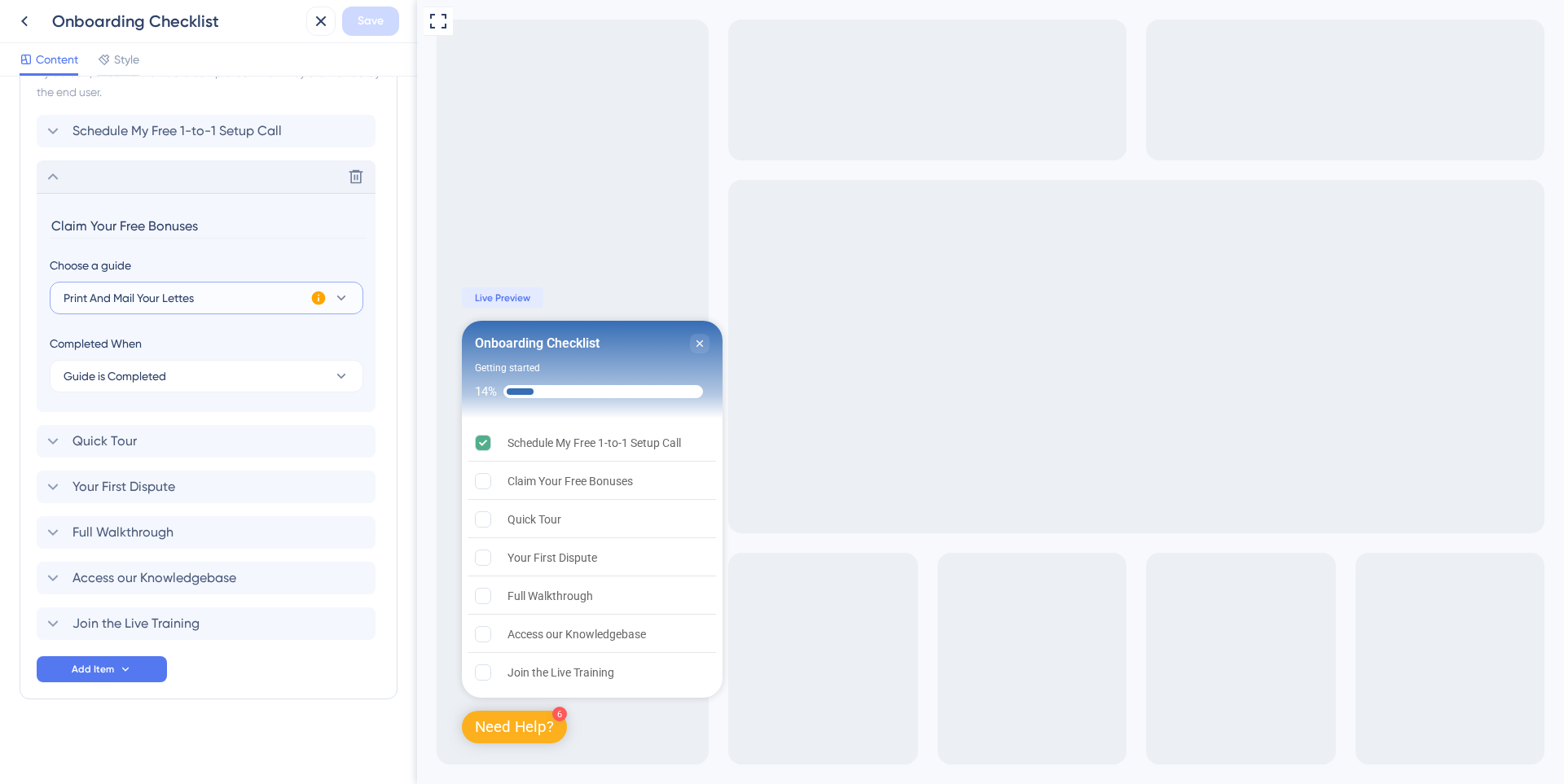
click at [283, 294] on button "Print And Mail Your Lettes" at bounding box center [206, 298] width 314 height 33
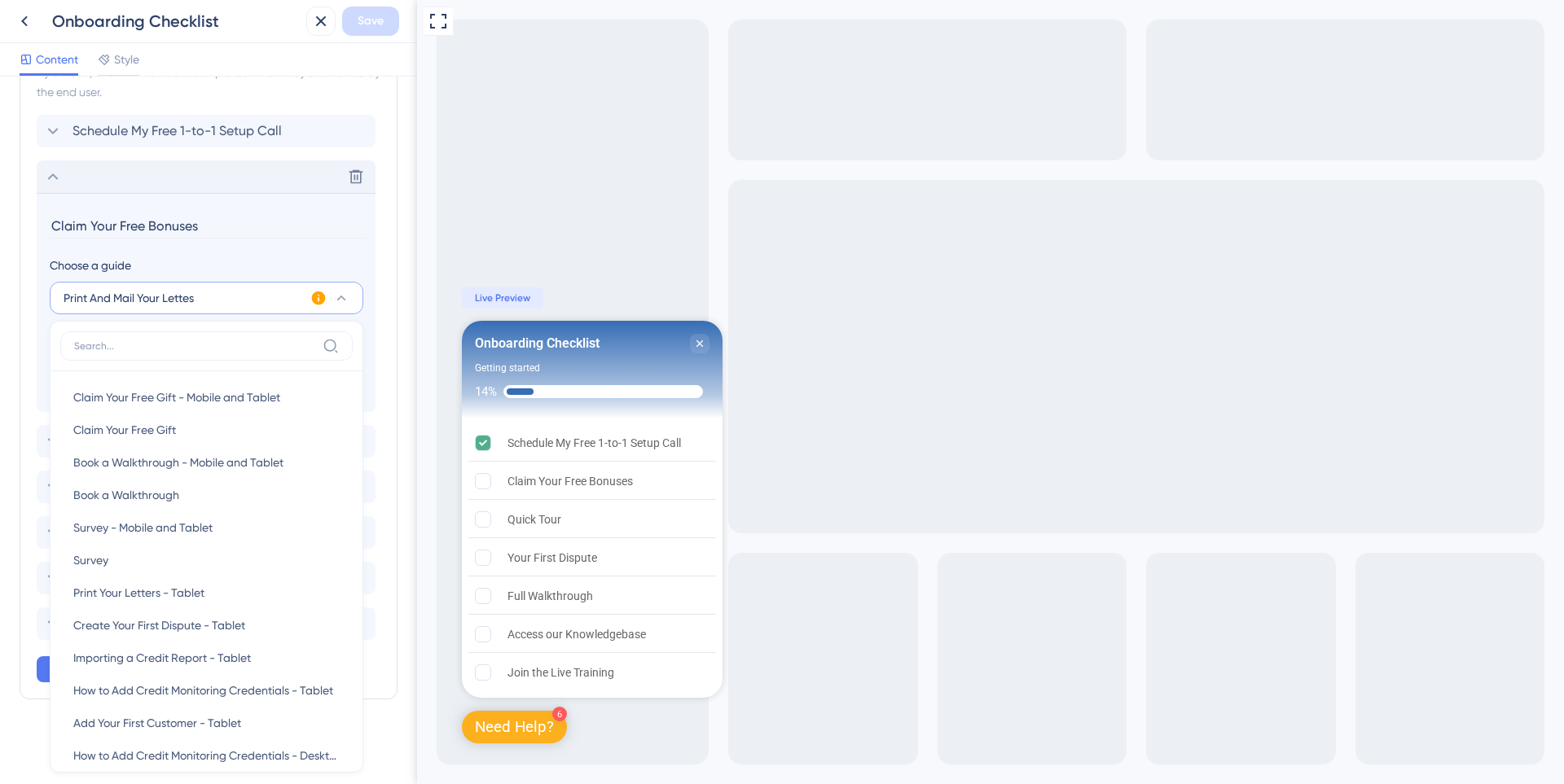
scroll to position [590, 0]
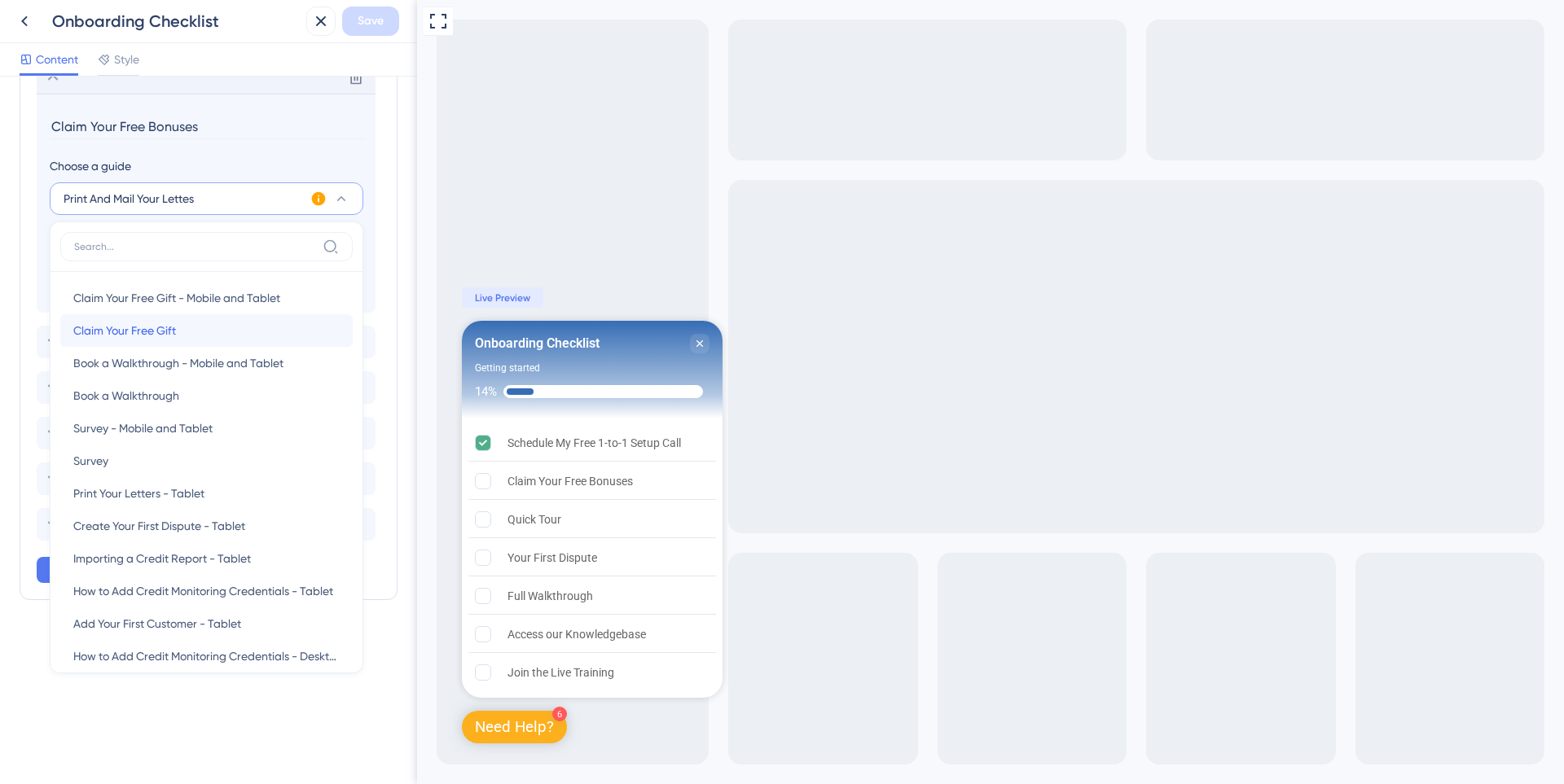
click at [237, 323] on div "Claim Your Free Gift Claim Your Free Gift" at bounding box center [206, 331] width 266 height 33
type input "Claim Your Free Gift"
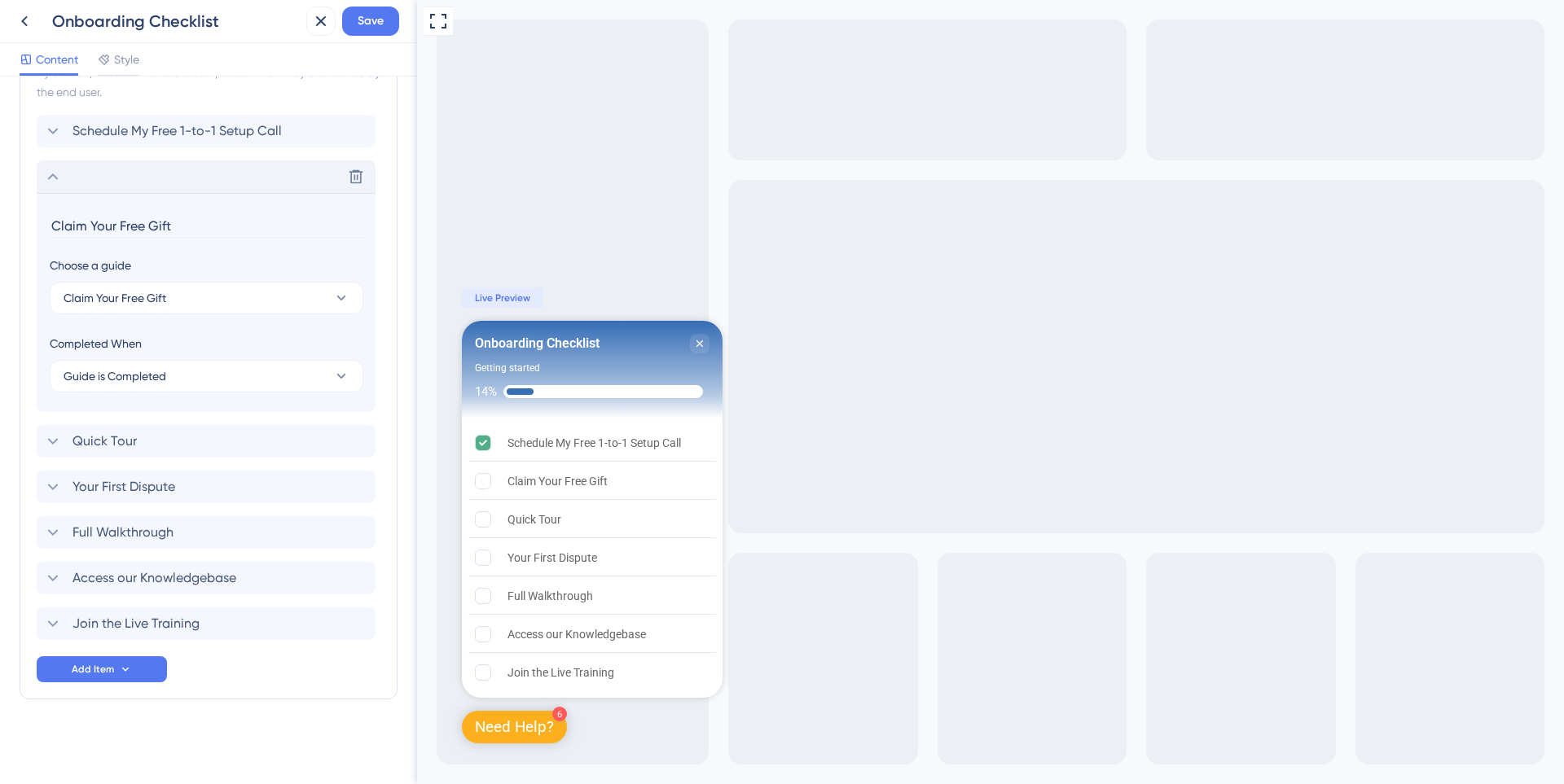
scroll to position [491, 0]
click at [57, 187] on div "Delete" at bounding box center [205, 176] width 339 height 33
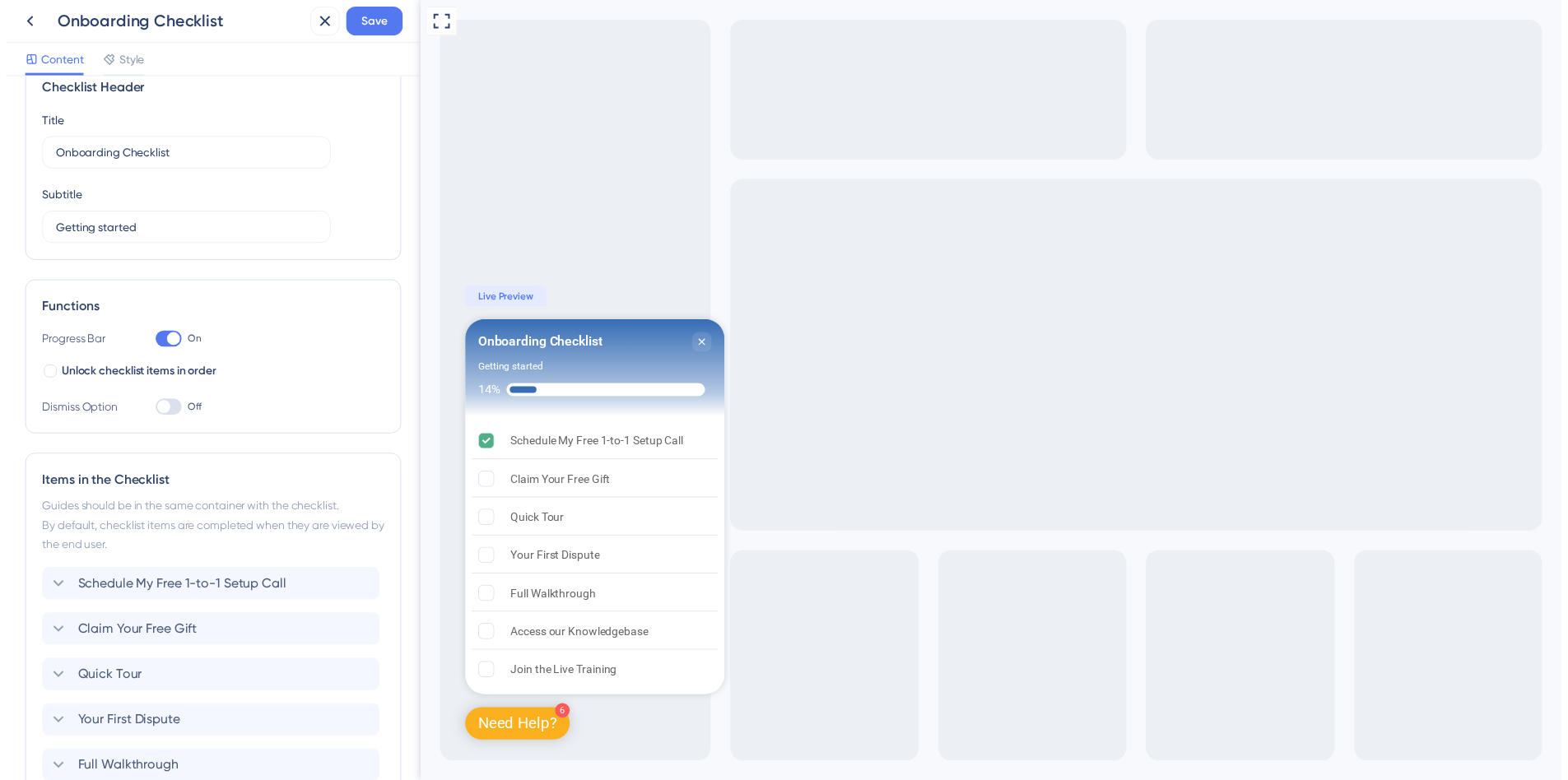
scroll to position [27, 0]
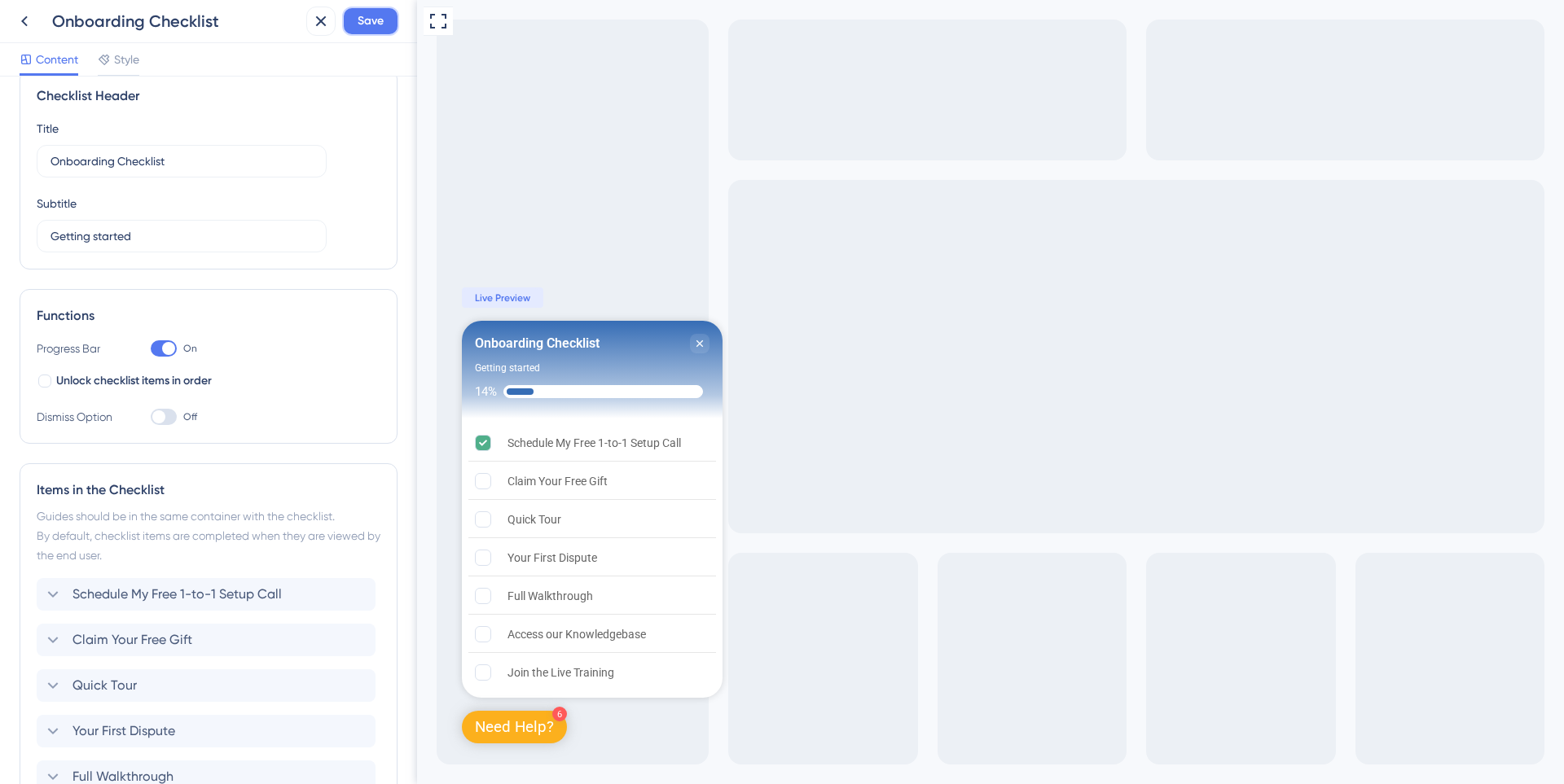
click at [362, 20] on span "Save" at bounding box center [370, 21] width 26 height 19
click at [317, 32] on button at bounding box center [309, 29] width 26 height 26
click at [30, 19] on icon at bounding box center [25, 21] width 19 height 19
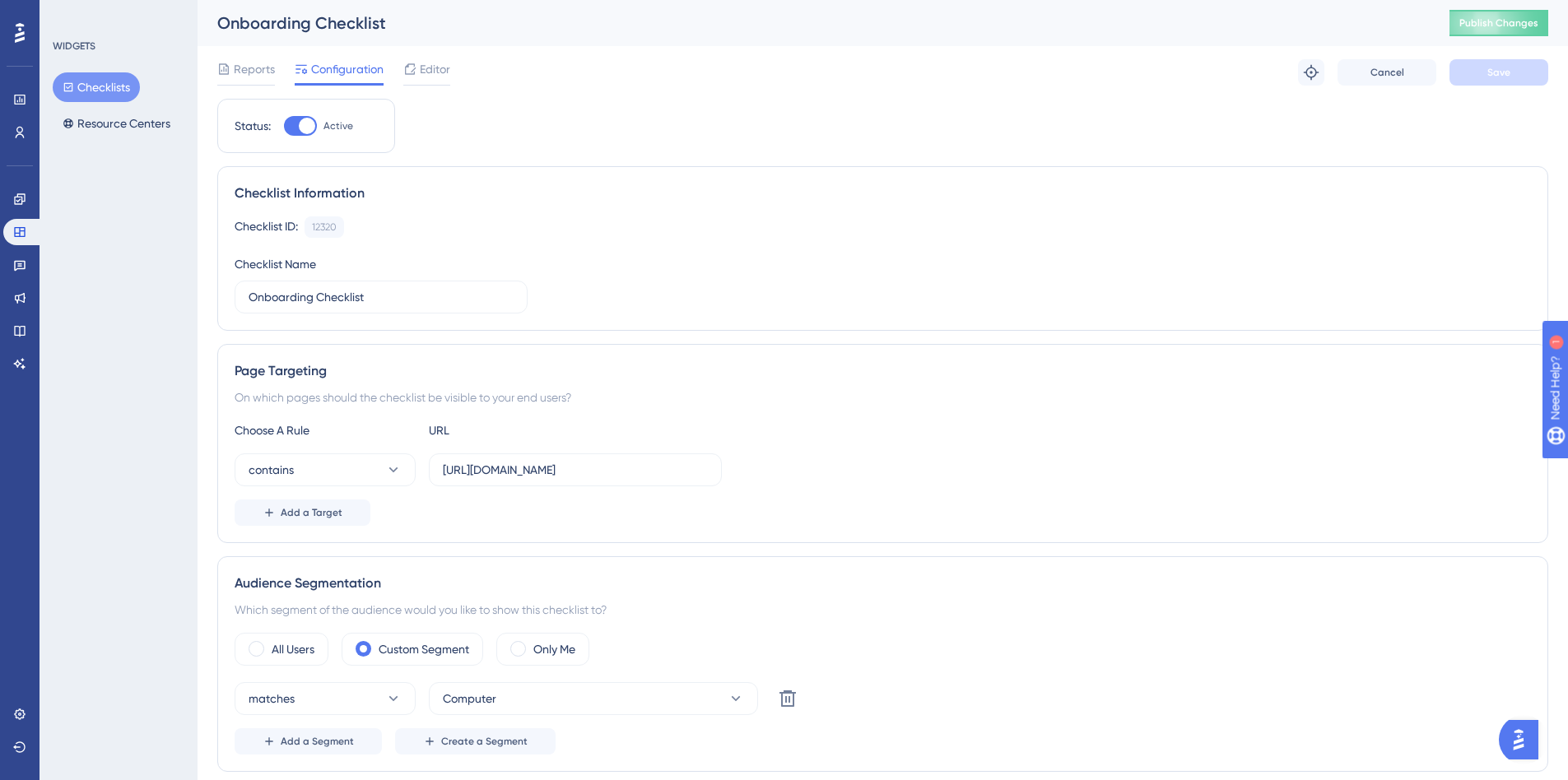
click at [138, 88] on button "Checklists" at bounding box center [96, 87] width 88 height 29
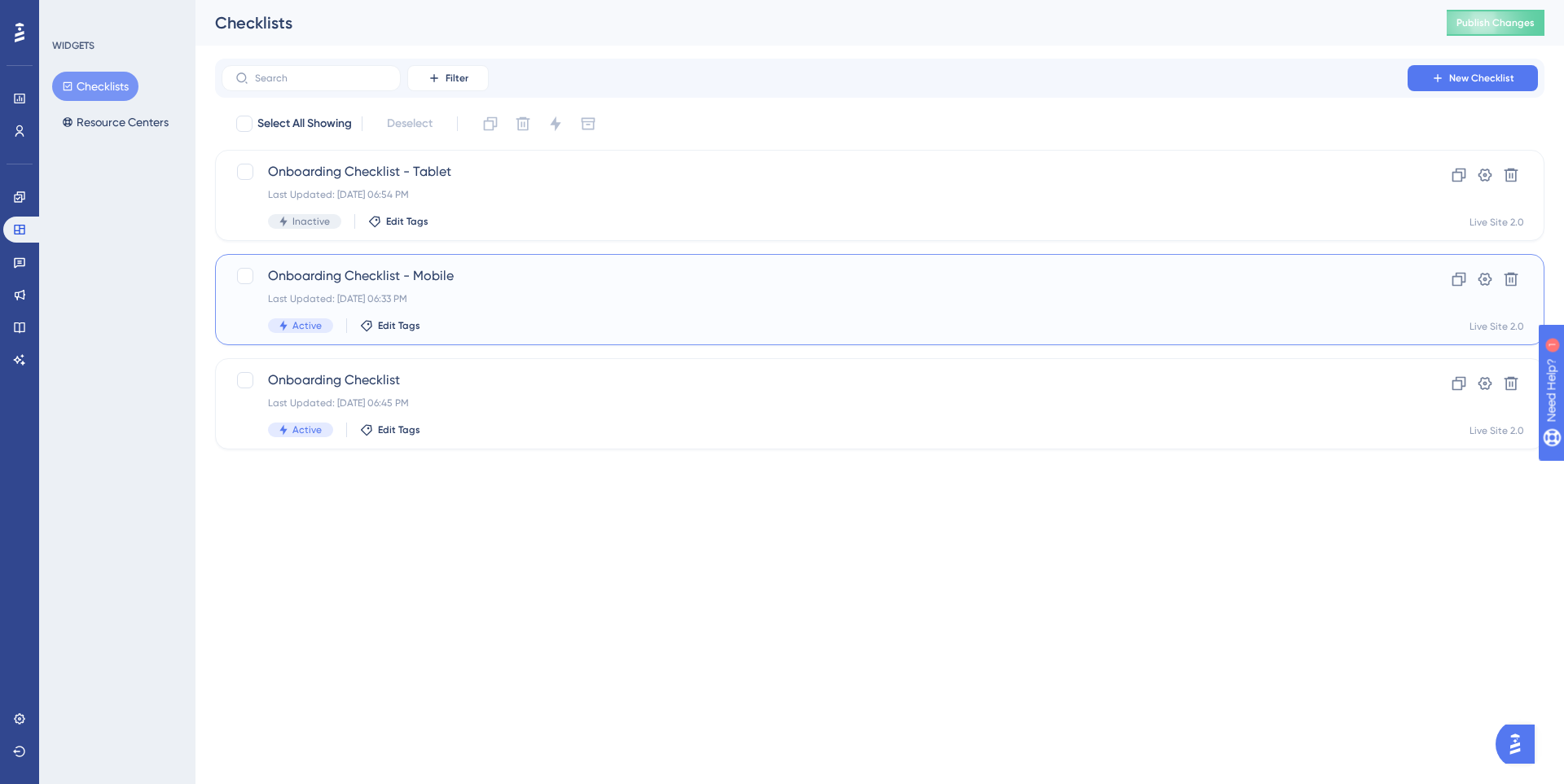
click at [443, 297] on div "Last Updated: Sep 19 2025, 06:33 PM" at bounding box center [814, 299] width 1093 height 13
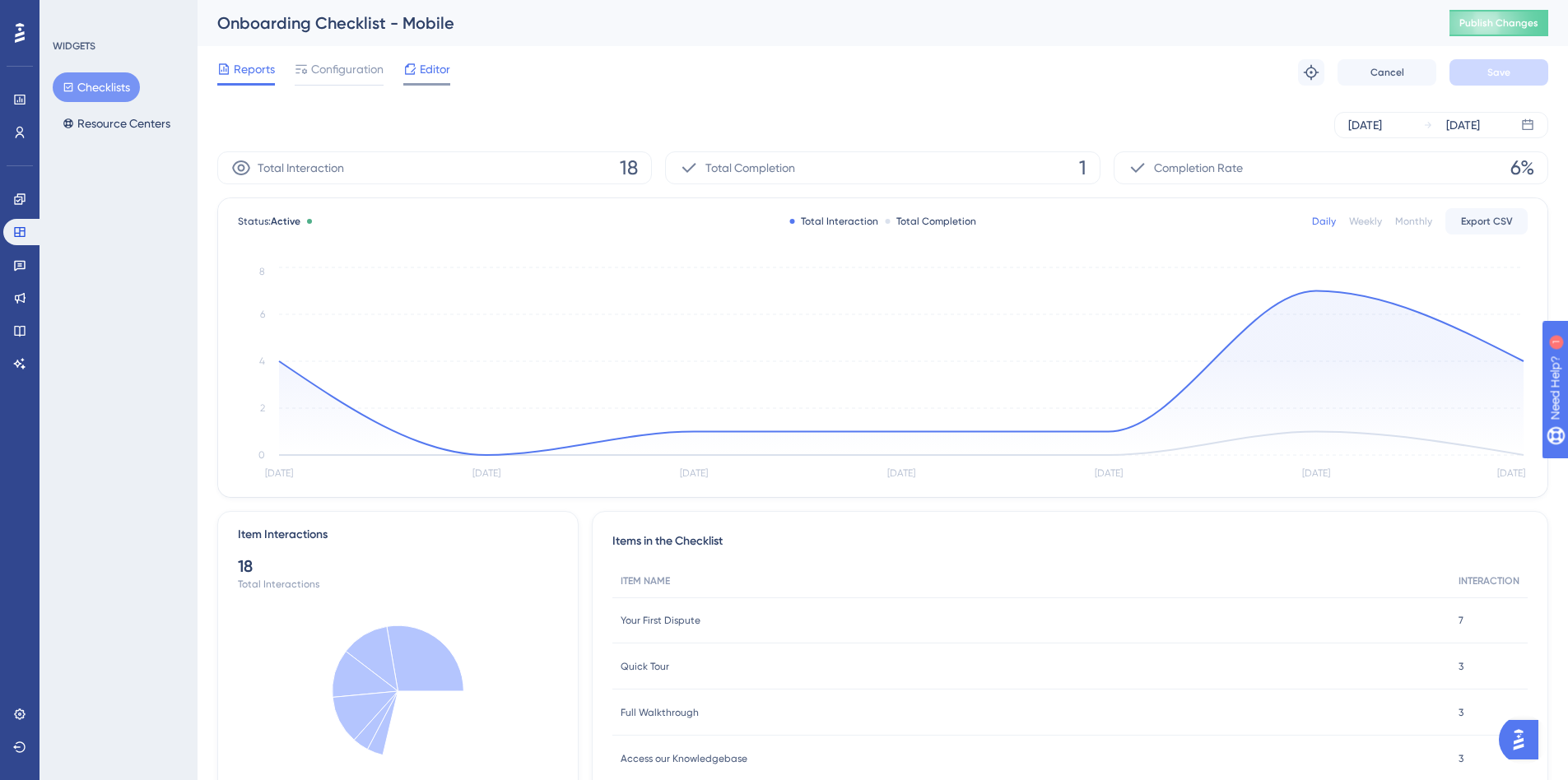
click at [413, 69] on icon at bounding box center [409, 69] width 13 height 13
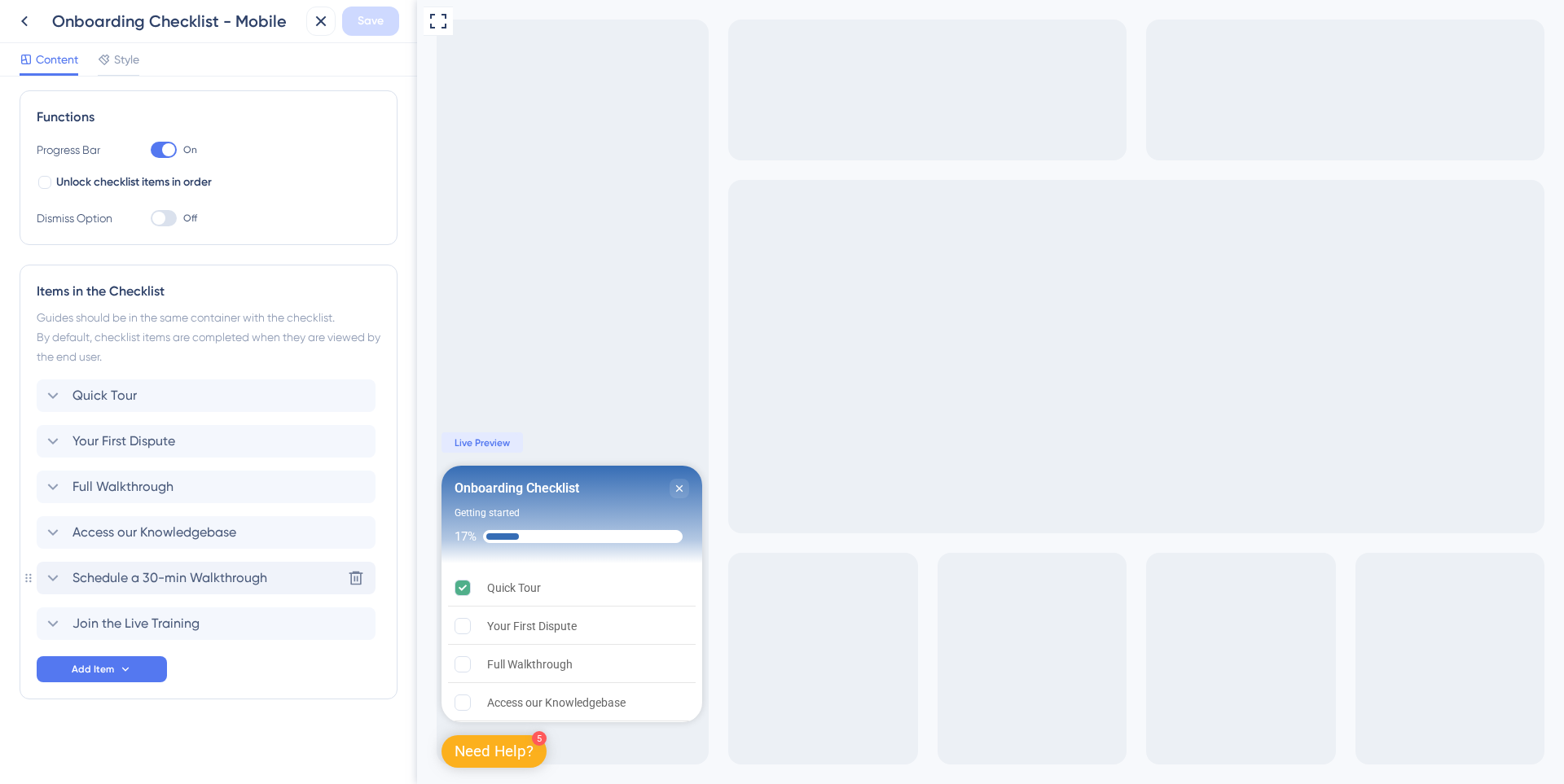
click at [150, 573] on span "Schedule a 30-min Walkthrough" at bounding box center [170, 578] width 195 height 19
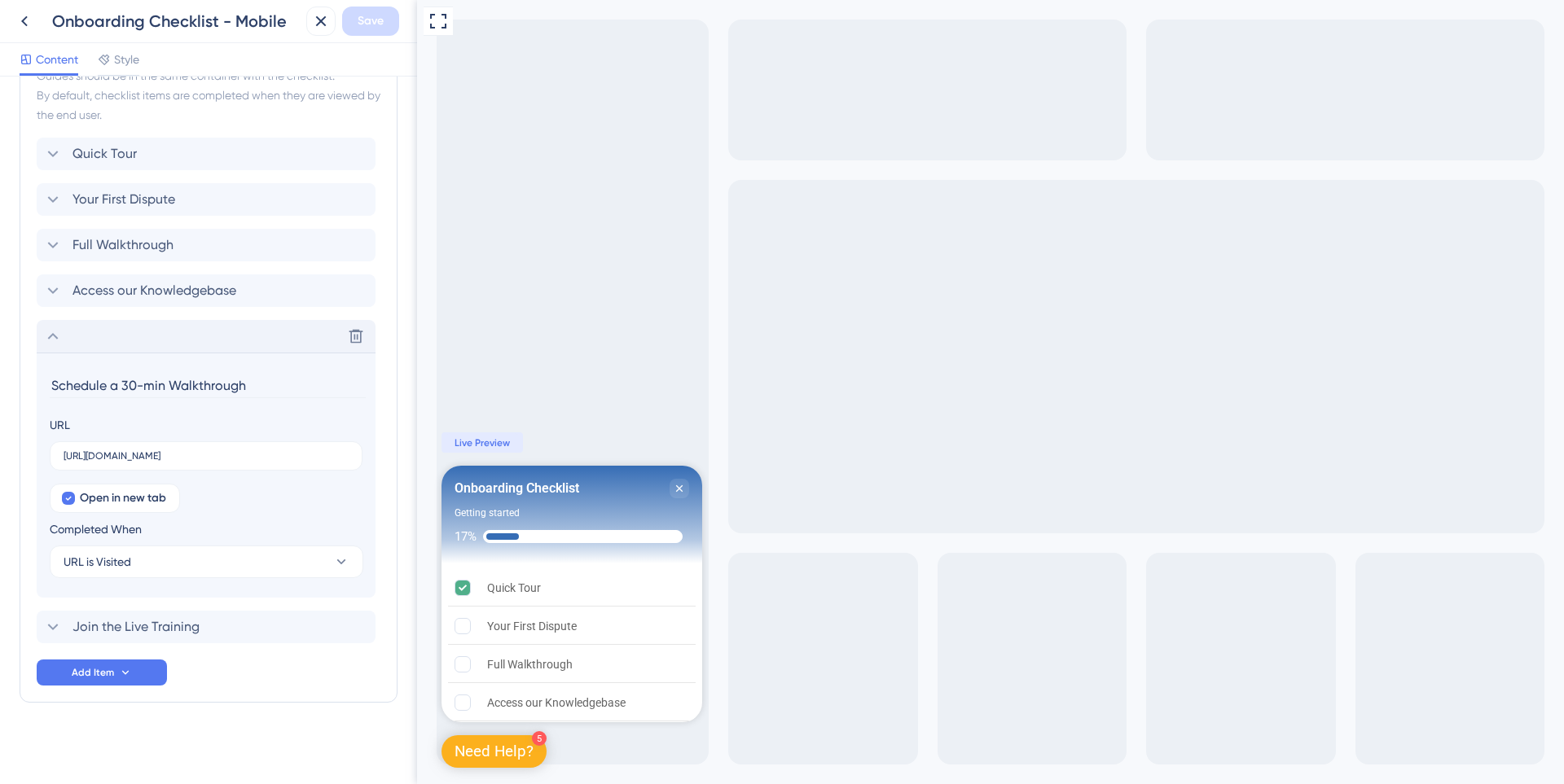
scroll to position [470, 0]
click at [170, 377] on input "Schedule a 30-min Walkthrough" at bounding box center [207, 382] width 316 height 26
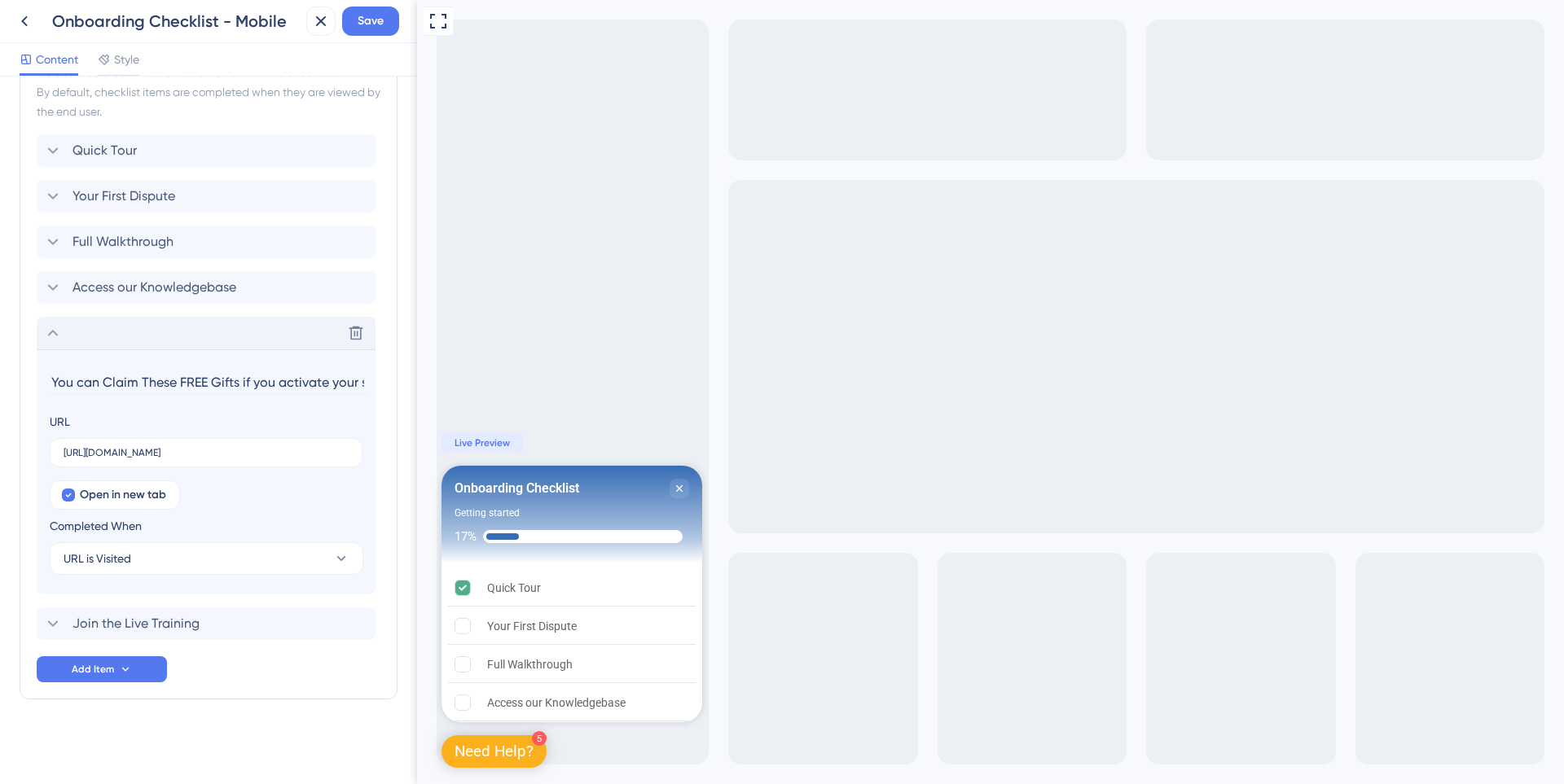
click at [162, 378] on input "You can Claim These FREE Gifts if you activate your software within 15 days of …" at bounding box center [207, 382] width 316 height 26
paste input "Schedule My Free 1-to-1 Setup Call"
type input "Schedule My Free 1-to-1 Setup Call"
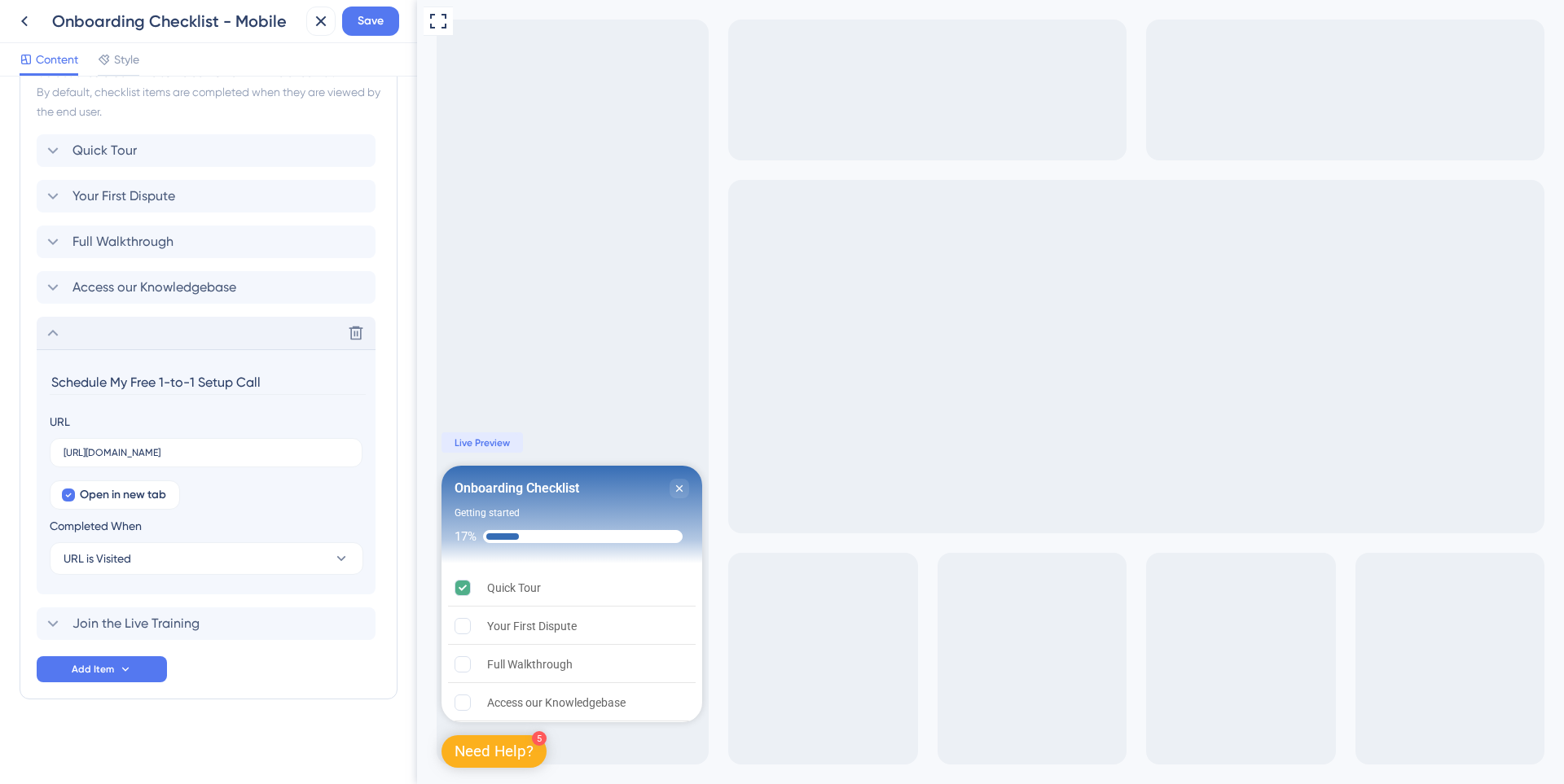
click at [98, 342] on div "Delete" at bounding box center [205, 332] width 339 height 33
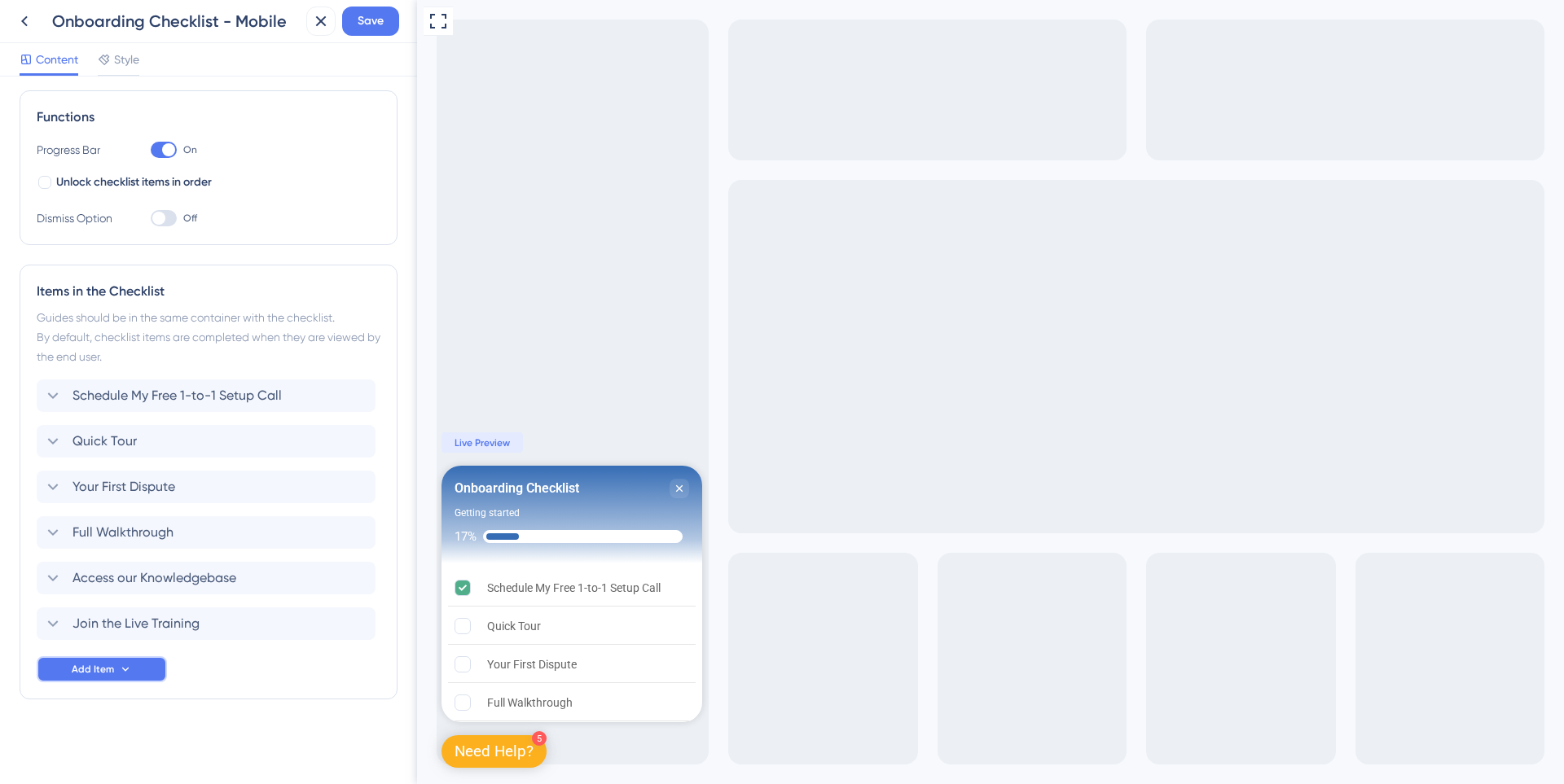
click at [121, 676] on button "Add Item" at bounding box center [101, 668] width 130 height 26
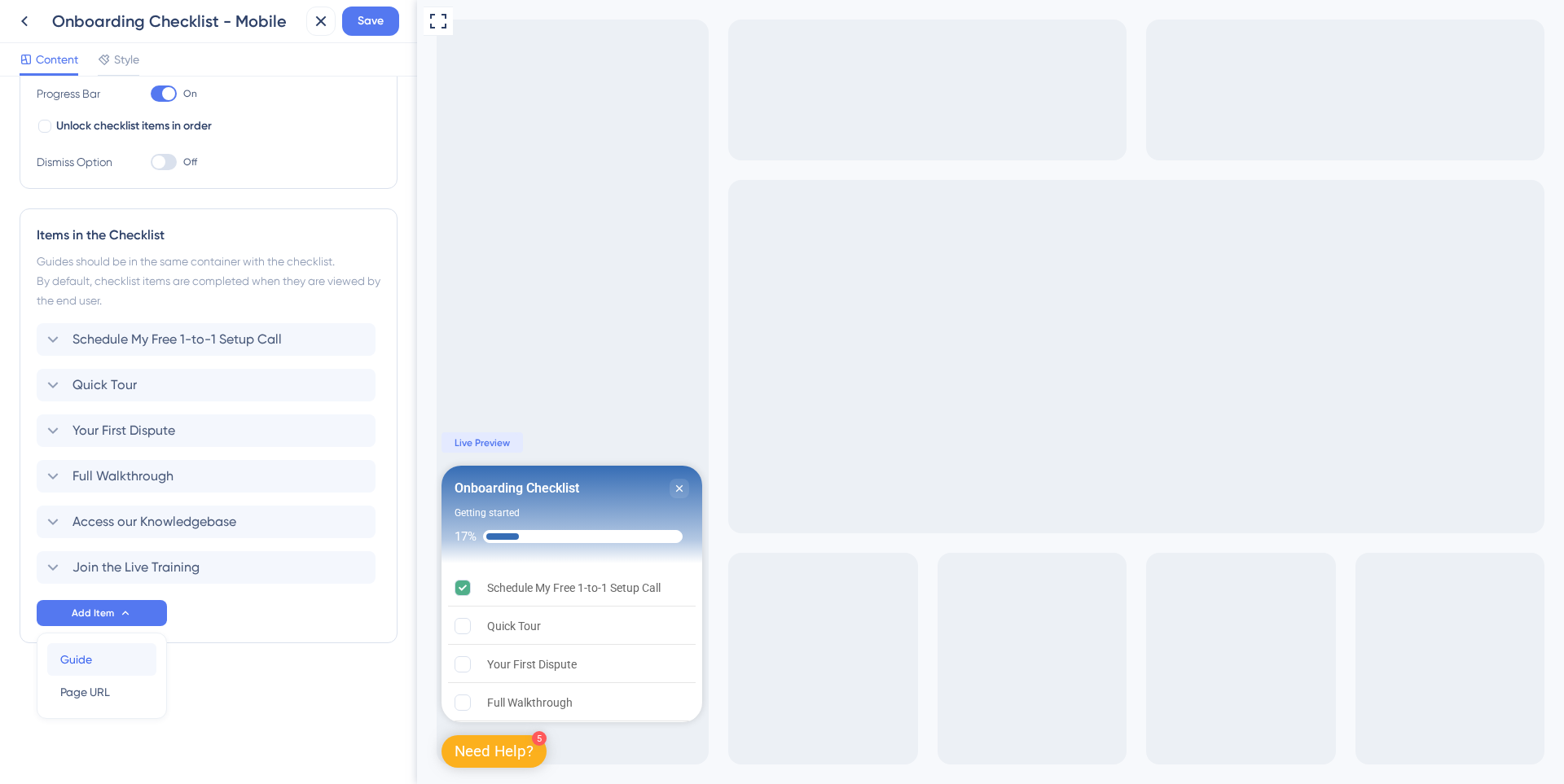
click at [95, 666] on div "Guide Guide" at bounding box center [102, 659] width 83 height 33
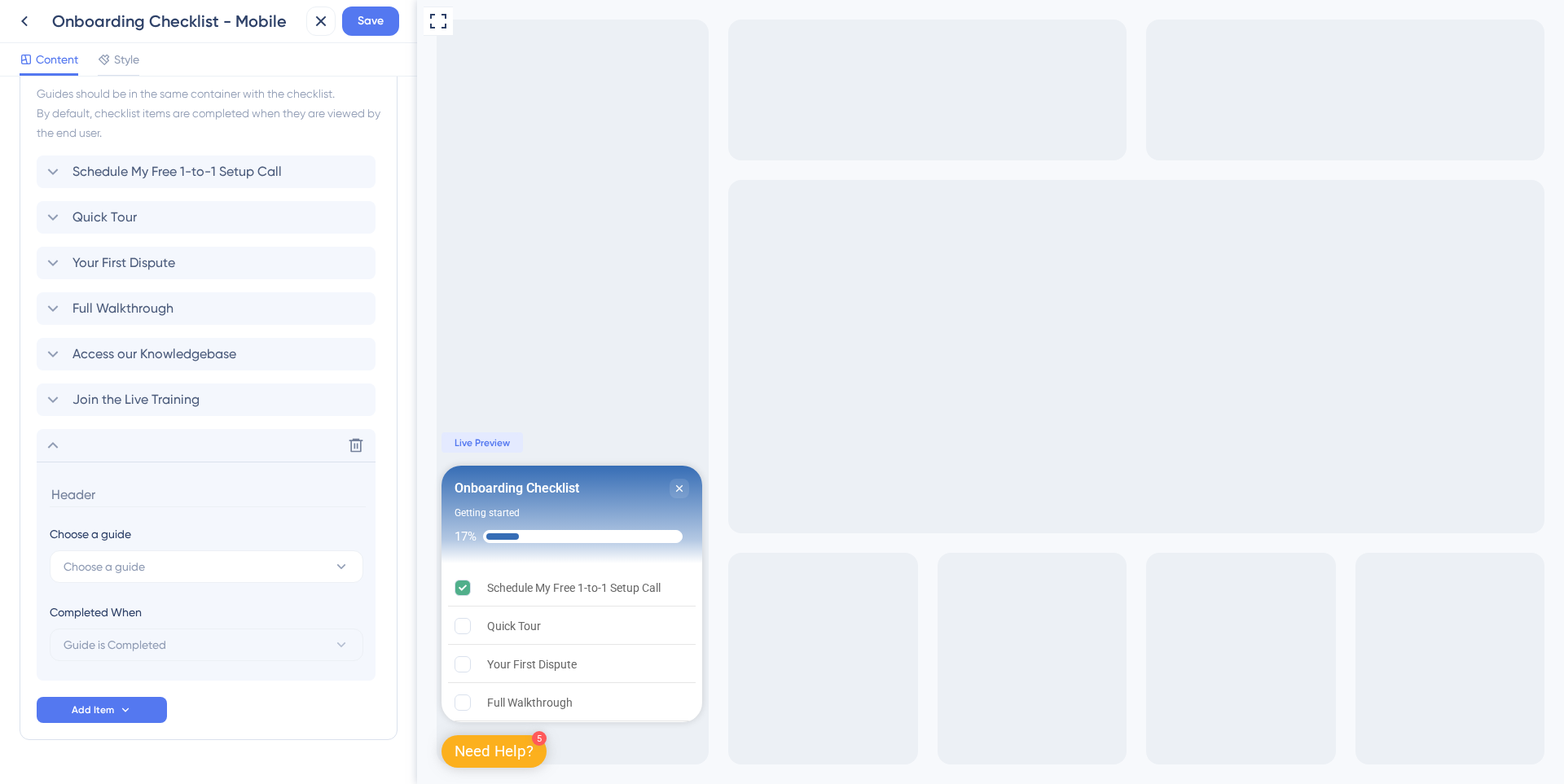
scroll to position [491, 0]
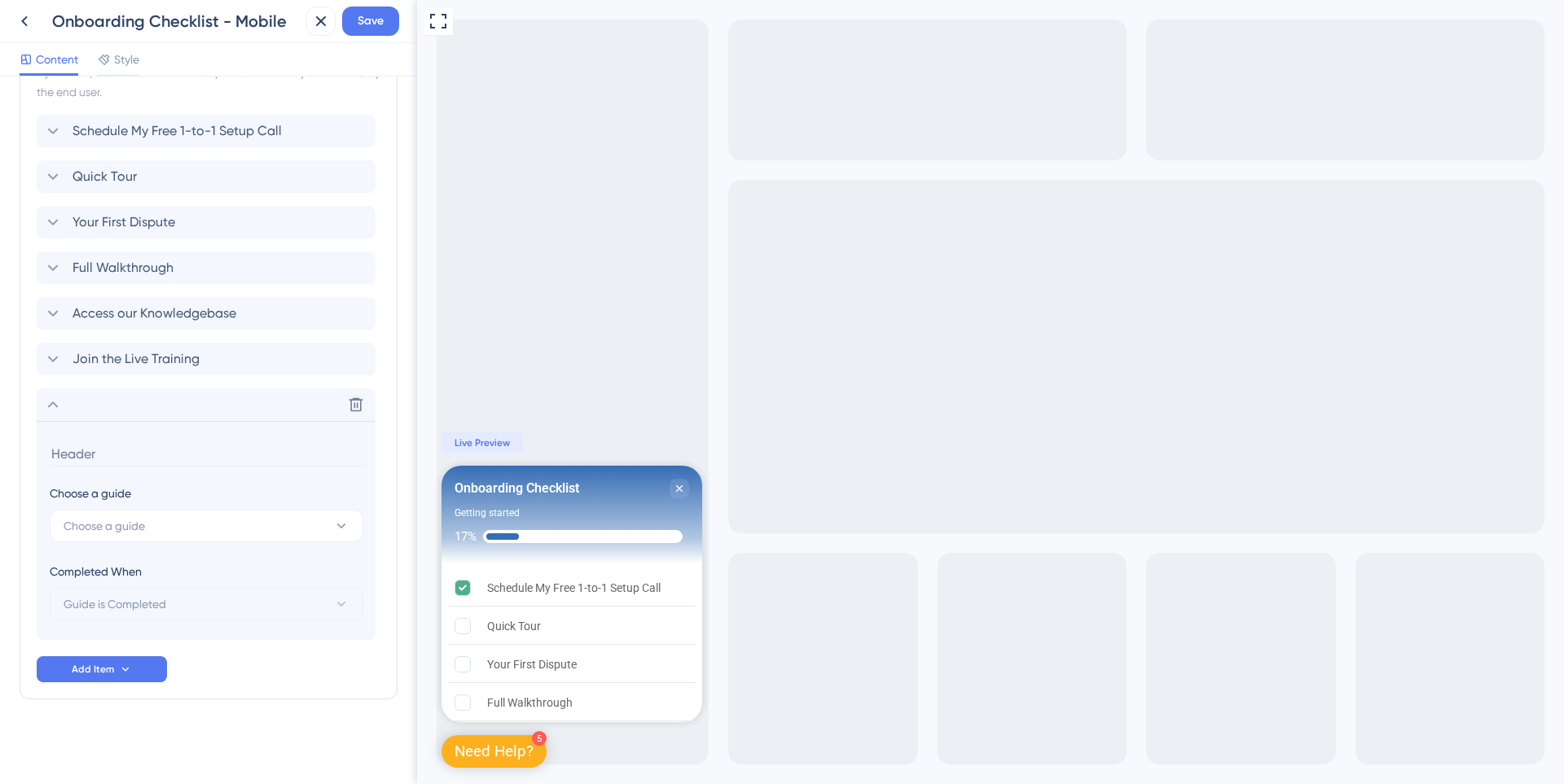
click at [121, 461] on input at bounding box center [207, 453] width 316 height 26
click at [167, 451] on input "Claim Your Free Gift" at bounding box center [207, 453] width 316 height 26
click at [181, 524] on button "Choose a guide" at bounding box center [206, 526] width 314 height 33
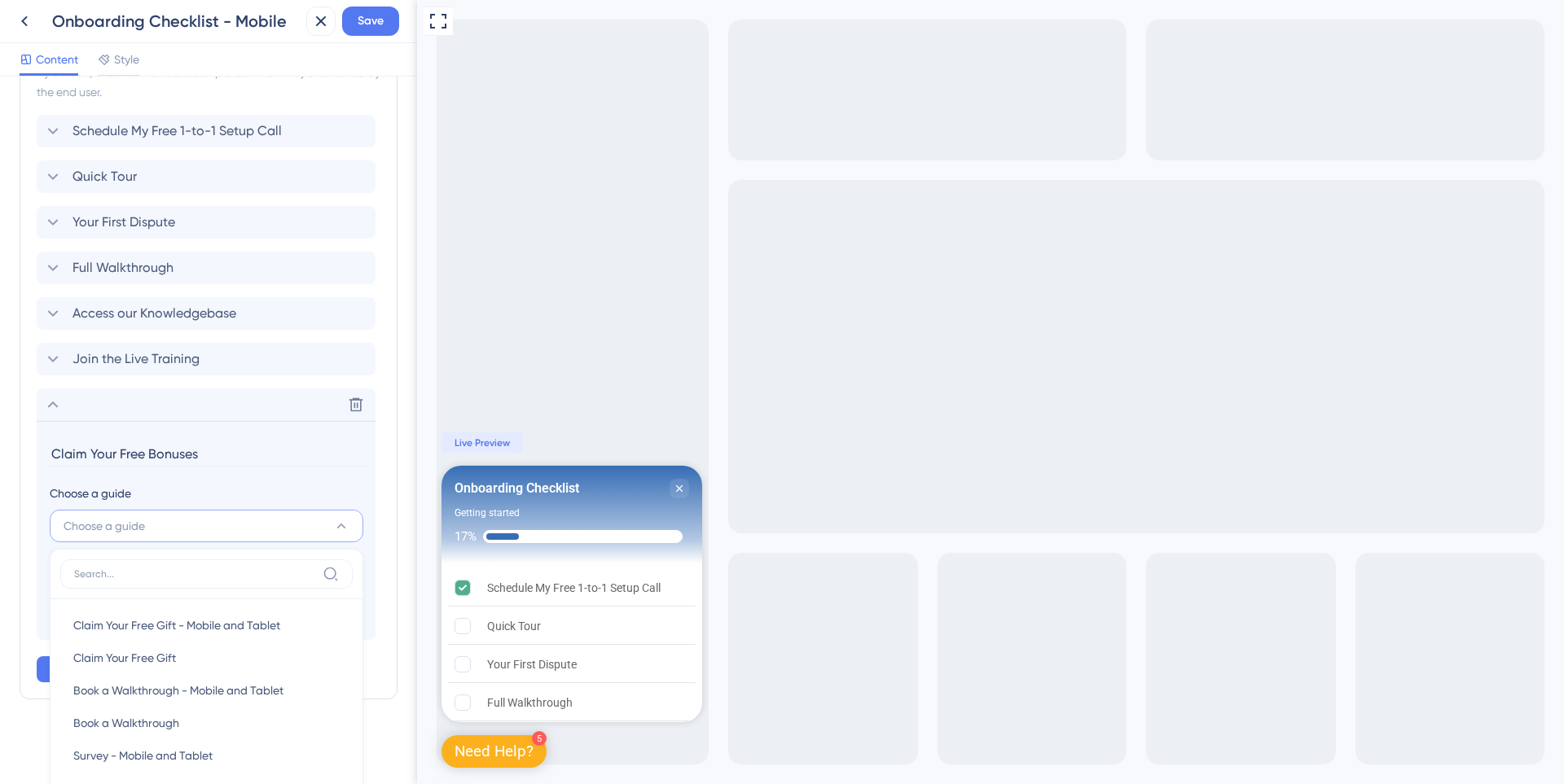
scroll to position [759, 0]
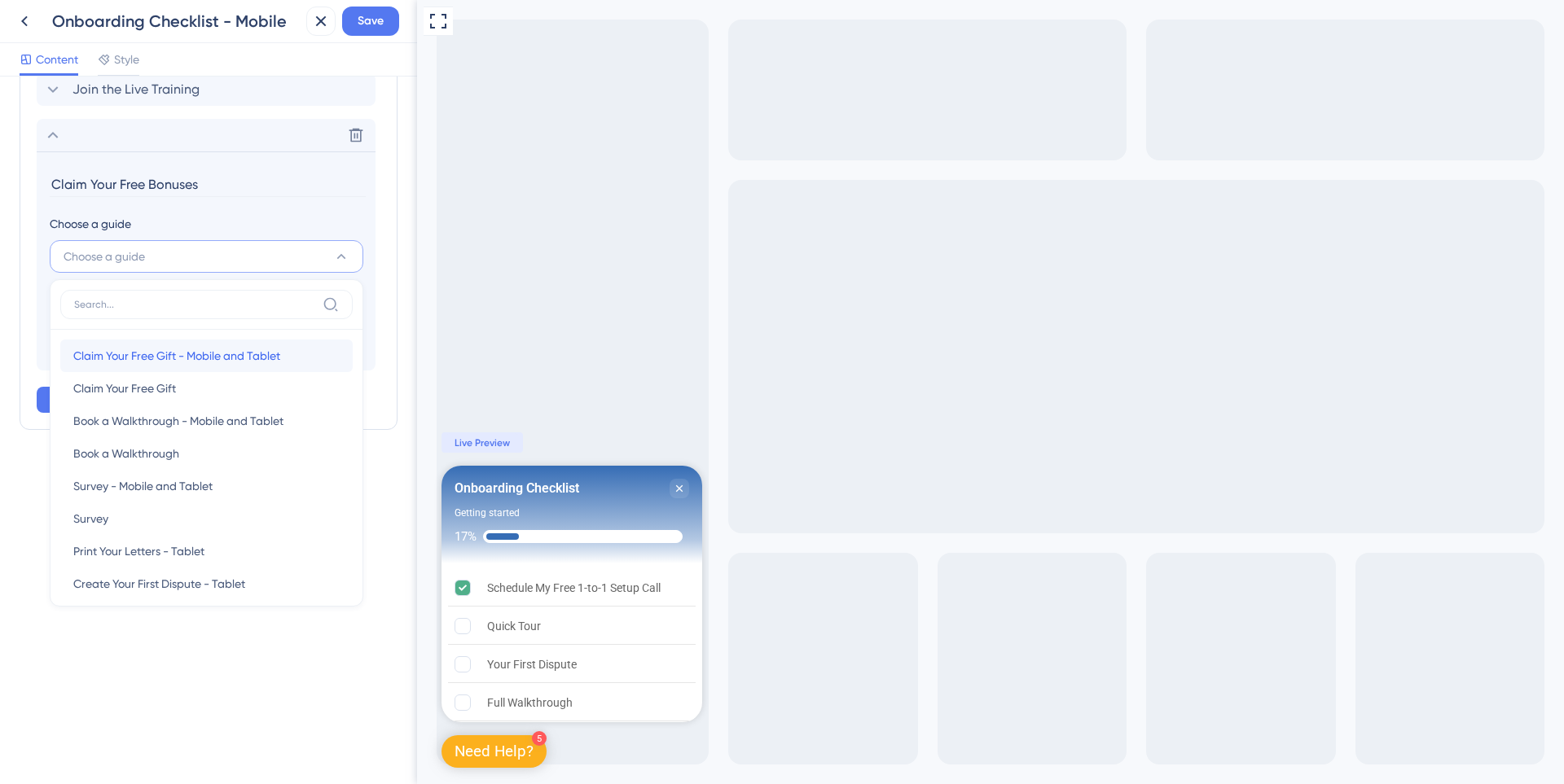
click at [196, 360] on span "Claim Your Free Gift - Mobile and Tablet" at bounding box center [177, 356] width 207 height 19
type input "Claim Your Free Gift - Mobile and Tablet"
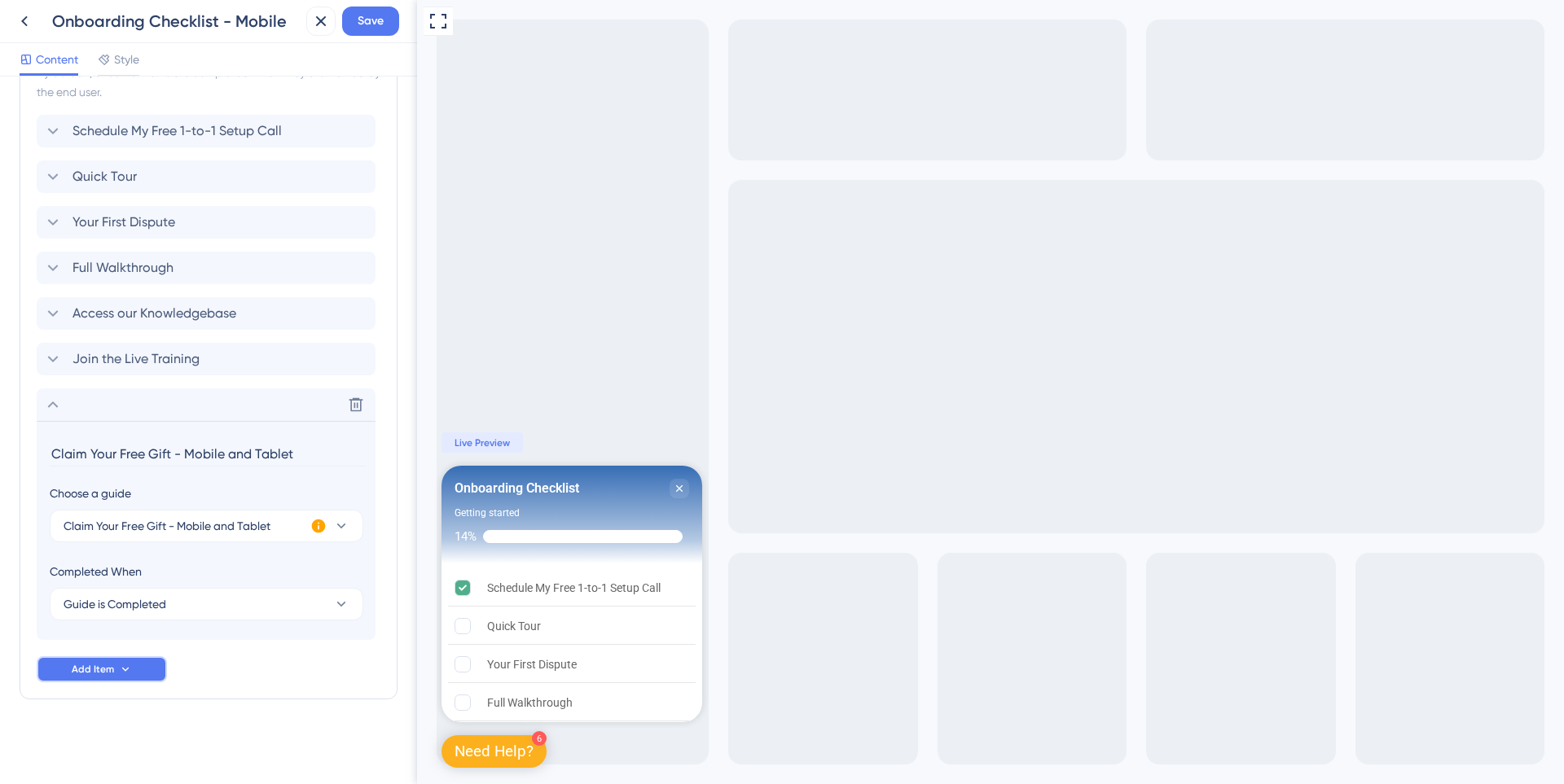
click at [146, 664] on button "Add Item" at bounding box center [101, 668] width 130 height 26
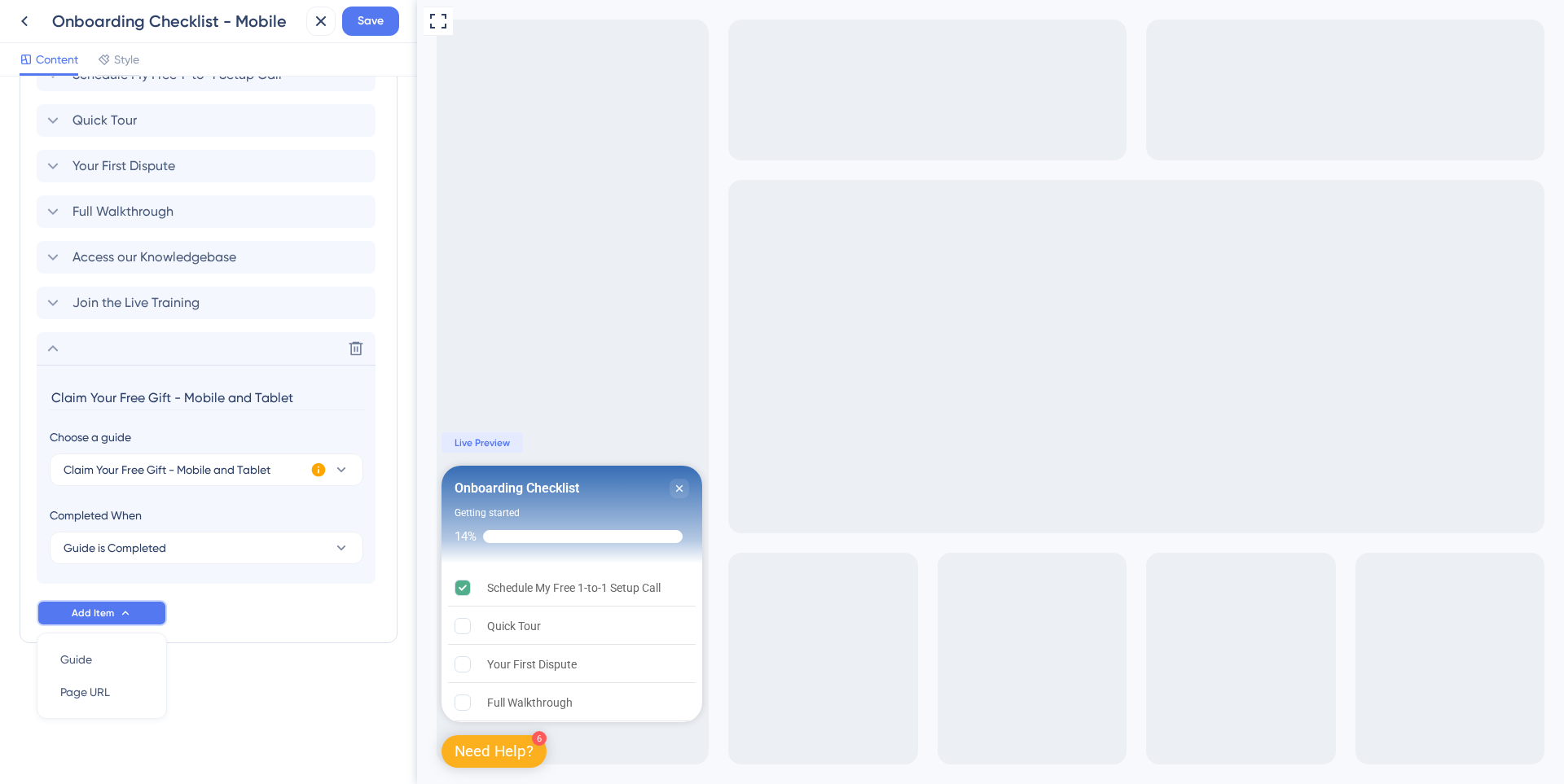
click at [115, 613] on button "Add Item" at bounding box center [101, 613] width 130 height 26
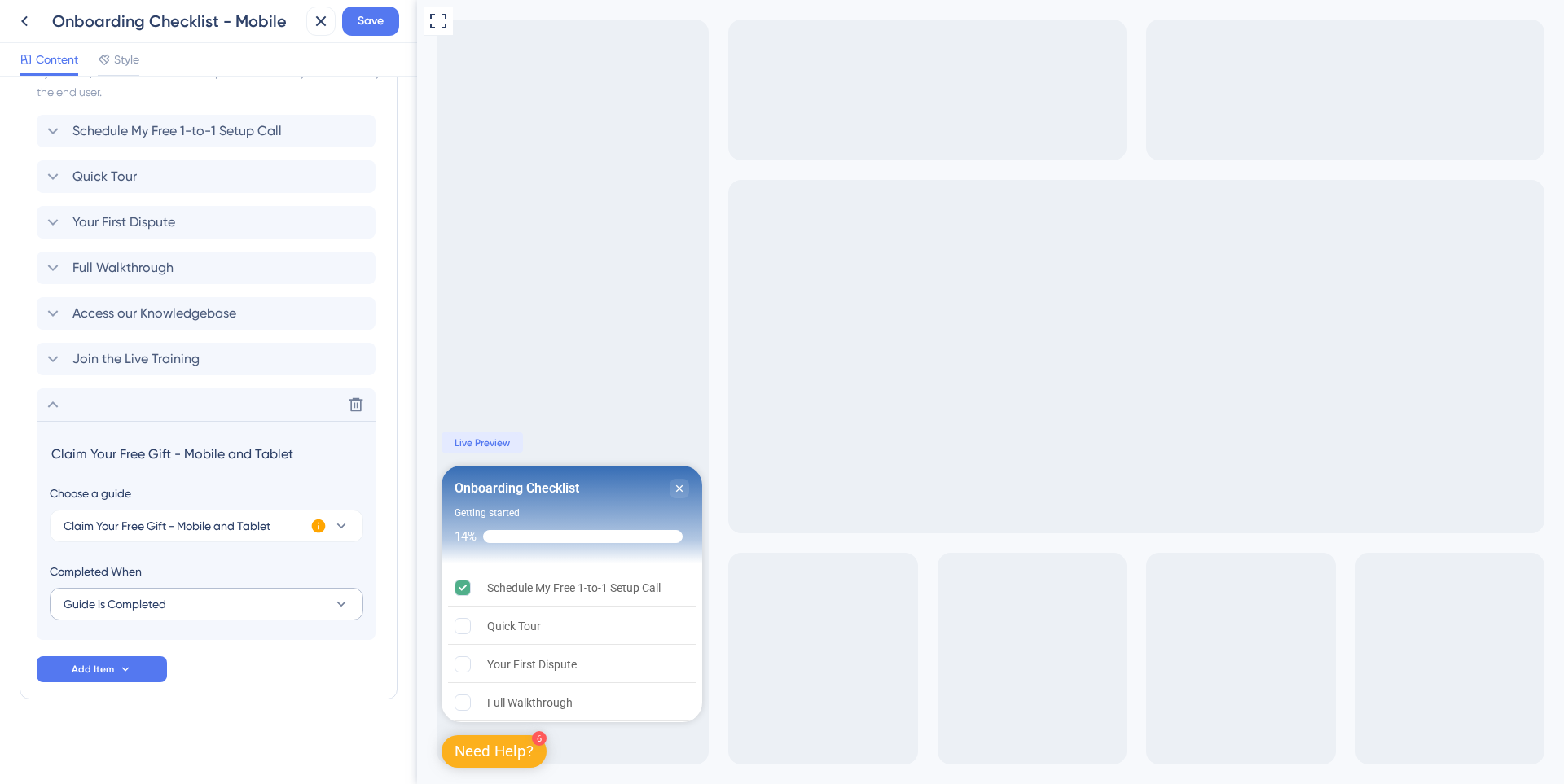
scroll to position [491, 0]
click at [294, 668] on div "Schedule My Free 1-to-1 Setup Call Quick Tour Your First Dispute Full Walkthrou…" at bounding box center [208, 399] width 344 height 567
click at [49, 405] on icon at bounding box center [53, 405] width 19 height 19
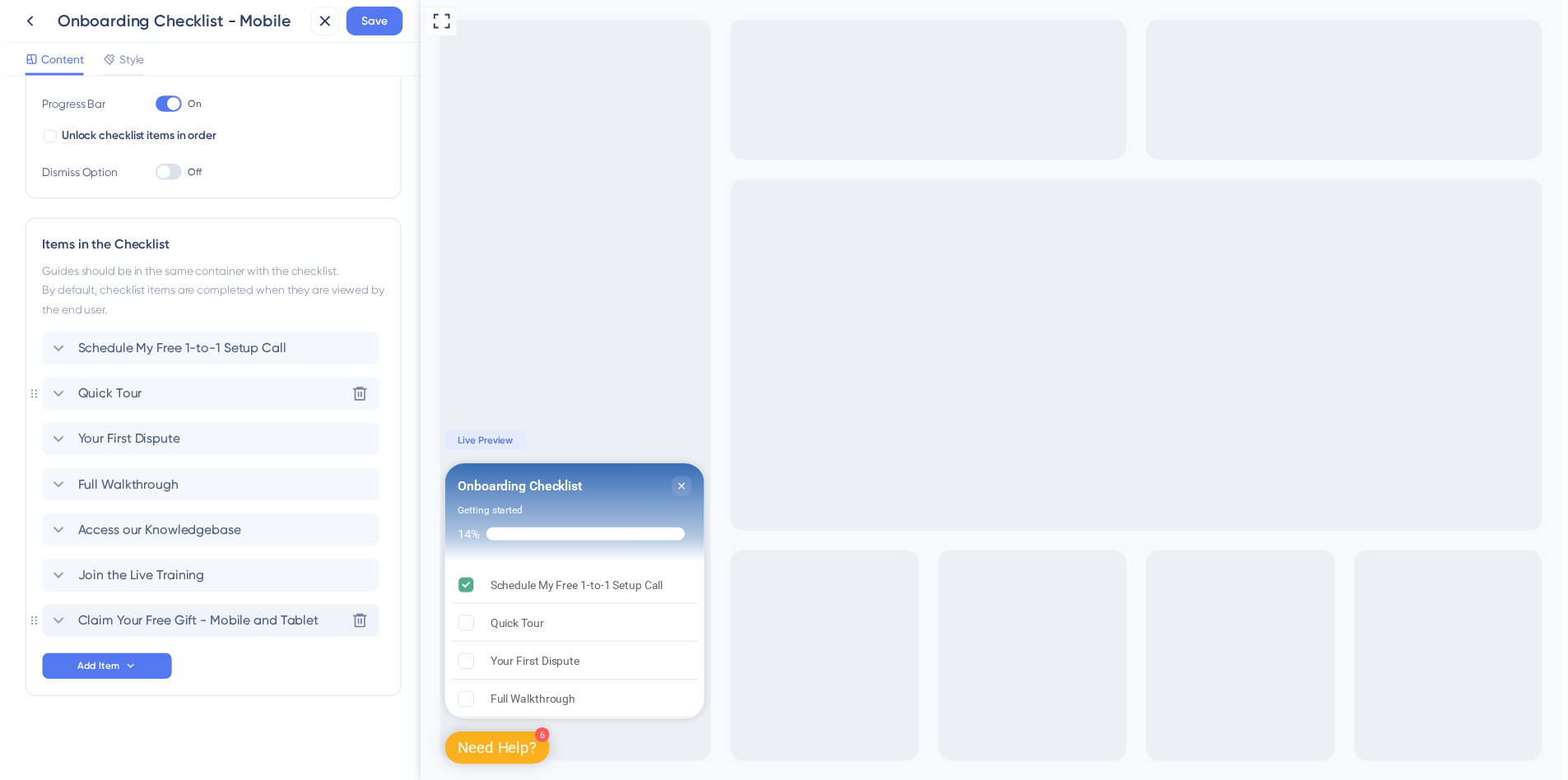
scroll to position [274, 0]
click at [365, 28] on span "Save" at bounding box center [373, 21] width 26 height 20
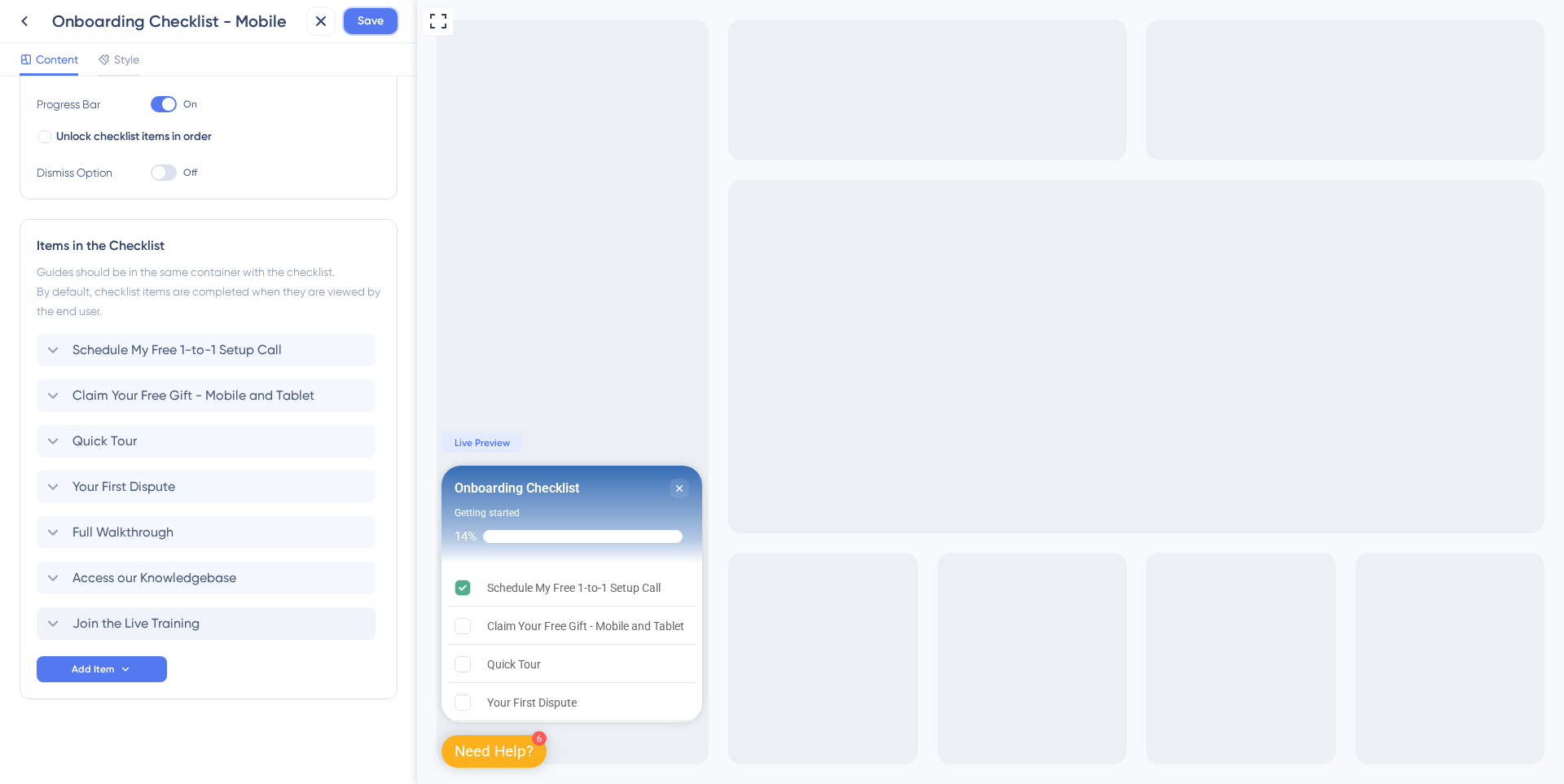
click at [386, 30] on button "Save" at bounding box center [370, 20] width 57 height 29
click at [20, 23] on div "Checklist updated." at bounding box center [177, 30] width 316 height 34
click at [315, 32] on icon at bounding box center [309, 30] width 16 height 16
click at [34, 26] on button at bounding box center [24, 20] width 29 height 29
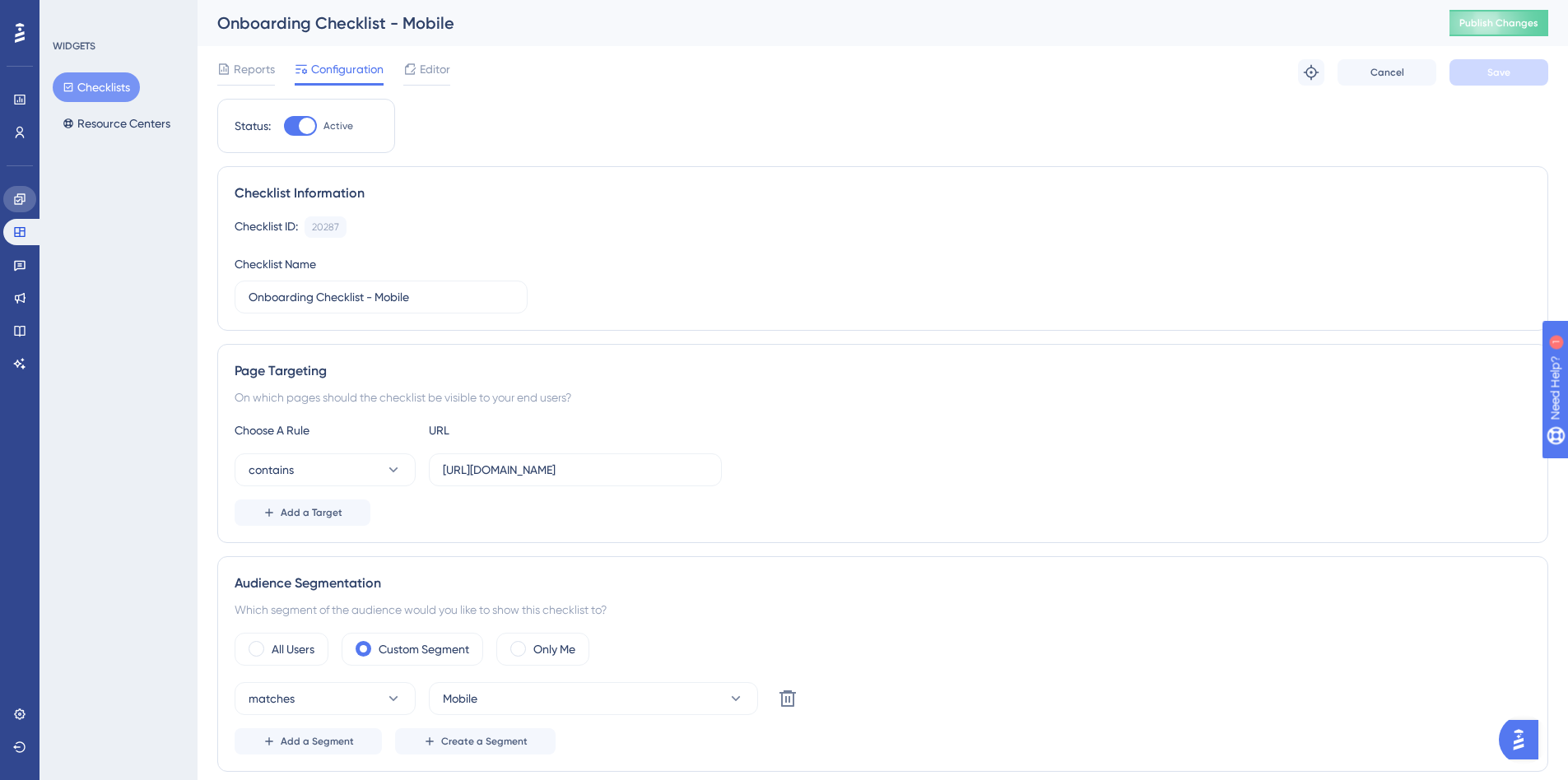
click at [24, 190] on link at bounding box center [20, 198] width 33 height 26
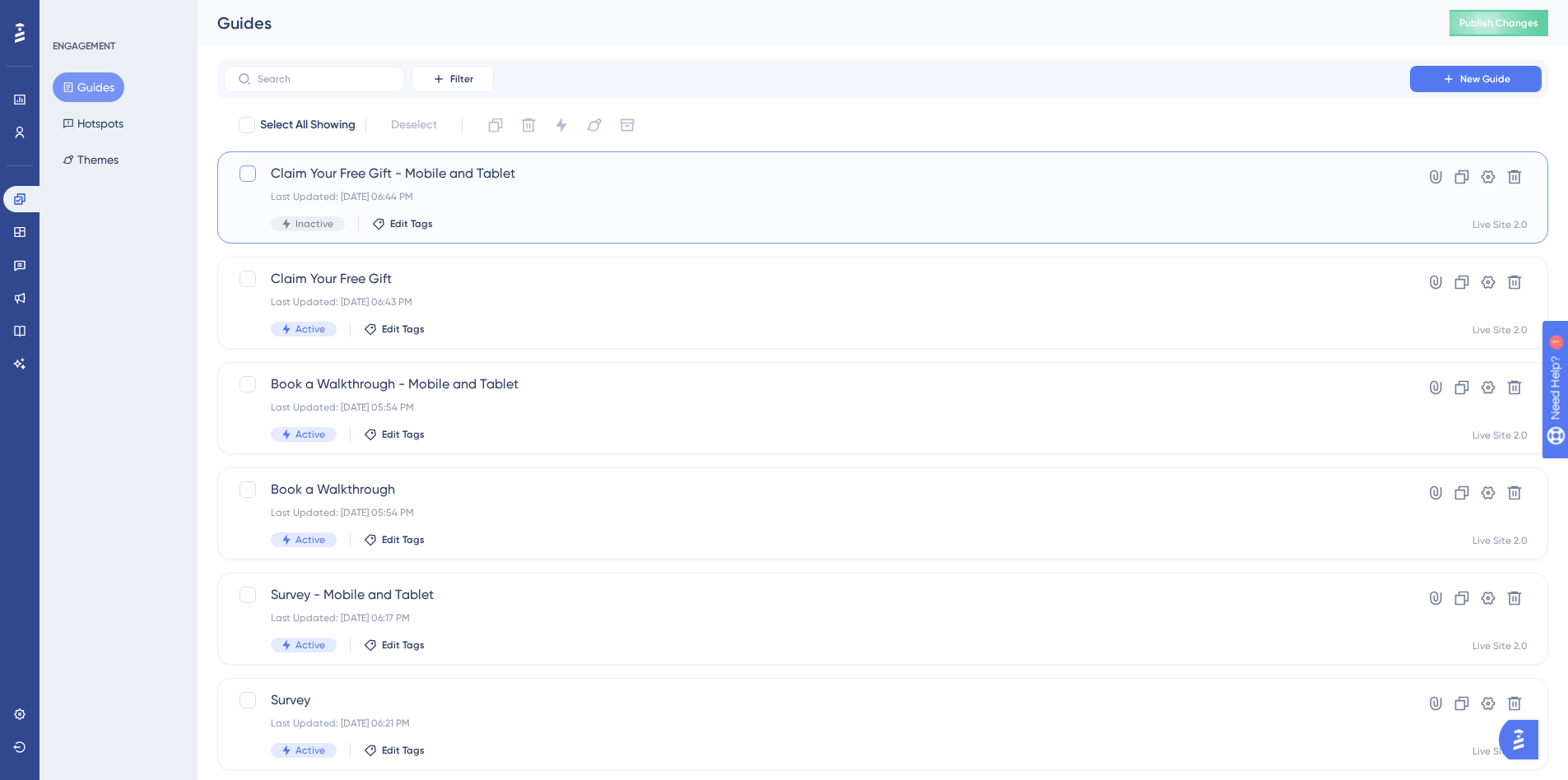
click at [252, 182] on div at bounding box center [247, 173] width 20 height 20
checkbox input "true"
click at [556, 113] on button at bounding box center [561, 124] width 26 height 26
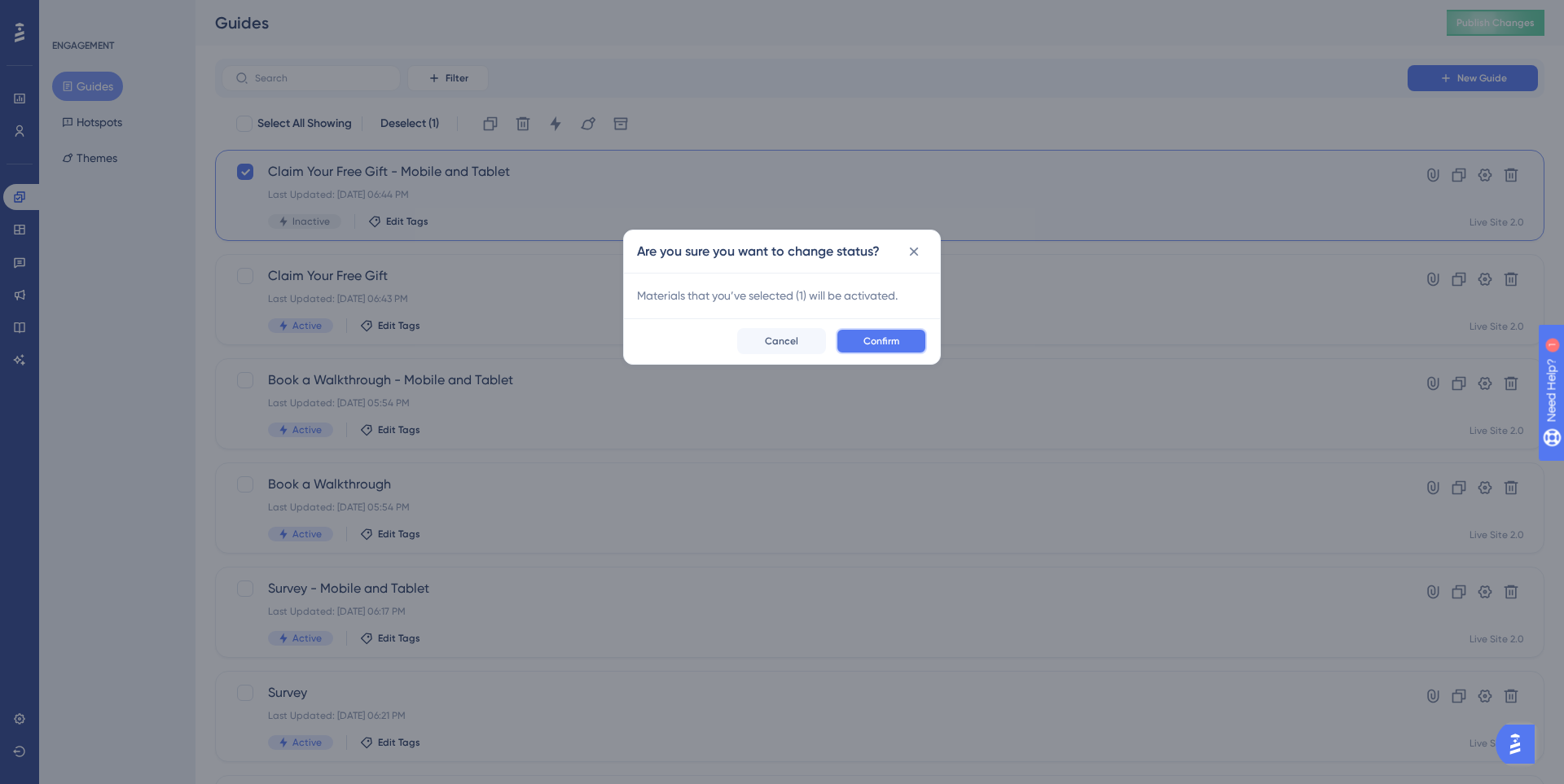
click at [876, 344] on span "Confirm" at bounding box center [881, 341] width 36 height 13
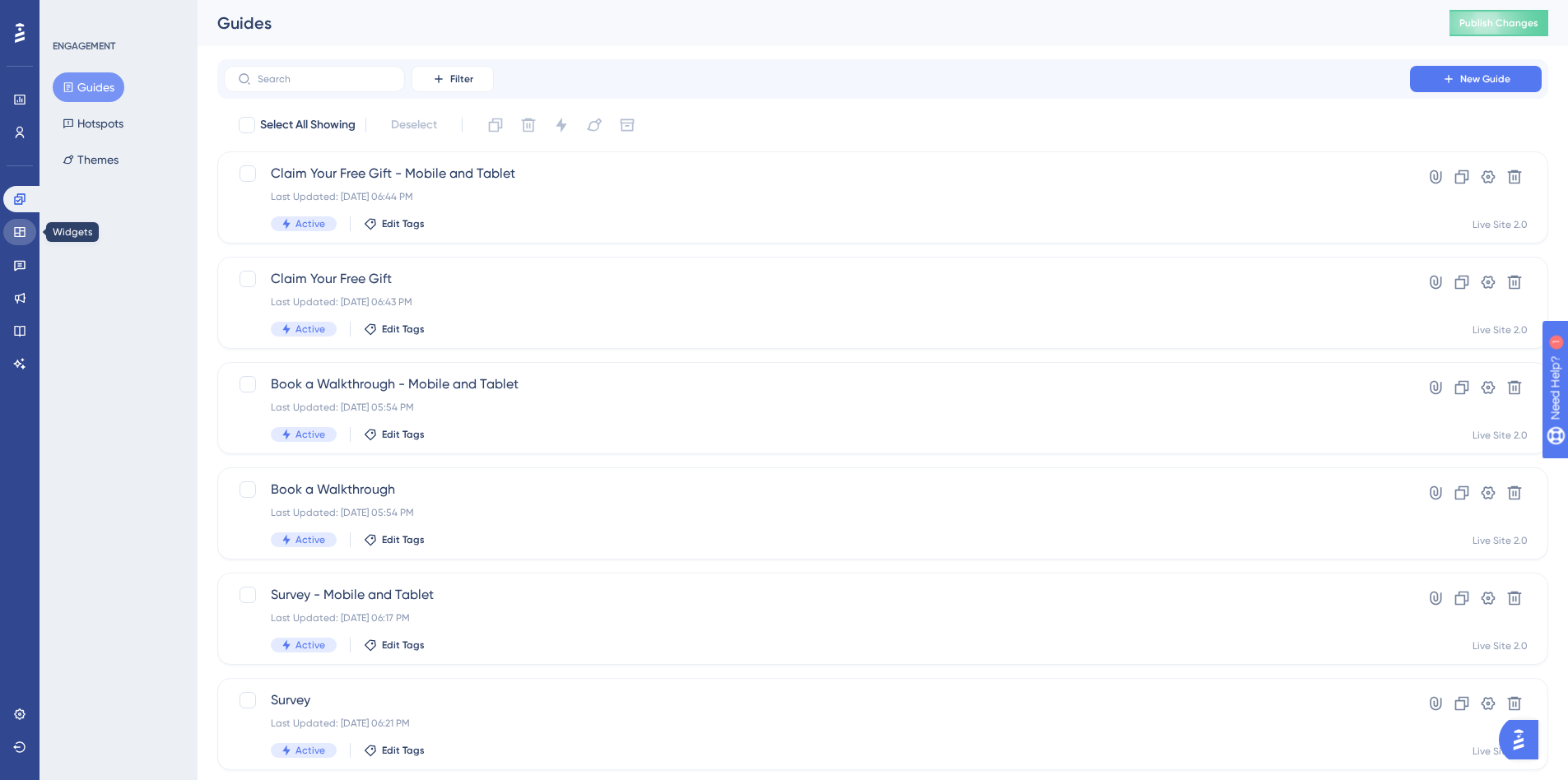
click at [21, 239] on link at bounding box center [20, 231] width 33 height 26
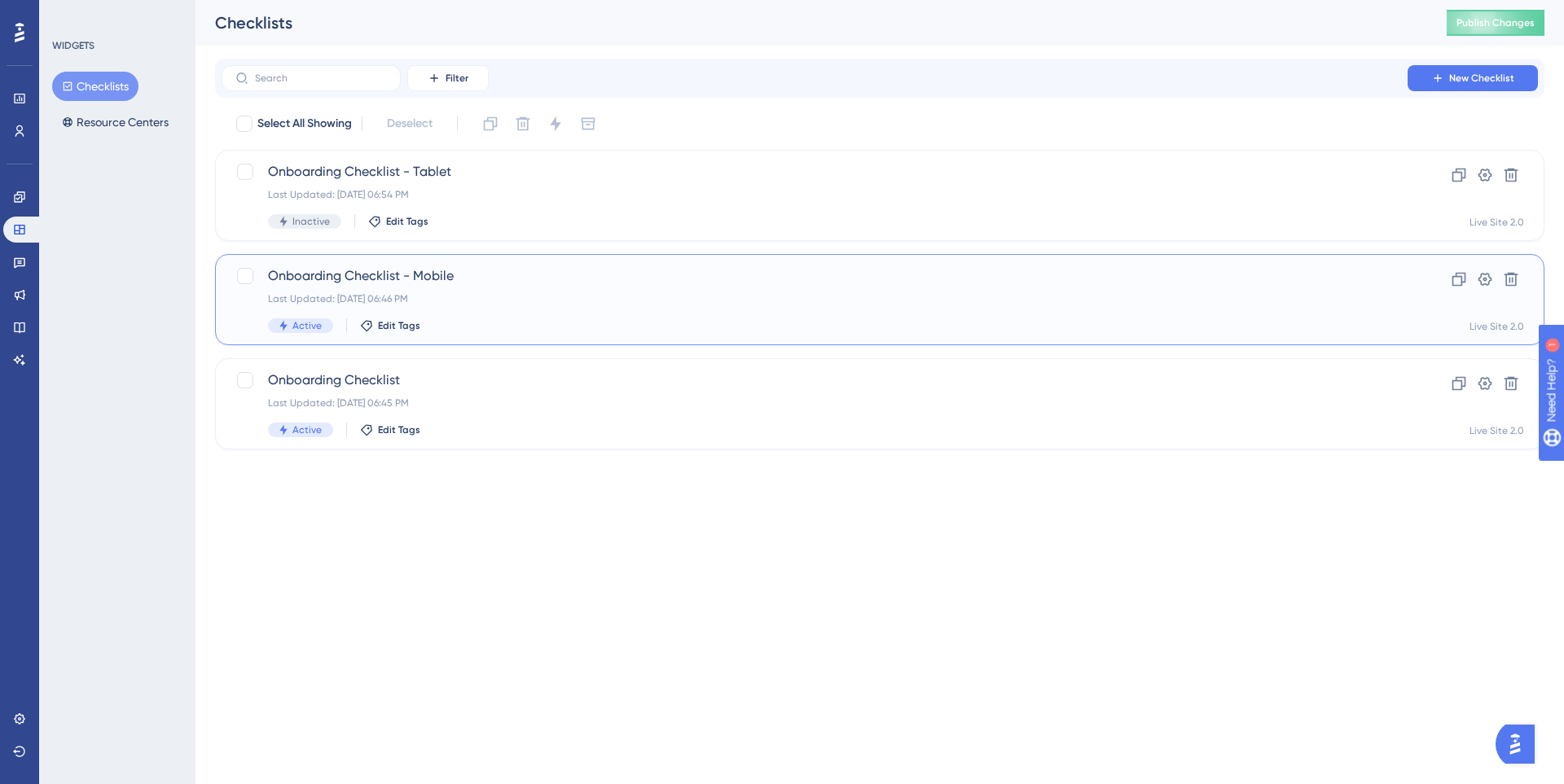
click at [492, 280] on span "Onboarding Checklist - Mobile" at bounding box center [814, 276] width 1093 height 19
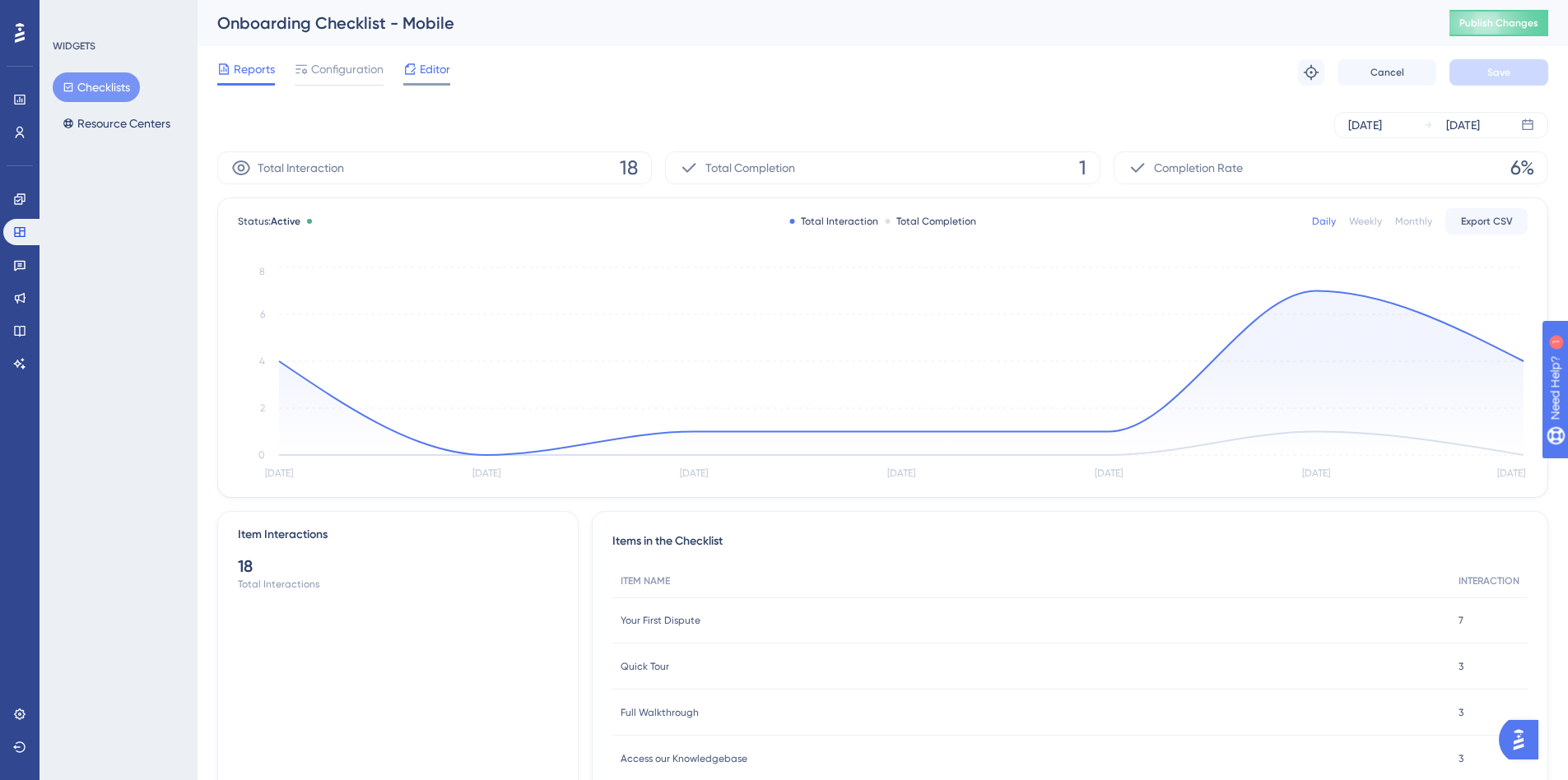
click at [416, 65] on icon at bounding box center [409, 69] width 13 height 13
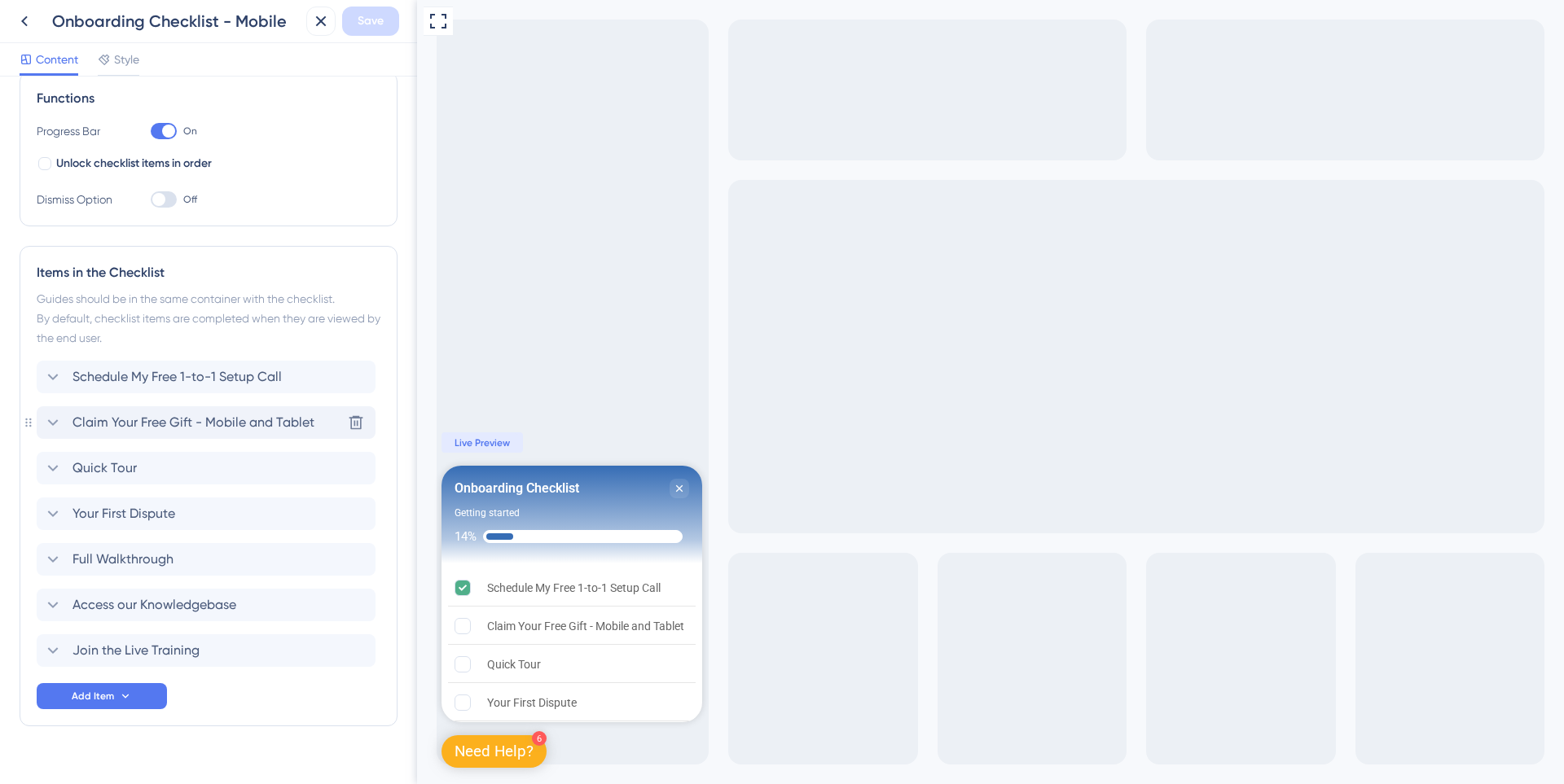
click at [131, 426] on span "Claim Your Free Gift - Mobile and Tablet" at bounding box center [194, 422] width 242 height 19
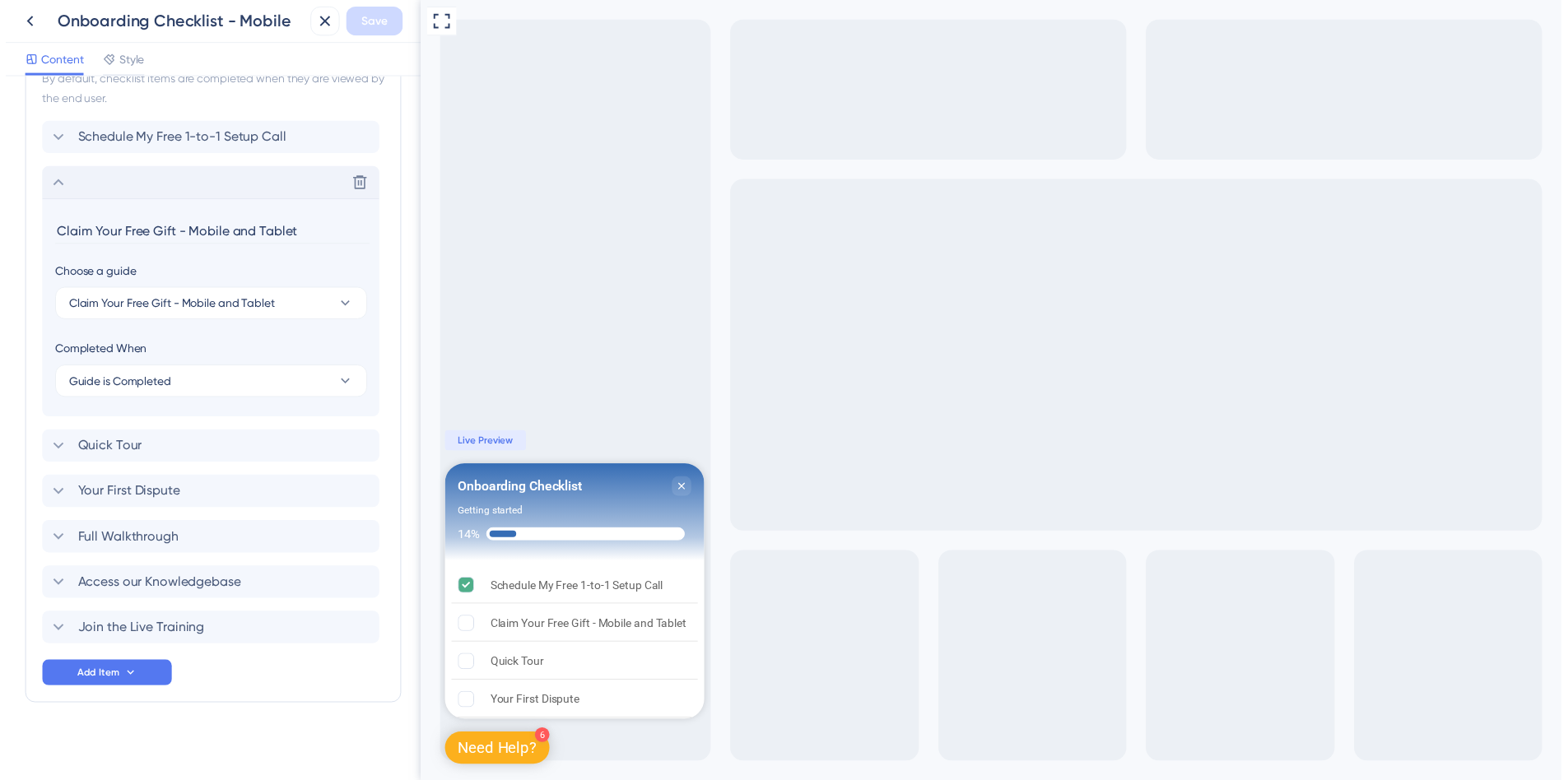
scroll to position [496, 0]
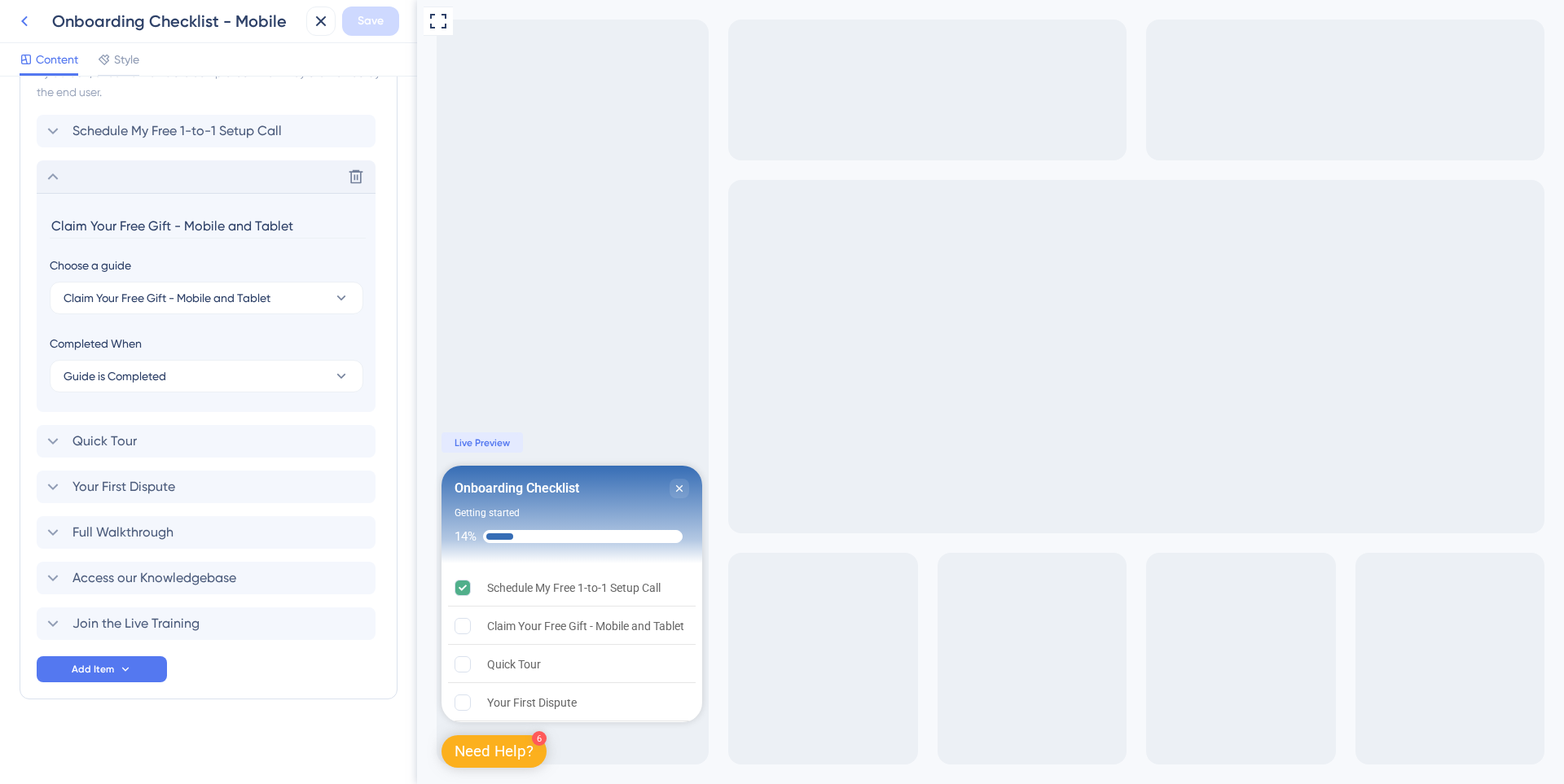
click at [20, 16] on icon at bounding box center [25, 21] width 19 height 19
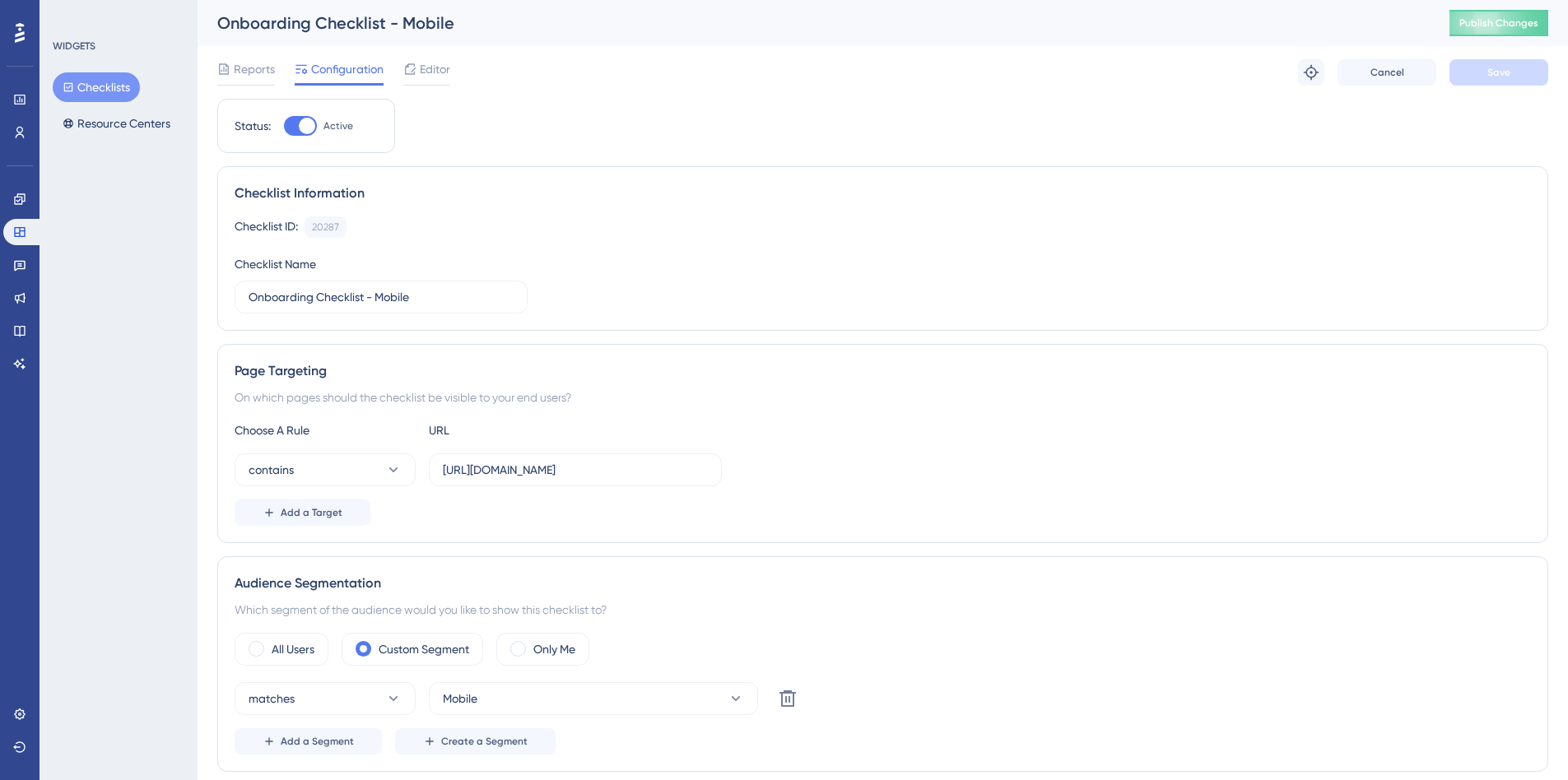
click at [126, 300] on div "WIDGETS Checklists Resource Centers" at bounding box center [118, 390] width 158 height 780
click at [13, 192] on link at bounding box center [20, 198] width 33 height 26
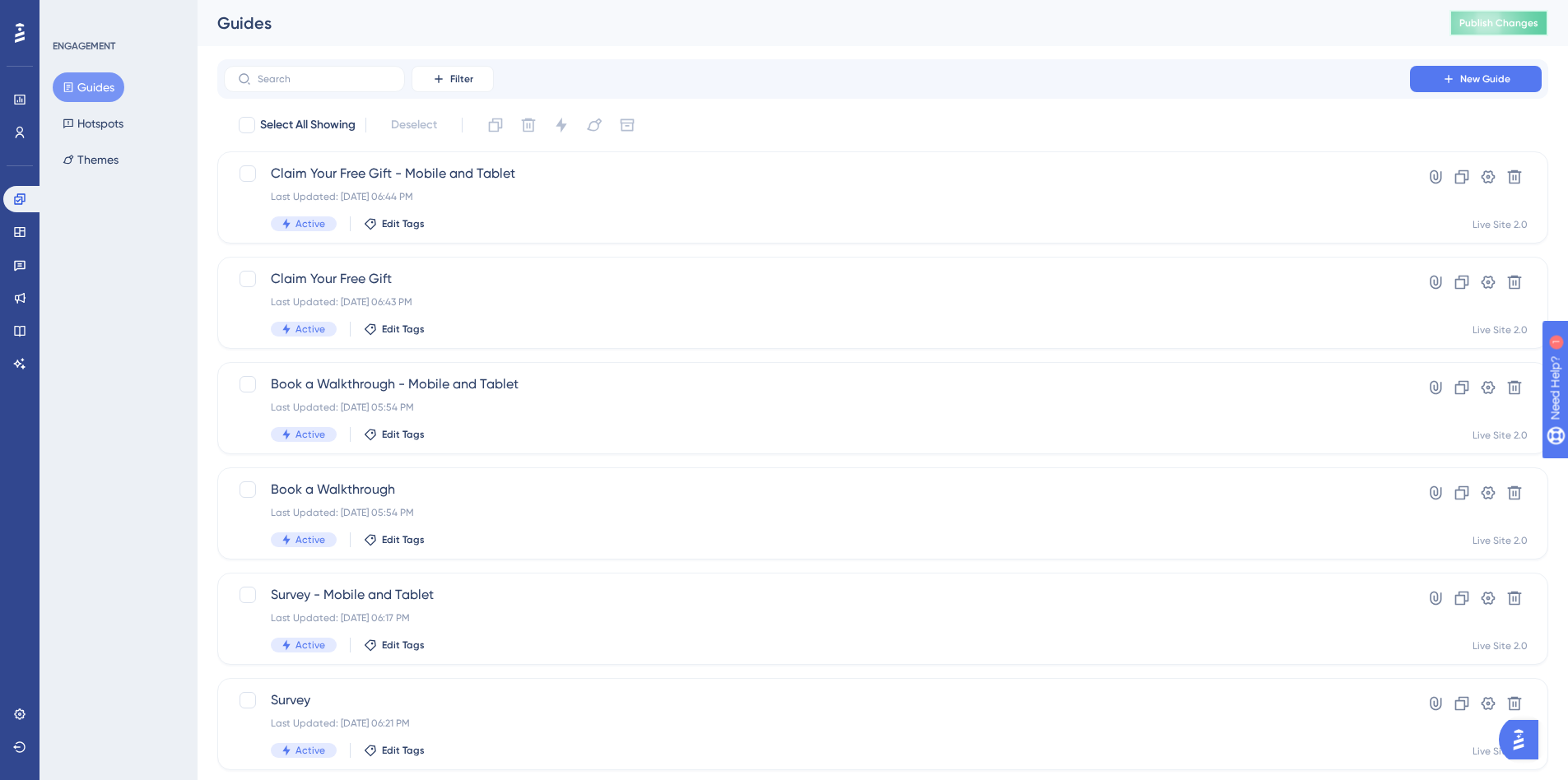
click at [1526, 28] on span "Publish Changes" at bounding box center [1498, 22] width 79 height 13
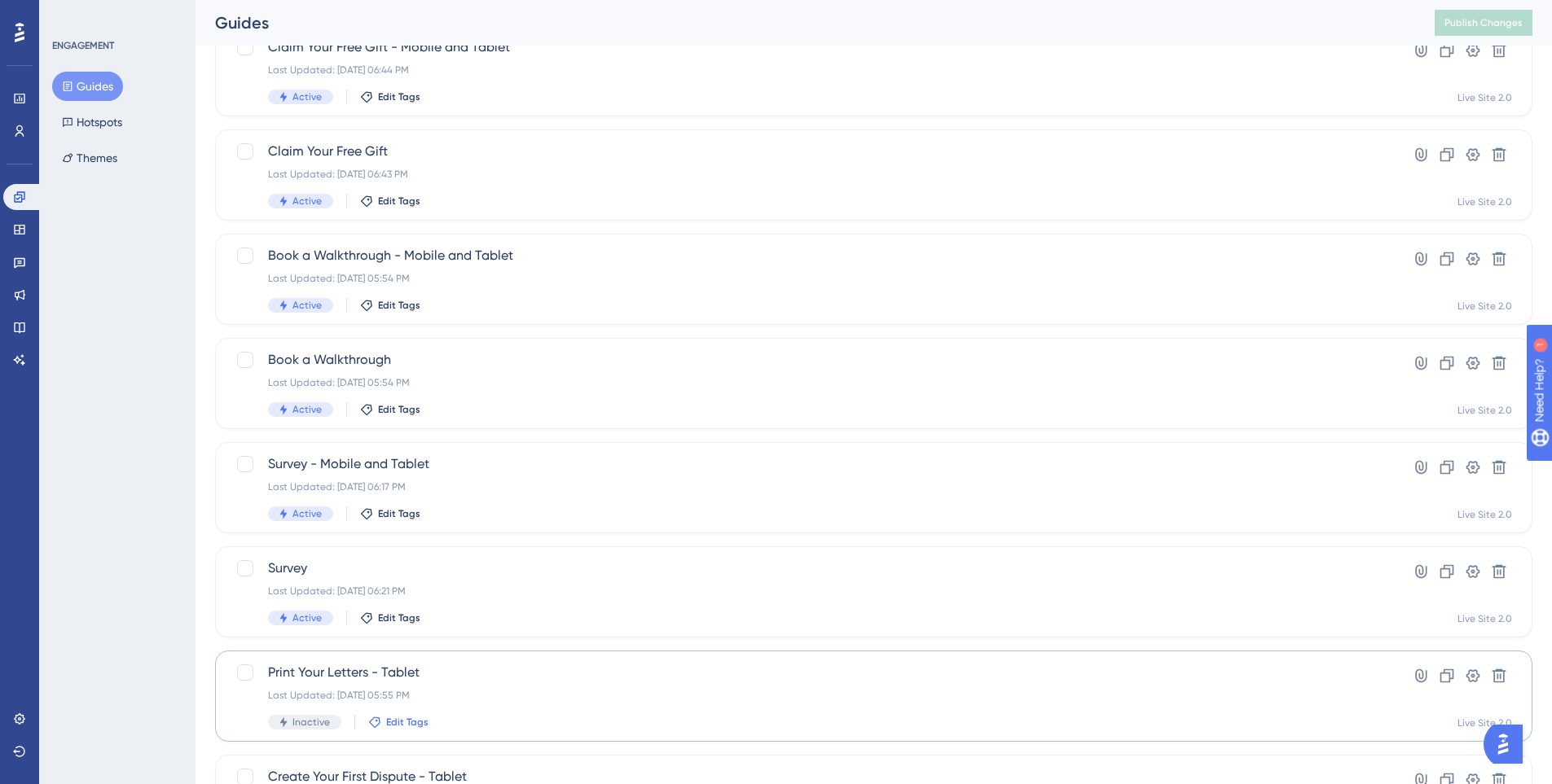
scroll to position [244, 0]
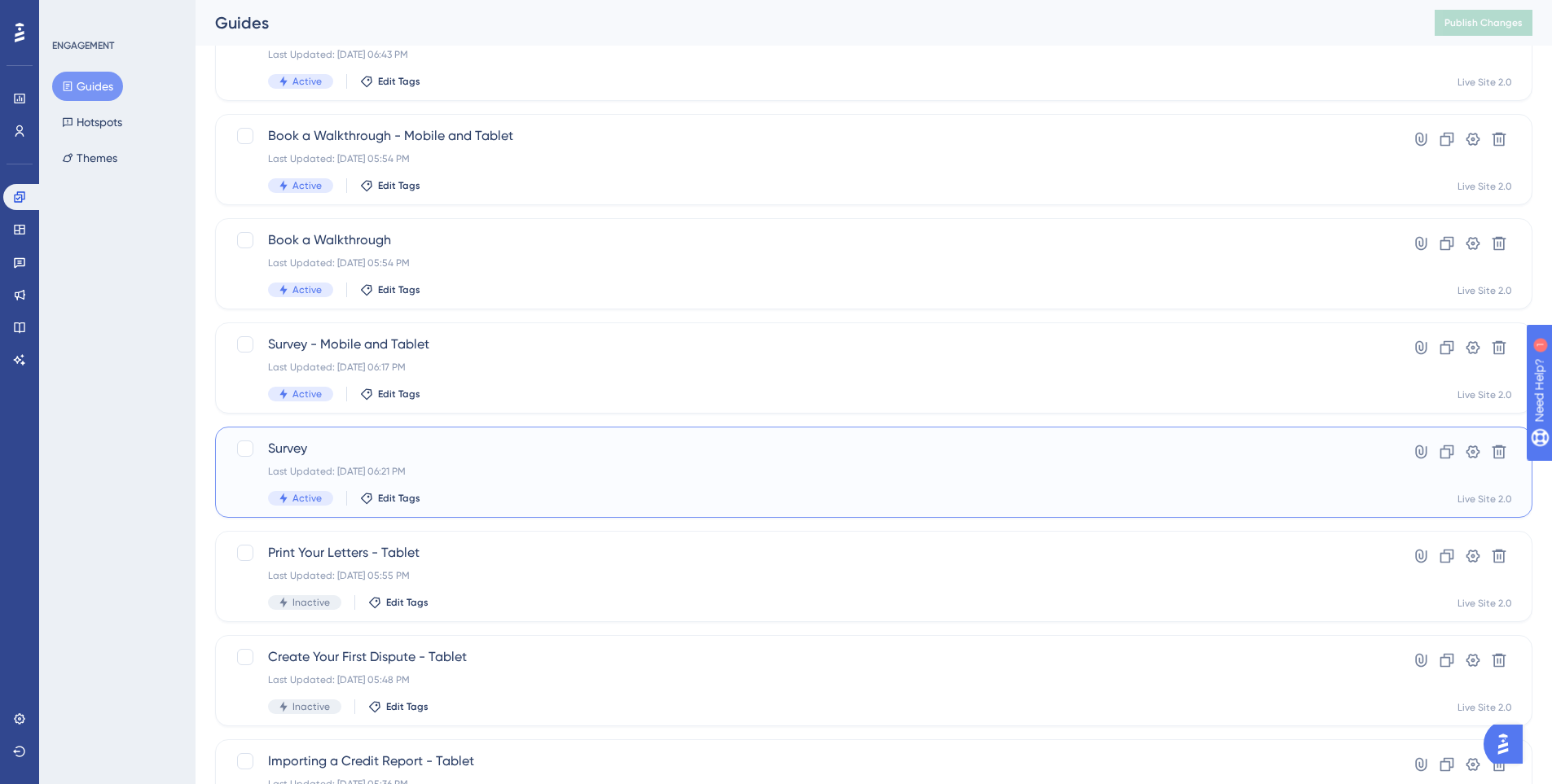
click at [491, 468] on div "Last Updated: Oct 09 2025, 06:21 PM" at bounding box center [808, 471] width 1081 height 13
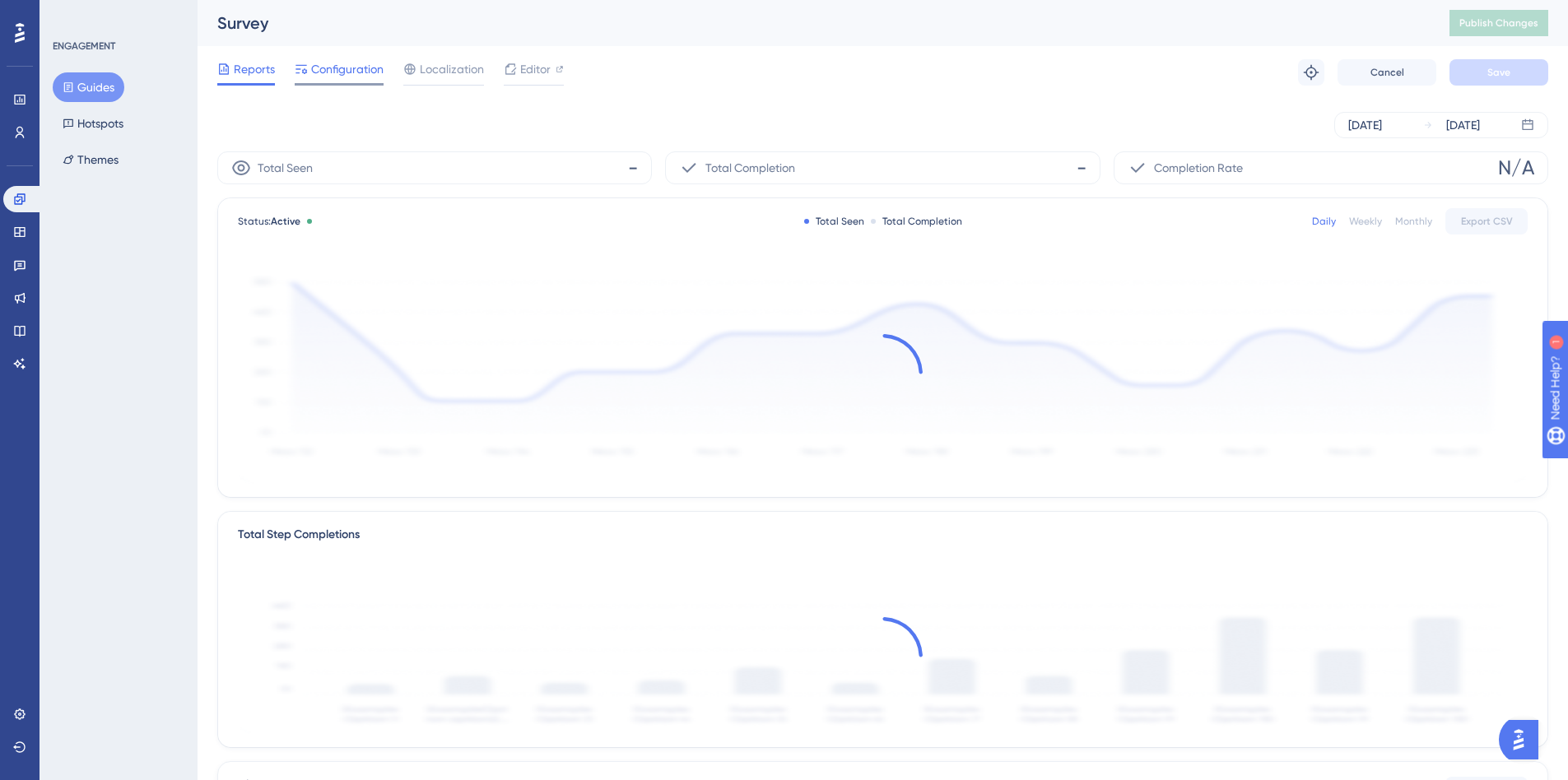
click at [360, 72] on span "Configuration" at bounding box center [347, 69] width 72 height 20
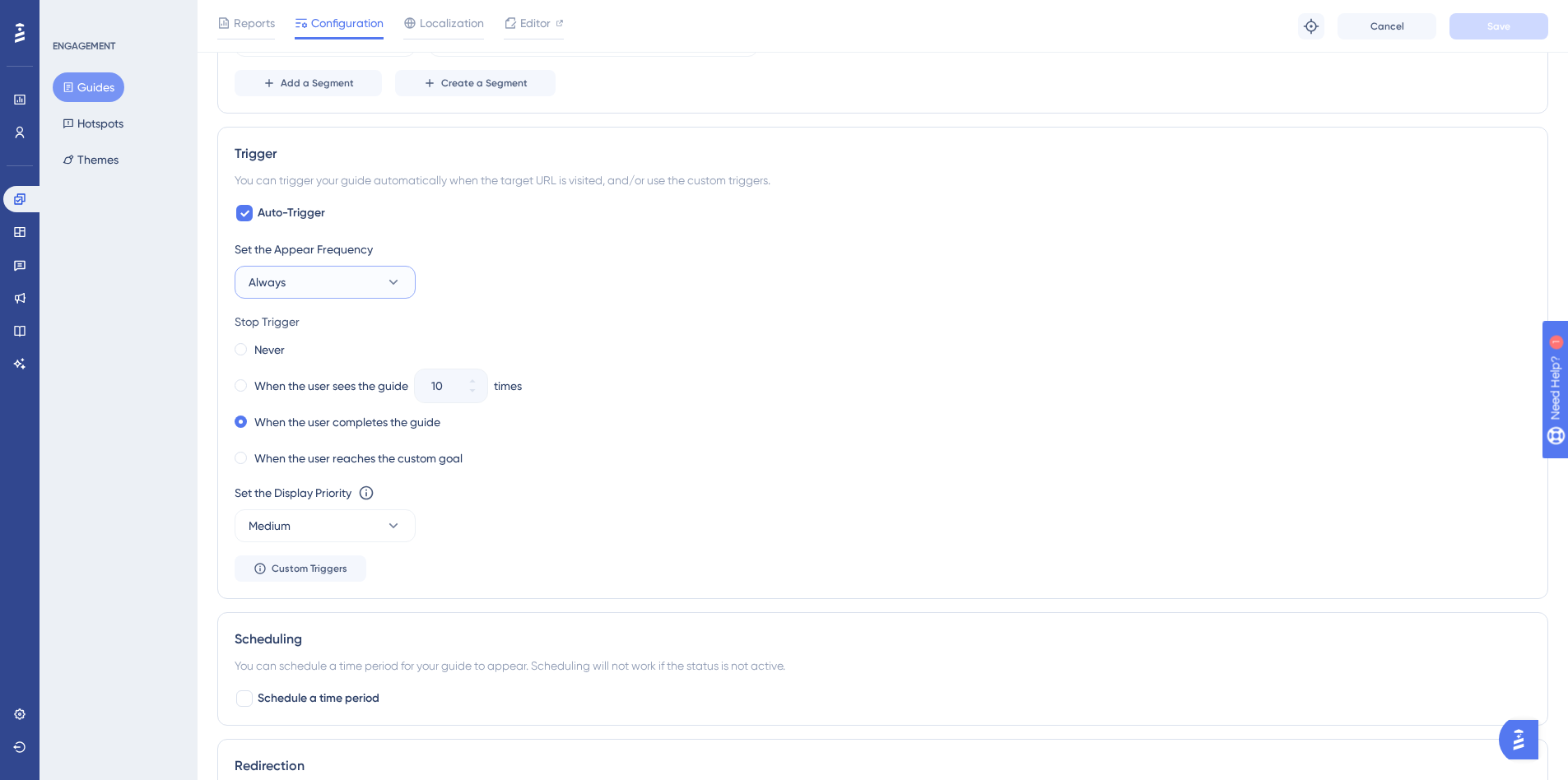
click at [378, 288] on button "Always" at bounding box center [325, 282] width 181 height 33
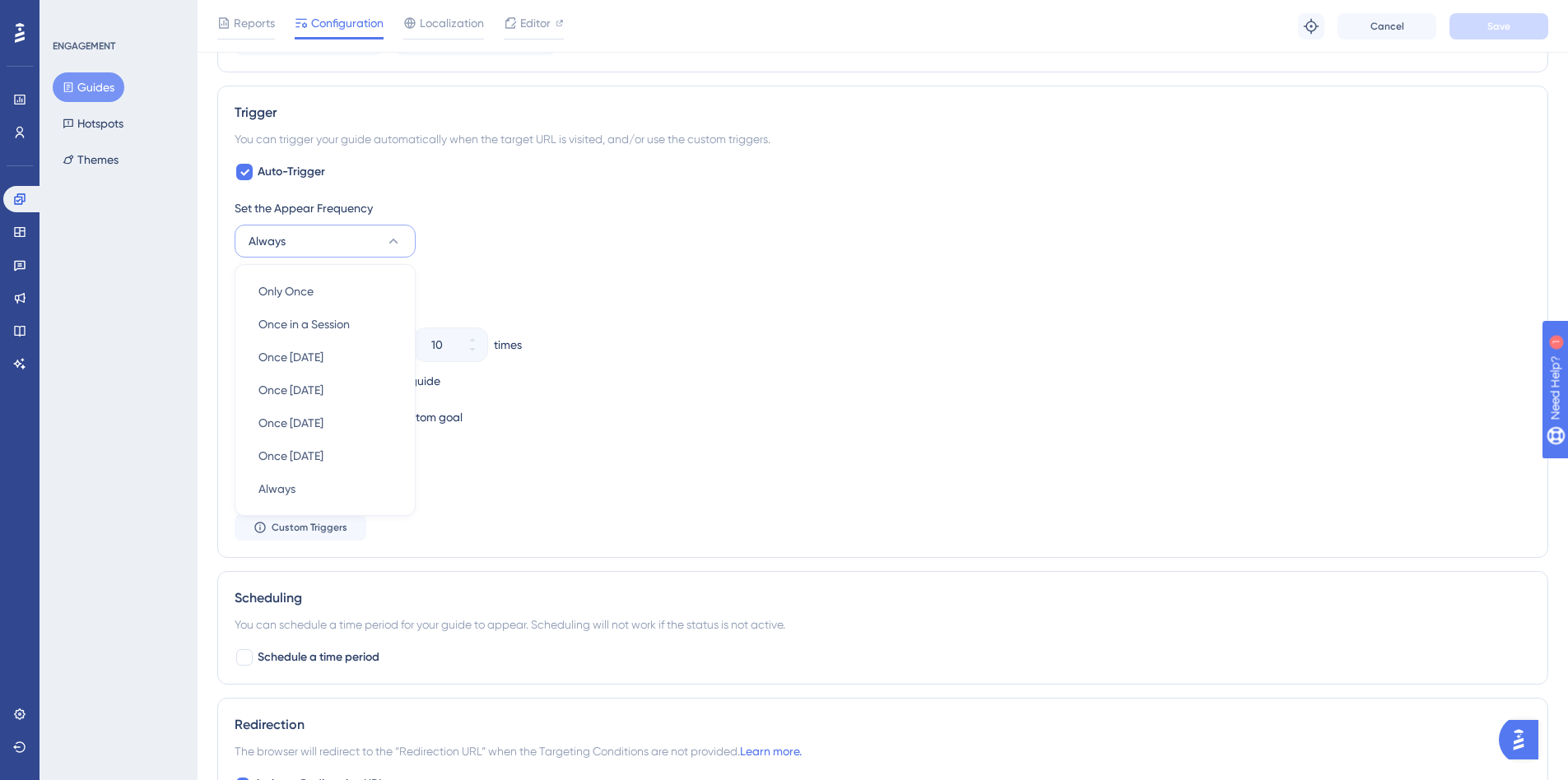
click at [552, 279] on div "Stop Trigger" at bounding box center [883, 281] width 1296 height 20
click at [245, 306] on span at bounding box center [241, 308] width 13 height 13
click at [252, 305] on input "radio" at bounding box center [252, 305] width 0 height 0
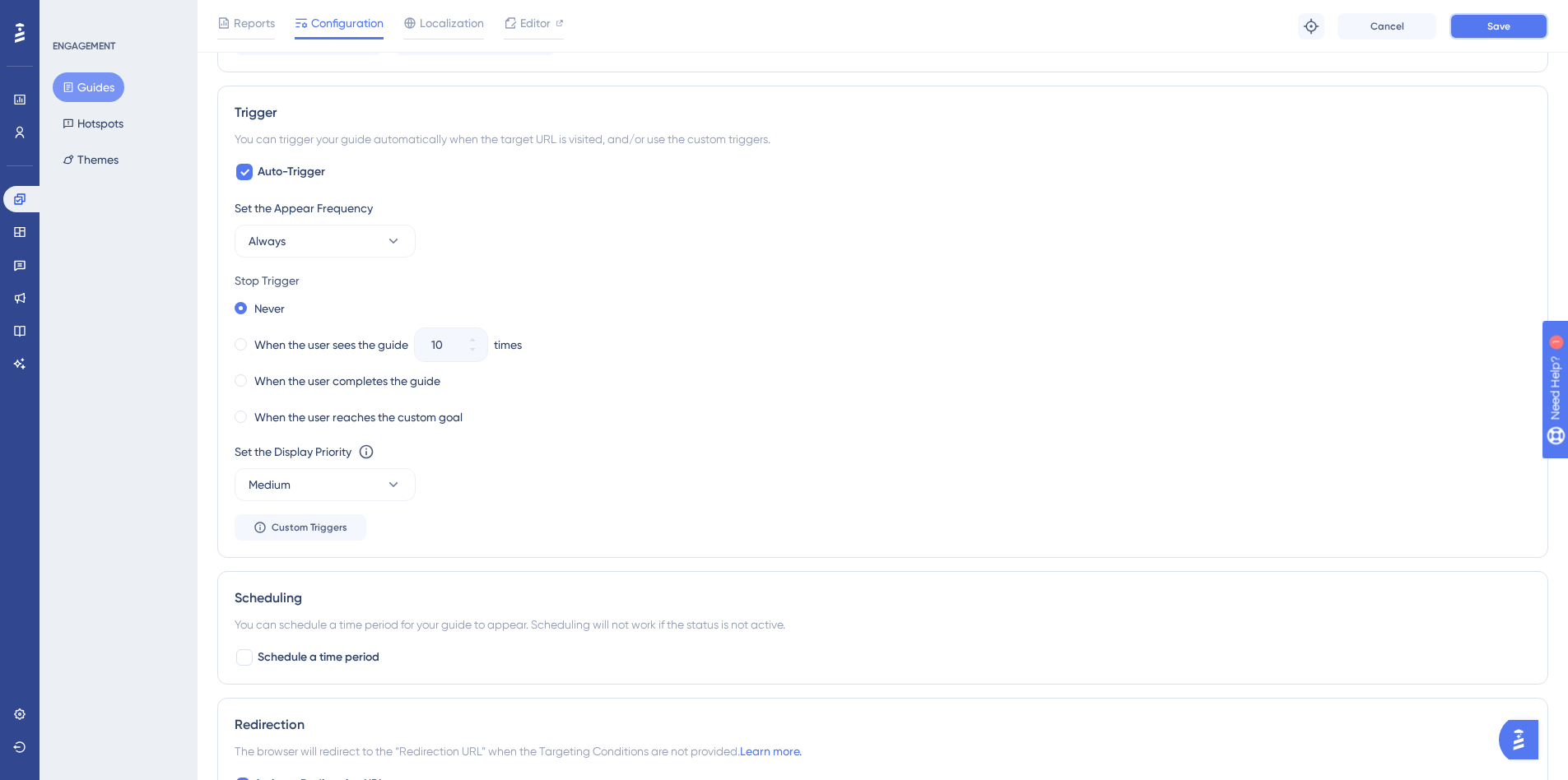
click at [1513, 26] on button "Save" at bounding box center [1498, 26] width 99 height 26
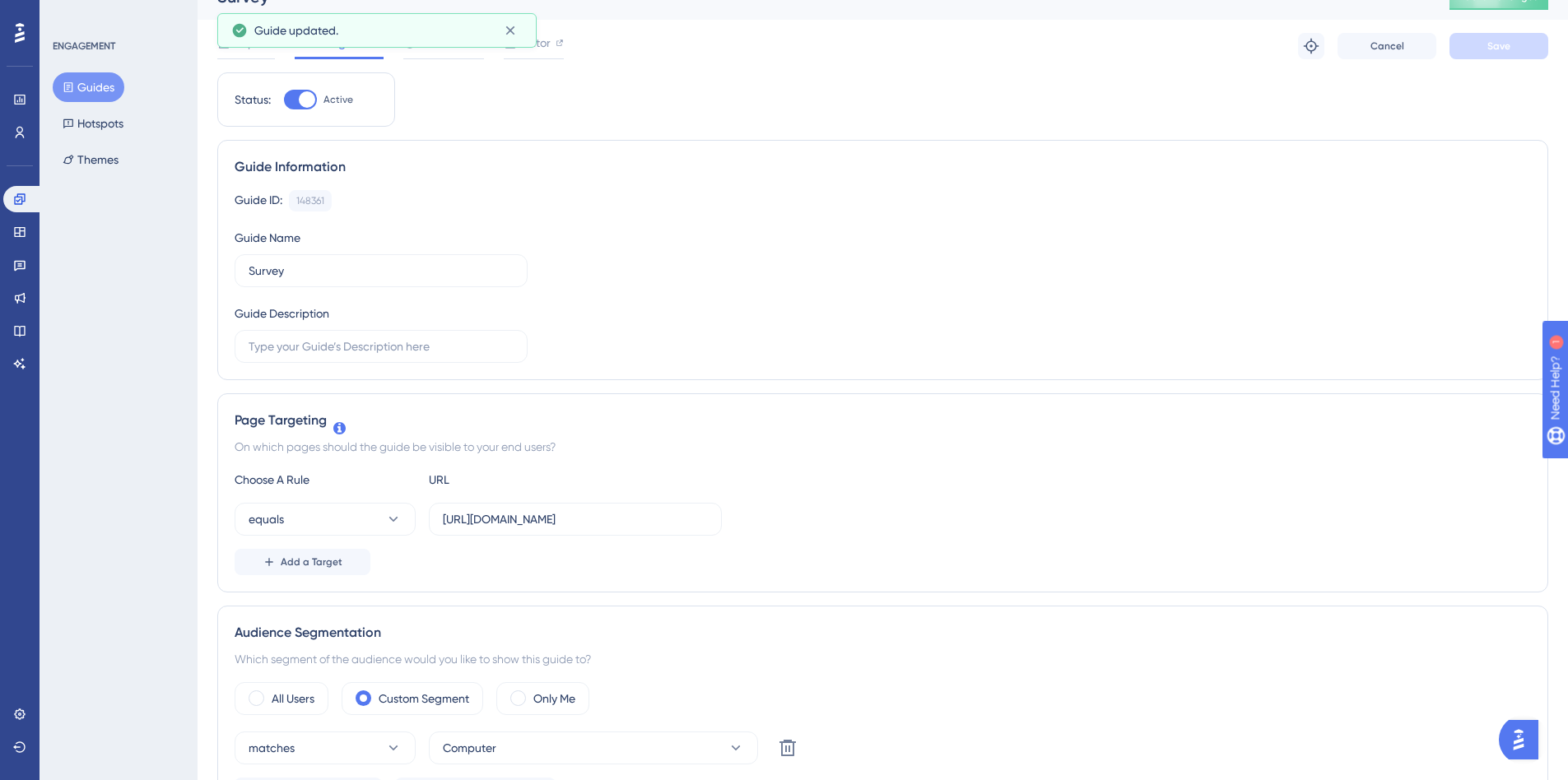
scroll to position [0, 0]
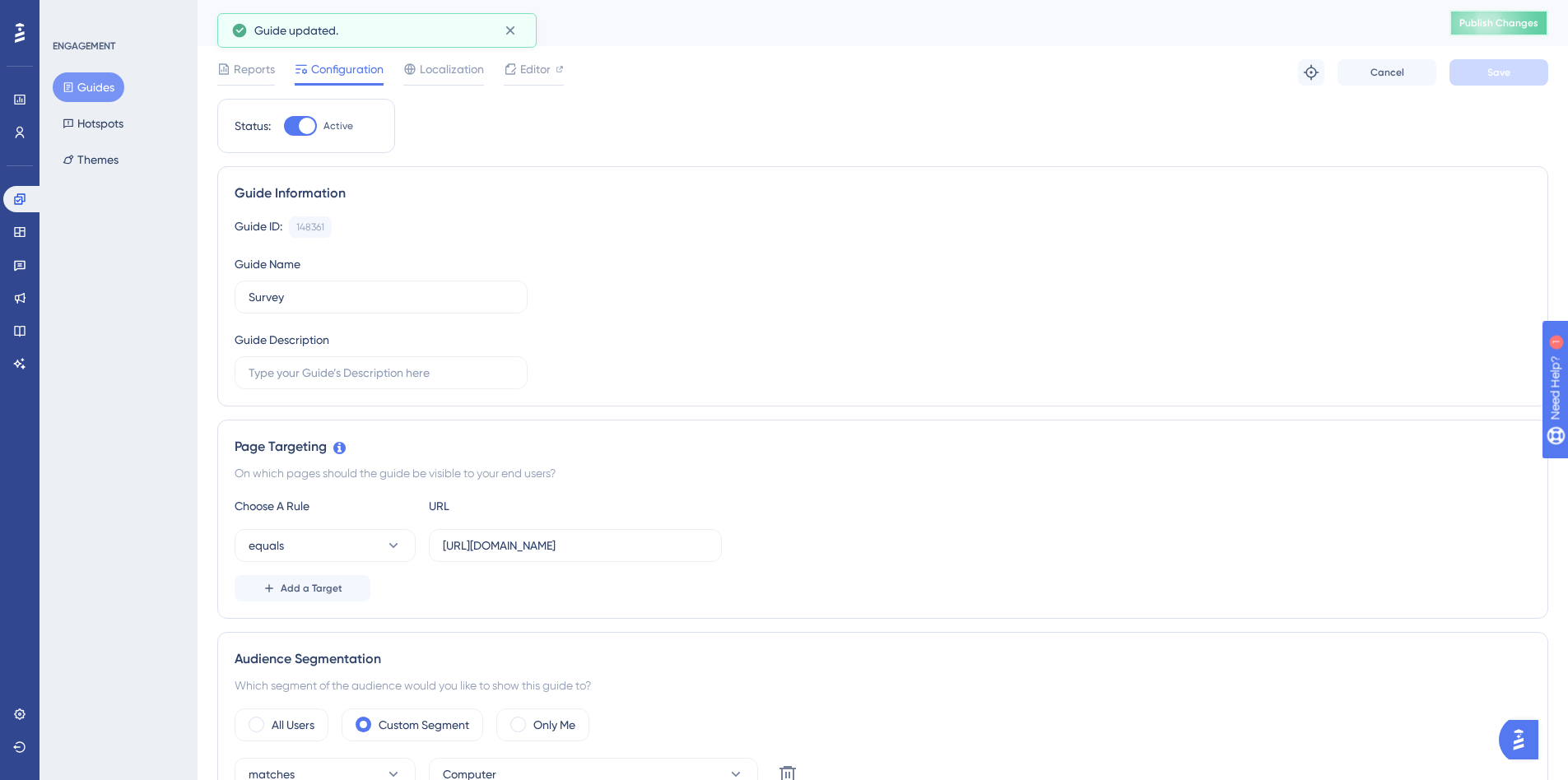
click at [1498, 27] on span "Publish Changes" at bounding box center [1498, 22] width 79 height 13
click at [88, 78] on button "Guides" at bounding box center [88, 87] width 71 height 29
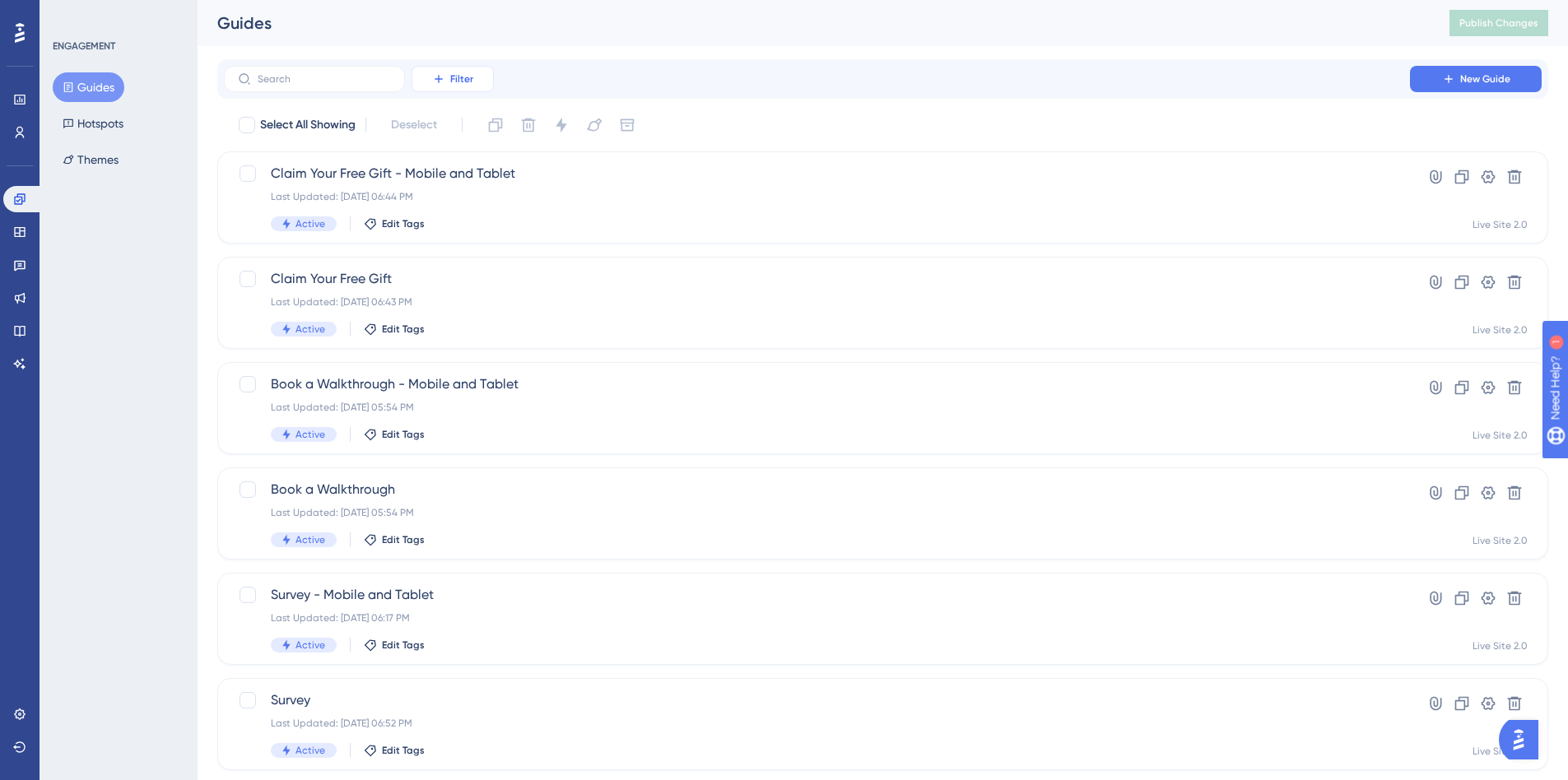
click at [467, 81] on span "Filter" at bounding box center [462, 79] width 23 height 13
click at [475, 223] on div "Status Status" at bounding box center [469, 224] width 68 height 33
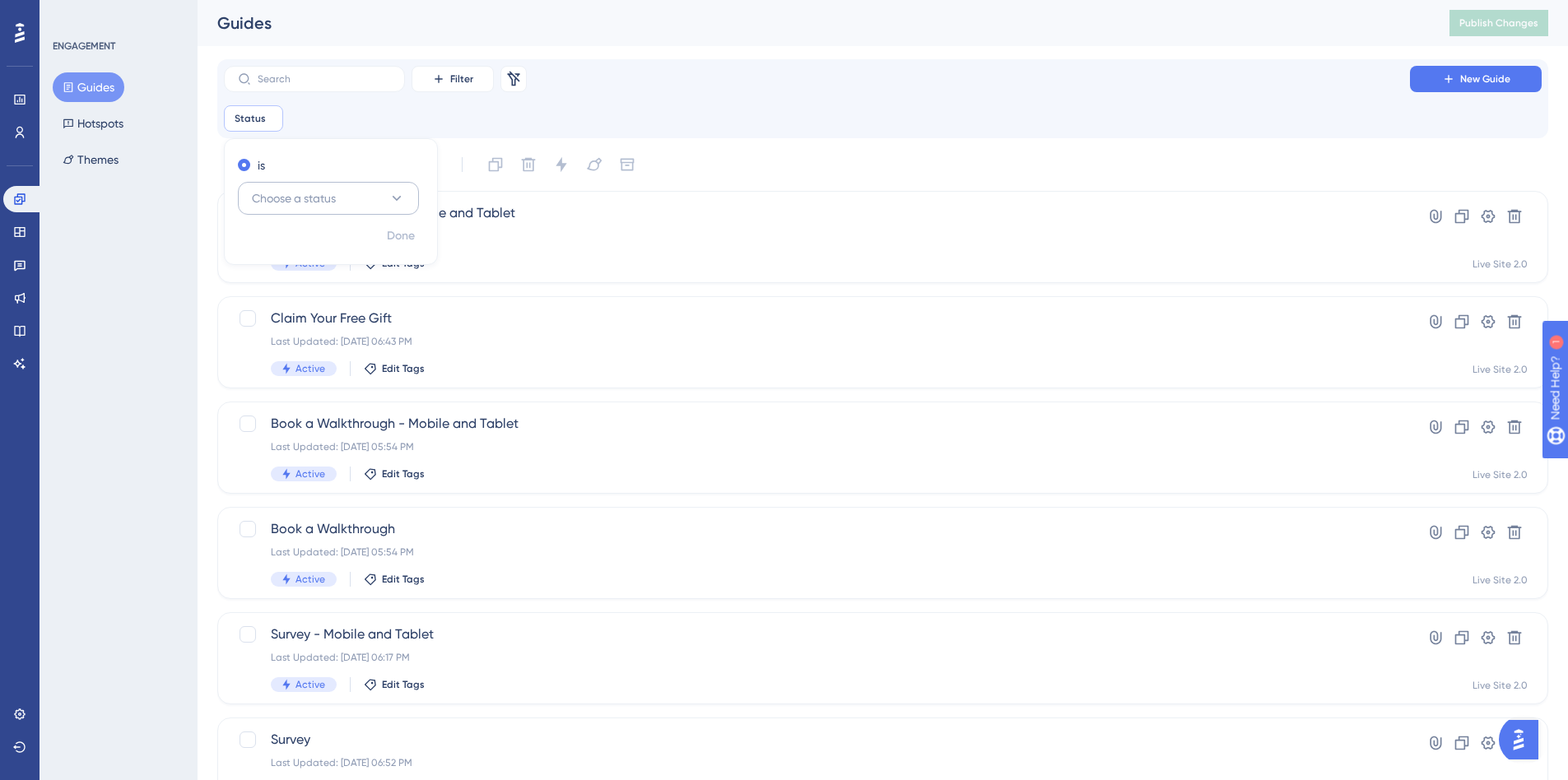
click at [306, 186] on button "Choose a status" at bounding box center [328, 198] width 181 height 33
click at [287, 250] on span "Active" at bounding box center [278, 248] width 33 height 20
click at [407, 236] on span "Done" at bounding box center [400, 236] width 28 height 20
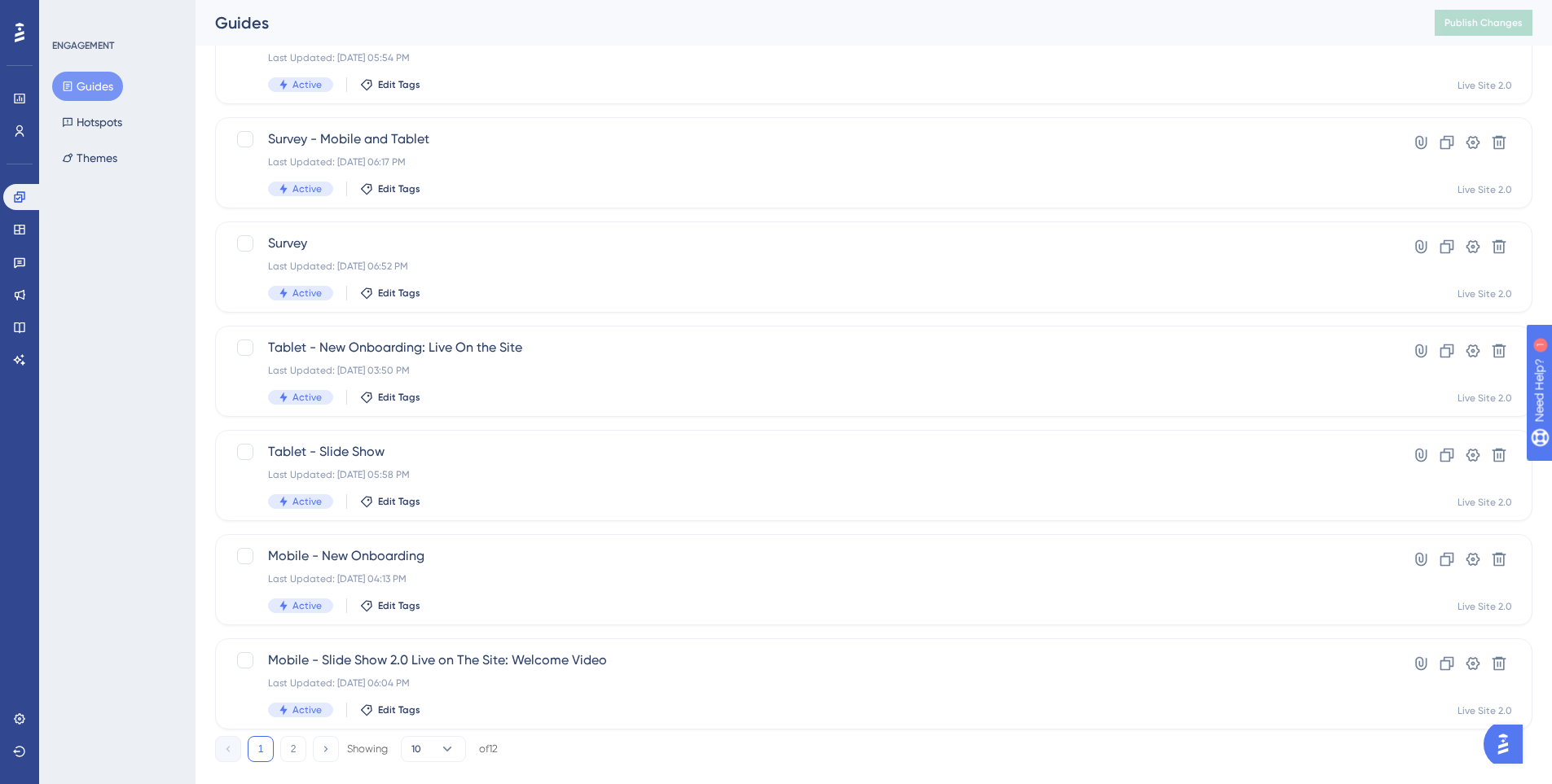
scroll to position [519, 0]
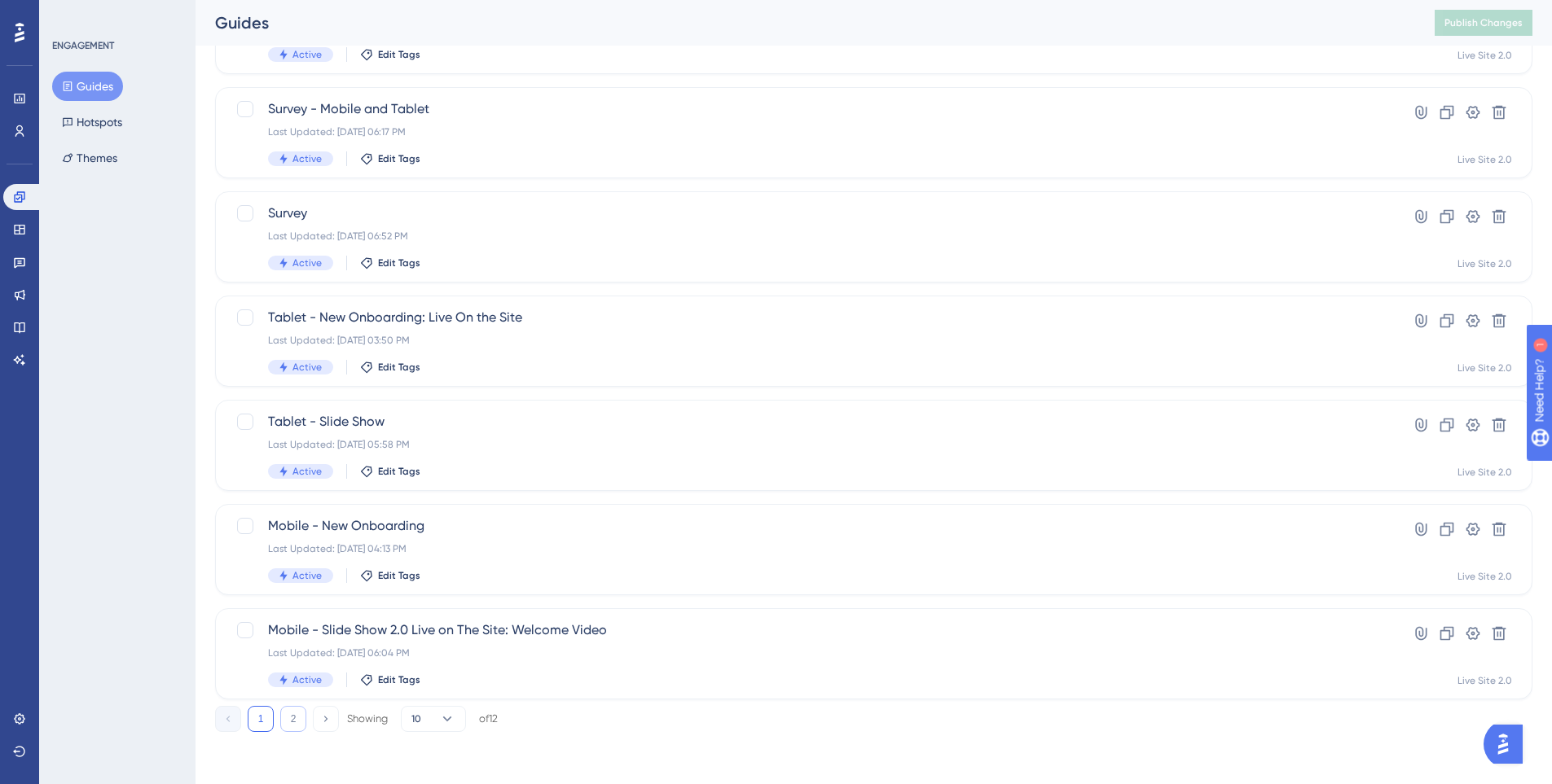
click at [295, 724] on button "2" at bounding box center [293, 719] width 26 height 26
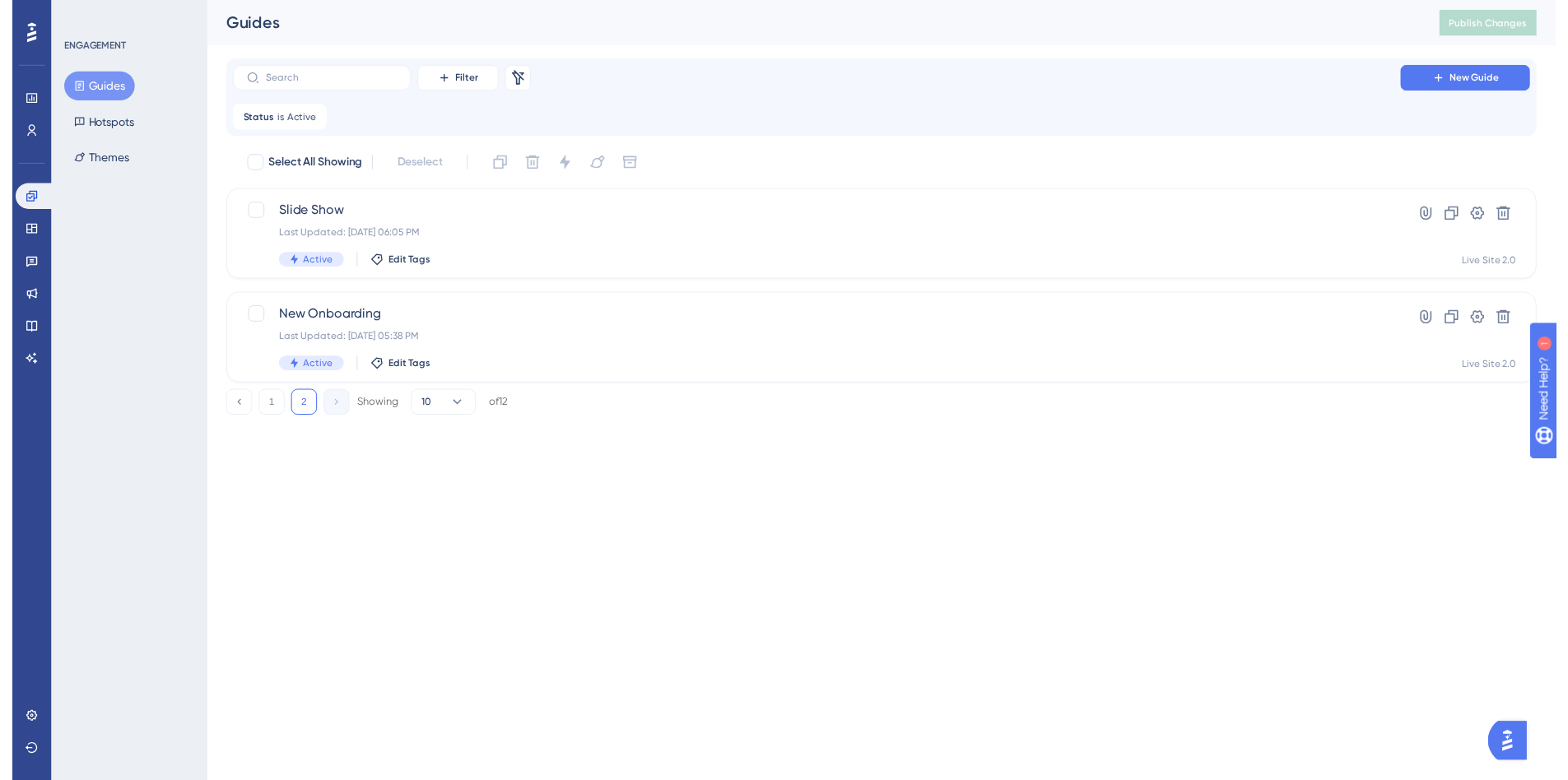
scroll to position [0, 0]
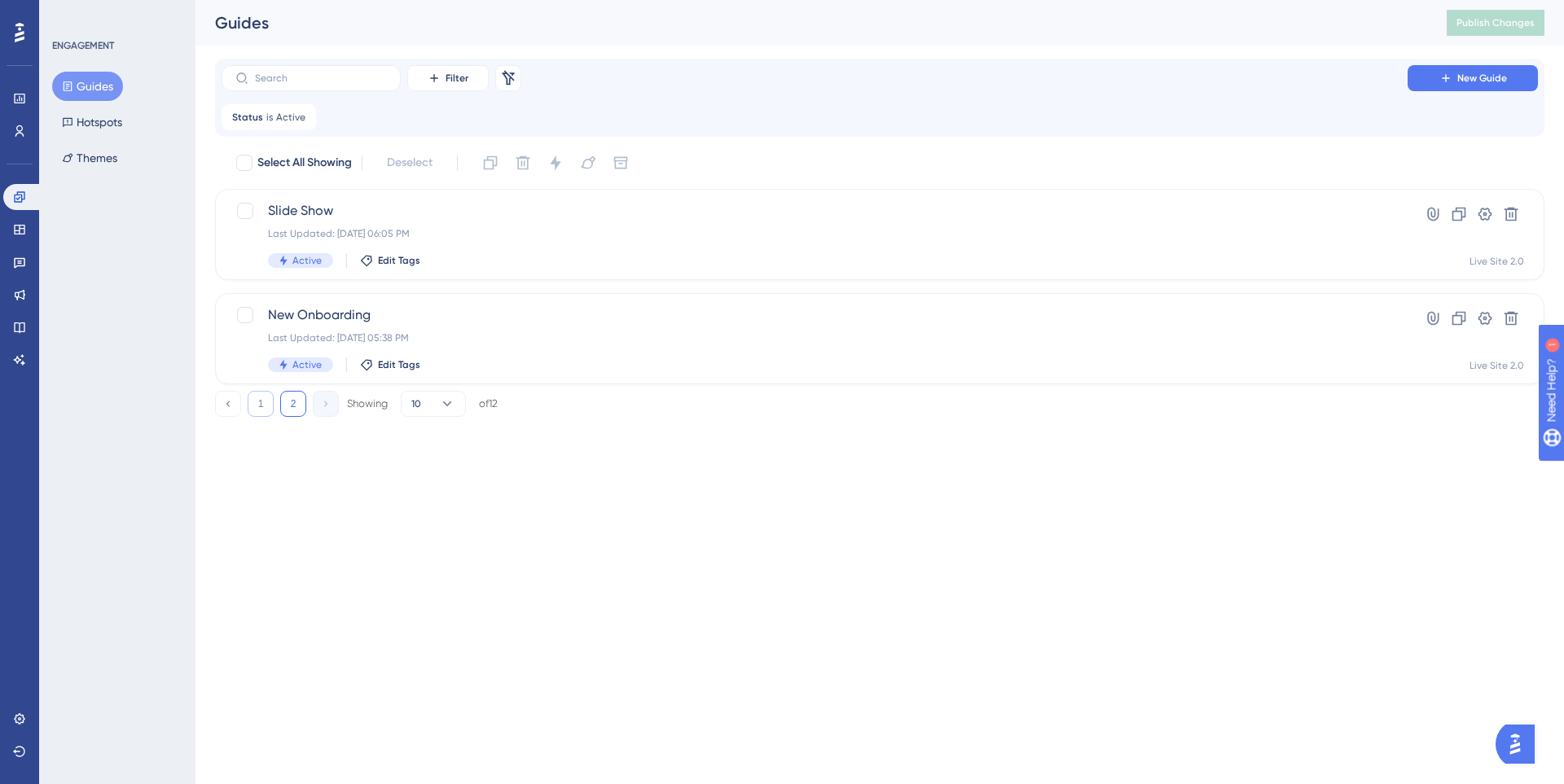
click at [257, 410] on button "1" at bounding box center [260, 403] width 26 height 26
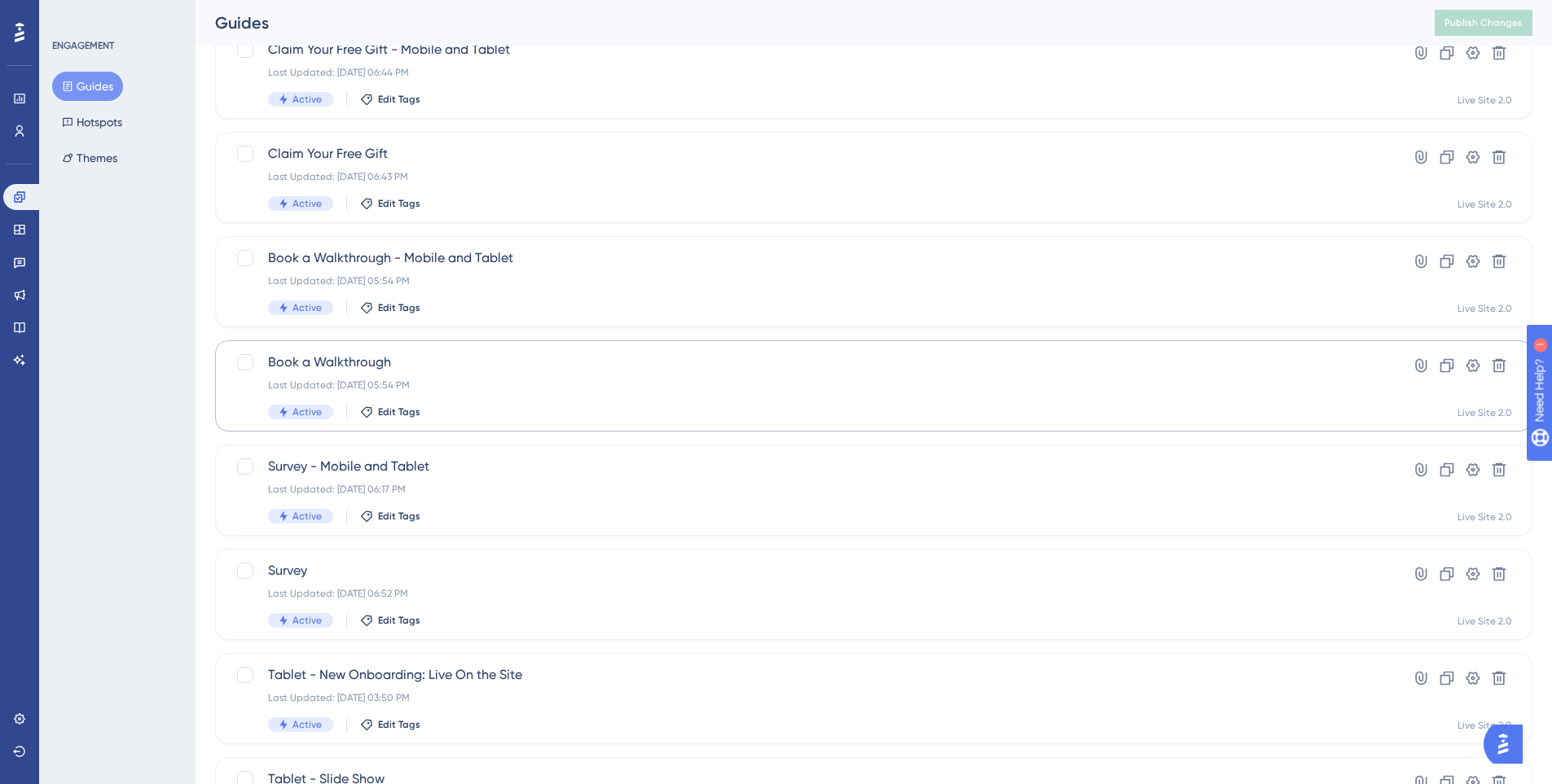
scroll to position [163, 0]
click at [563, 577] on span "Survey" at bounding box center [808, 569] width 1081 height 19
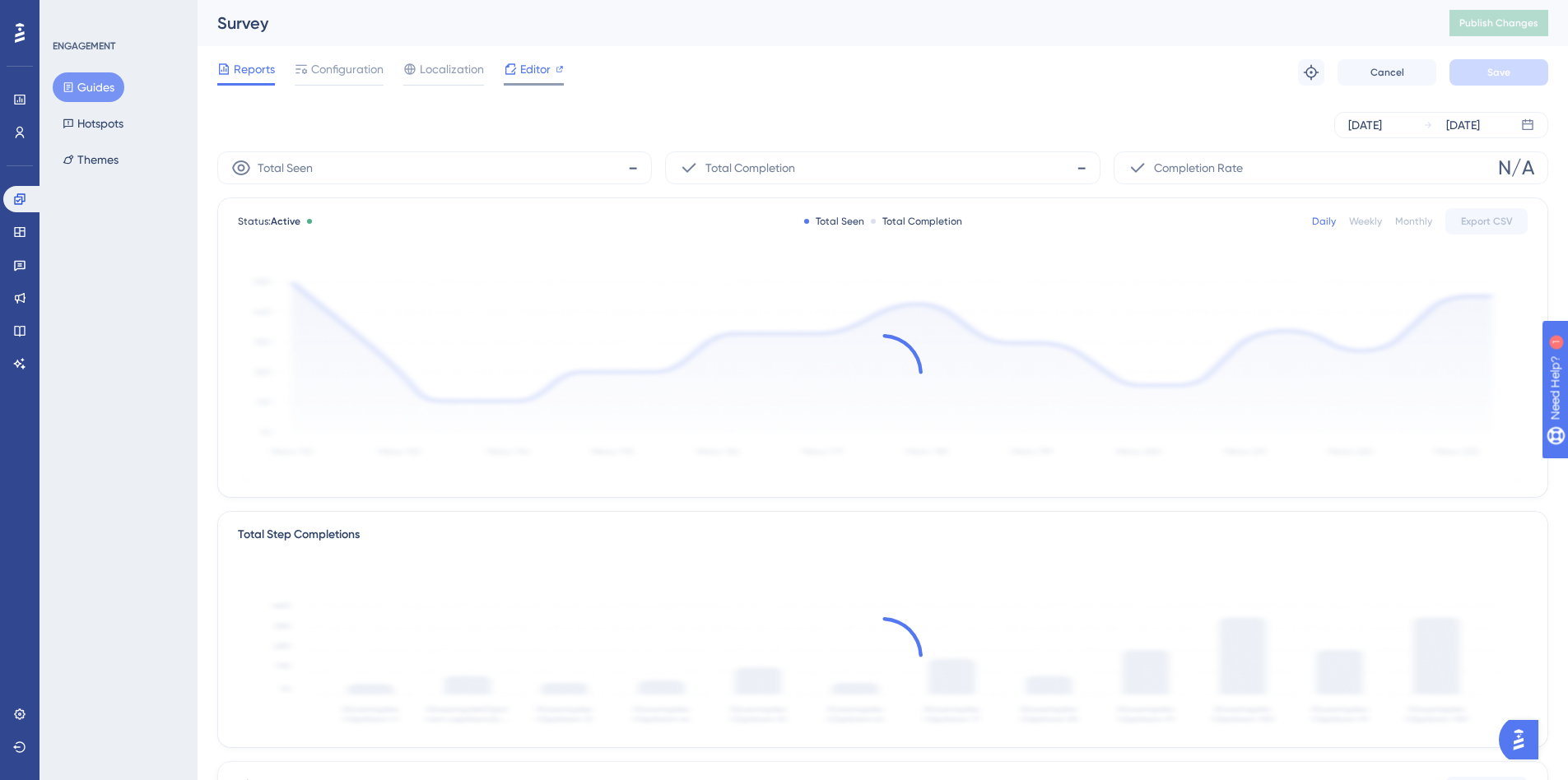
click at [527, 65] on span "Editor" at bounding box center [535, 69] width 30 height 20
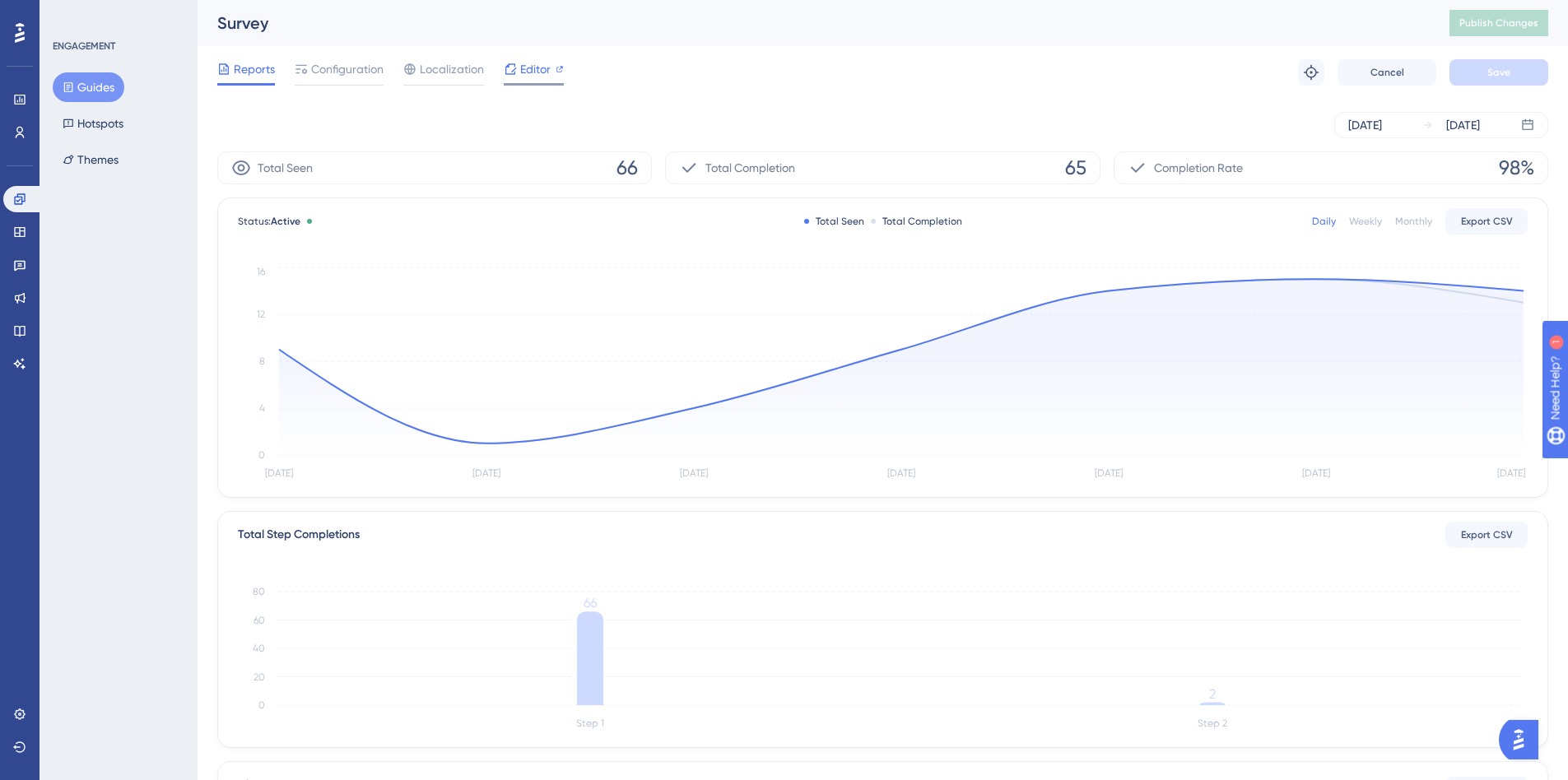
click at [525, 69] on span "Editor" at bounding box center [535, 69] width 30 height 20
click at [361, 67] on span "Configuration" at bounding box center [347, 69] width 72 height 20
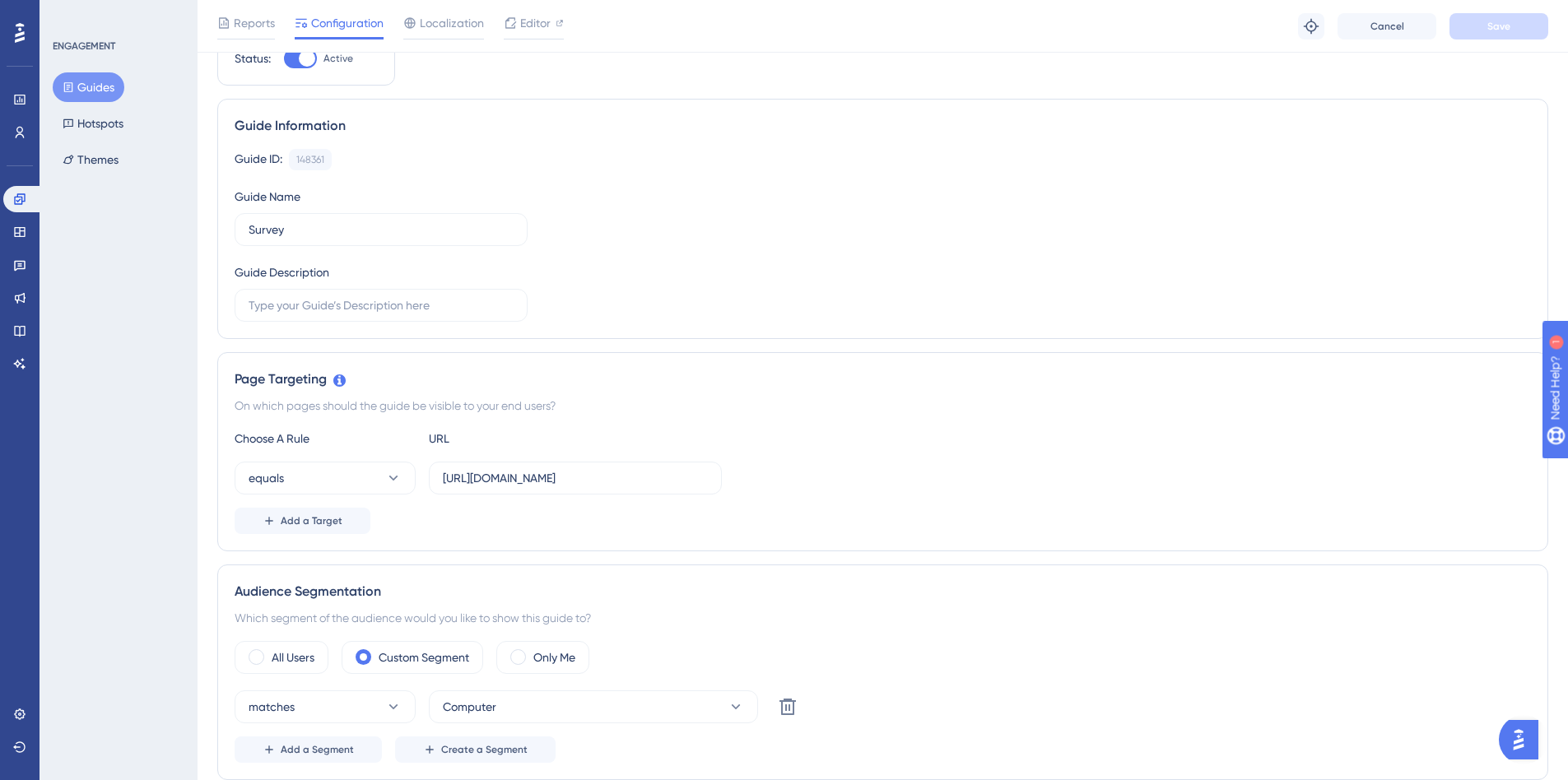
scroll to position [494, 0]
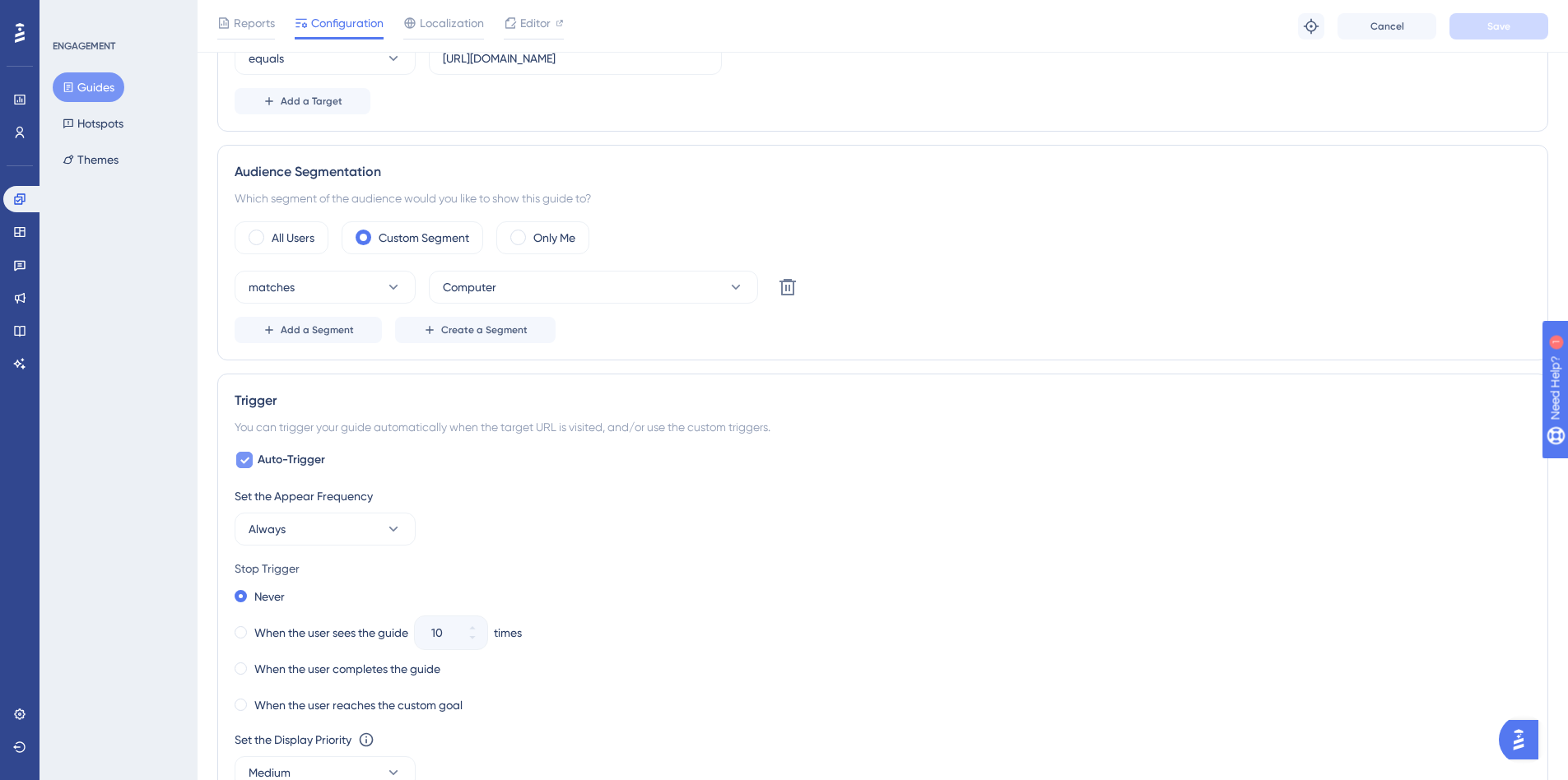
click at [246, 461] on icon at bounding box center [245, 460] width 9 height 6
checkbox input "false"
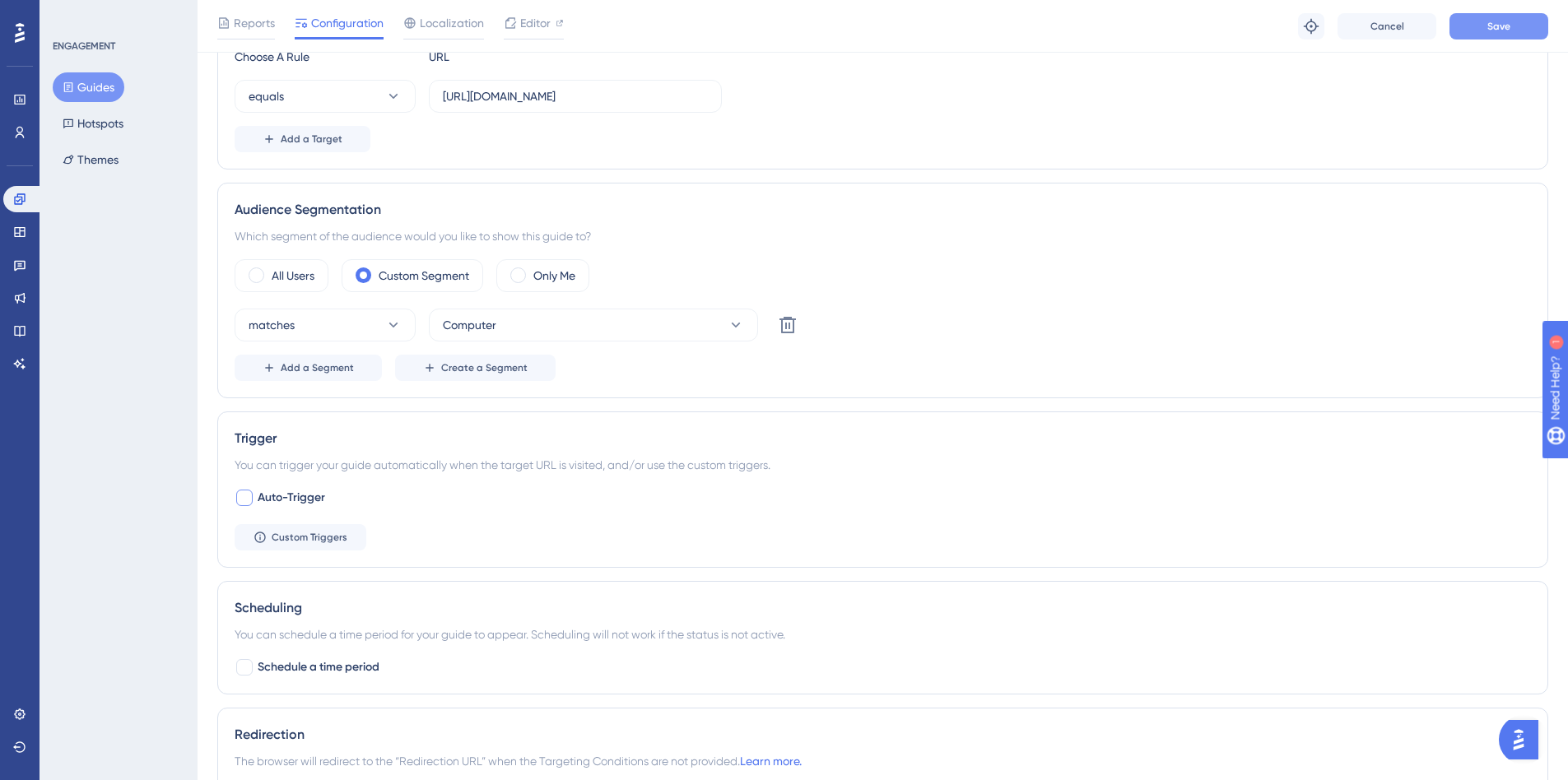
scroll to position [82, 0]
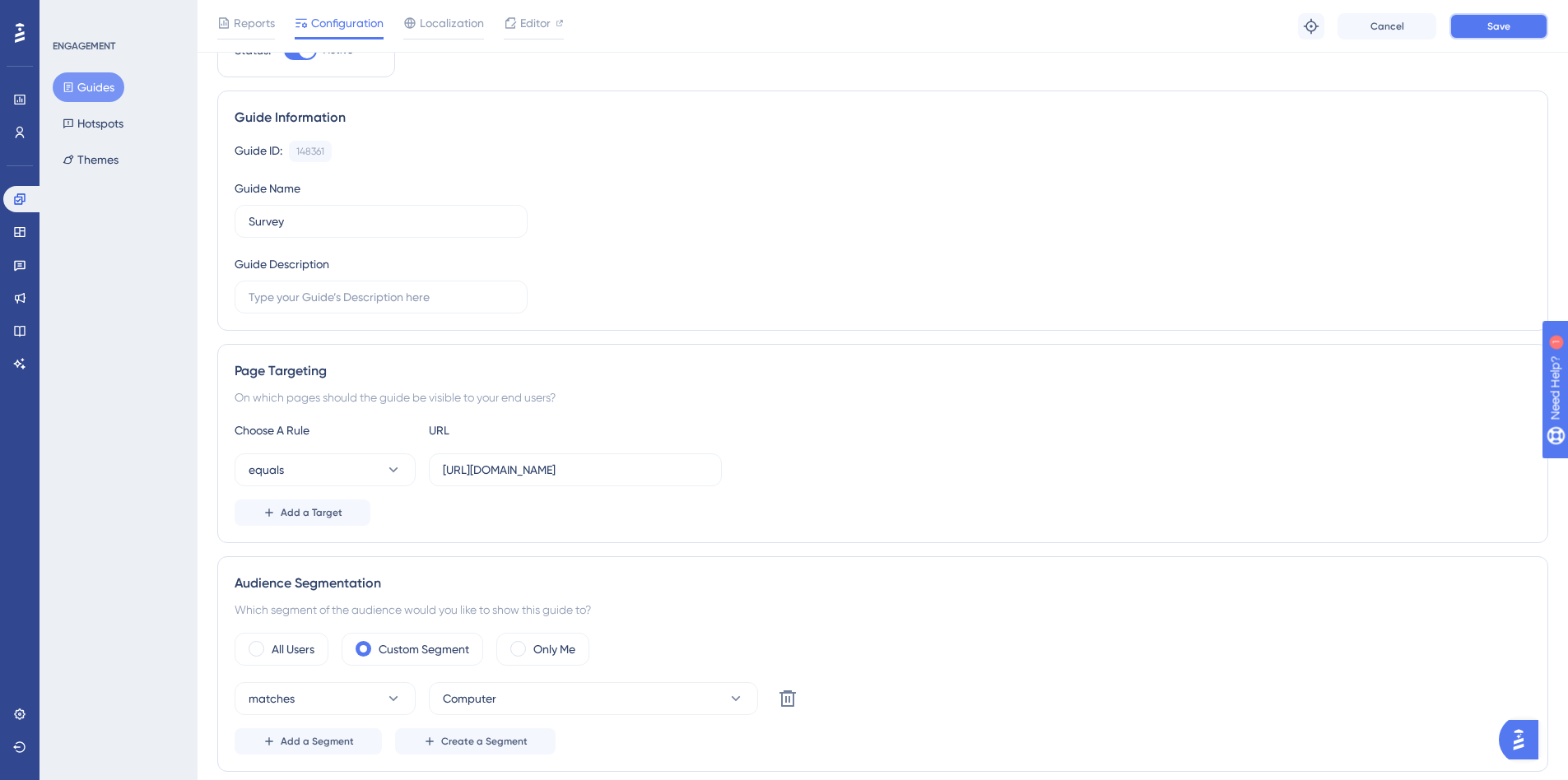
click at [1481, 30] on button "Save" at bounding box center [1498, 26] width 99 height 26
click at [551, 25] on div "Editor" at bounding box center [533, 23] width 60 height 20
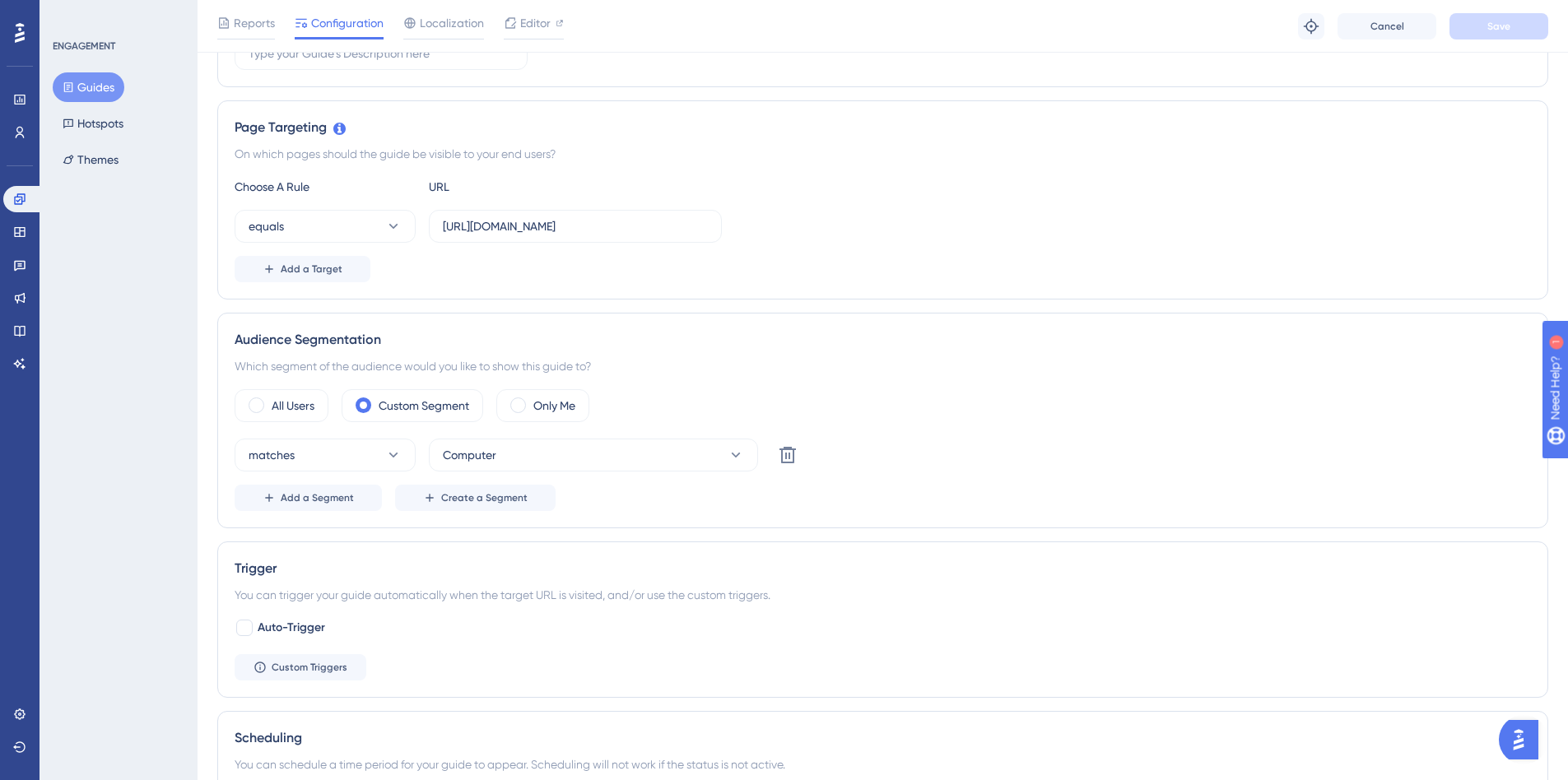
scroll to position [329, 0]
click at [242, 625] on div at bounding box center [244, 625] width 16 height 16
checkbox input "true"
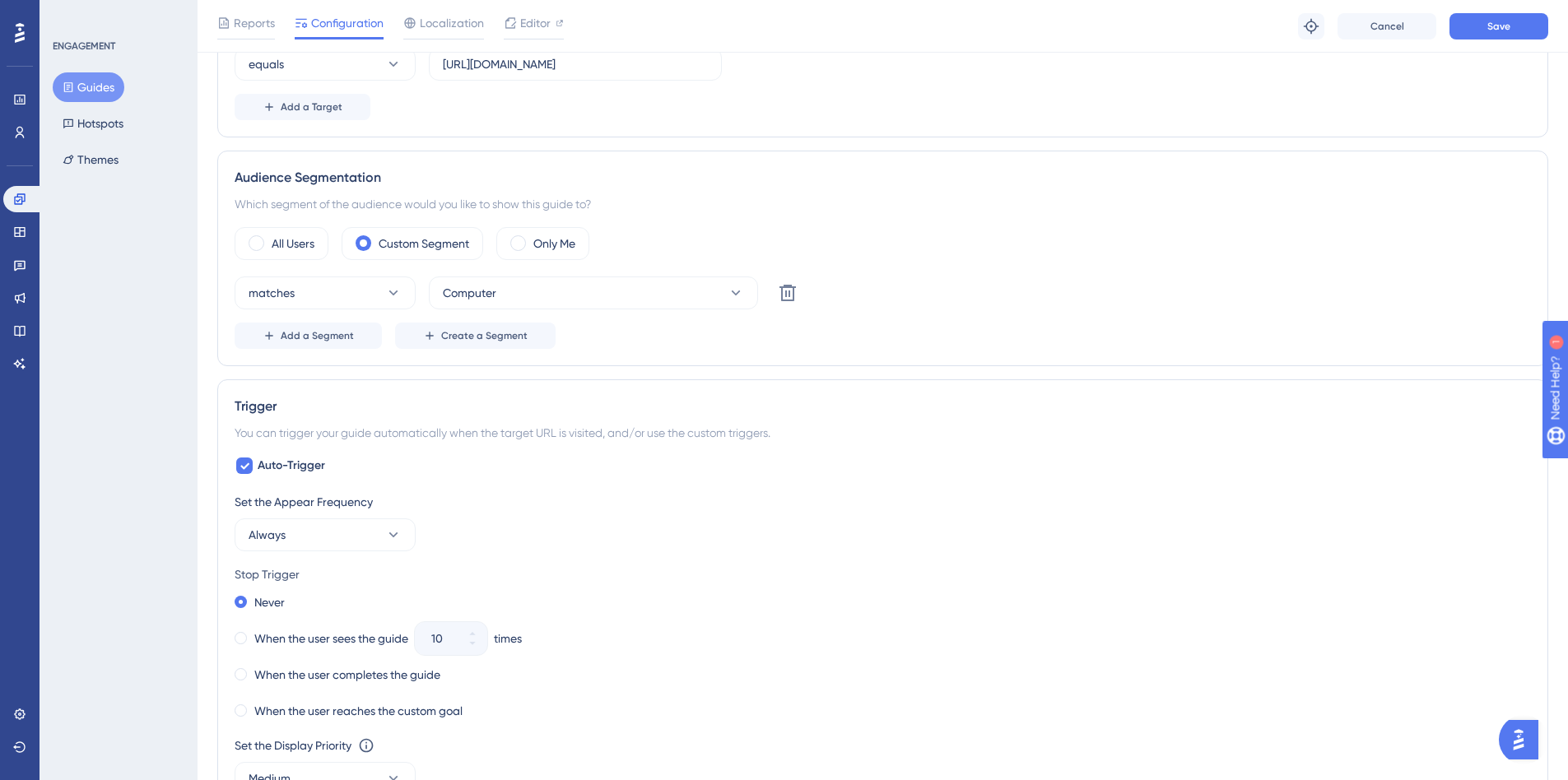
scroll to position [247, 0]
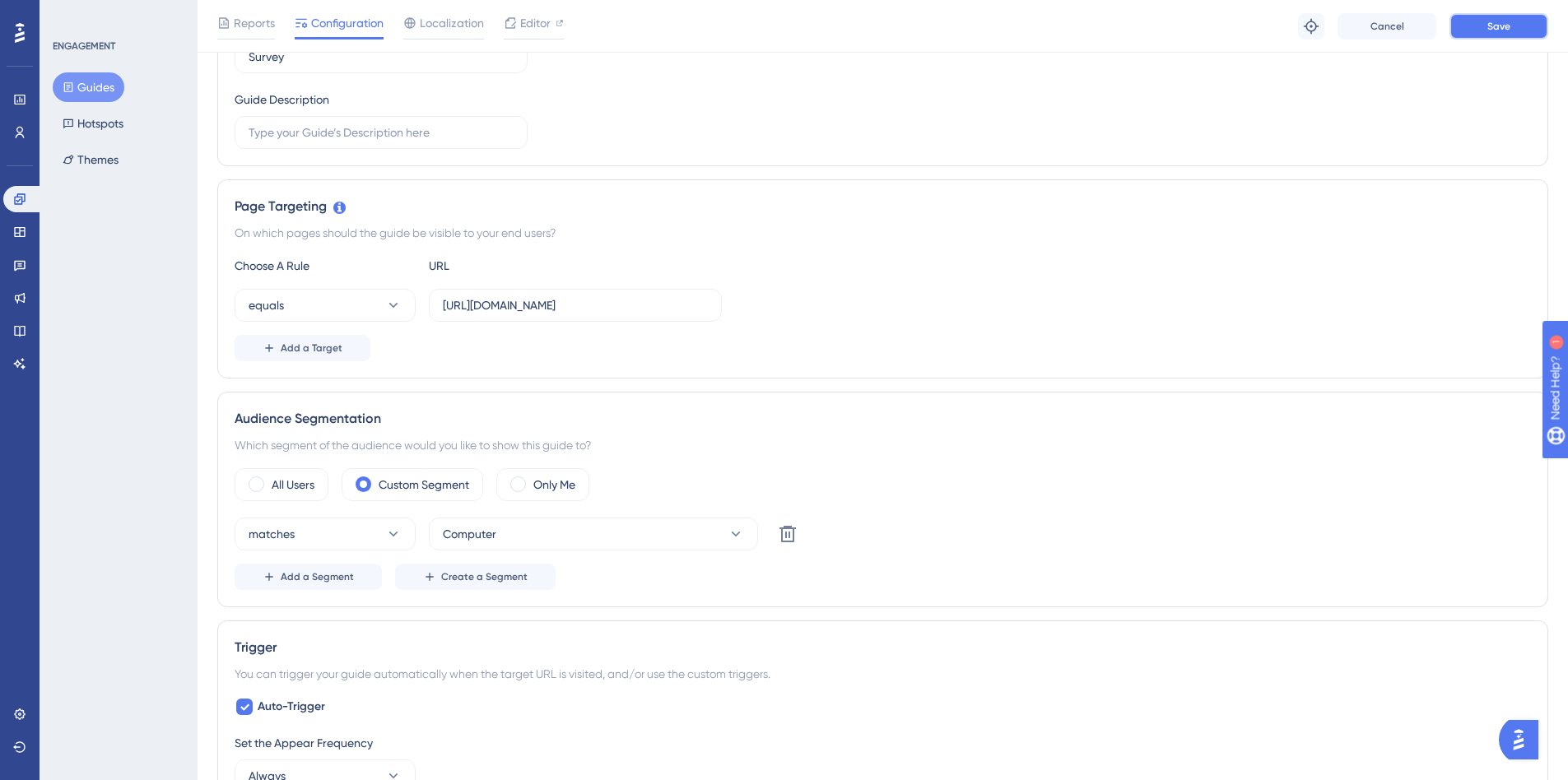
click at [1504, 24] on span "Save" at bounding box center [1499, 26] width 23 height 13
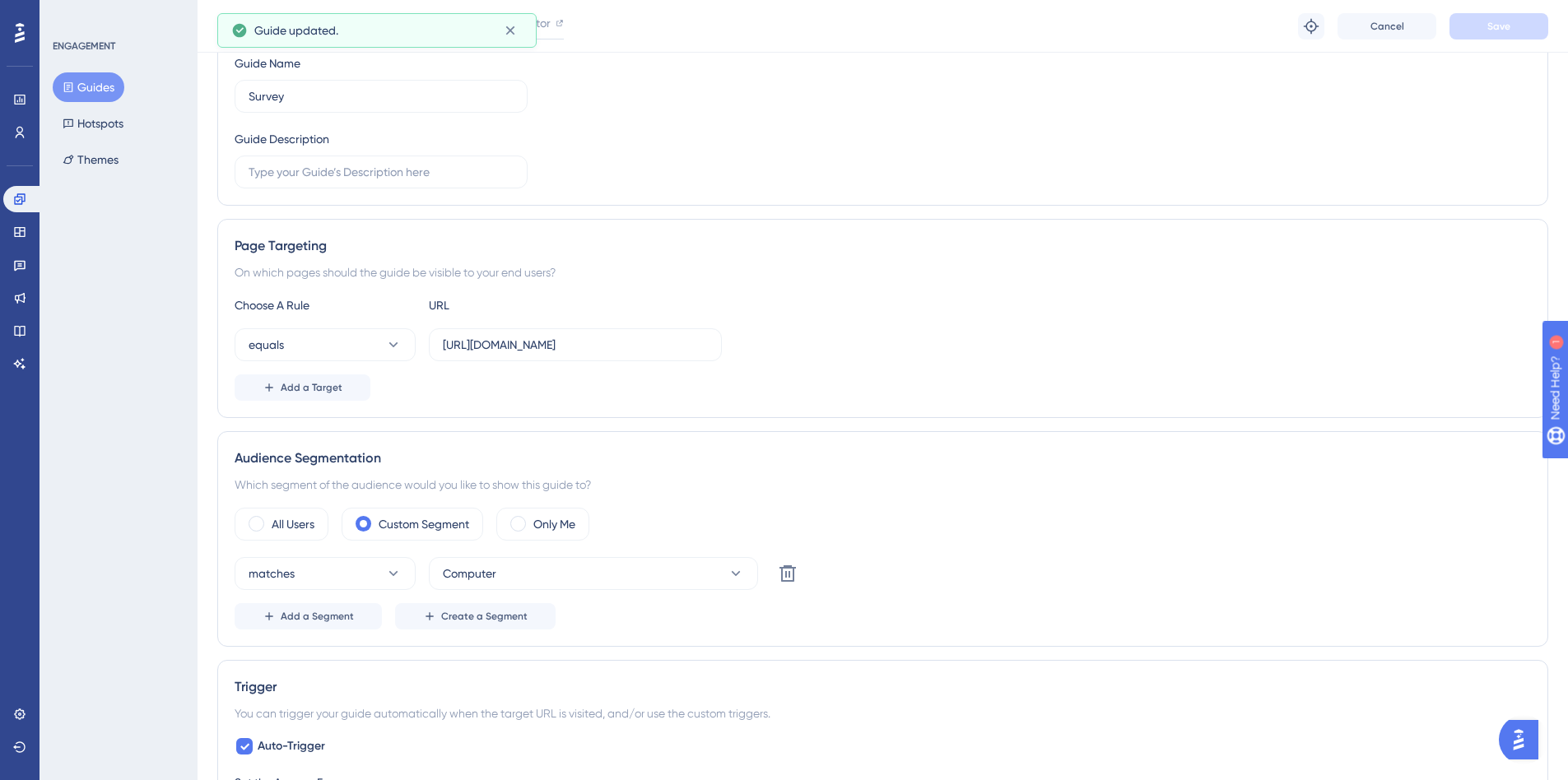
scroll to position [0, 0]
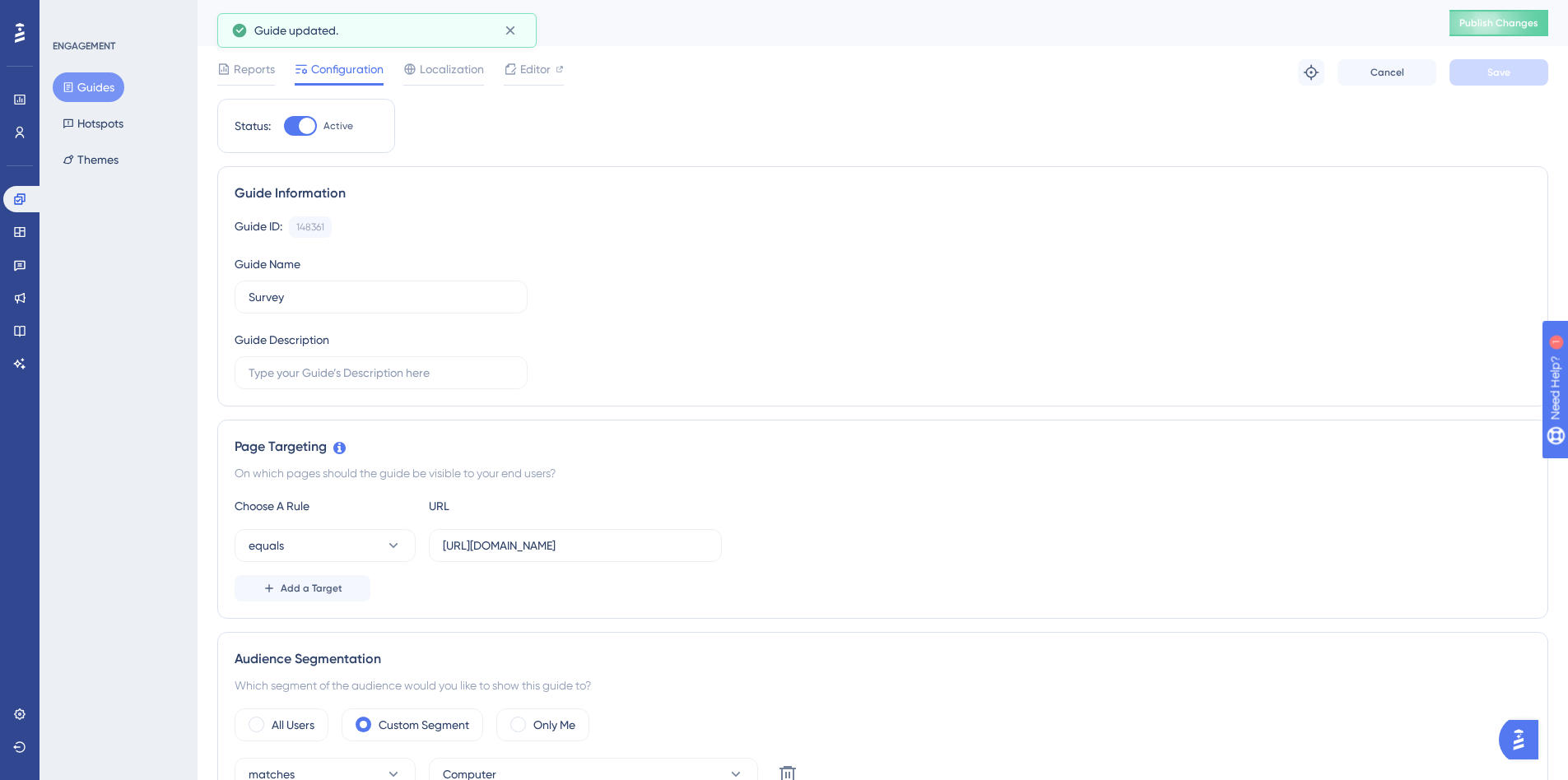
click at [81, 95] on button "Guides" at bounding box center [88, 87] width 71 height 29
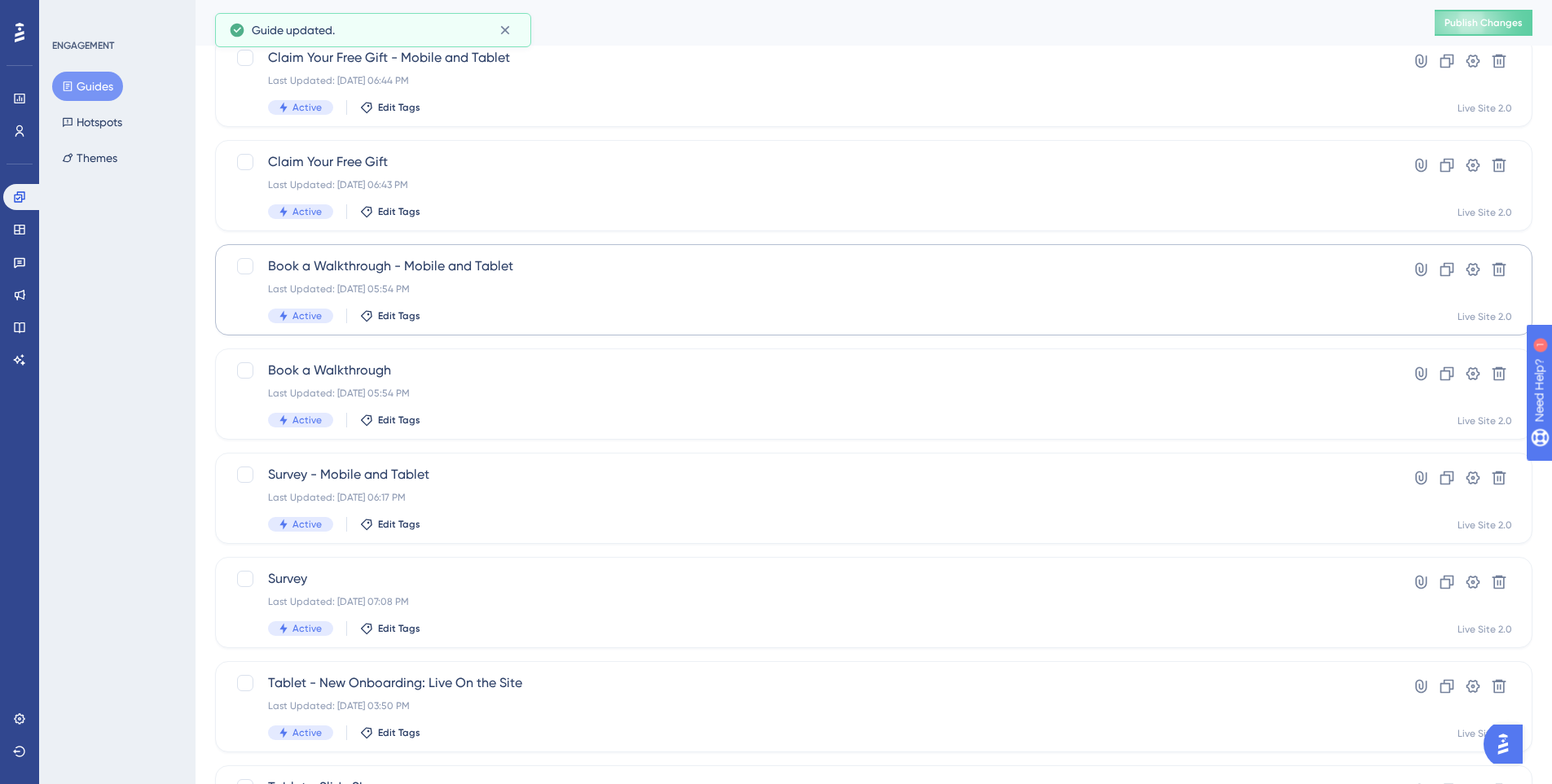
scroll to position [163, 0]
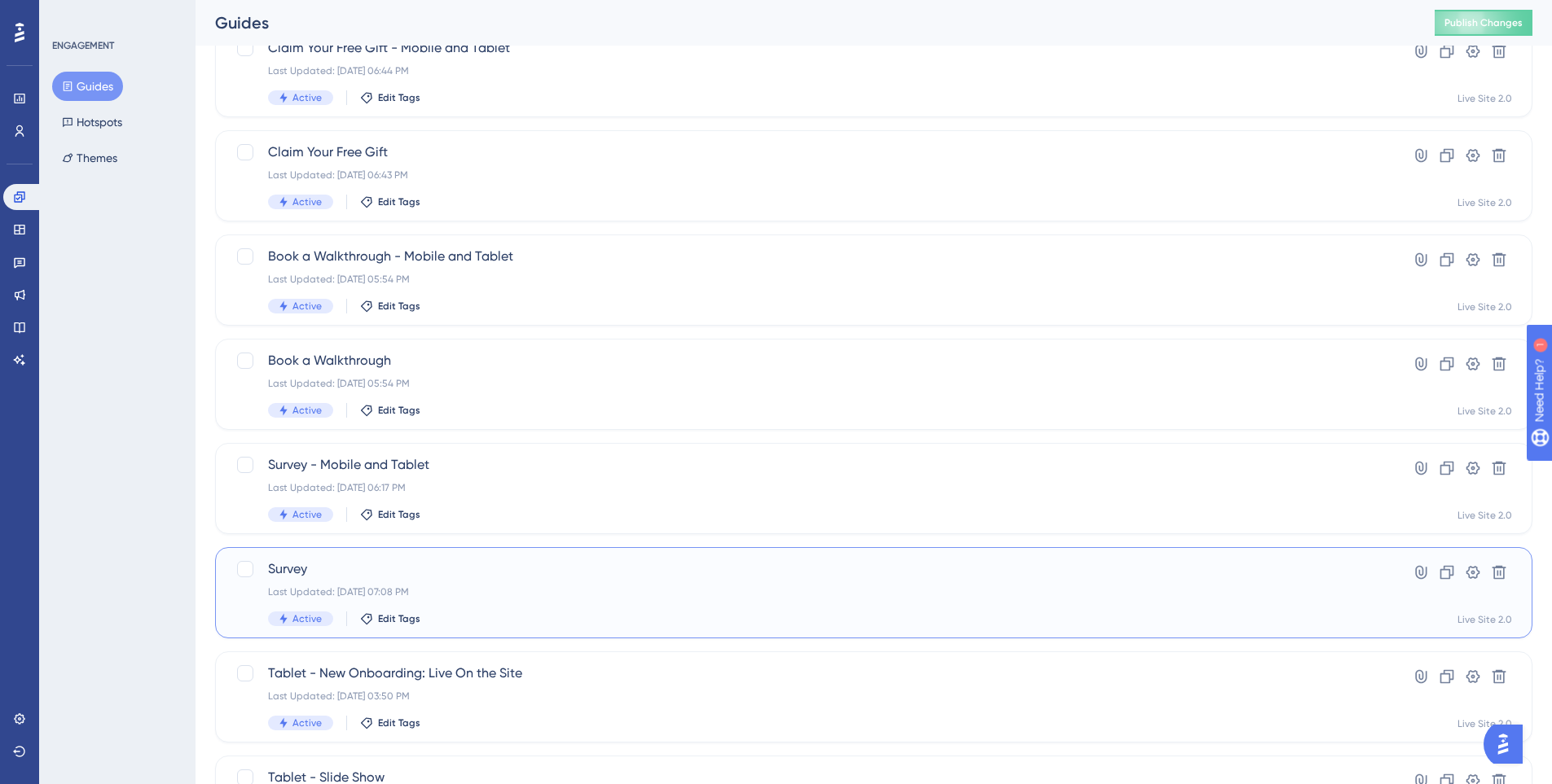
click at [518, 603] on div "Survey Last Updated: Oct 09 2025, 07:08 PM Active Edit Tags" at bounding box center [808, 593] width 1081 height 67
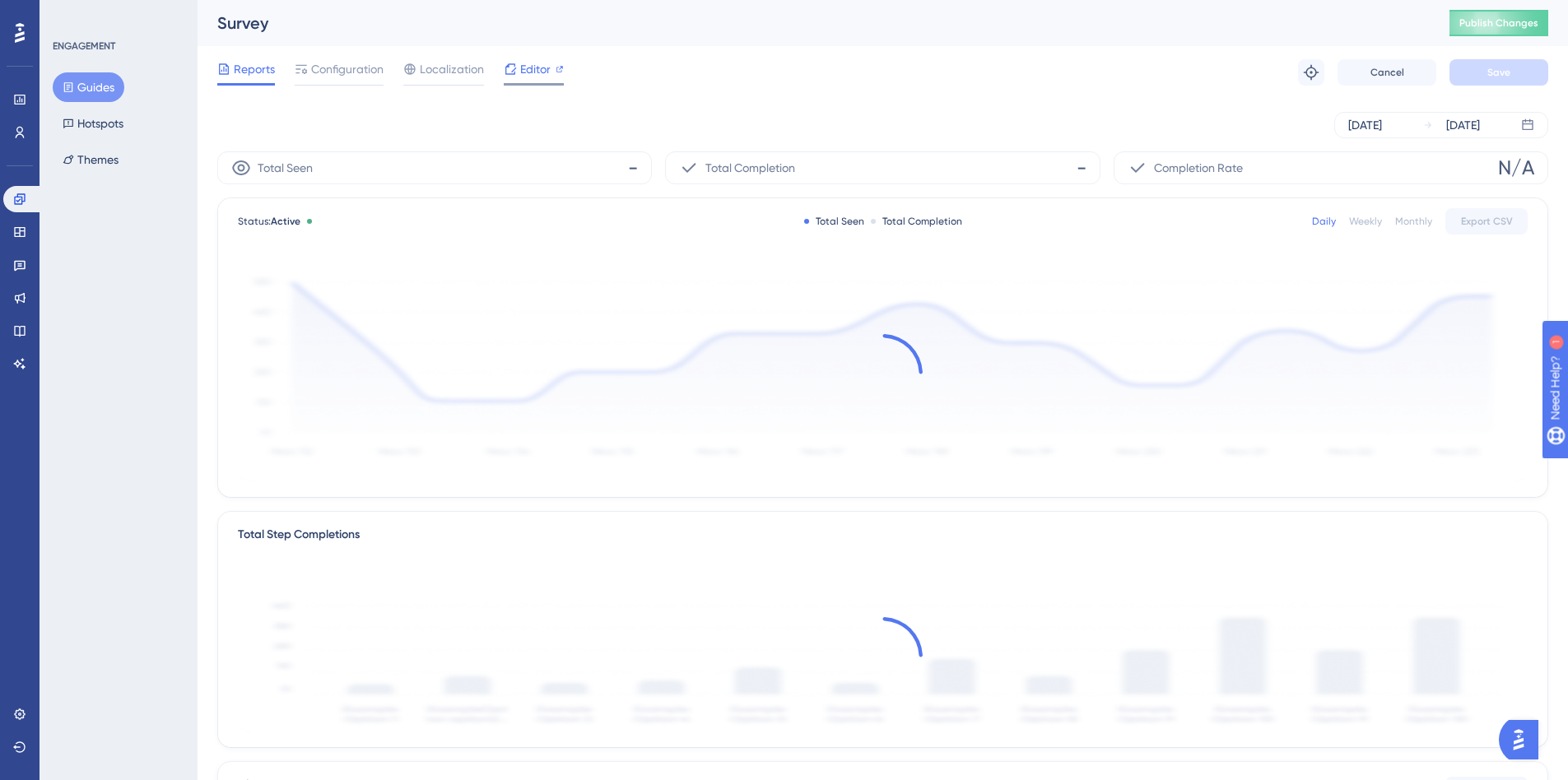
click at [509, 68] on icon at bounding box center [510, 69] width 13 height 13
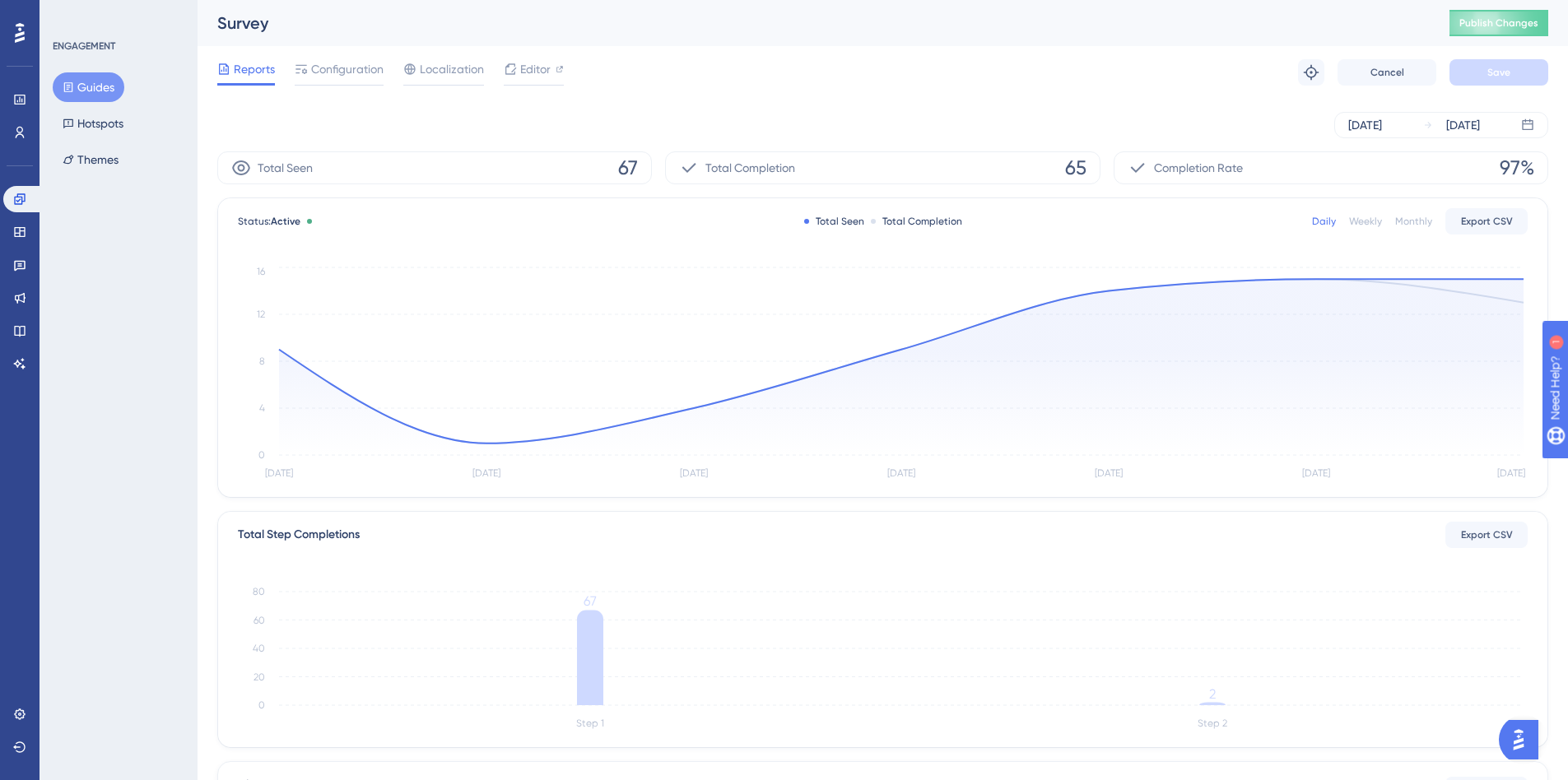
click at [57, 83] on button "Guides" at bounding box center [88, 87] width 71 height 29
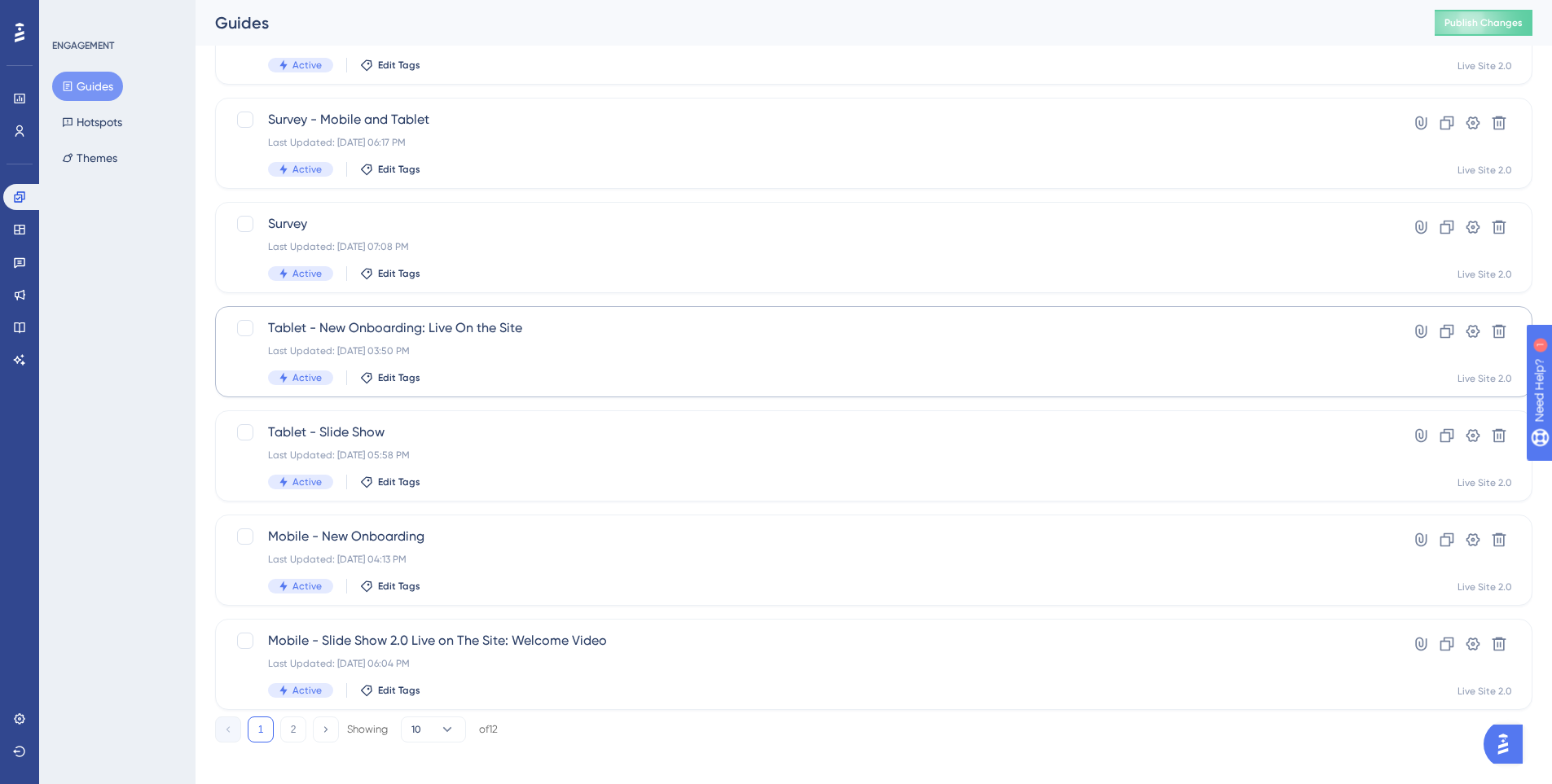
scroll to position [519, 0]
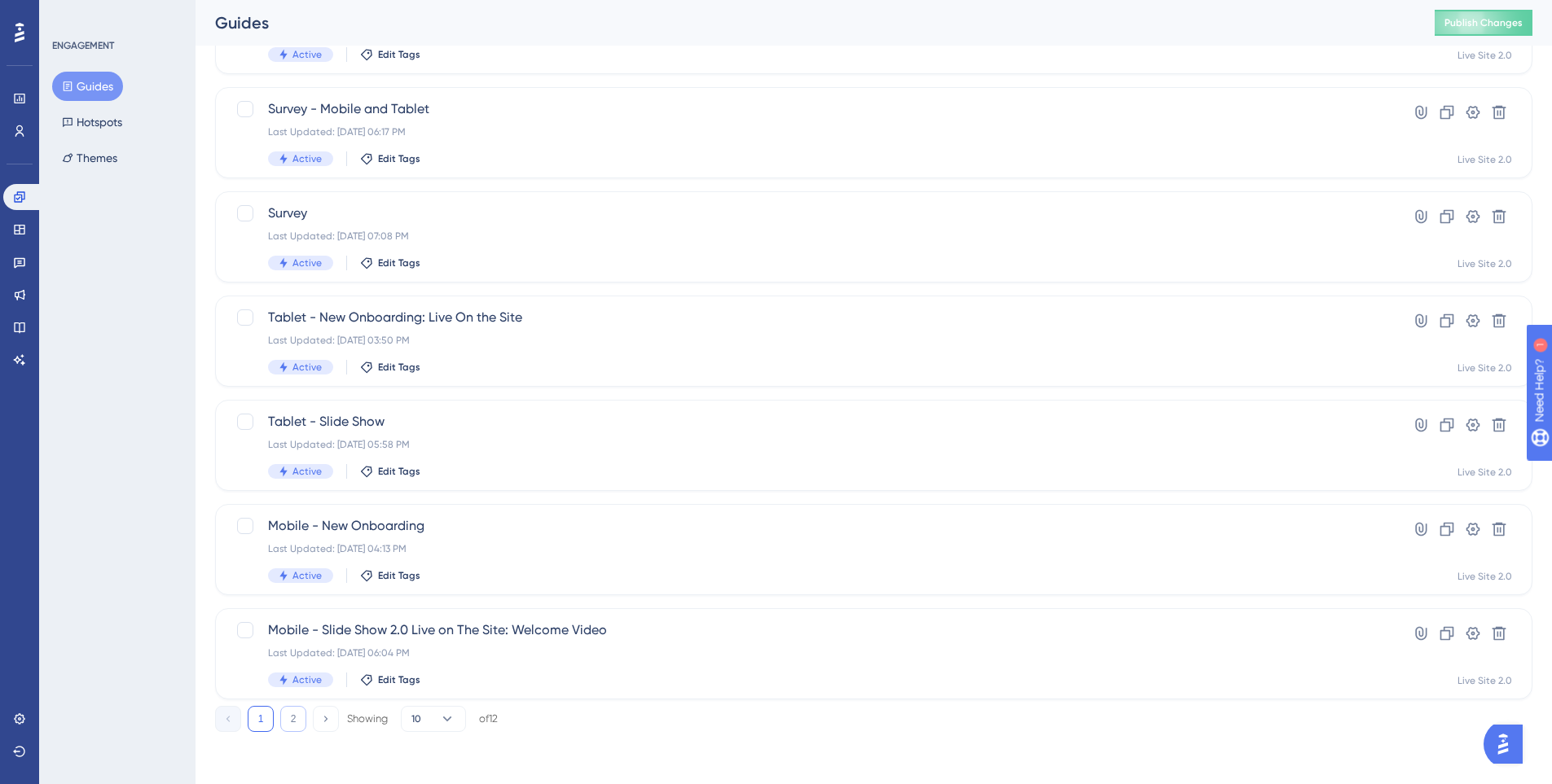
click at [284, 723] on button "2" at bounding box center [293, 719] width 26 height 26
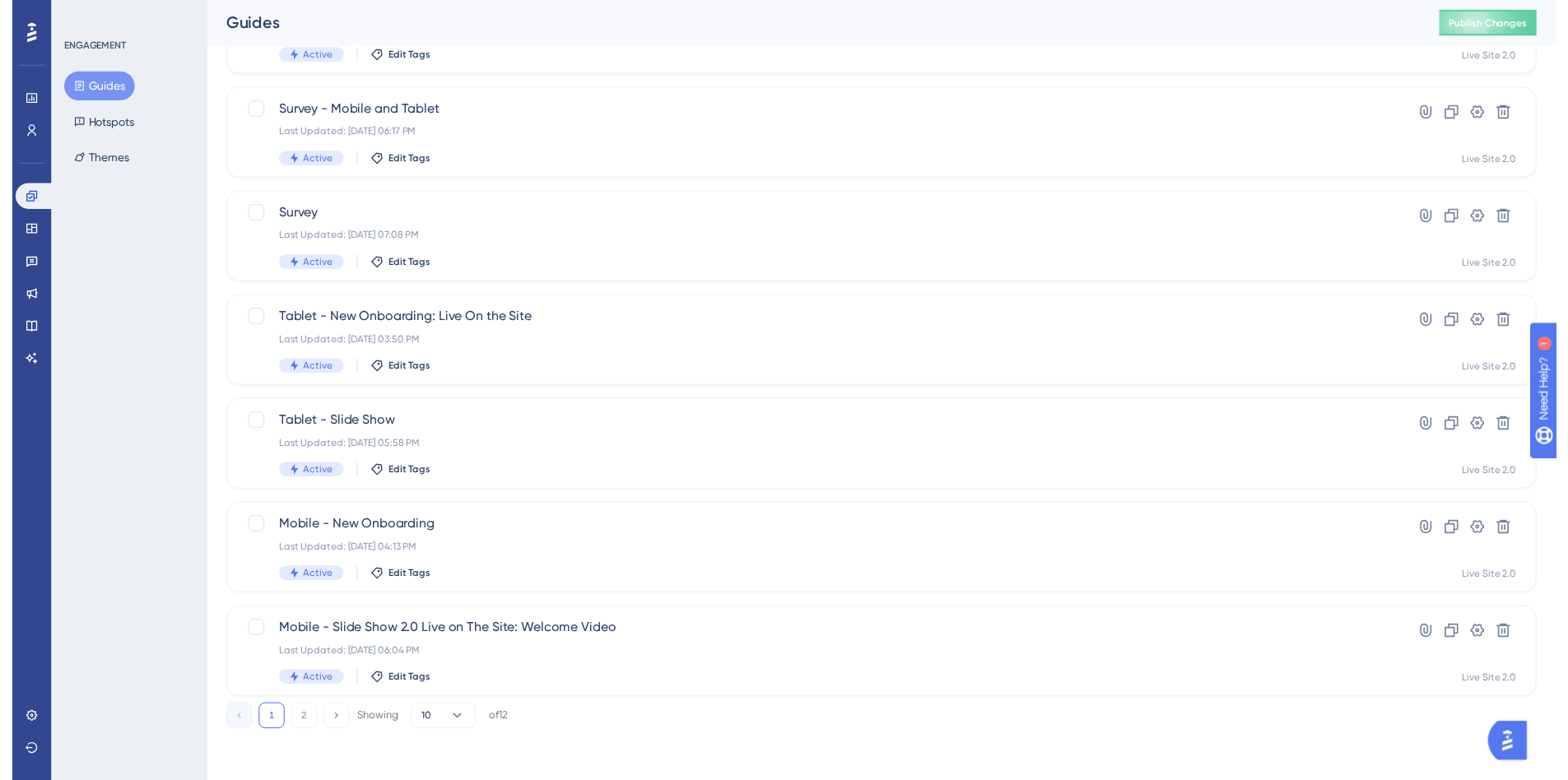
scroll to position [0, 0]
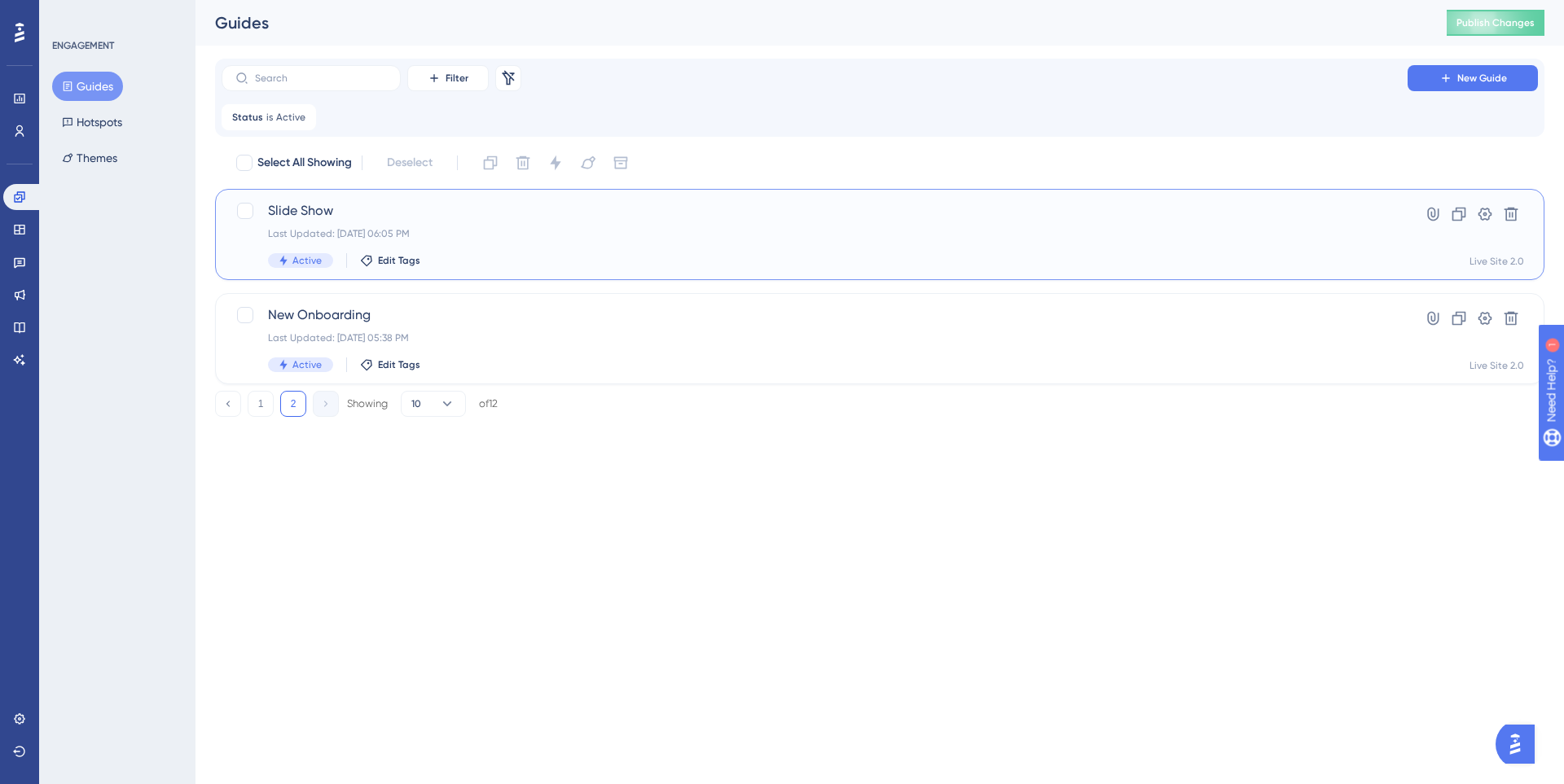
click at [482, 240] on div "Slide Show Last Updated: Oct 09 2025, 06:05 PM Active Edit Tags" at bounding box center [814, 235] width 1093 height 67
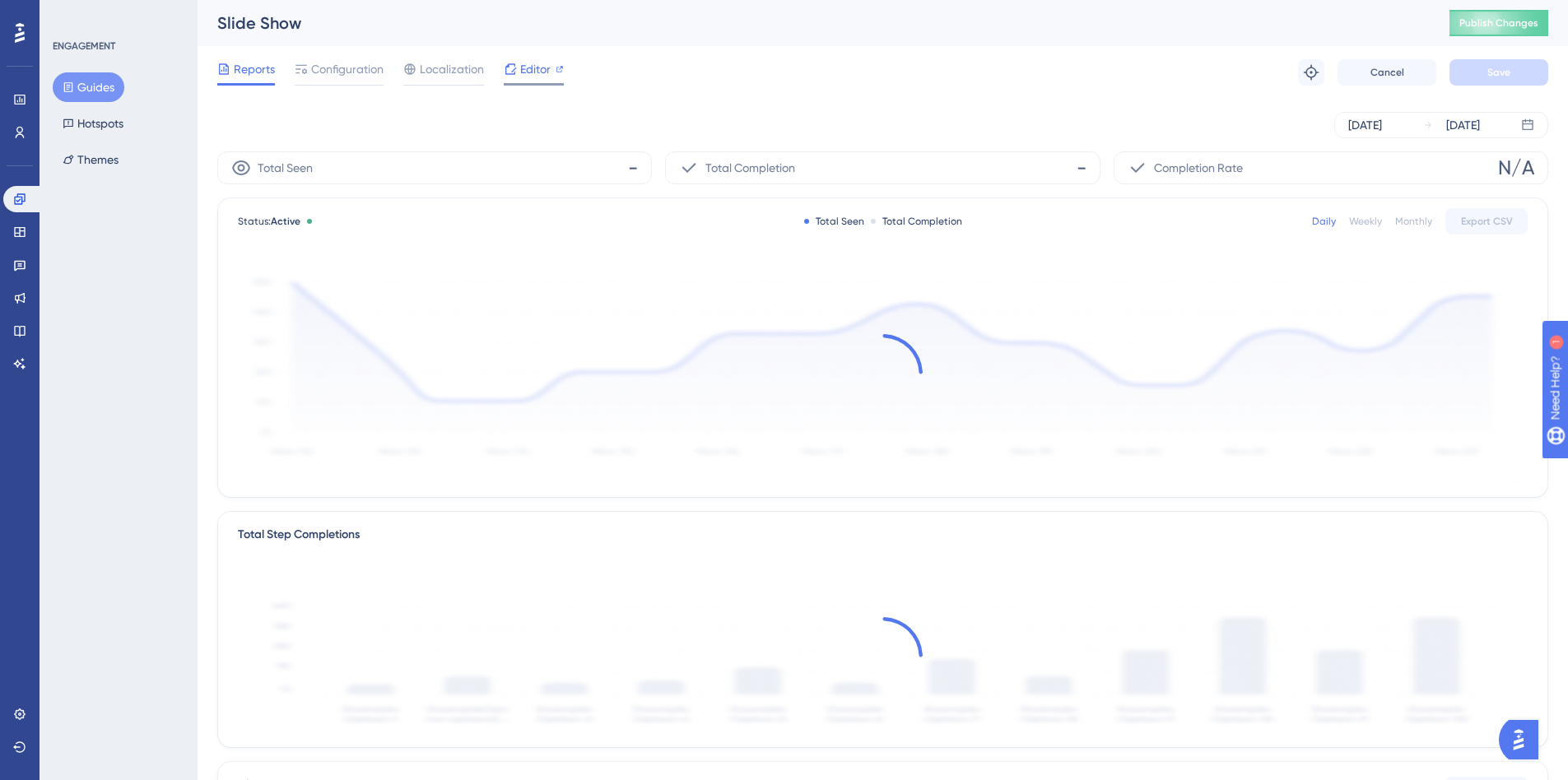
click at [517, 79] on div "Editor" at bounding box center [533, 71] width 60 height 26
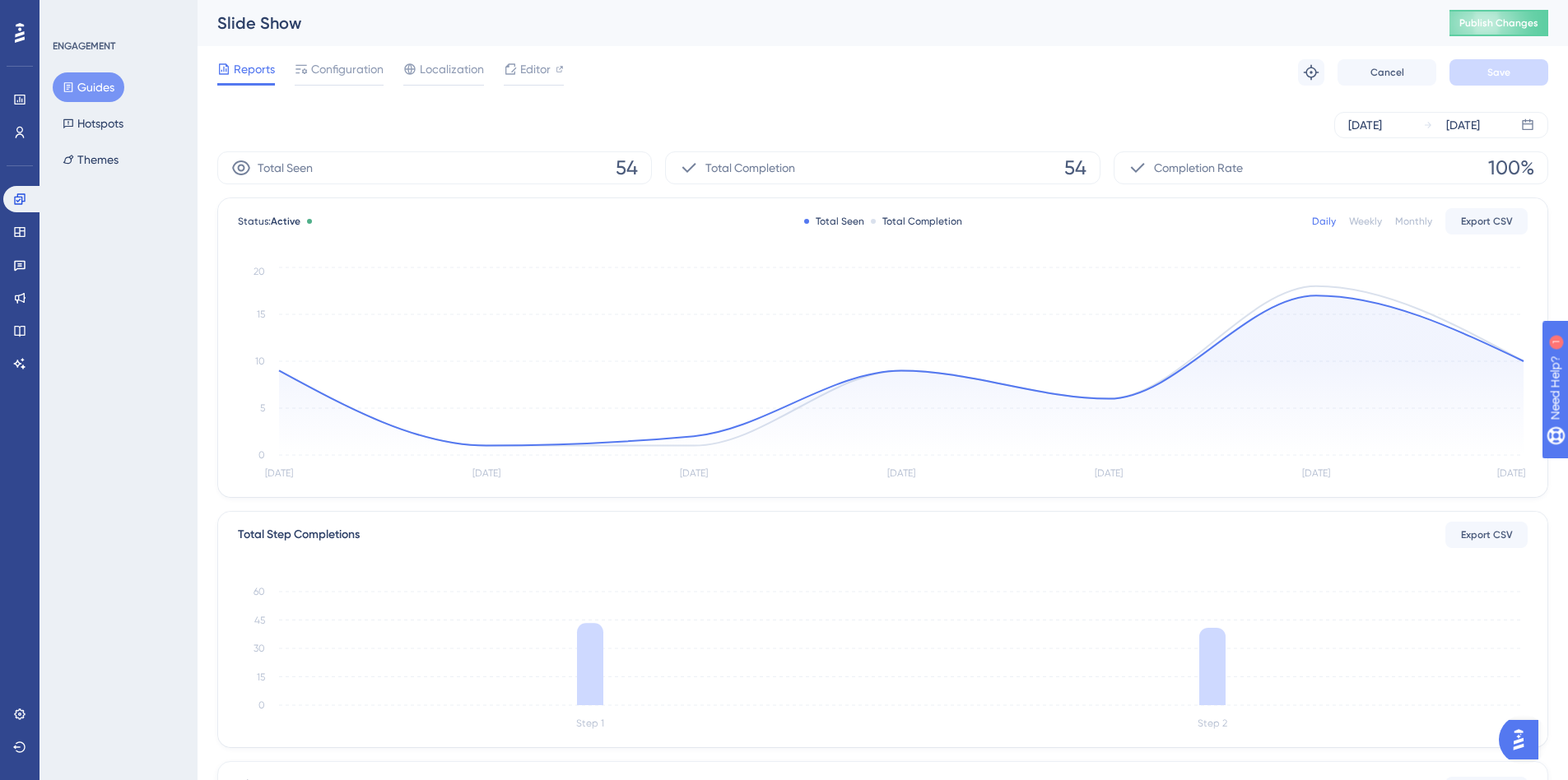
click at [71, 88] on icon at bounding box center [68, 87] width 12 height 12
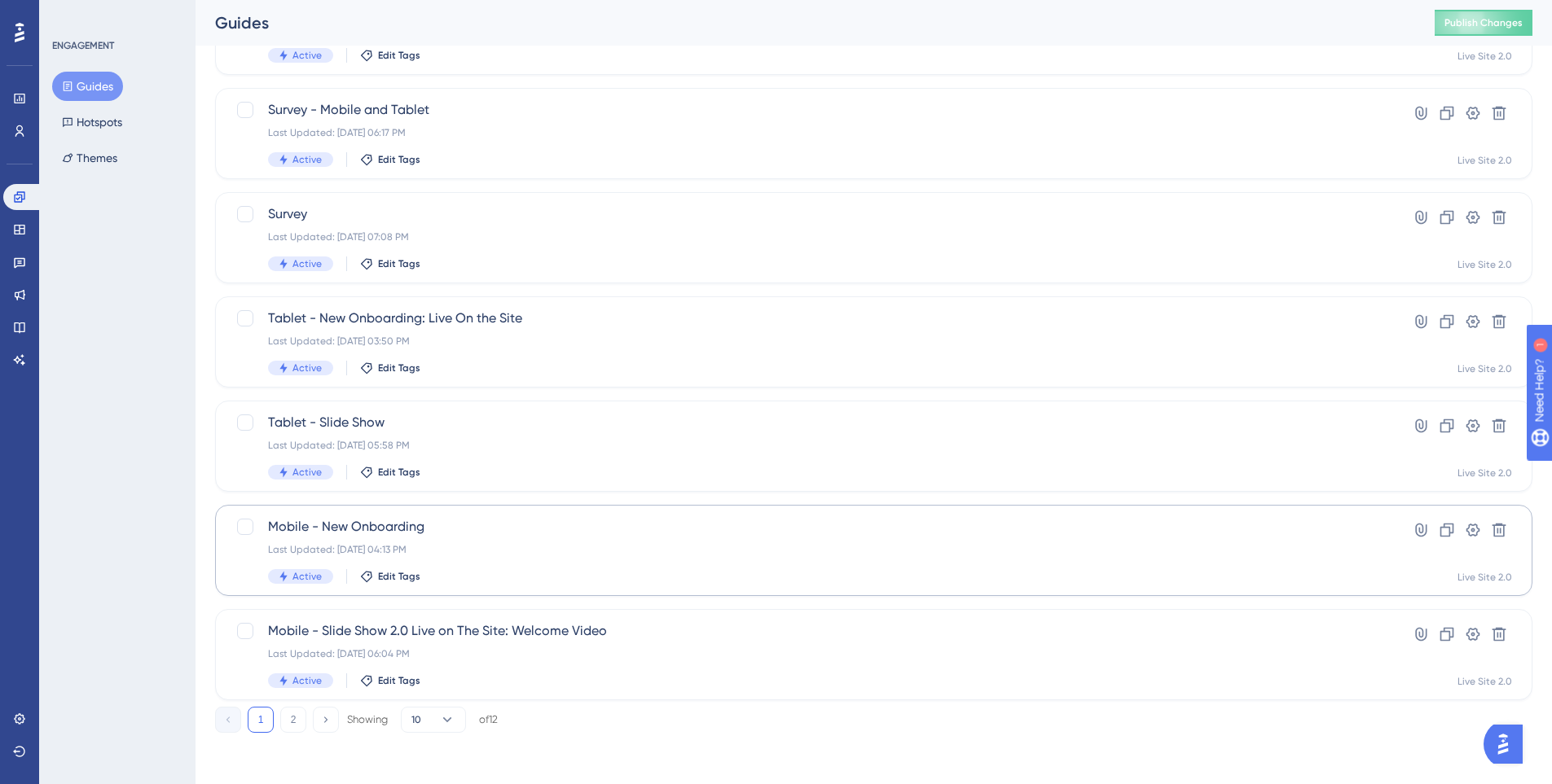
scroll to position [519, 0]
click at [522, 652] on div "Last Updated: Oct 09 2025, 06:04 PM" at bounding box center [808, 652] width 1081 height 13
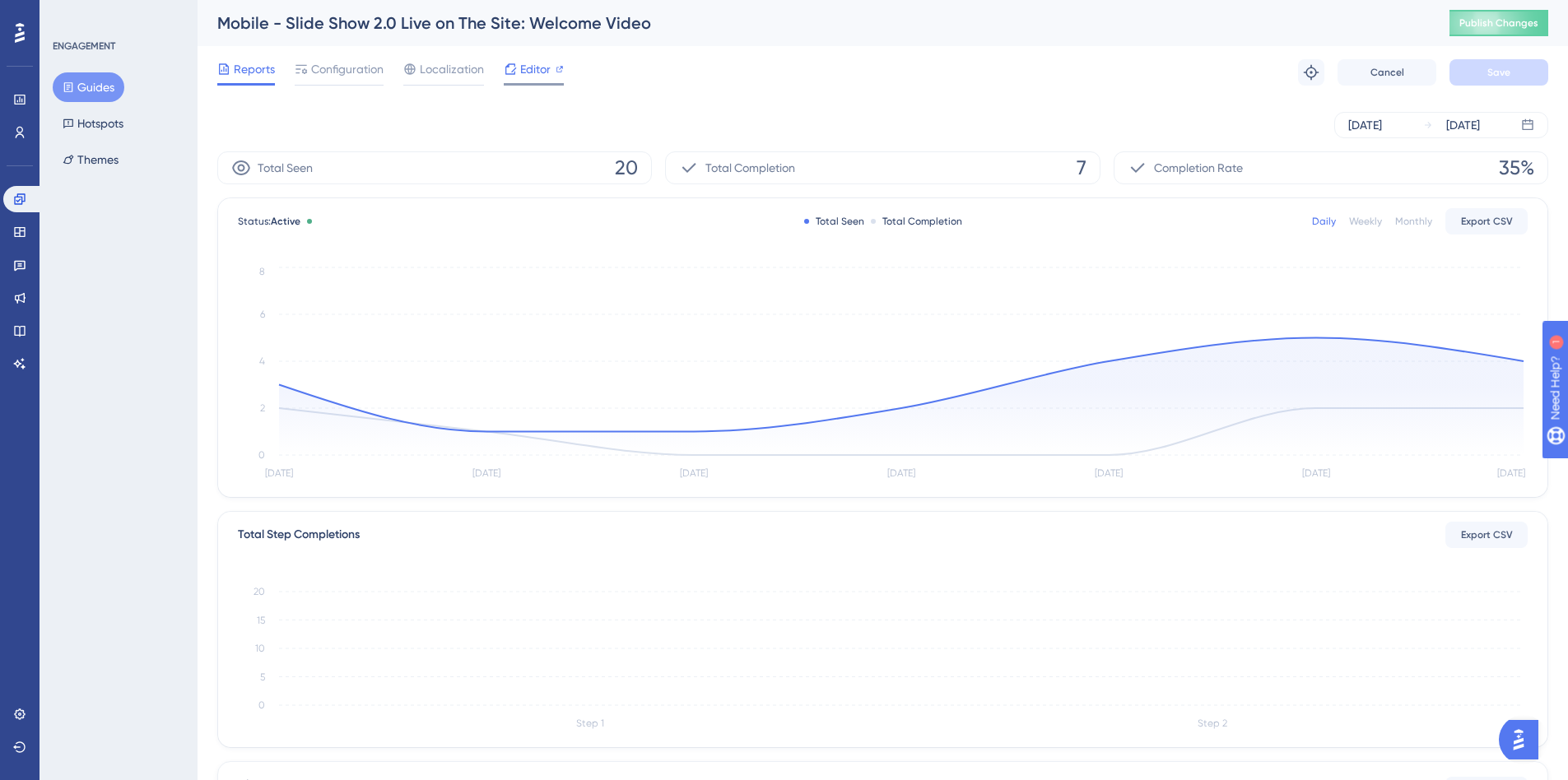
click at [531, 80] on div "Editor" at bounding box center [533, 71] width 60 height 26
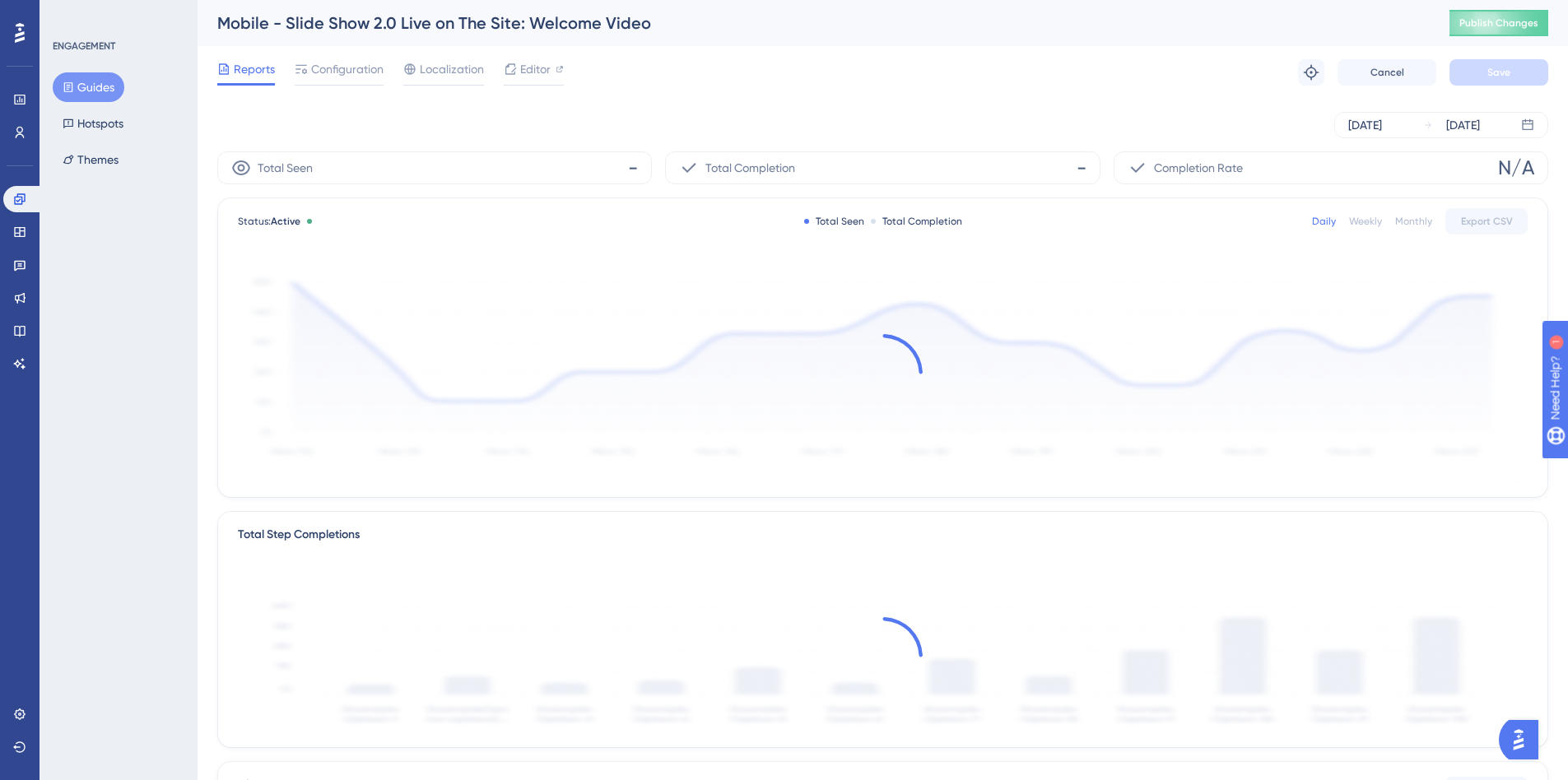
click at [83, 88] on button "Guides" at bounding box center [88, 87] width 71 height 29
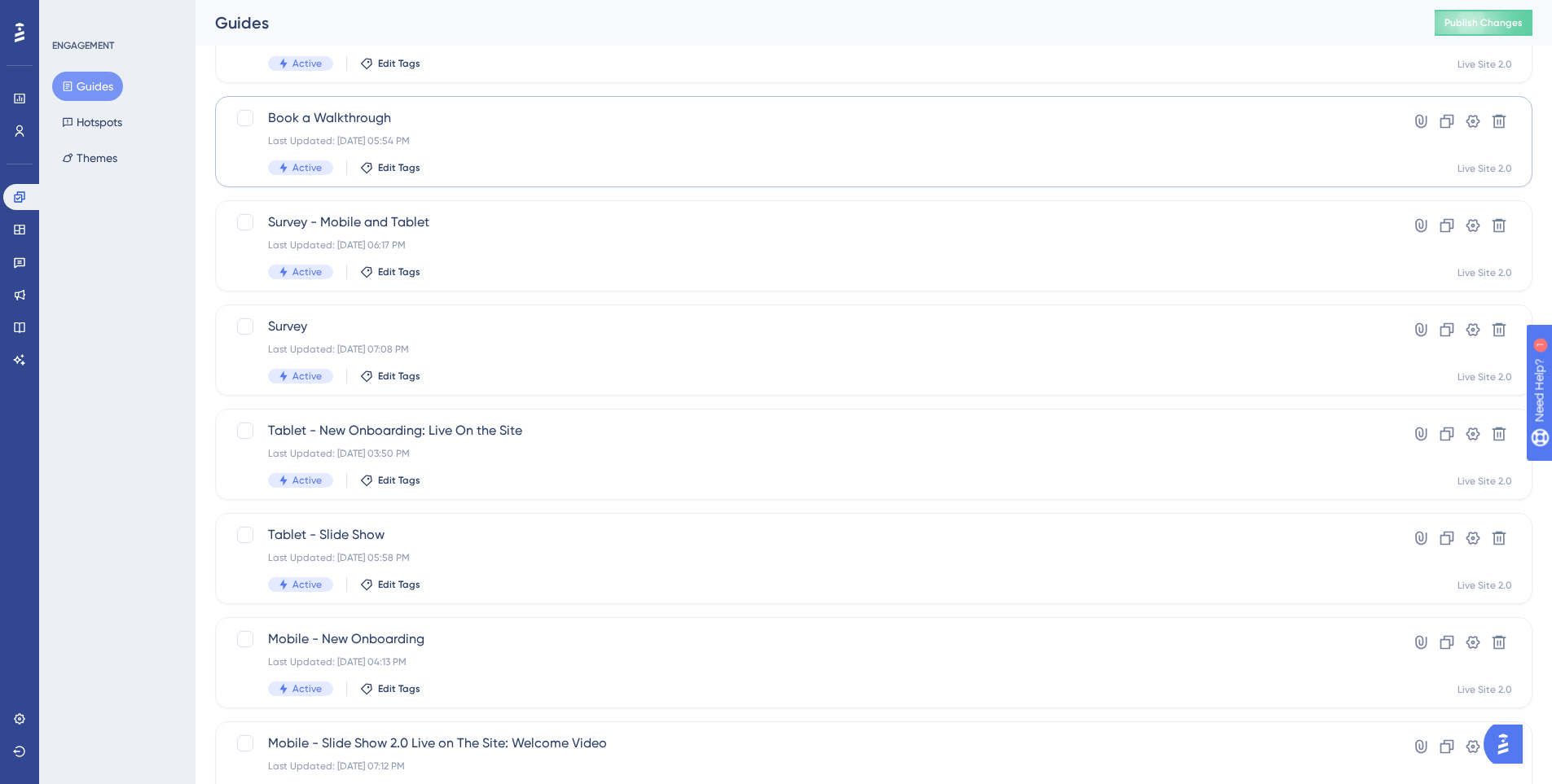
scroll to position [407, 0]
click at [501, 549] on div "Tablet - Slide Show Last Updated: Oct 09 2025, 05:58 PM Active Edit Tags" at bounding box center [808, 557] width 1081 height 67
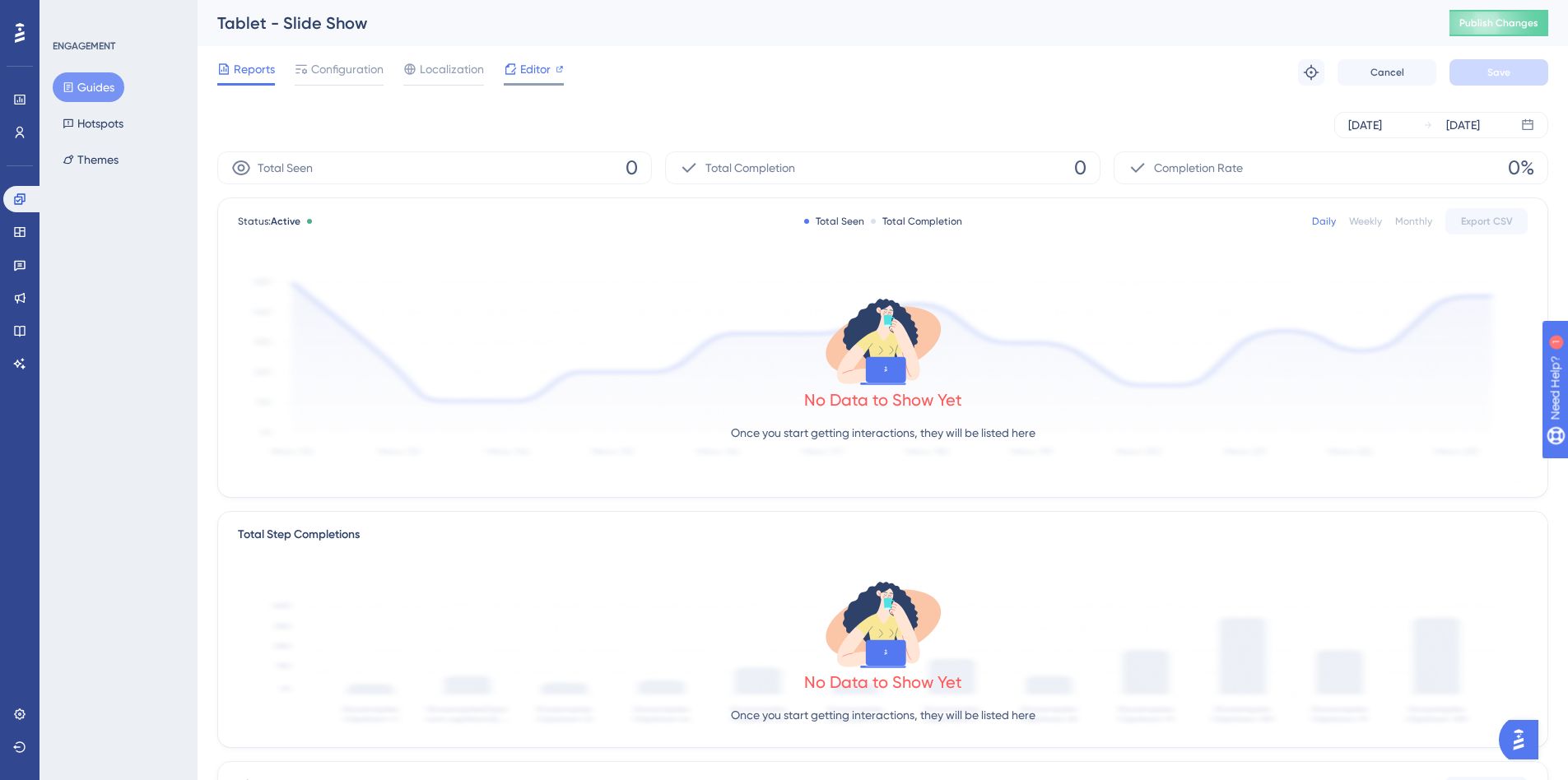
click at [533, 81] on div "Editor" at bounding box center [533, 71] width 60 height 26
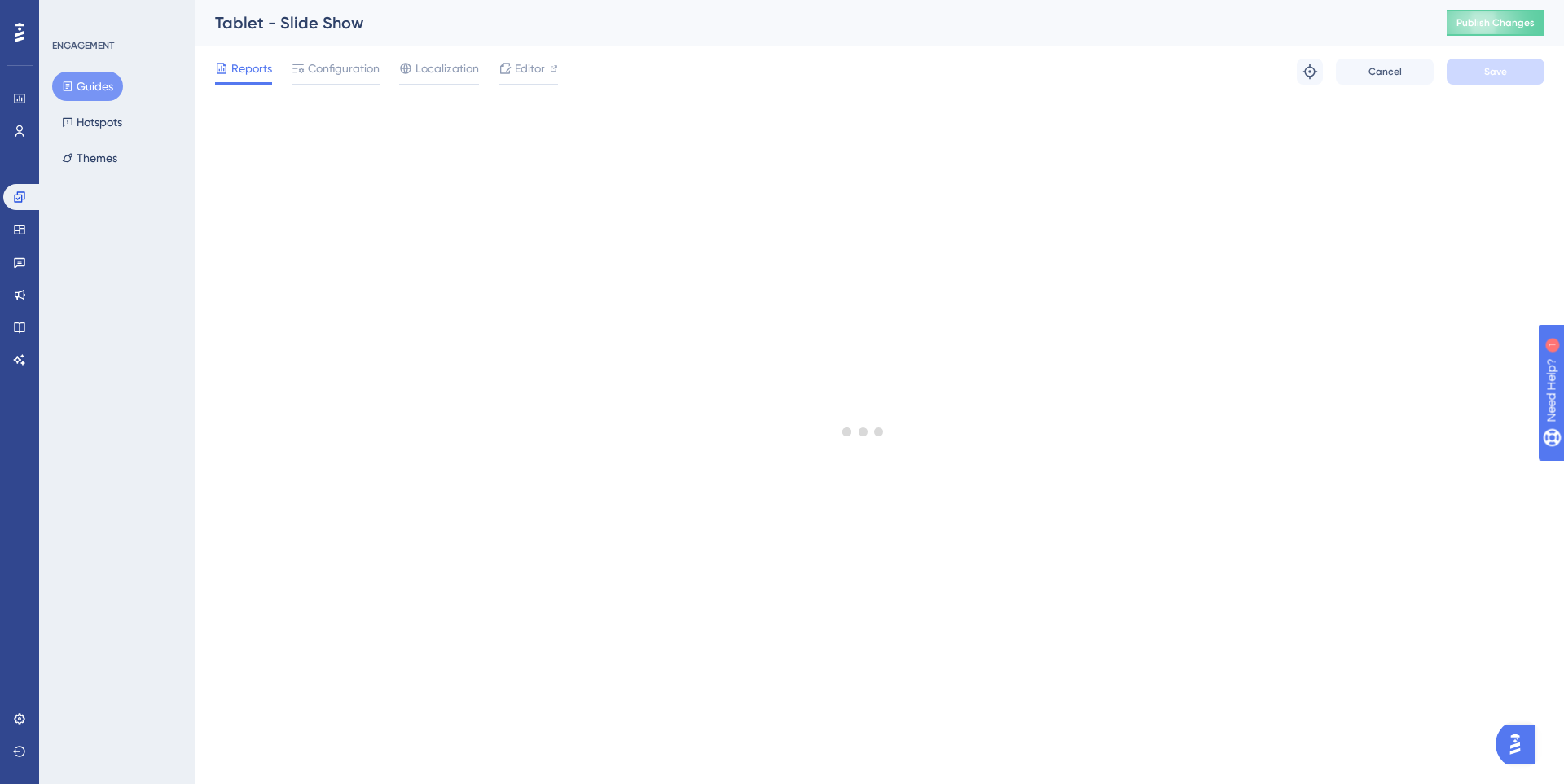
click at [107, 83] on button "Guides" at bounding box center [88, 86] width 71 height 29
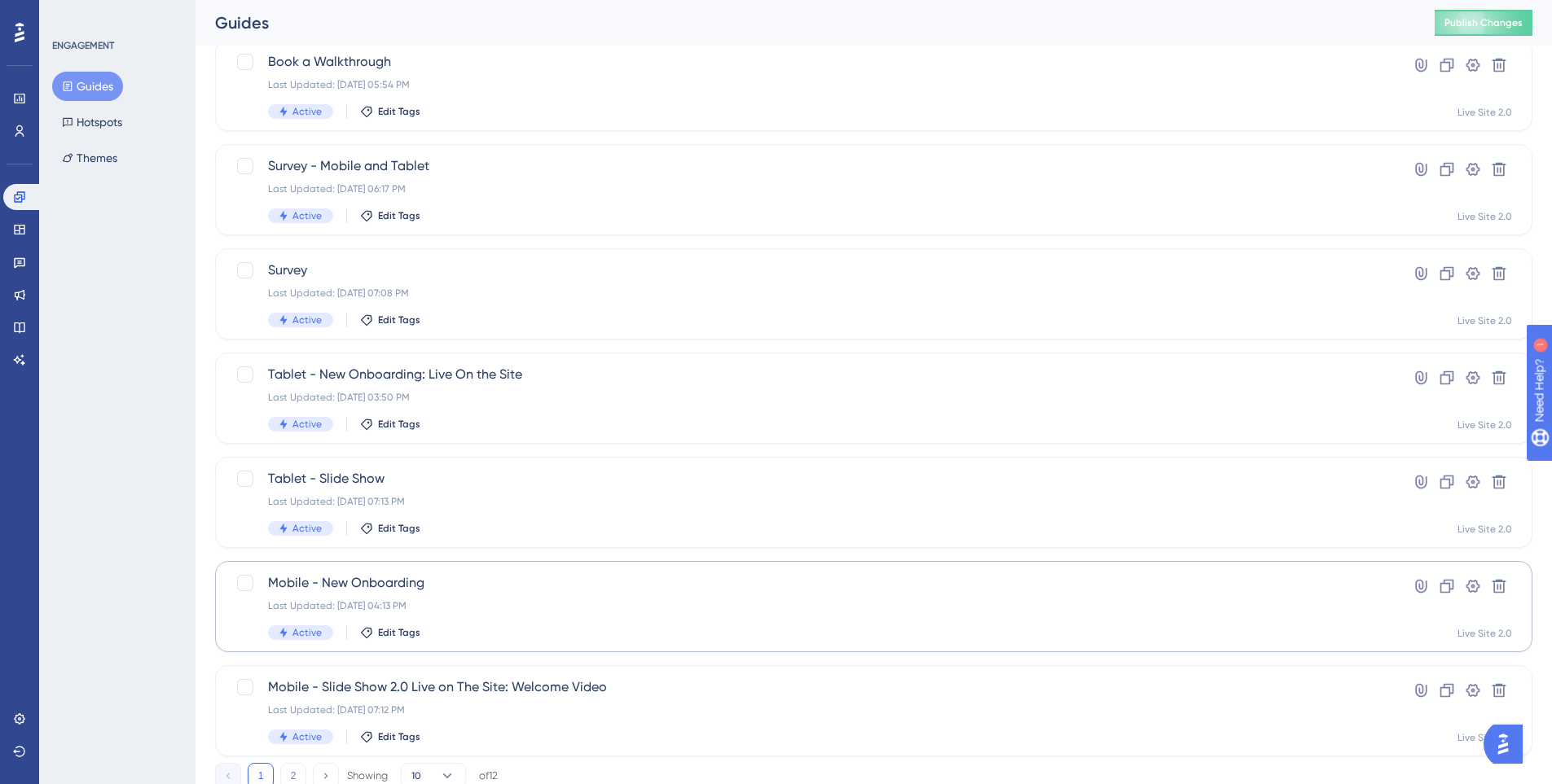
scroll to position [519, 0]
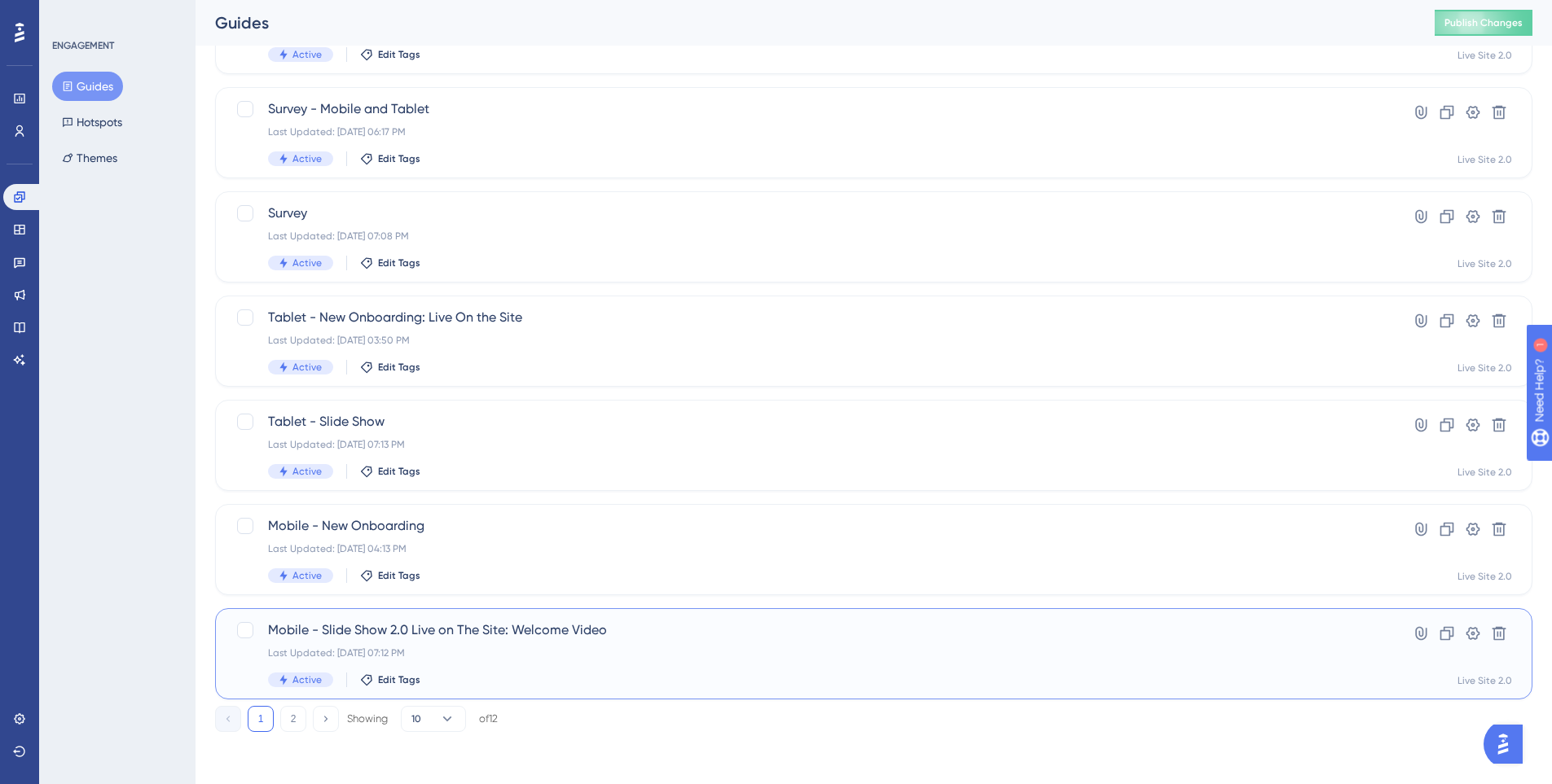
click at [437, 632] on span "Mobile - Slide Show 2.0 Live on The Site: Welcome Video" at bounding box center [808, 630] width 1081 height 19
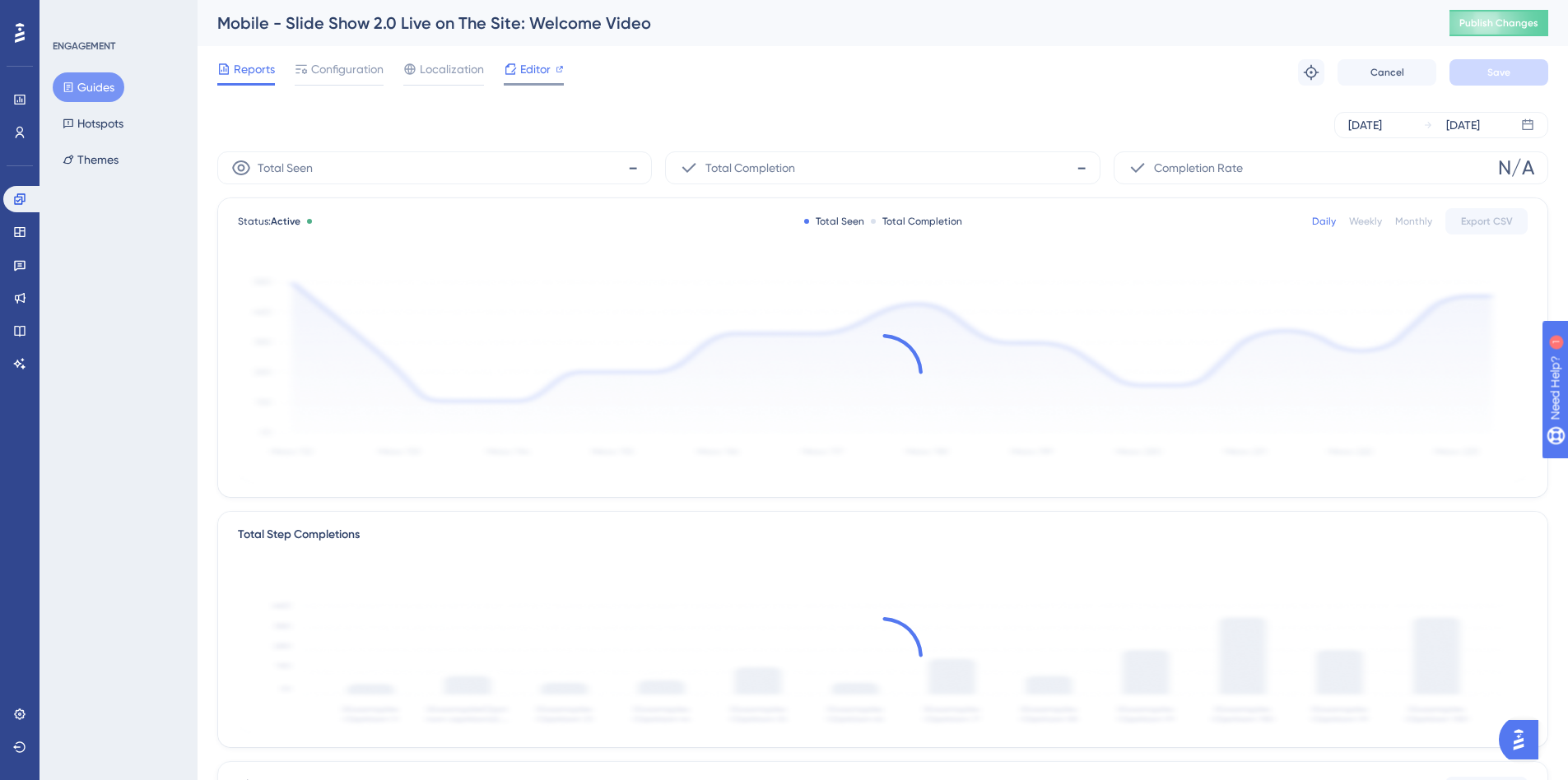
click at [515, 68] on icon at bounding box center [511, 69] width 11 height 11
click at [1519, 22] on span "Publish Changes" at bounding box center [1498, 22] width 79 height 13
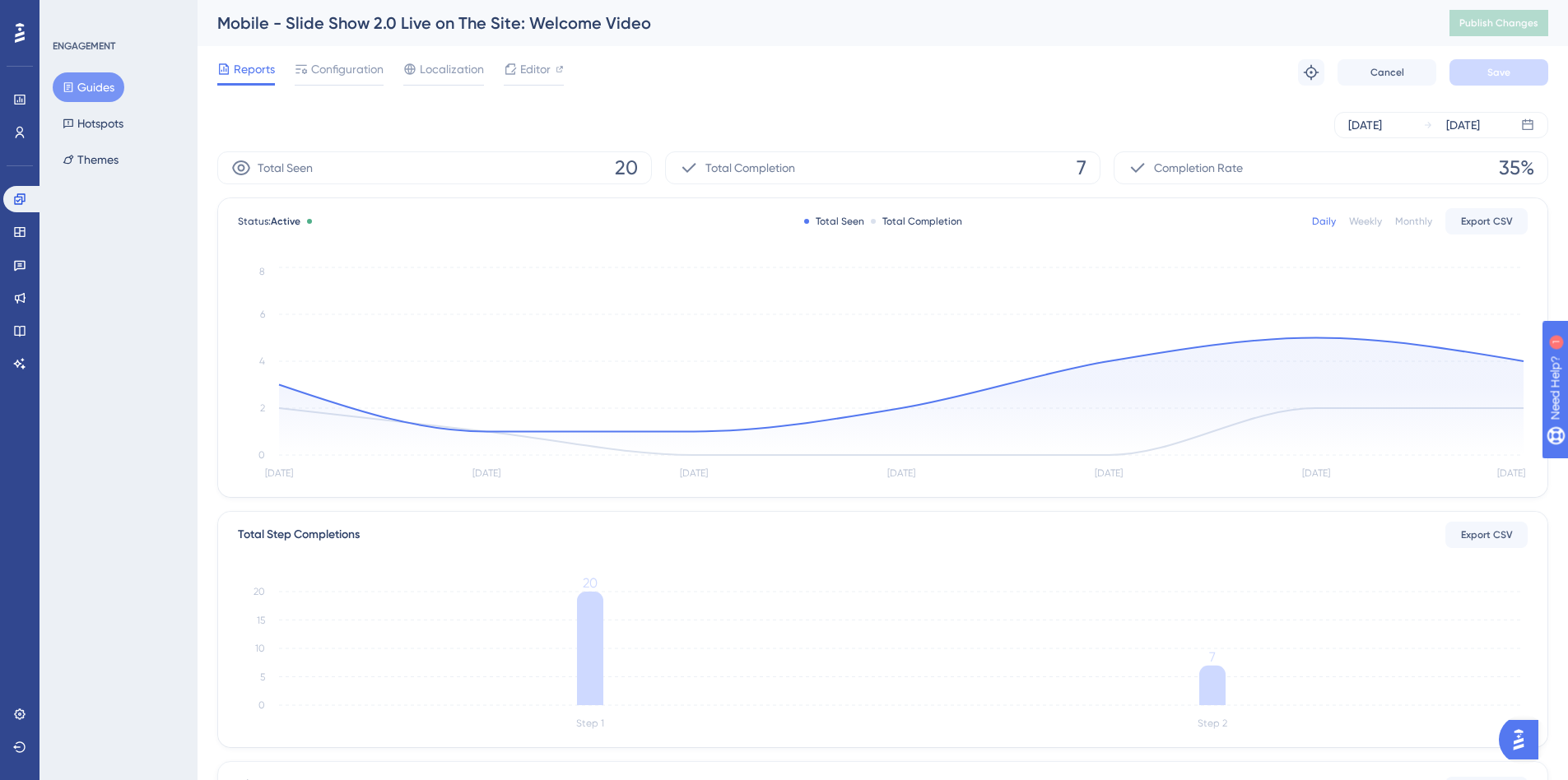
click at [88, 87] on button "Guides" at bounding box center [88, 87] width 71 height 29
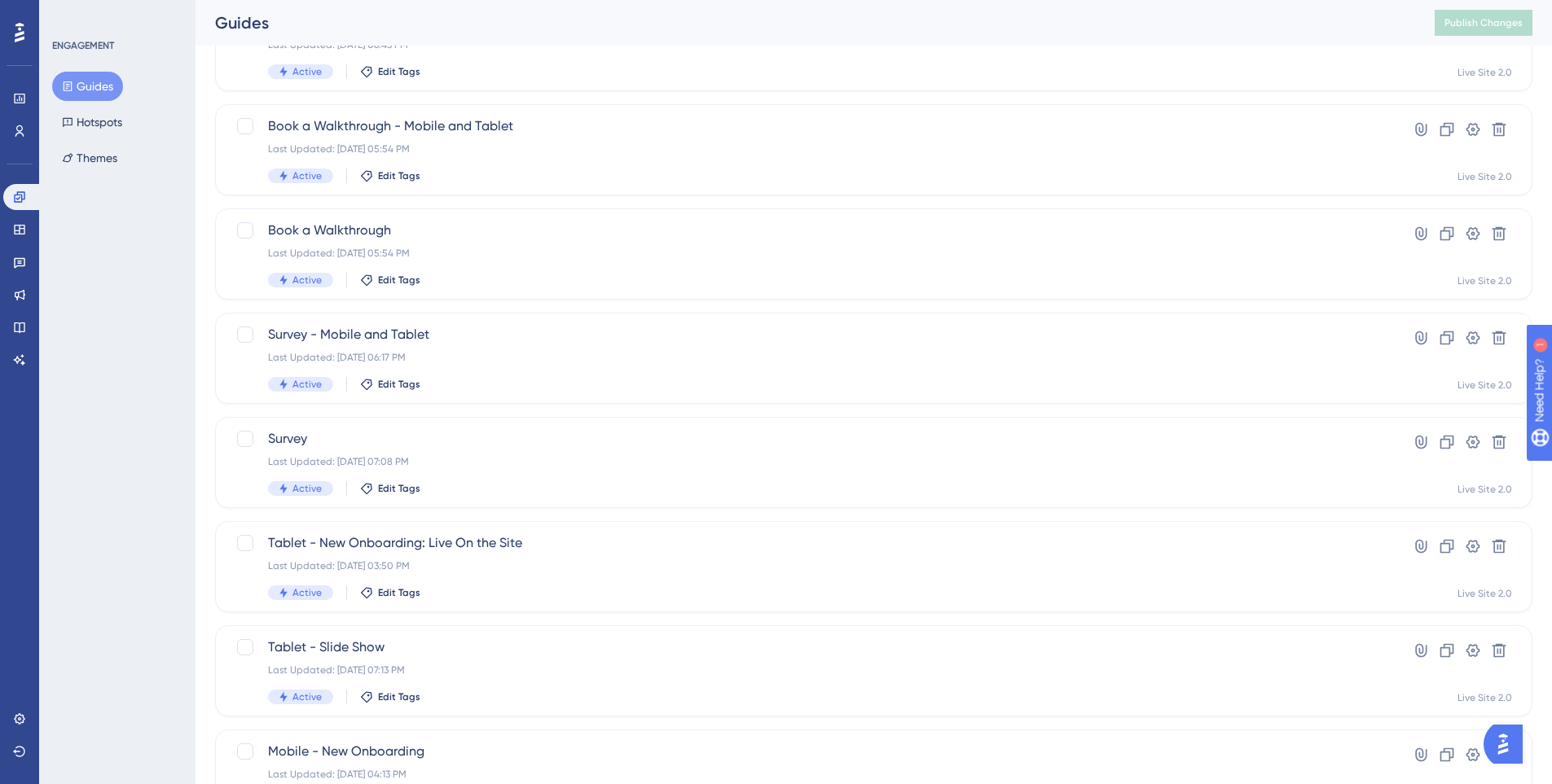
scroll to position [325, 0]
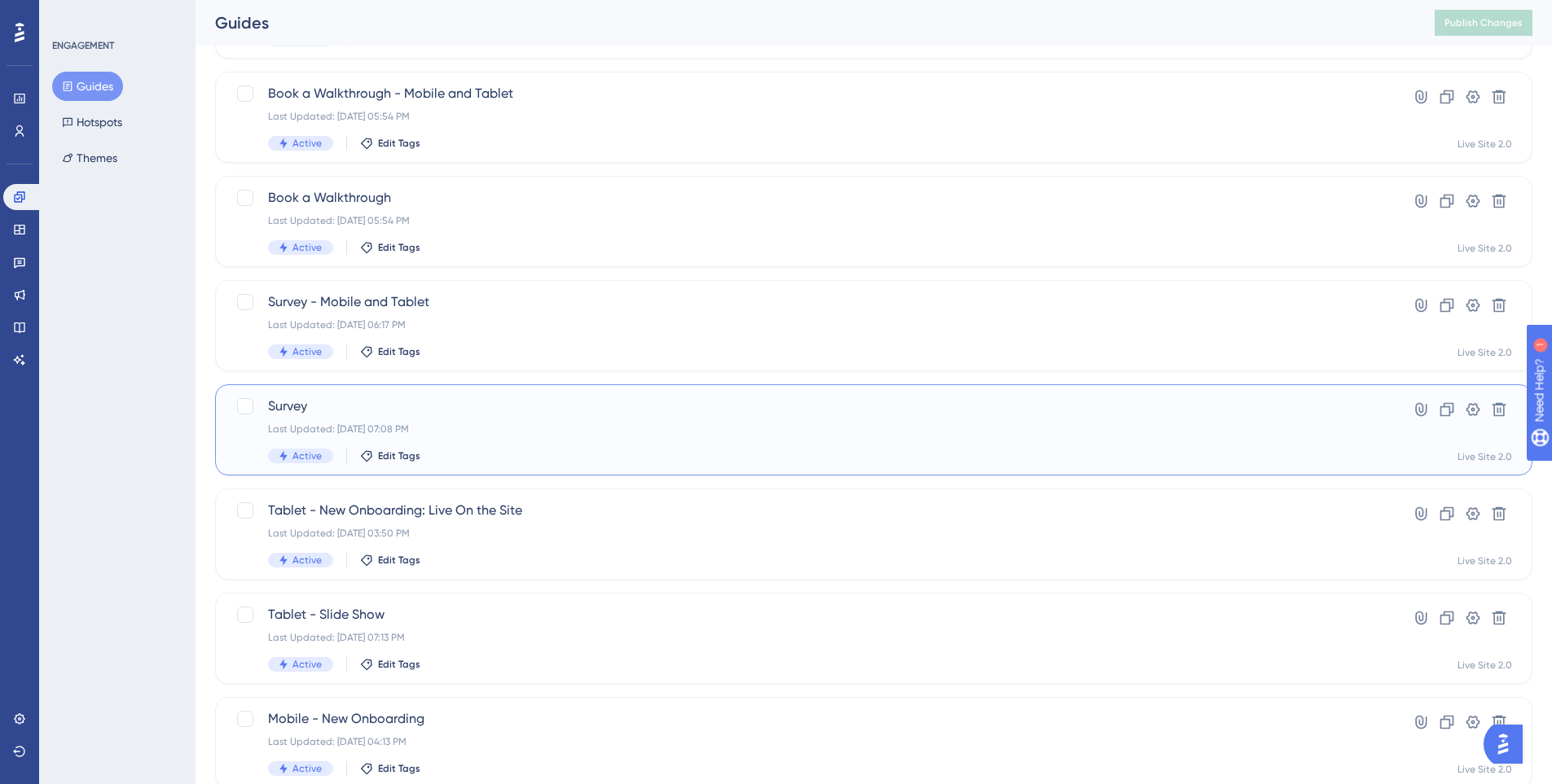
click at [470, 430] on div "Last Updated: Oct 09 2025, 07:08 PM" at bounding box center [808, 429] width 1081 height 13
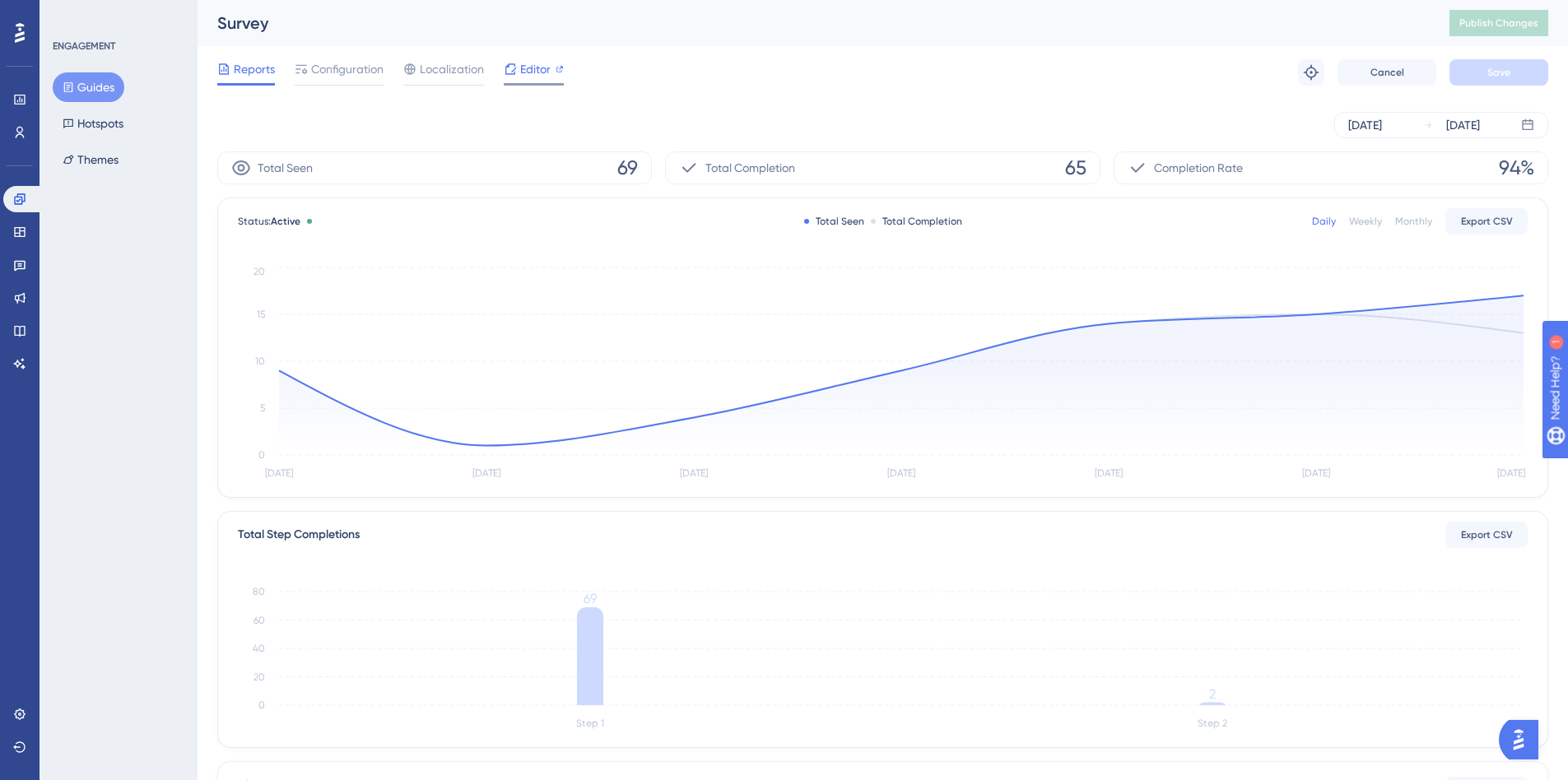
click at [537, 70] on span "Editor" at bounding box center [535, 69] width 30 height 20
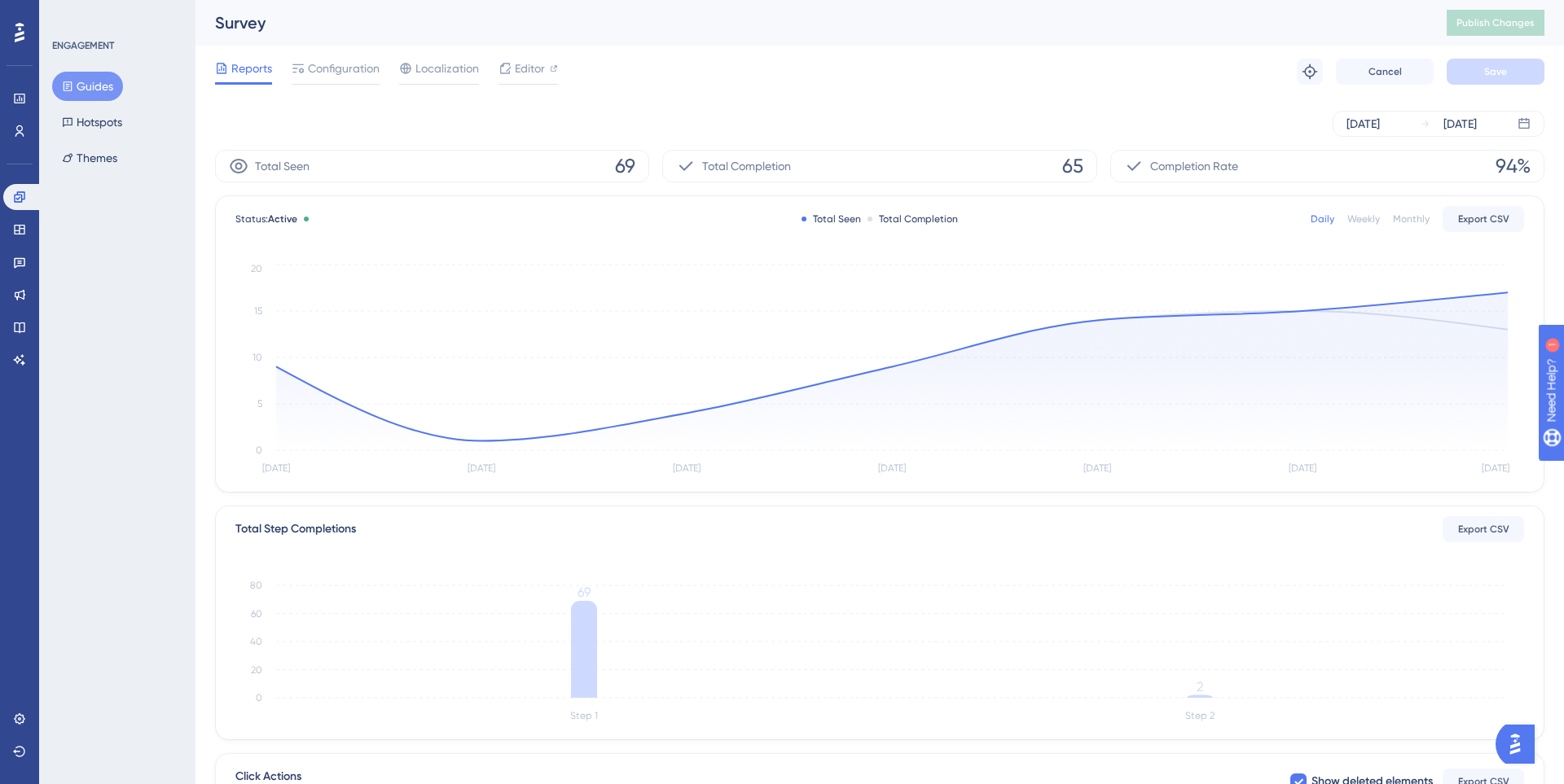
click at [88, 86] on button "Guides" at bounding box center [88, 86] width 71 height 29
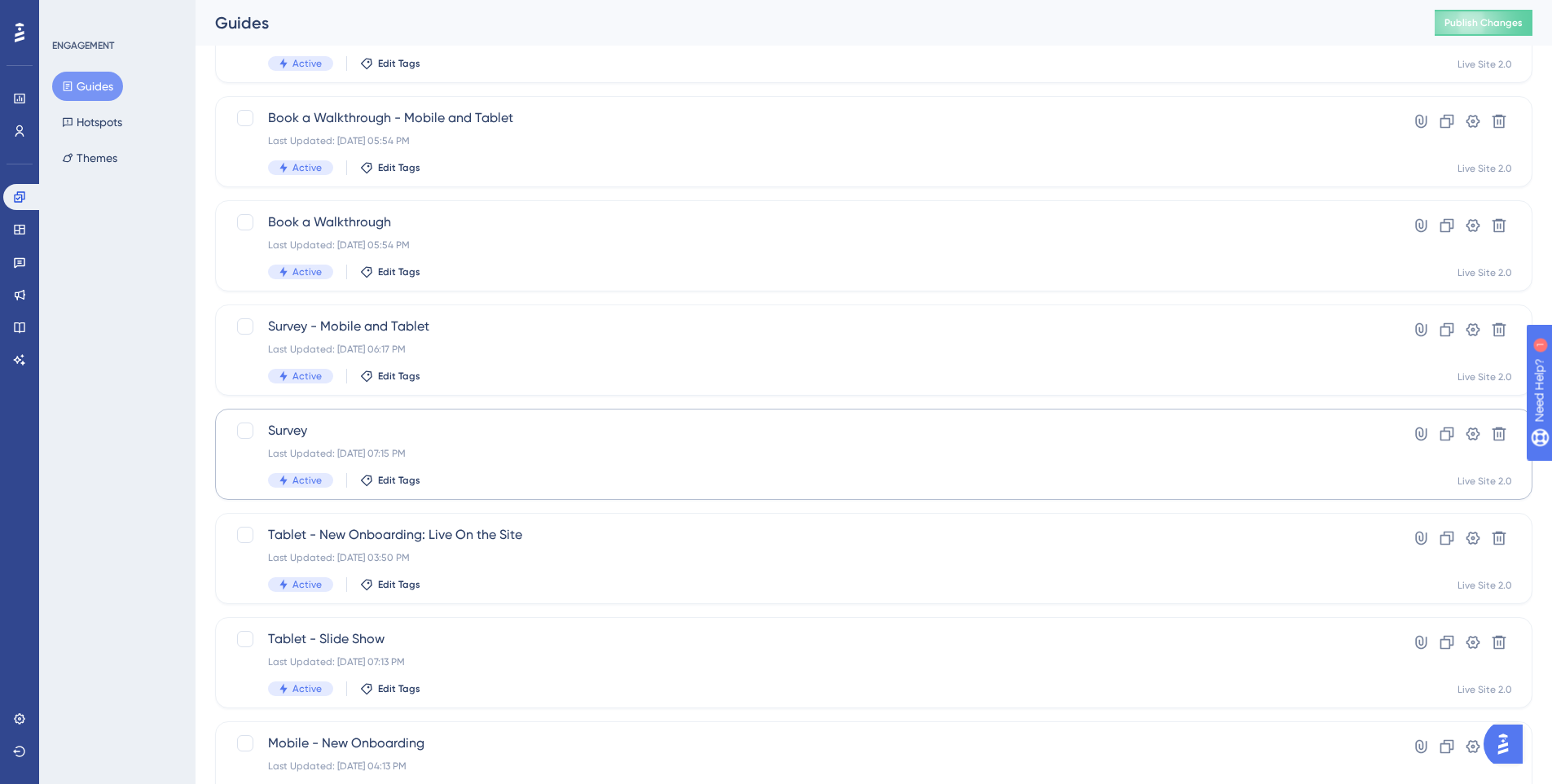
scroll to position [325, 0]
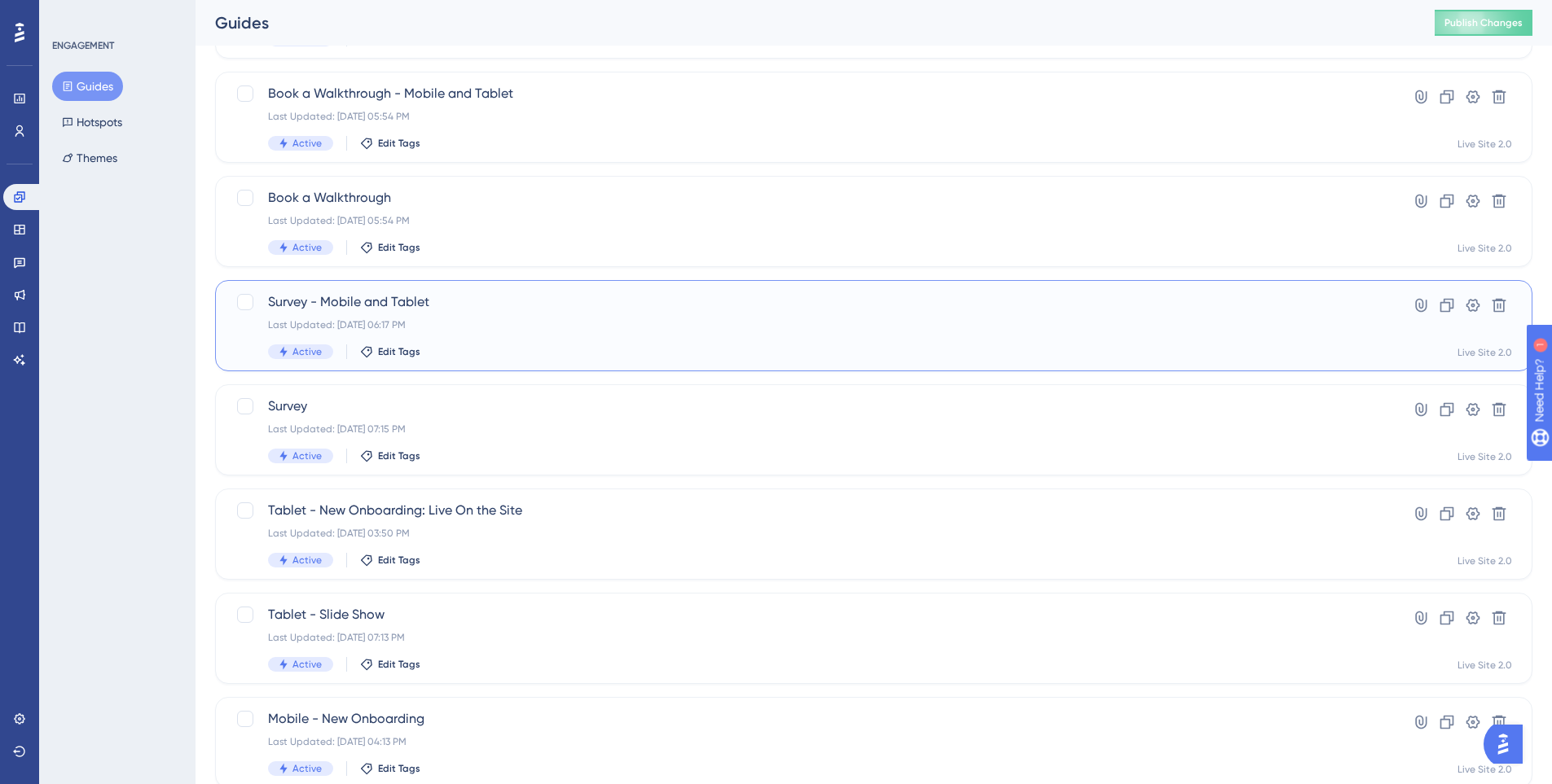
click at [502, 333] on div "Survey - Mobile and Tablet Last Updated: Oct 09 2025, 06:17 PM Active Edit Tags" at bounding box center [808, 326] width 1081 height 67
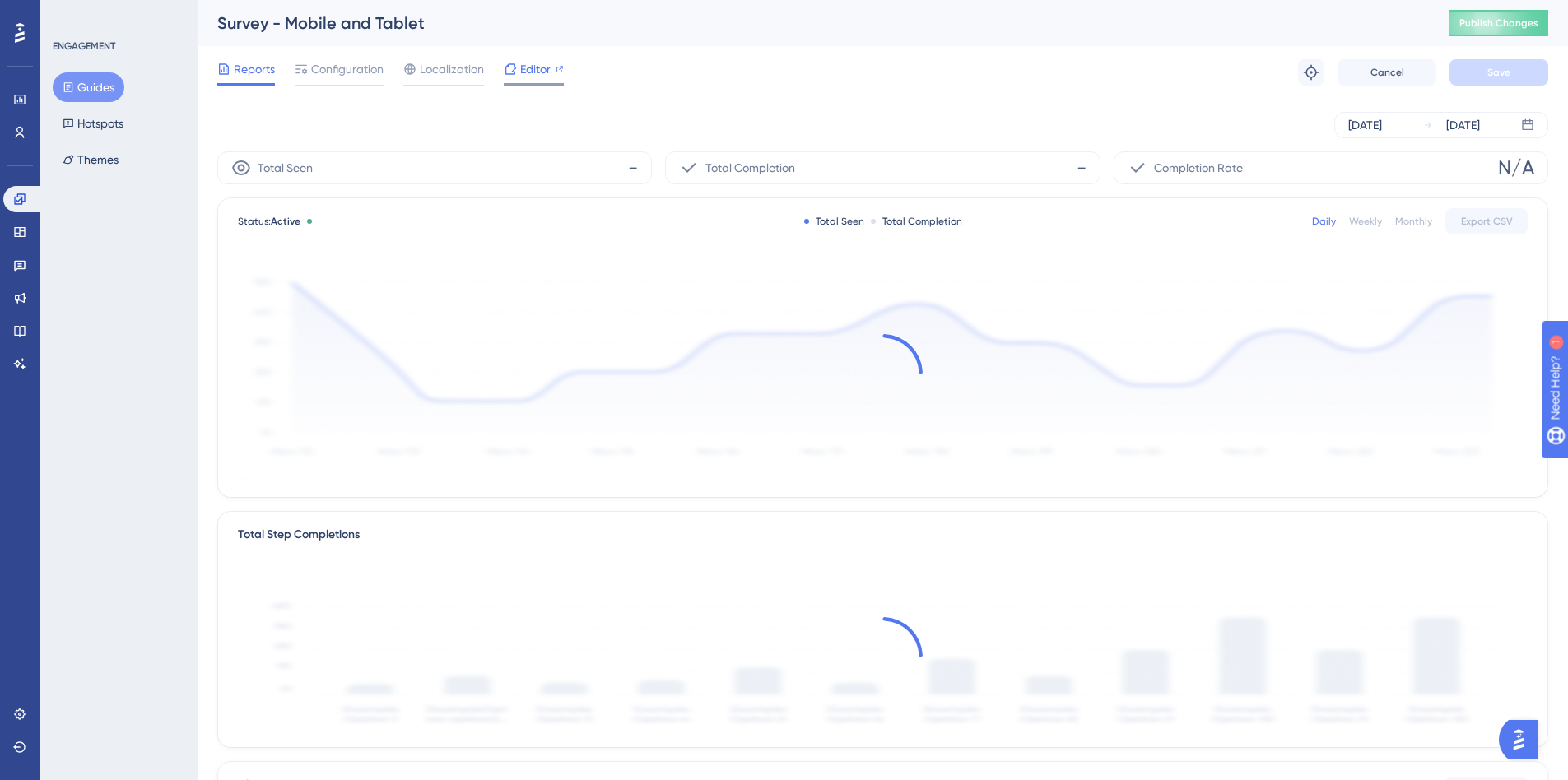
click at [525, 71] on span "Editor" at bounding box center [535, 69] width 30 height 20
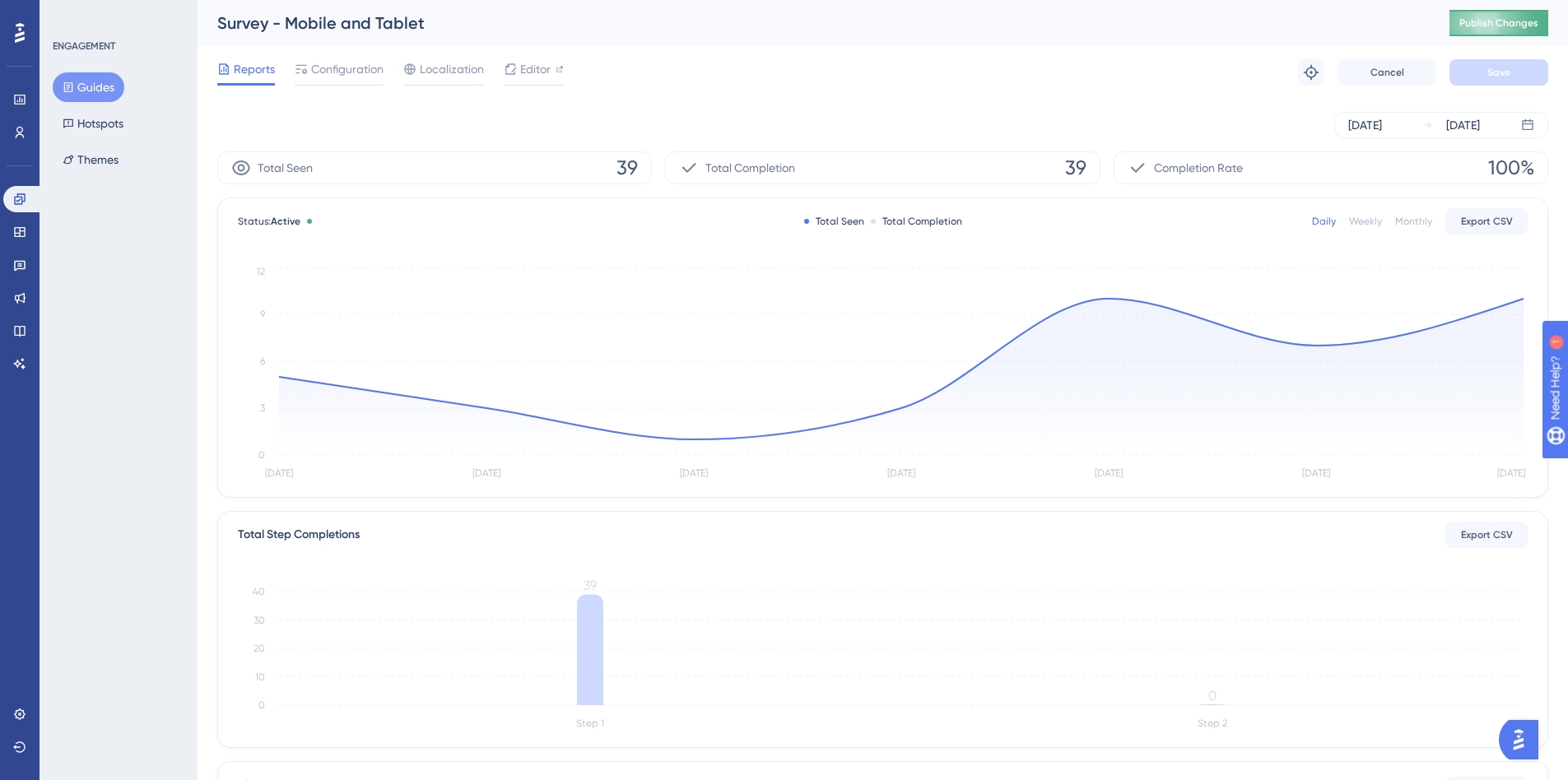
click at [1473, 26] on span "Publish Changes" at bounding box center [1498, 22] width 79 height 13
click at [93, 73] on button "Guides" at bounding box center [88, 87] width 71 height 29
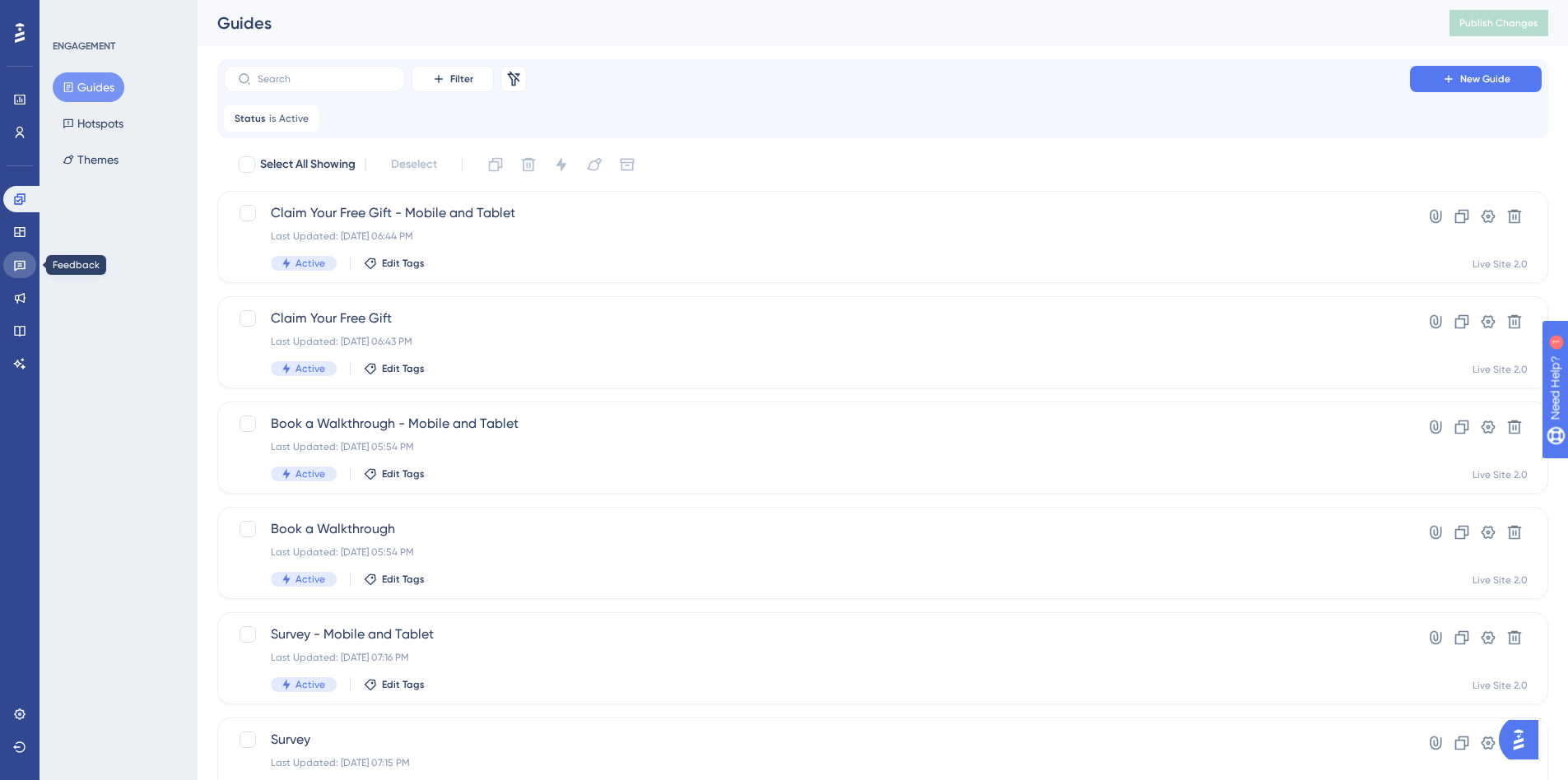
click at [26, 266] on link at bounding box center [20, 264] width 33 height 26
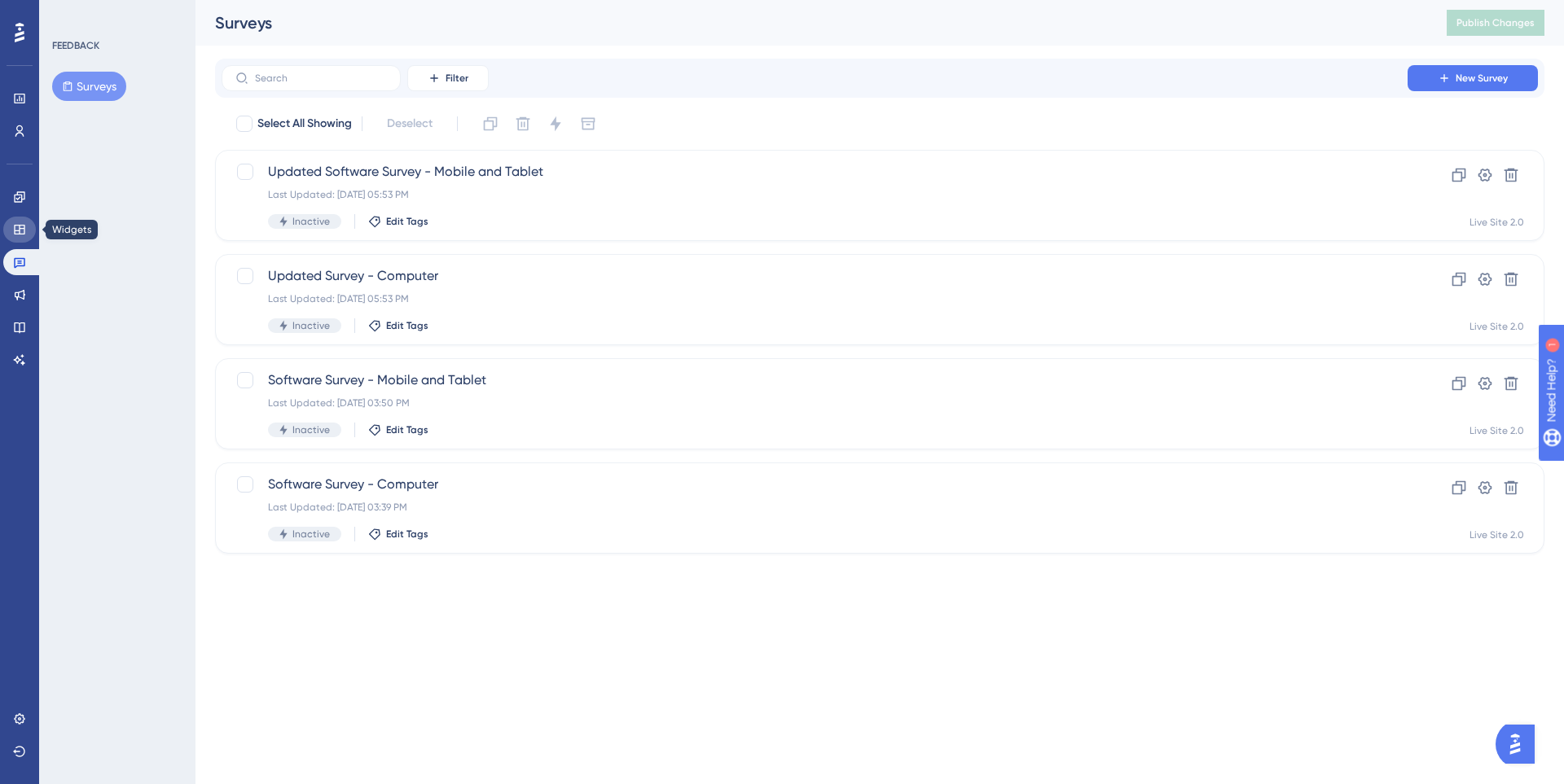
click at [26, 219] on link at bounding box center [19, 229] width 33 height 26
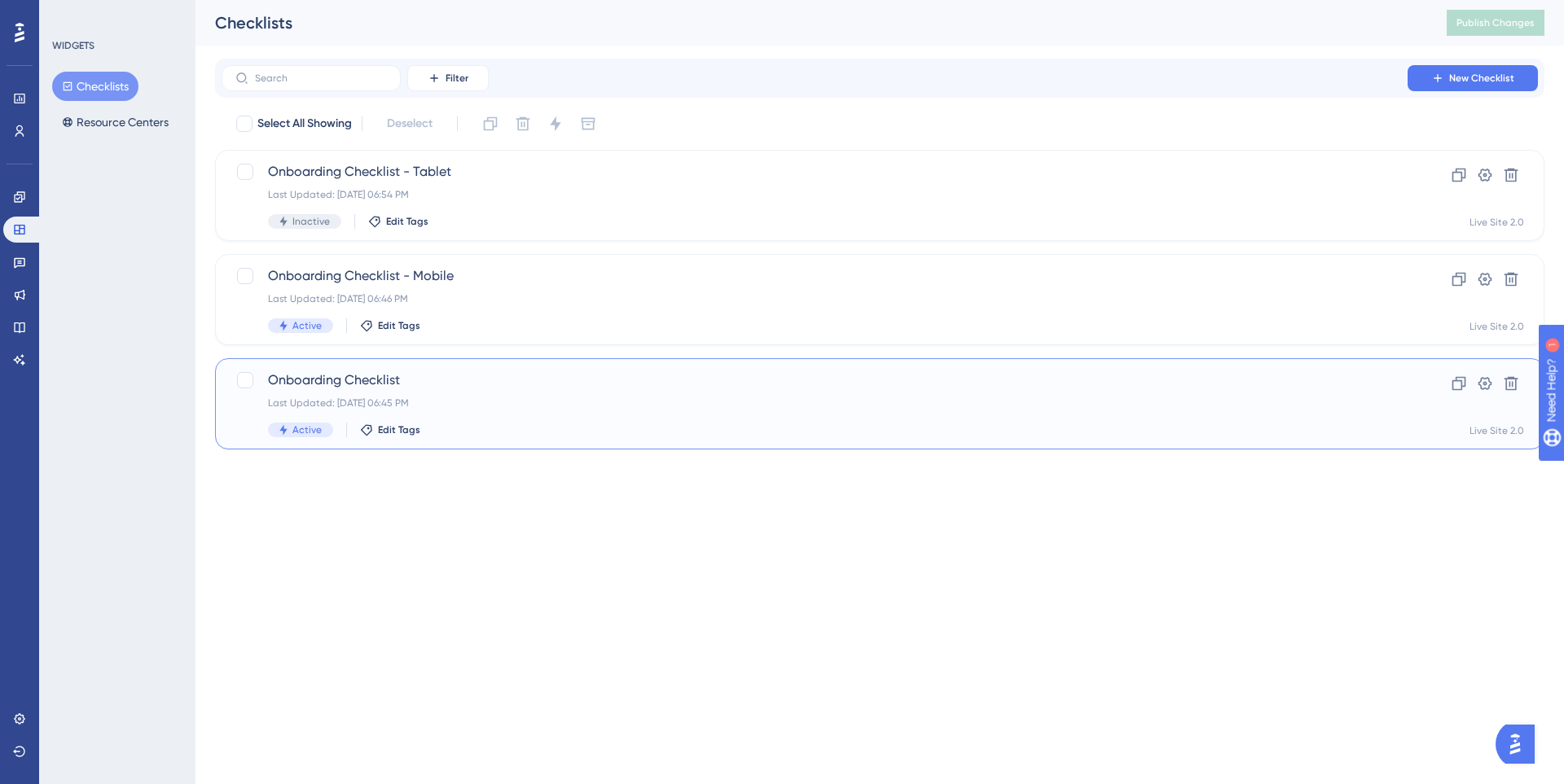
click at [430, 400] on div "Last Updated: Oct 09 2025, 06:45 PM" at bounding box center [814, 403] width 1093 height 13
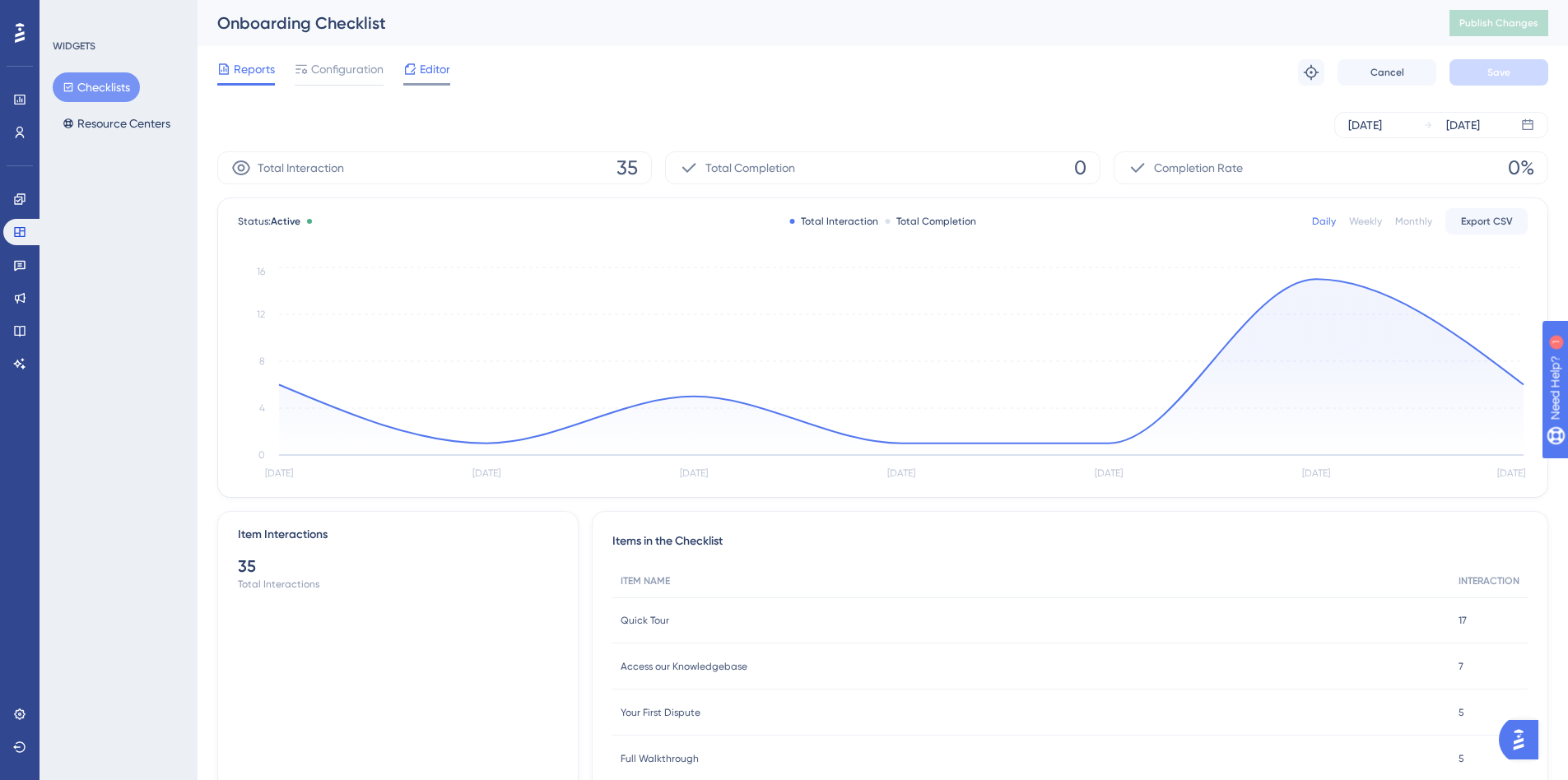
click at [411, 79] on div at bounding box center [409, 69] width 13 height 20
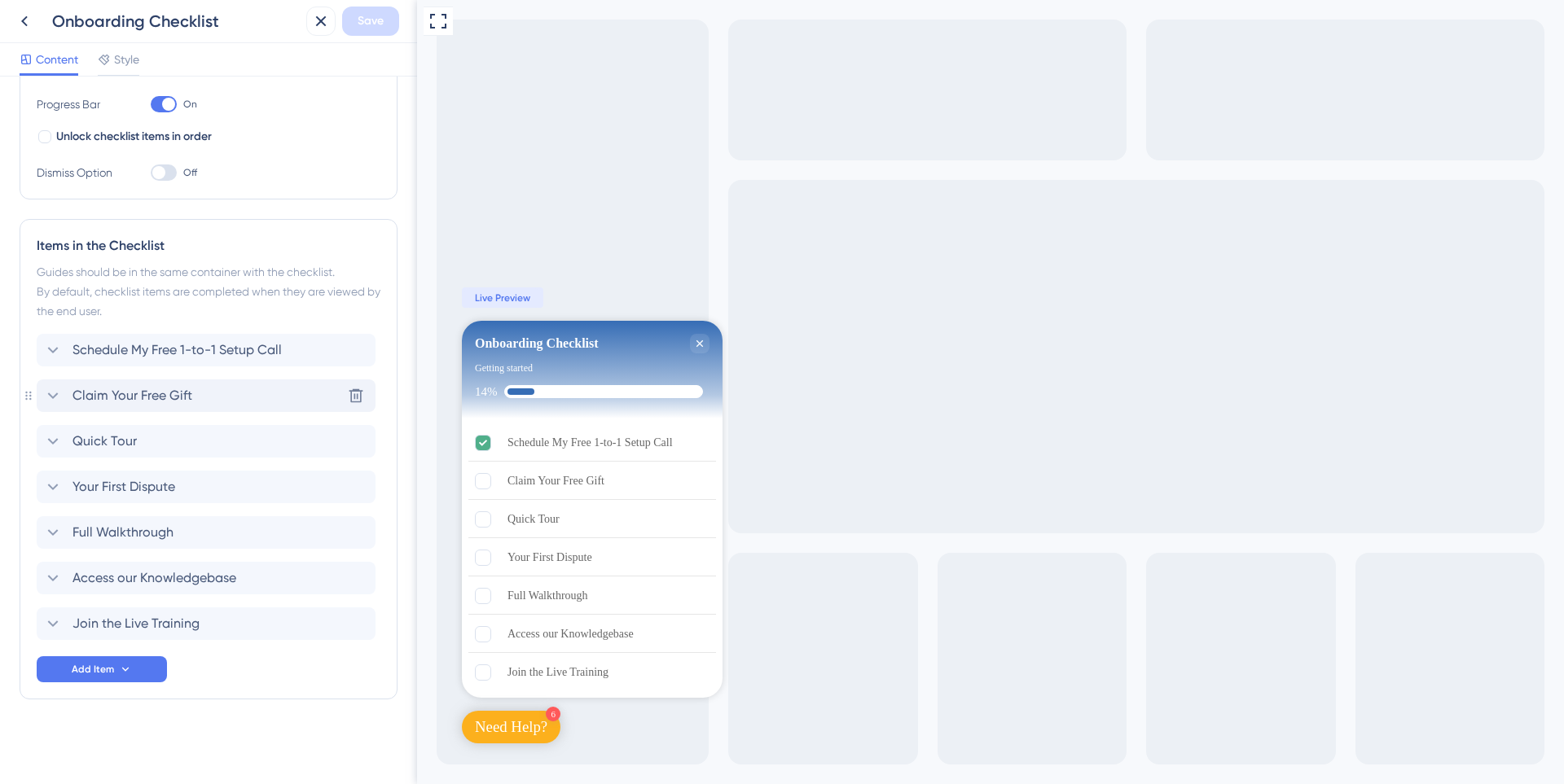
click at [146, 396] on span "Claim Your Free Gift" at bounding box center [132, 396] width 119 height 19
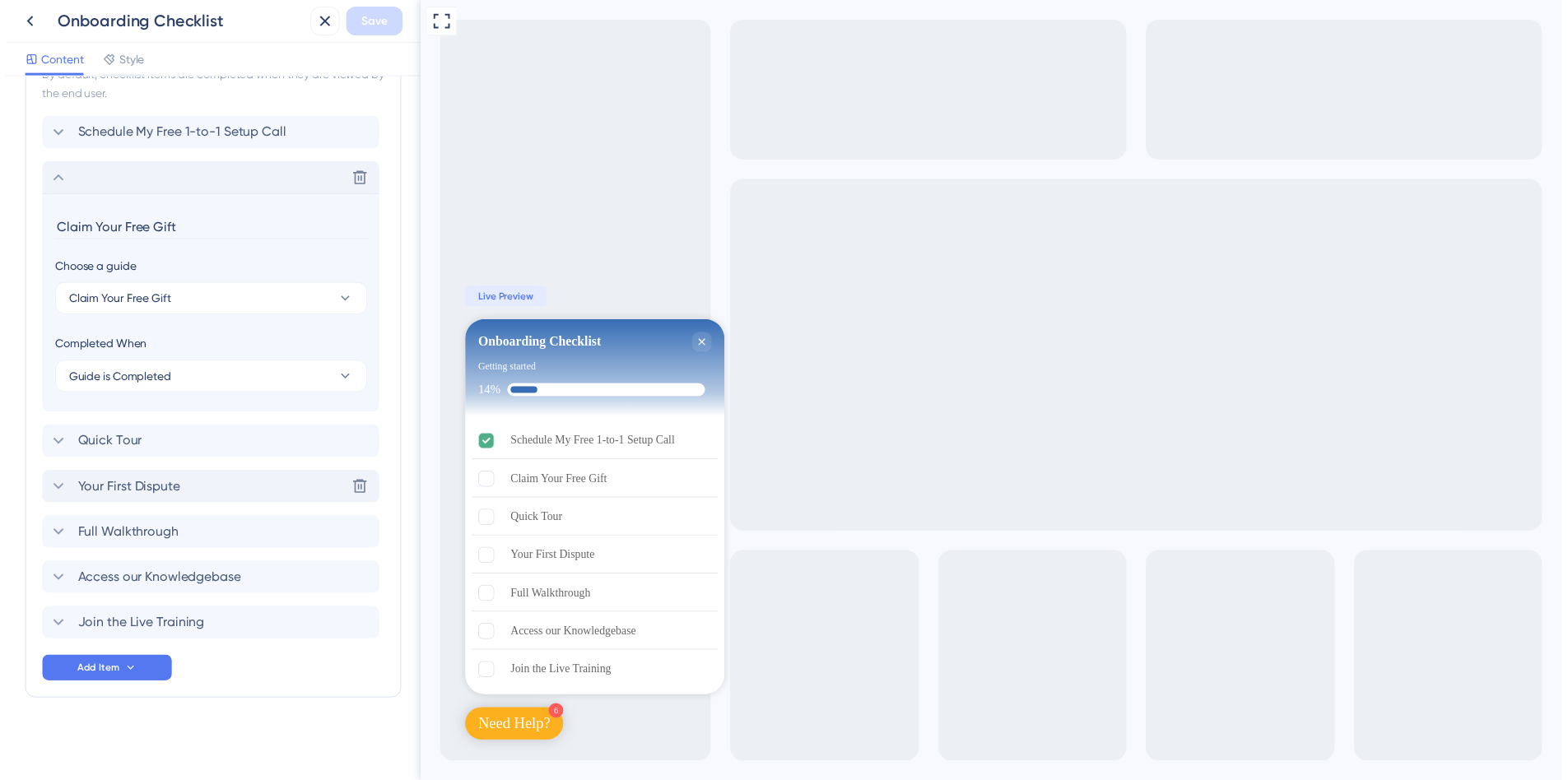
scroll to position [496, 0]
click at [17, 31] on button at bounding box center [24, 21] width 29 height 29
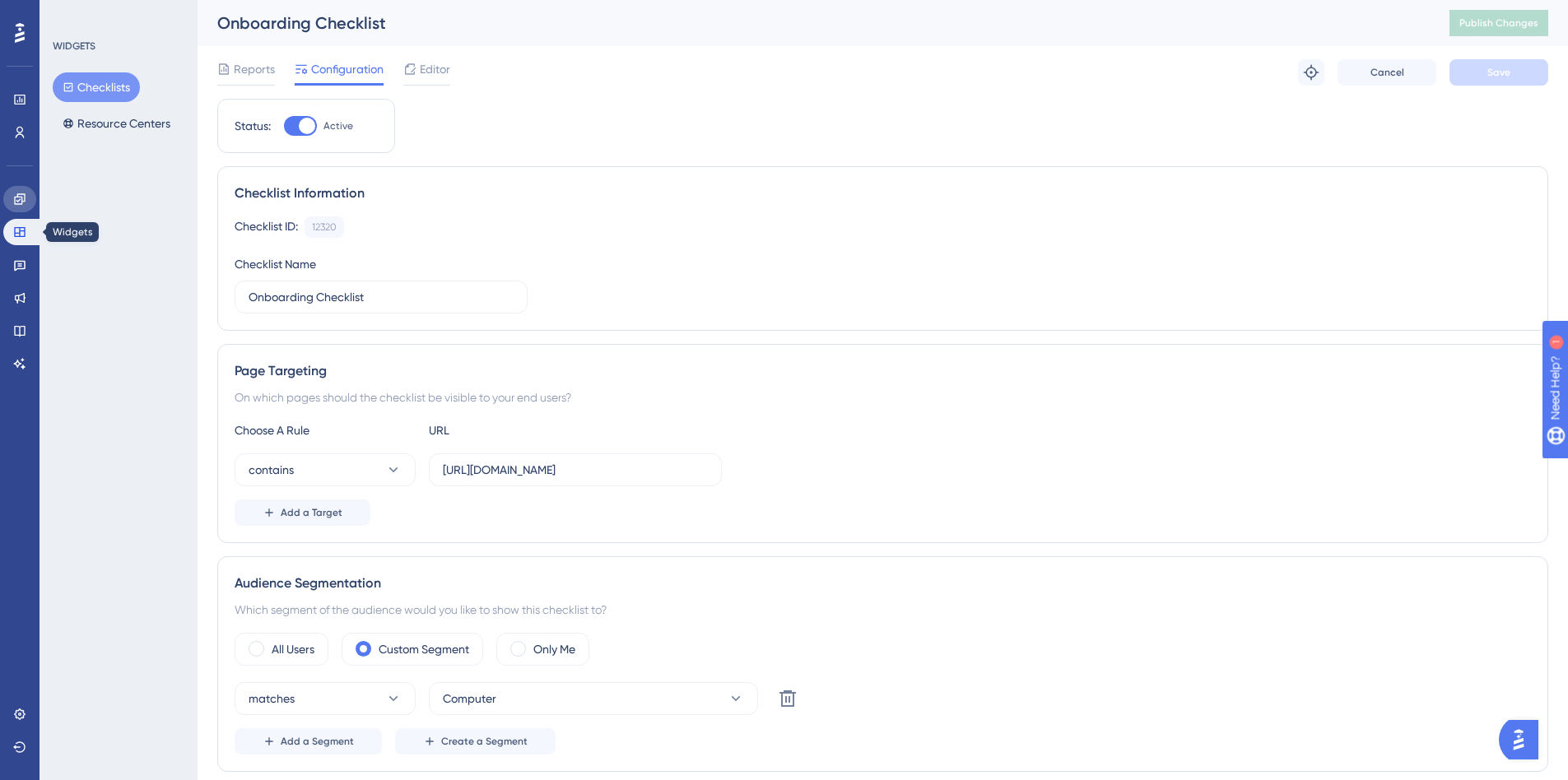
click at [25, 208] on link at bounding box center [20, 198] width 33 height 26
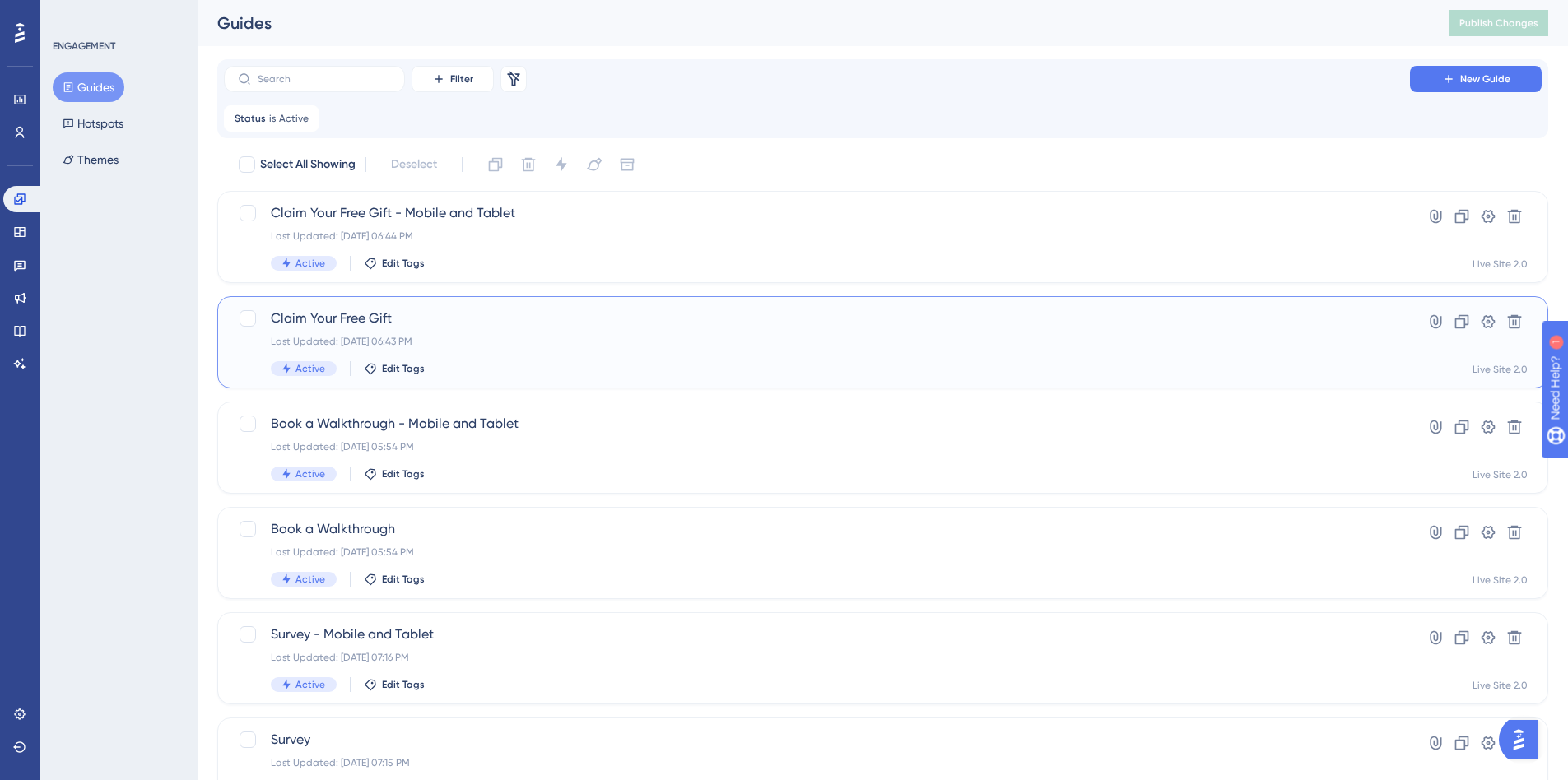
click at [561, 346] on div "Last Updated: Oct 09 2025, 06:43 PM" at bounding box center [817, 341] width 1092 height 13
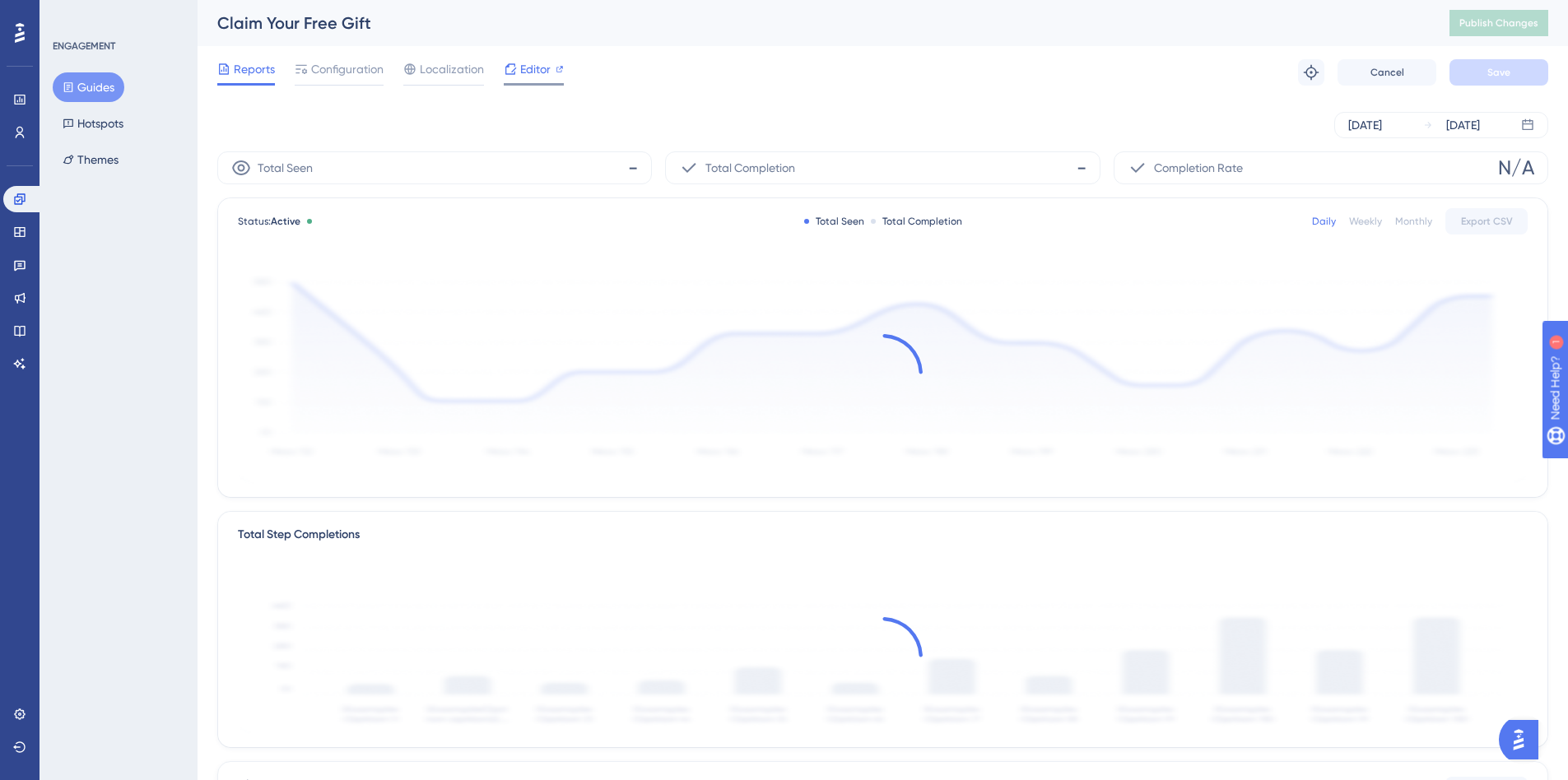
click at [525, 68] on span "Editor" at bounding box center [535, 69] width 30 height 20
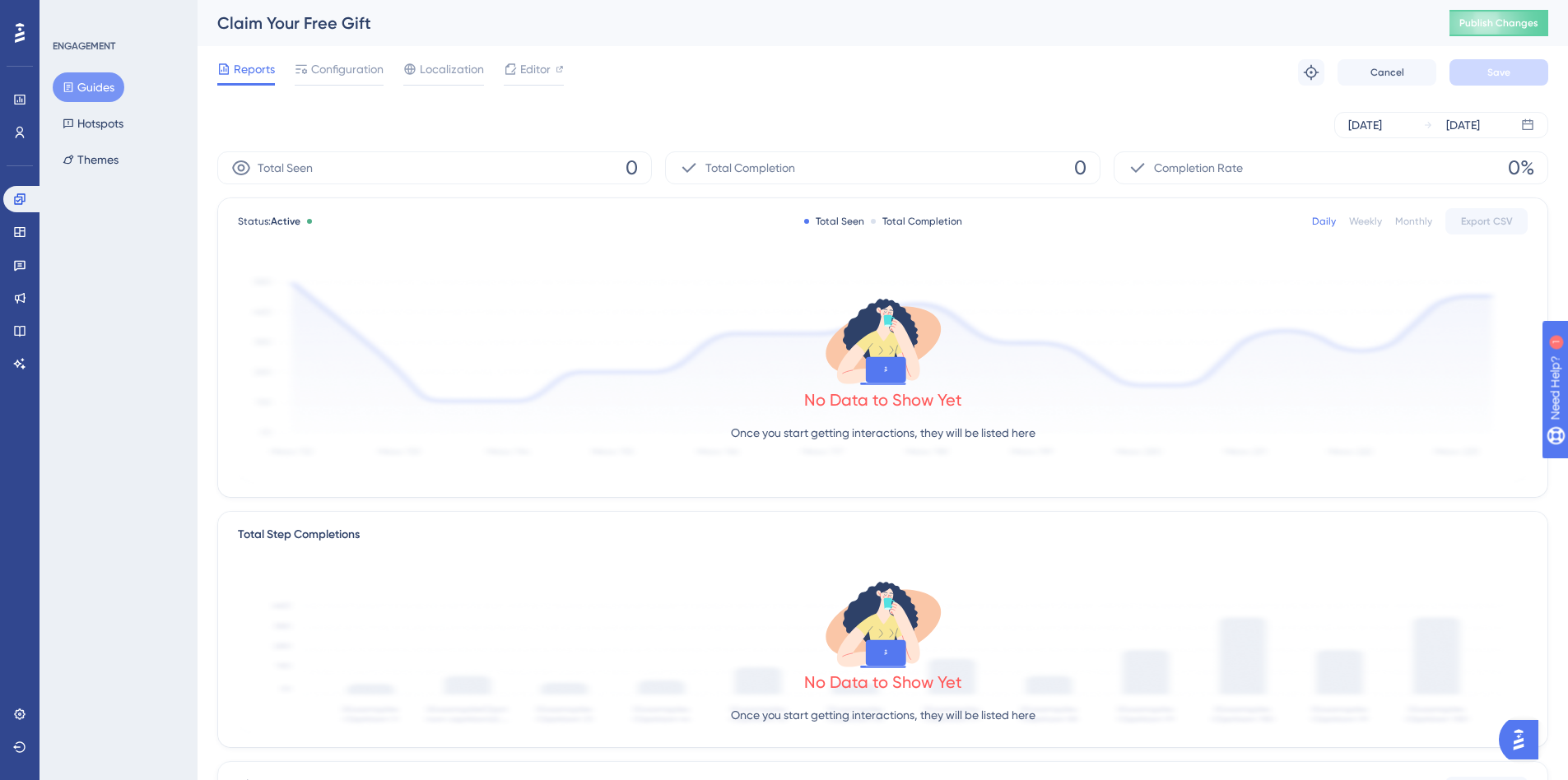
click at [102, 83] on button "Guides" at bounding box center [88, 87] width 71 height 29
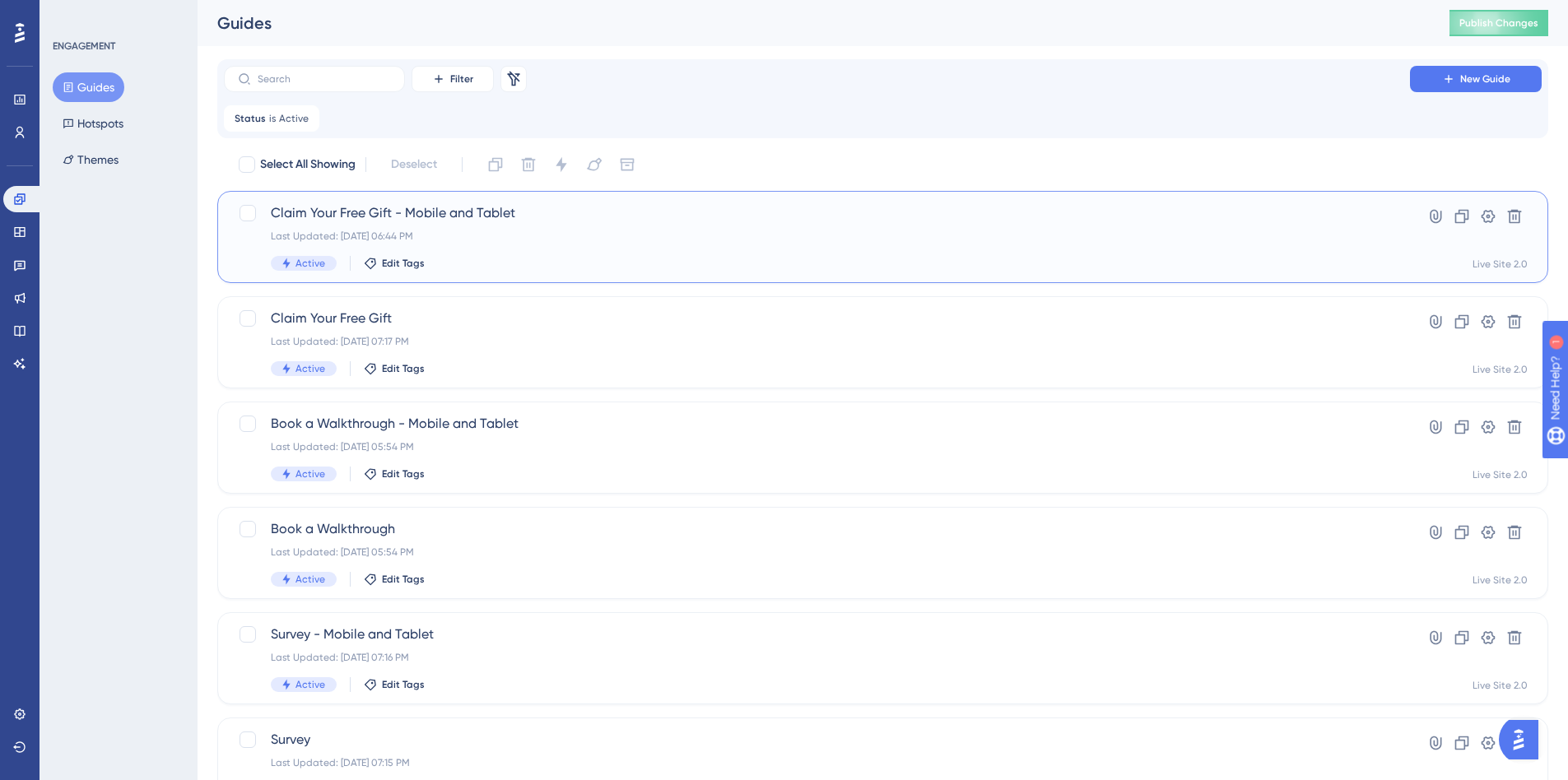
click at [477, 238] on div "Last Updated: Oct 09 2025, 06:44 PM" at bounding box center [817, 236] width 1092 height 13
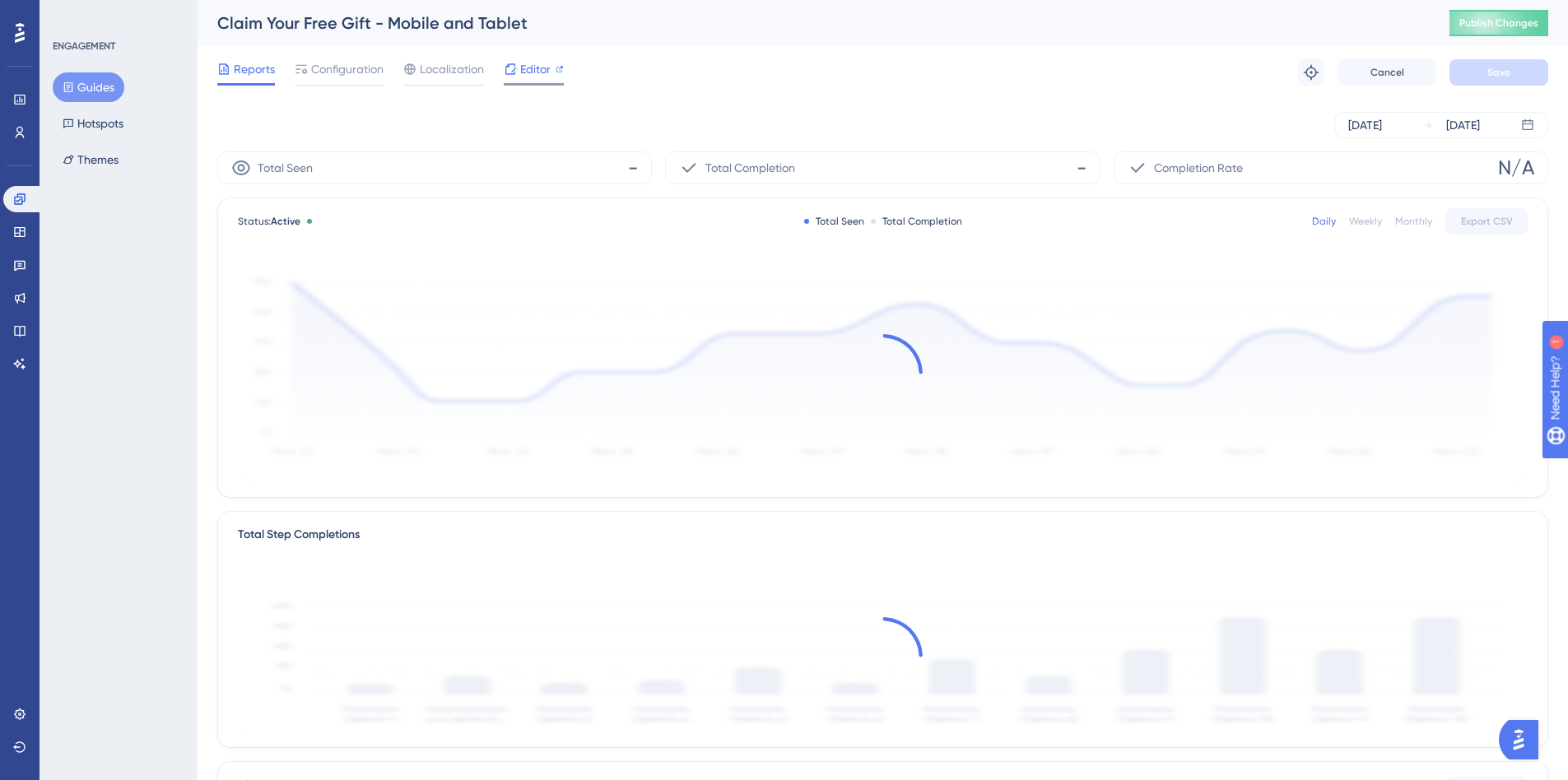
click at [535, 78] on span "Editor" at bounding box center [535, 69] width 30 height 20
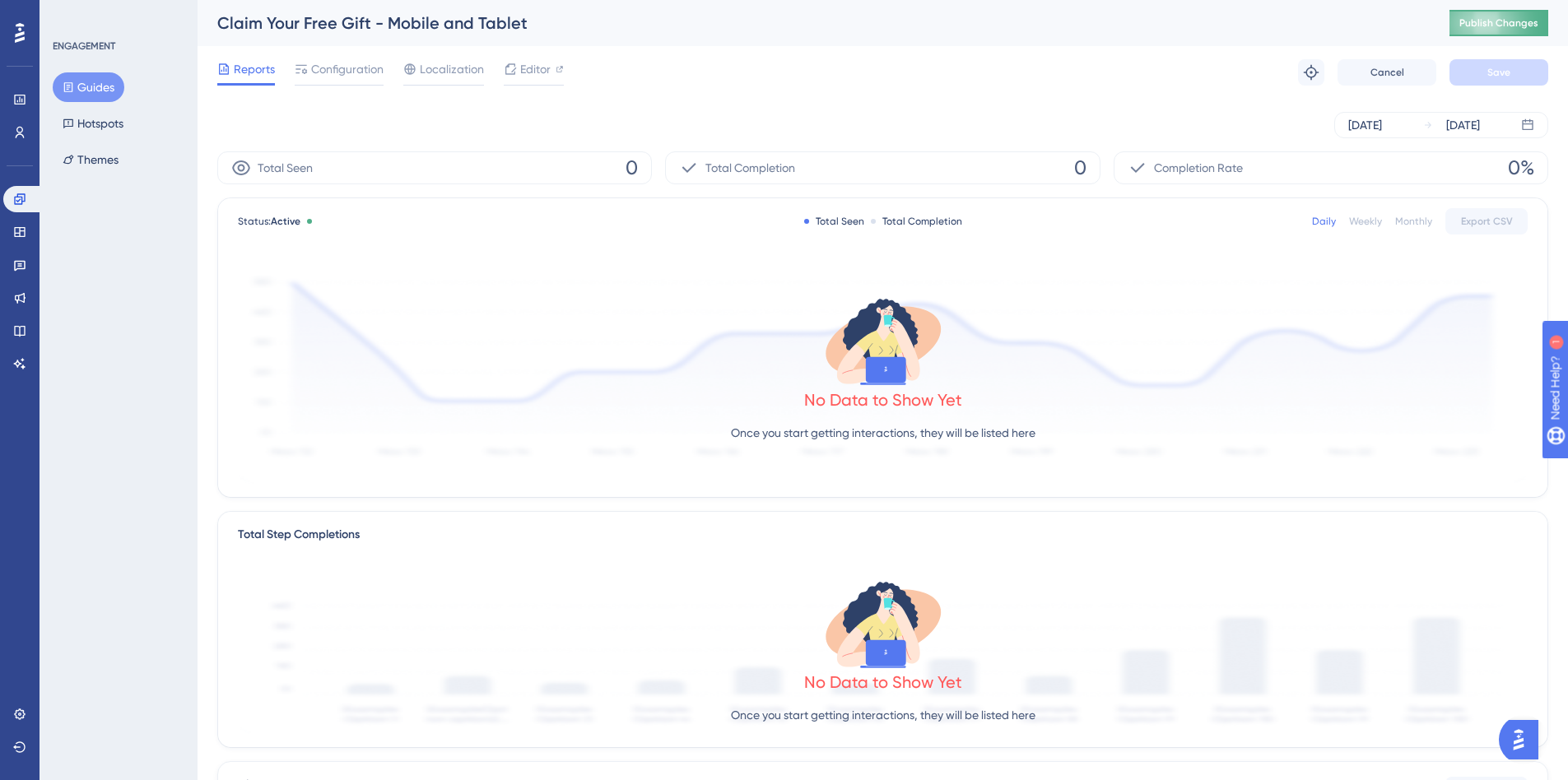
click at [1510, 16] on button "Publish Changes" at bounding box center [1498, 22] width 99 height 26
